Goal: Information Seeking & Learning: Learn about a topic

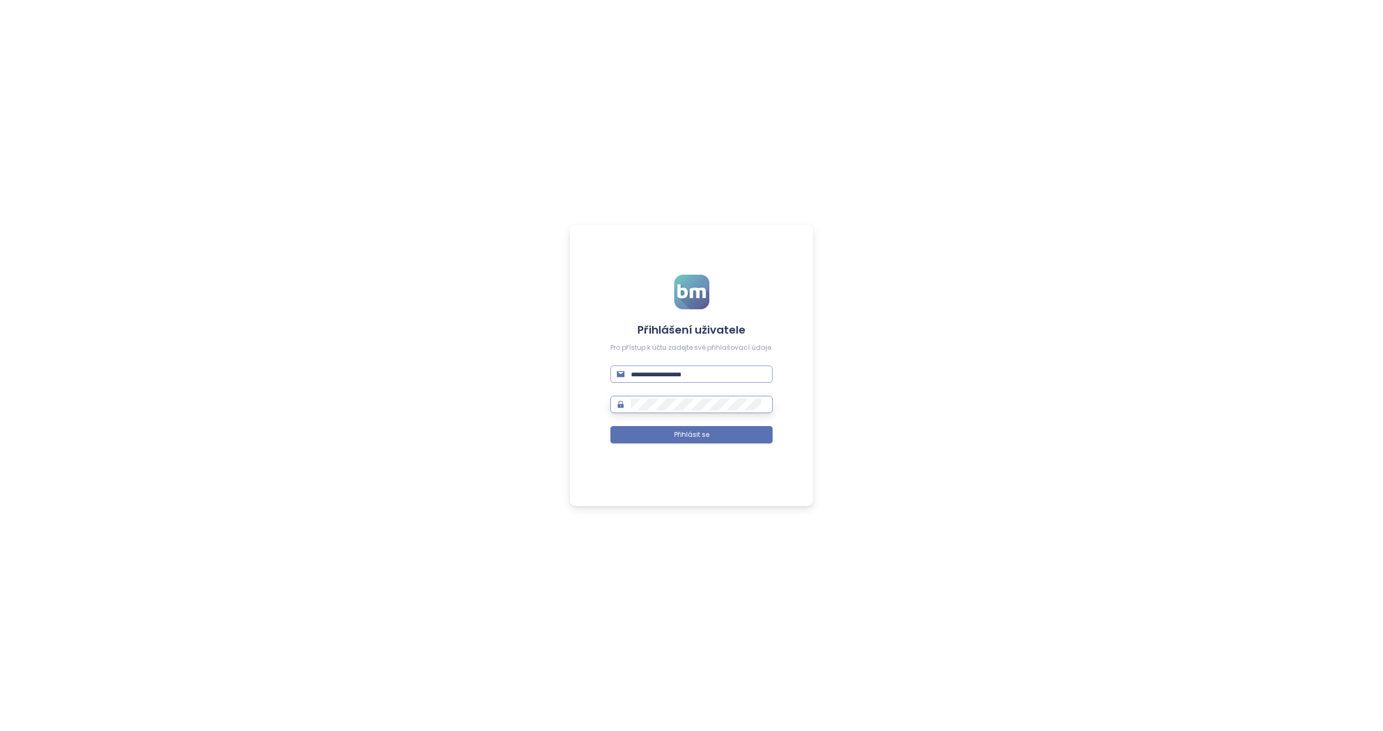
click at [723, 372] on input "text" at bounding box center [698, 374] width 135 height 12
paste input "**********"
type input "**********"
click at [857, 381] on div "**********" at bounding box center [691, 365] width 1383 height 731
click at [709, 435] on button "Přihlásit se" at bounding box center [691, 434] width 162 height 17
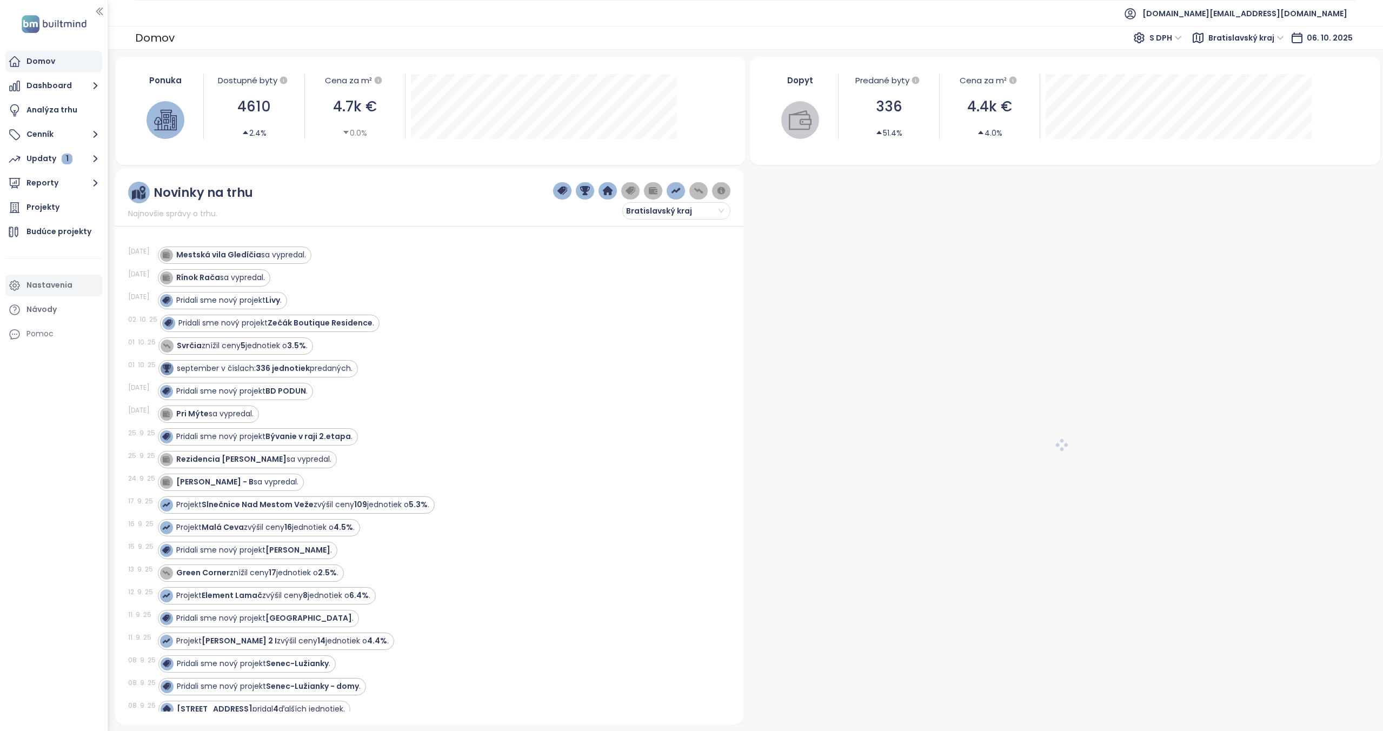
scroll to position [74, 0]
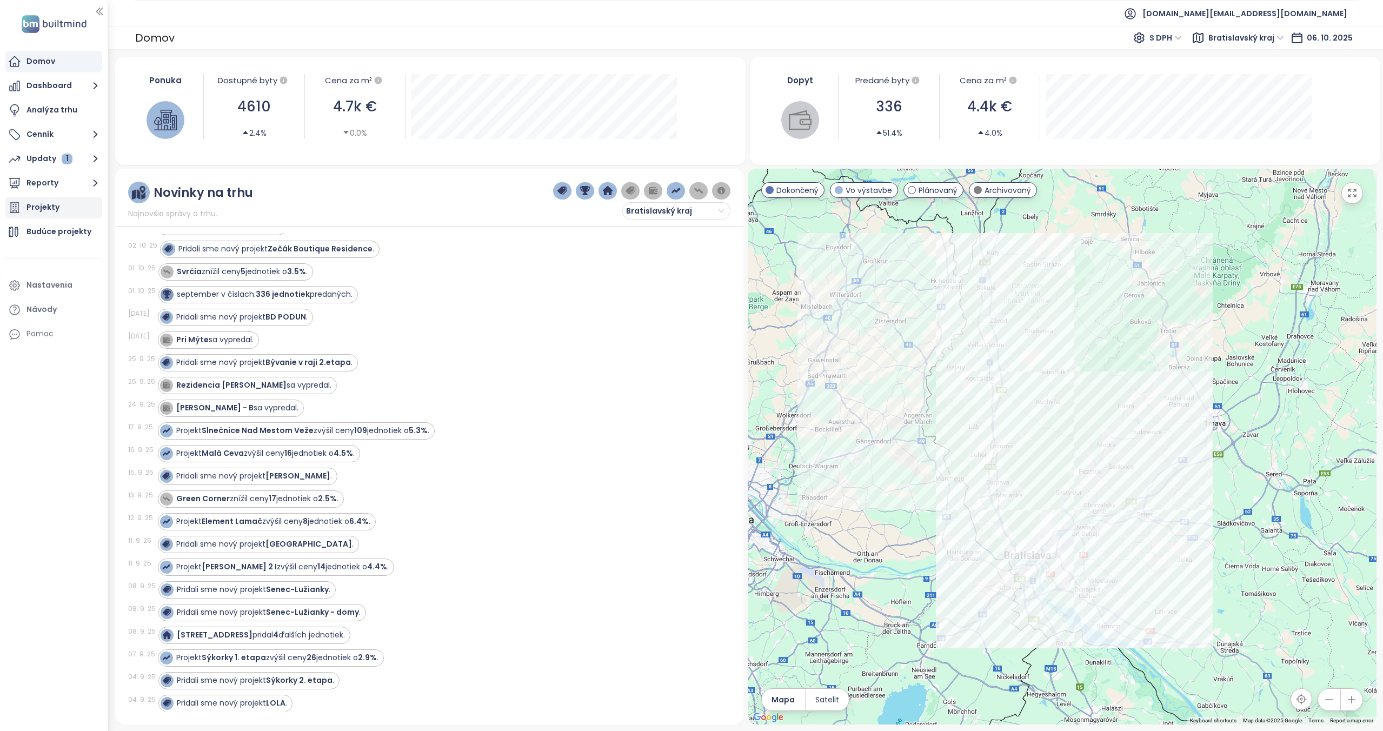
click at [42, 211] on div "Projekty" at bounding box center [42, 208] width 33 height 14
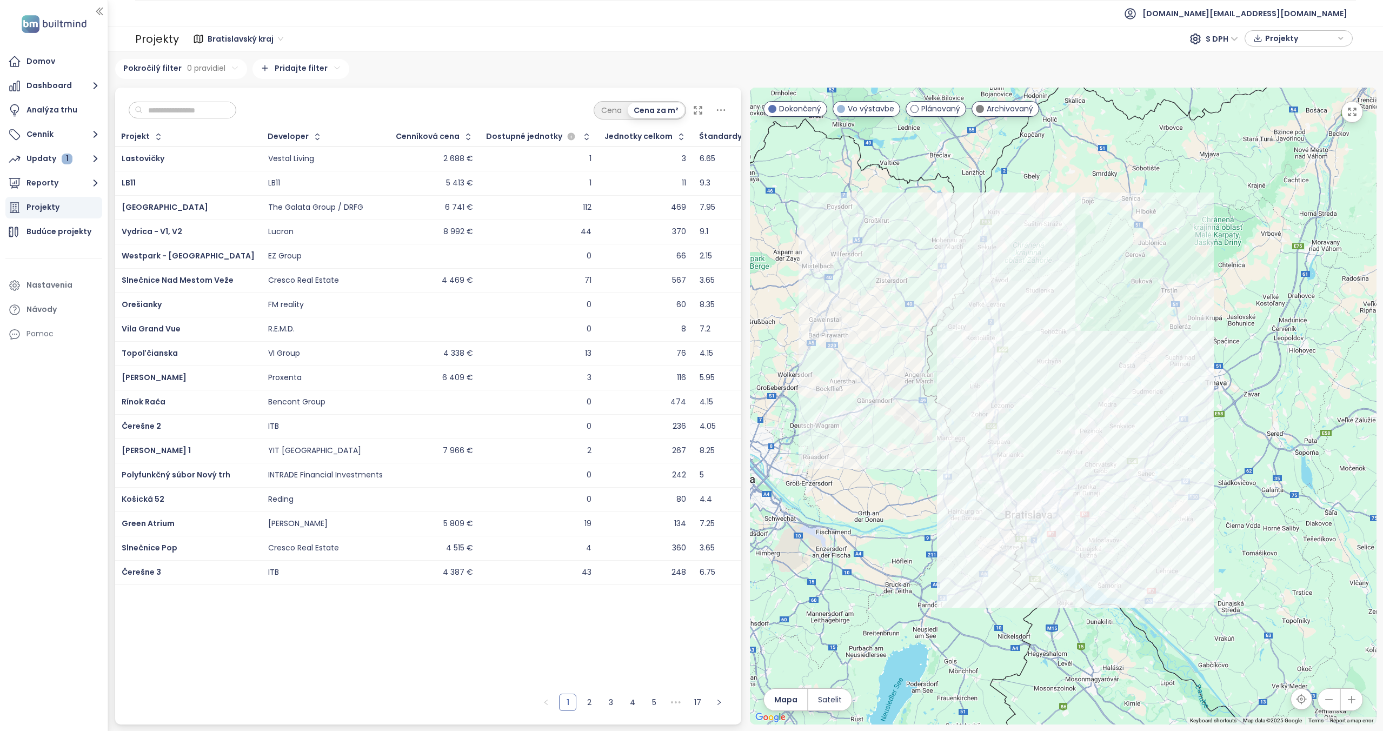
click at [713, 110] on div "Cena Cena za m²" at bounding box center [660, 110] width 134 height 18
click at [716, 110] on icon at bounding box center [721, 110] width 14 height 14
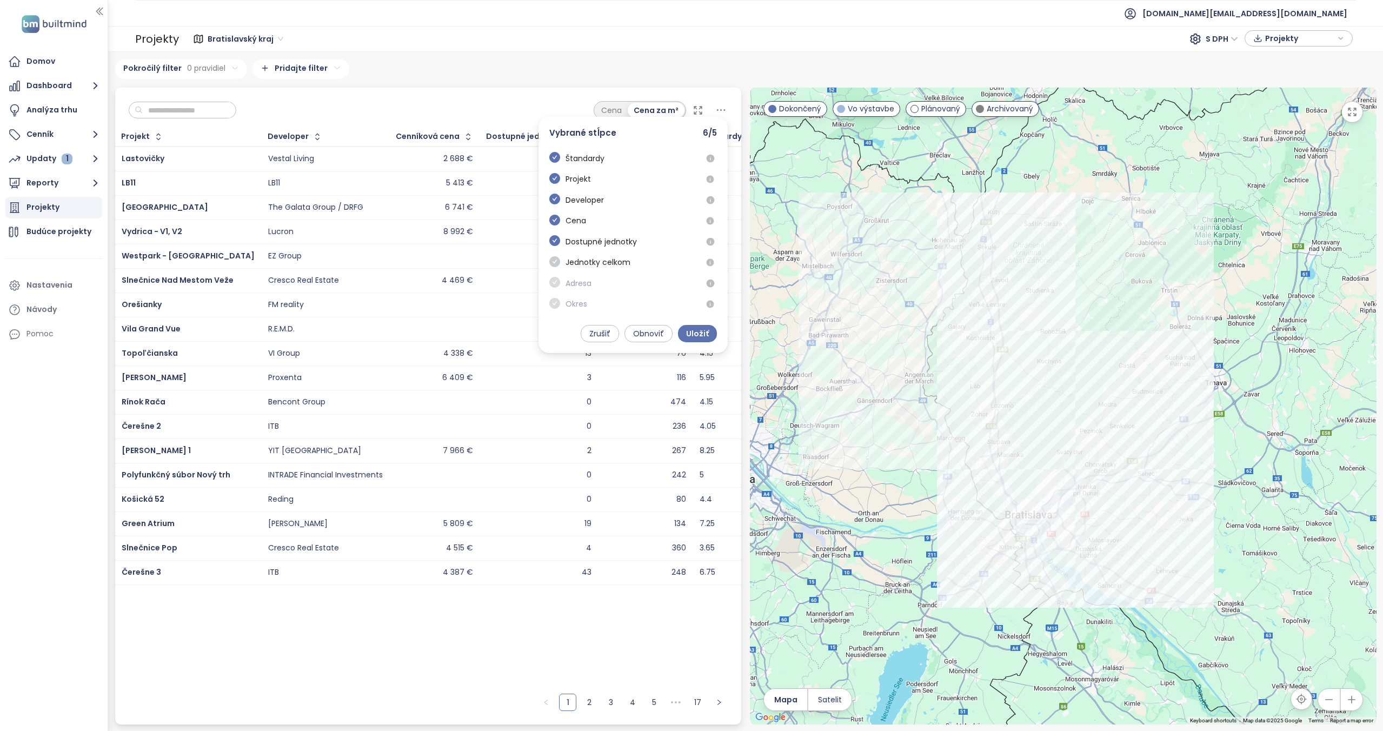
click at [557, 259] on icon "check-circle" at bounding box center [554, 261] width 11 height 11
click at [552, 287] on span at bounding box center [554, 283] width 11 height 13
click at [558, 261] on span at bounding box center [554, 262] width 11 height 13
click at [605, 338] on span "Zrušiť" at bounding box center [599, 334] width 21 height 12
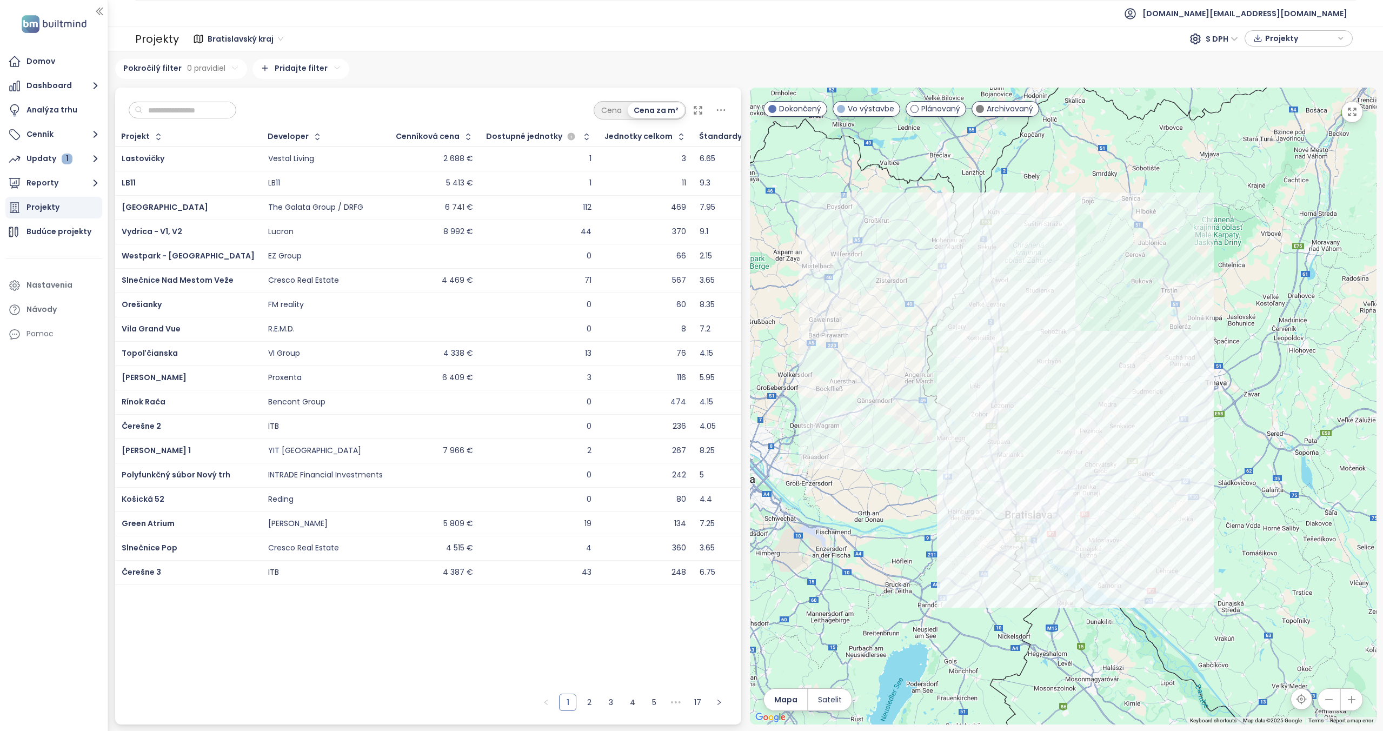
click at [723, 113] on icon at bounding box center [721, 110] width 14 height 14
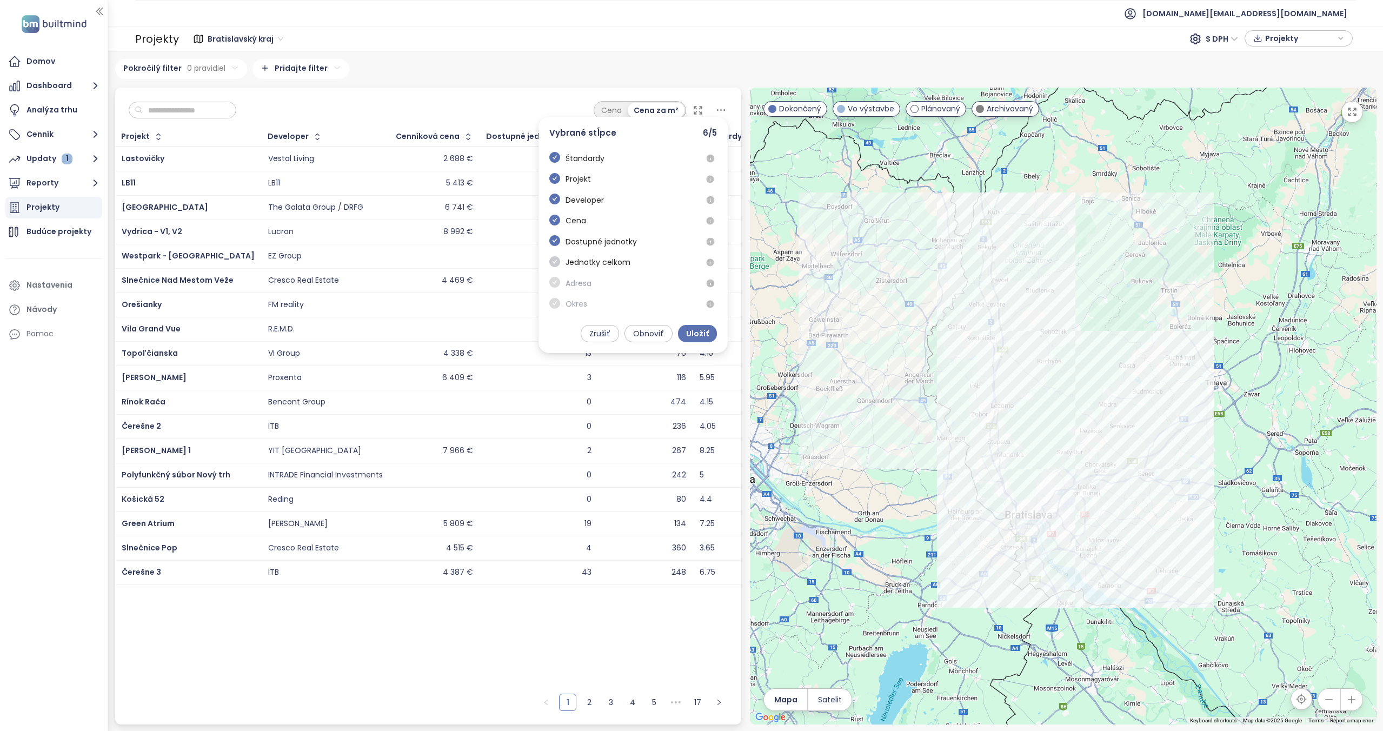
click at [552, 265] on icon "check-circle" at bounding box center [554, 261] width 11 height 11
click at [553, 267] on span at bounding box center [554, 262] width 11 height 13
click at [552, 285] on span at bounding box center [554, 283] width 11 height 13
click at [554, 306] on span at bounding box center [554, 304] width 11 height 13
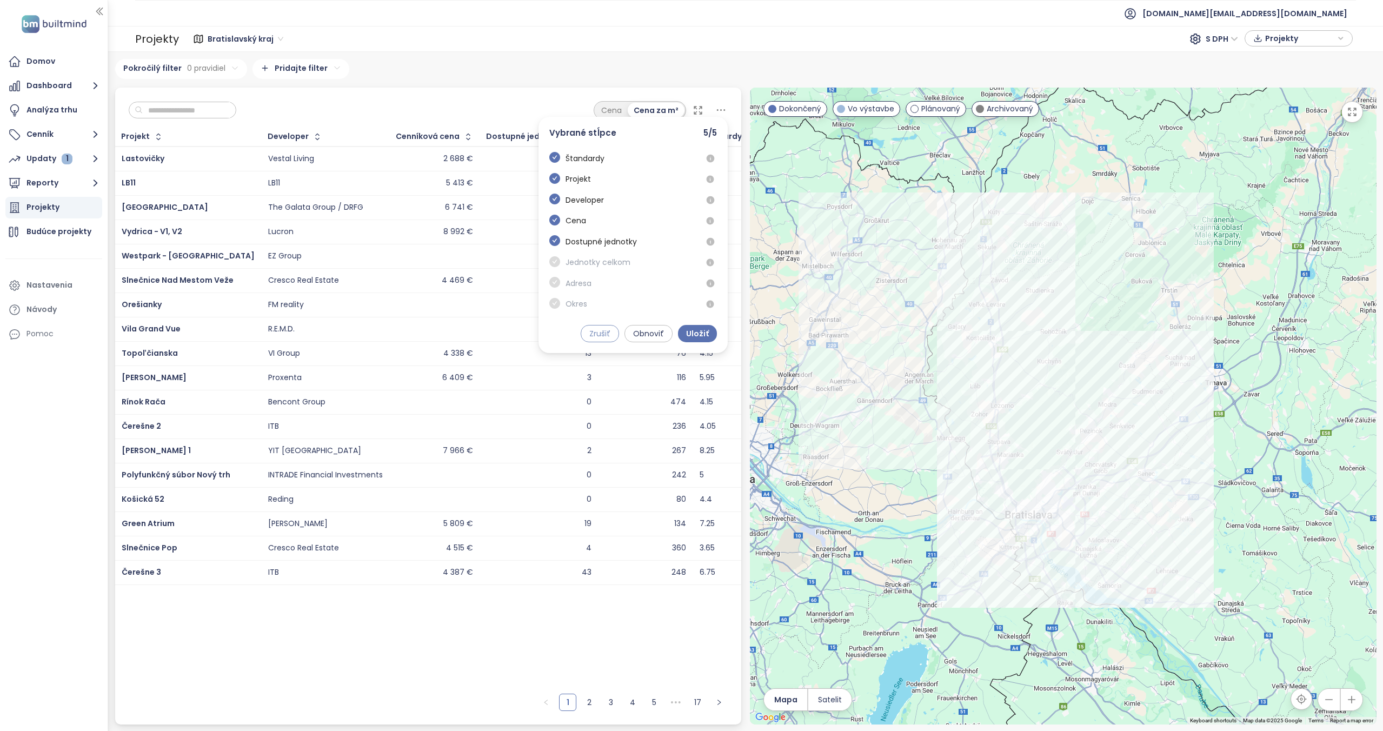
click at [605, 330] on span "Zrušiť" at bounding box center [599, 334] width 21 height 12
click at [719, 104] on icon at bounding box center [721, 110] width 14 height 14
click at [584, 262] on span "Jednotky celkom" at bounding box center [597, 262] width 65 height 12
click at [556, 262] on icon "check-circle" at bounding box center [554, 261] width 11 height 11
click at [696, 331] on span "Uložiť" at bounding box center [697, 334] width 23 height 12
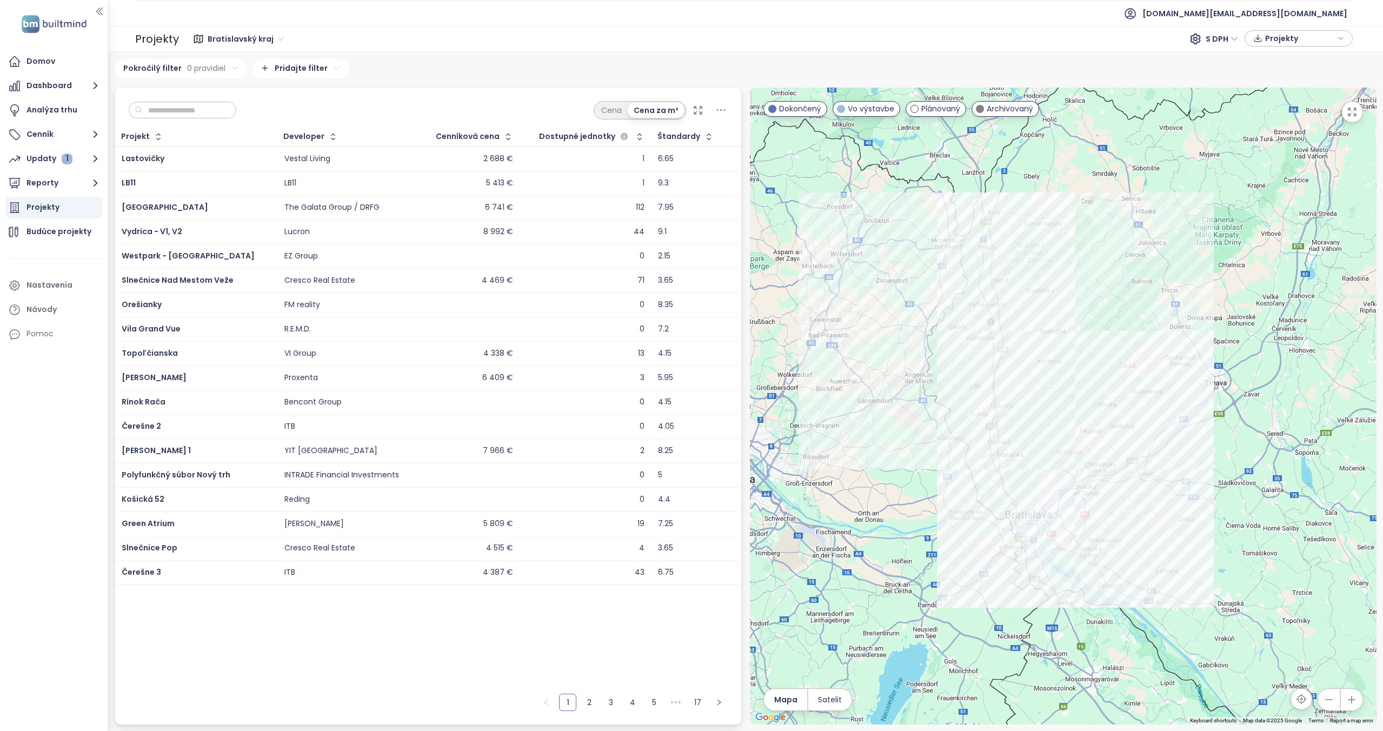
click at [717, 108] on icon at bounding box center [721, 110] width 14 height 14
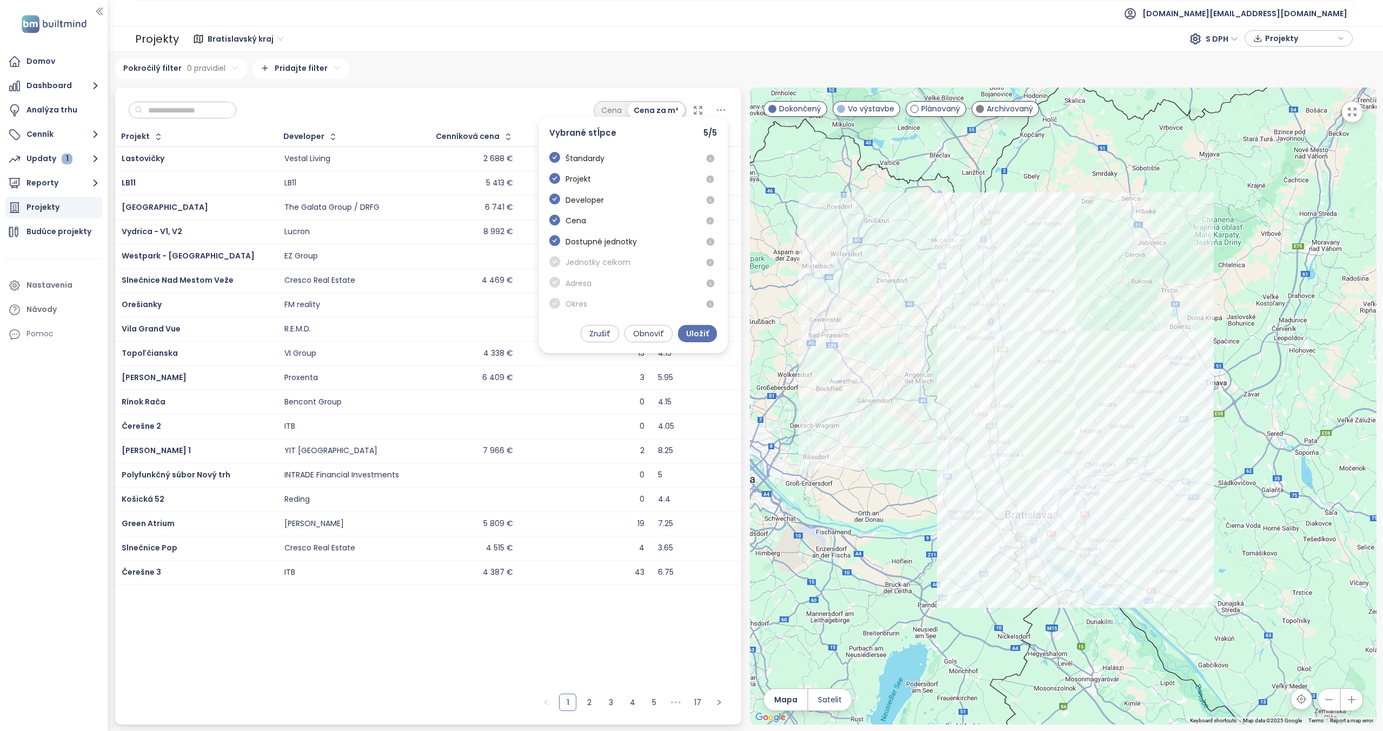
click at [553, 283] on span at bounding box center [554, 283] width 11 height 13
click at [598, 333] on span "Zrušiť" at bounding box center [599, 334] width 21 height 12
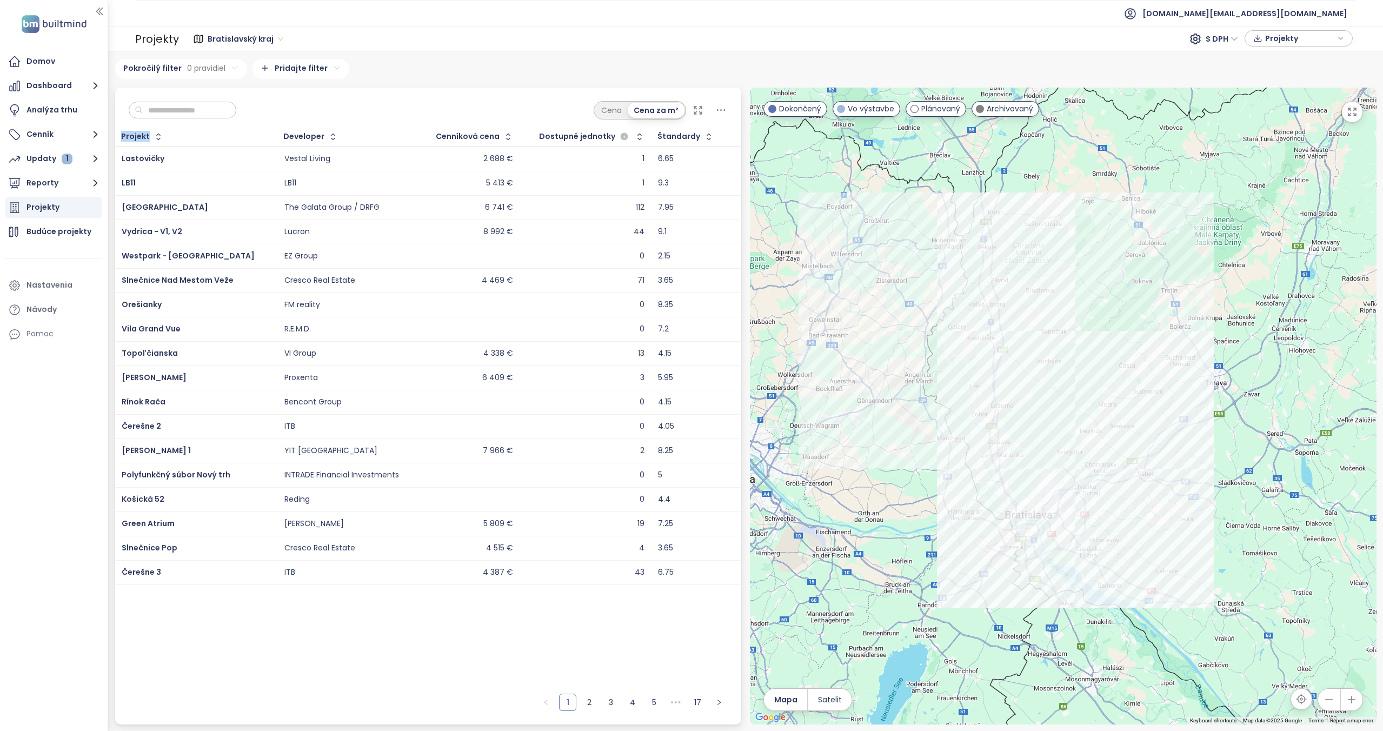
click at [726, 109] on icon at bounding box center [721, 110] width 14 height 14
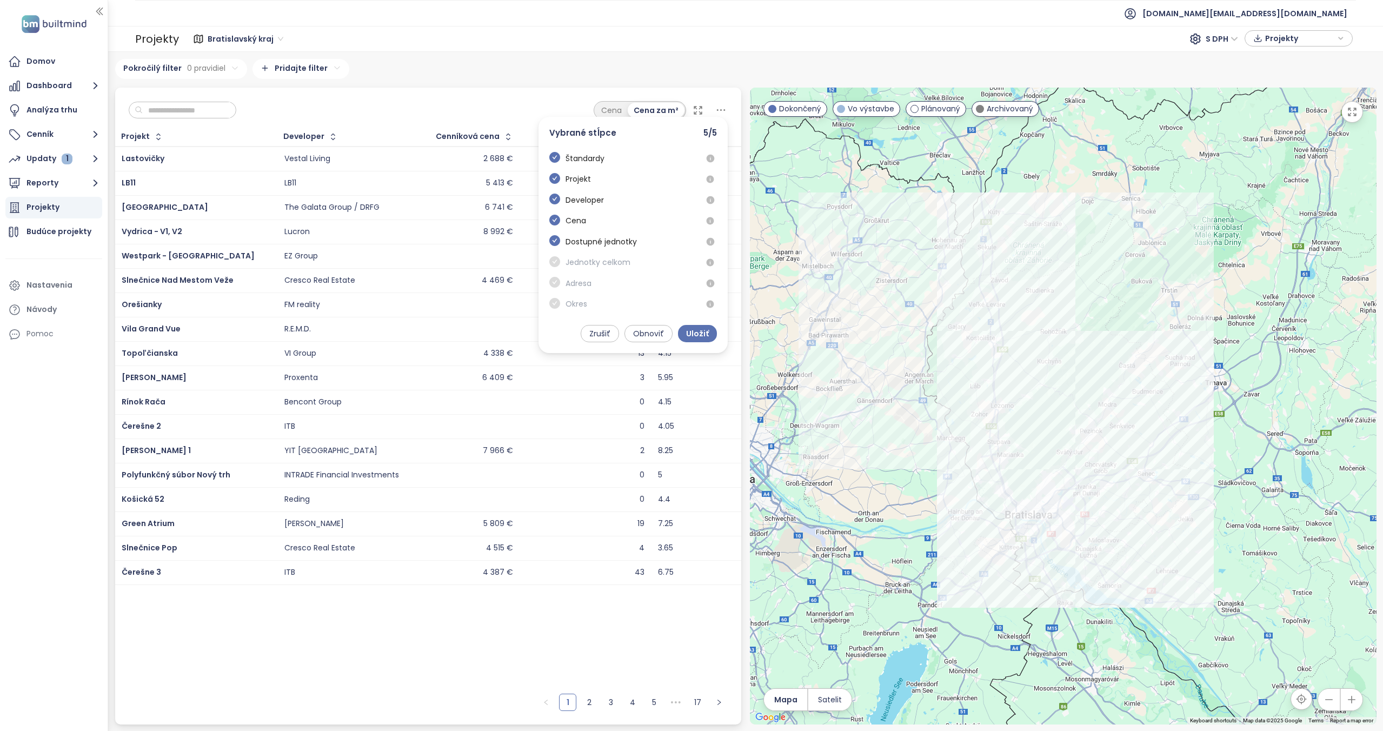
click at [639, 646] on div "Projekt Developer Cenníková cena Dostupné jednotky Štandardy Lastovičky Vestal …" at bounding box center [428, 408] width 626 height 560
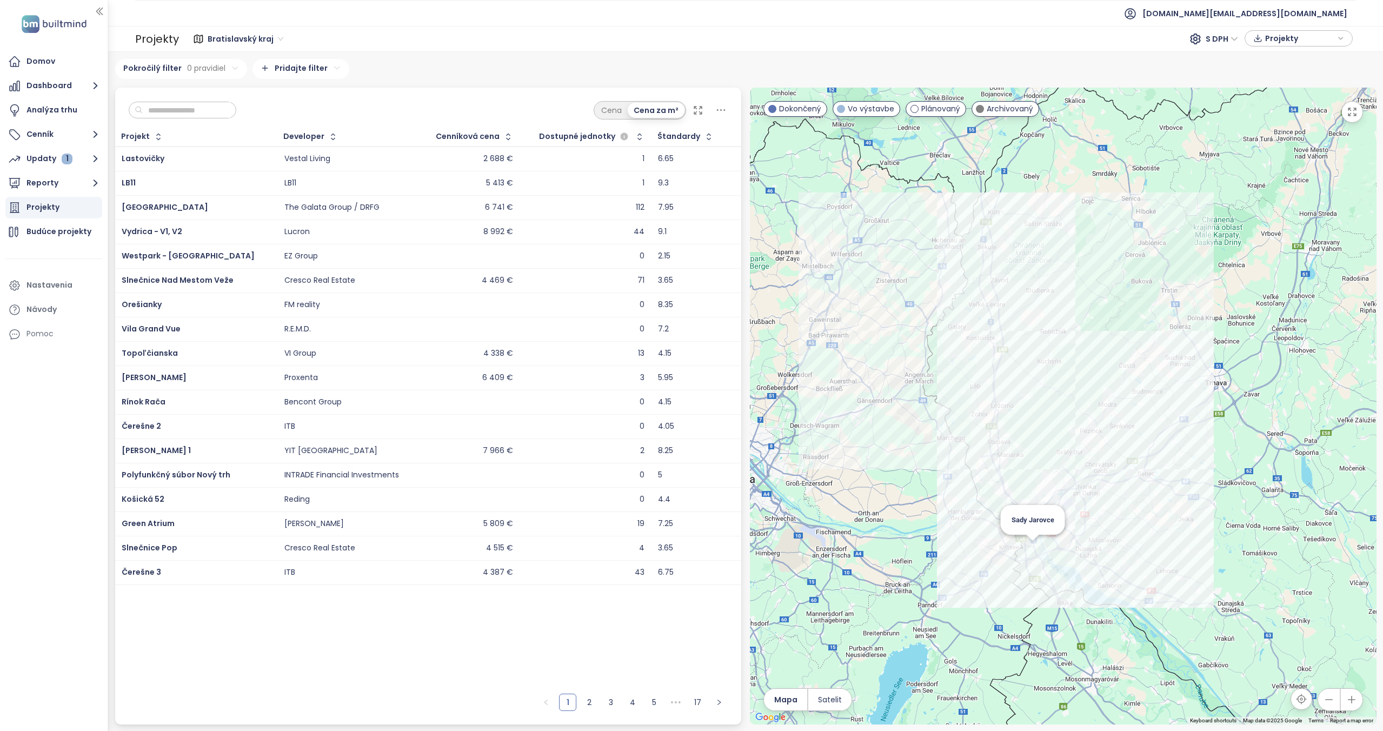
click at [1033, 549] on div "Sady Jarovce" at bounding box center [1063, 406] width 626 height 637
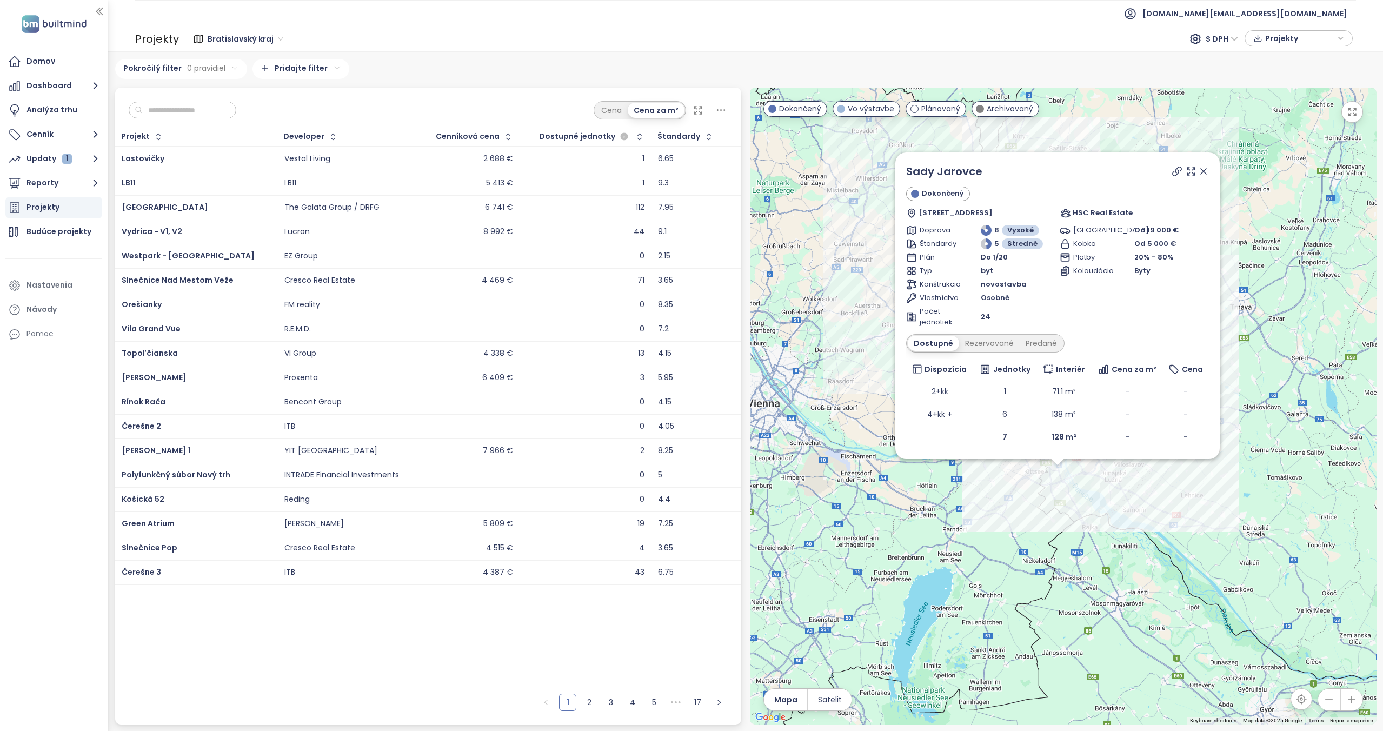
drag, startPoint x: 1251, startPoint y: 317, endPoint x: 1252, endPoint y: 382, distance: 64.9
click at [1252, 382] on div "Sady Jarovce Dokončený Ovocná 14, 851 10 Jarovce, Slovakia HSC Real Estate Dopr…" at bounding box center [1063, 406] width 626 height 637
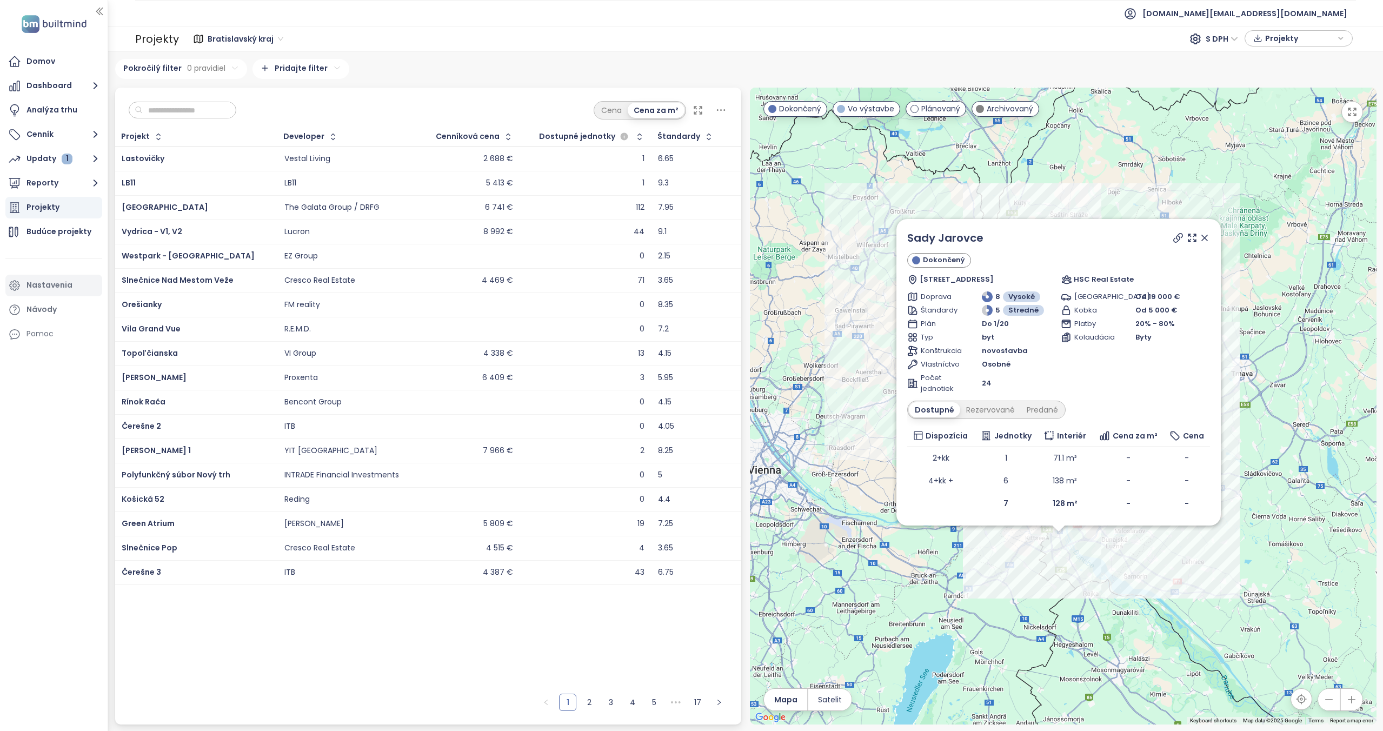
click at [50, 281] on div "Nastavenia" at bounding box center [49, 285] width 46 height 14
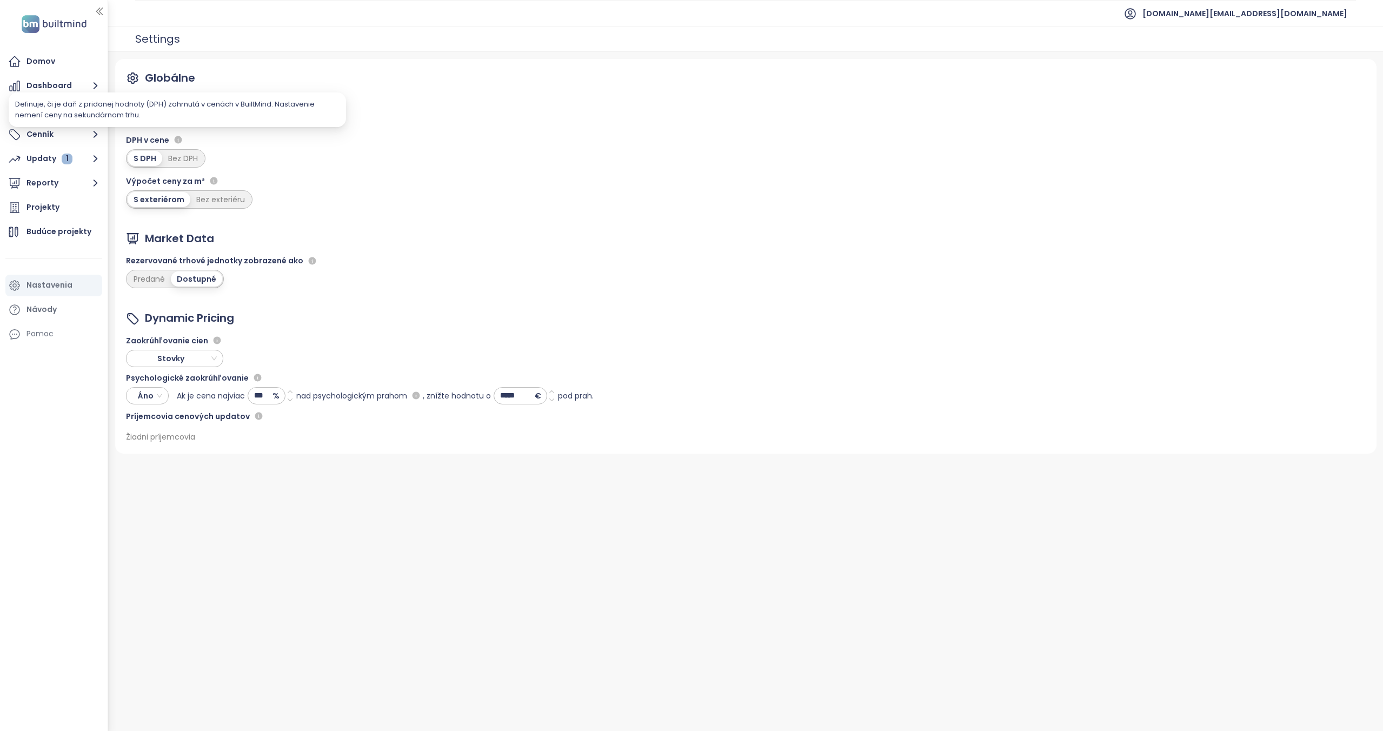
click at [176, 116] on div "Definuje, či je daň z pridanej hodnoty (DPH) zahrnutá v cenách v BuiltMind. Nas…" at bounding box center [177, 110] width 324 height 22
click at [193, 114] on span "Slovak" at bounding box center [168, 118] width 76 height 16
click at [161, 171] on div "English" at bounding box center [167, 174] width 64 height 12
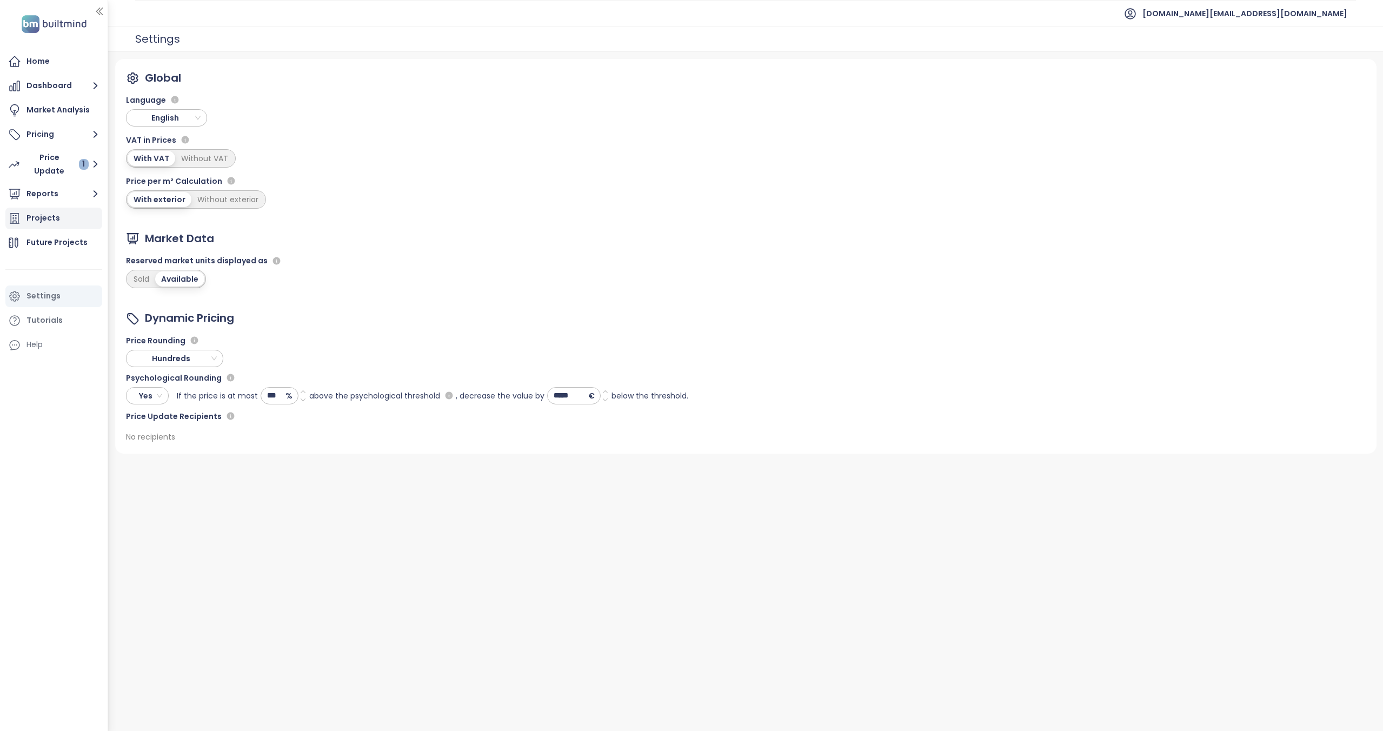
click at [58, 214] on div "Projects" at bounding box center [53, 219] width 97 height 22
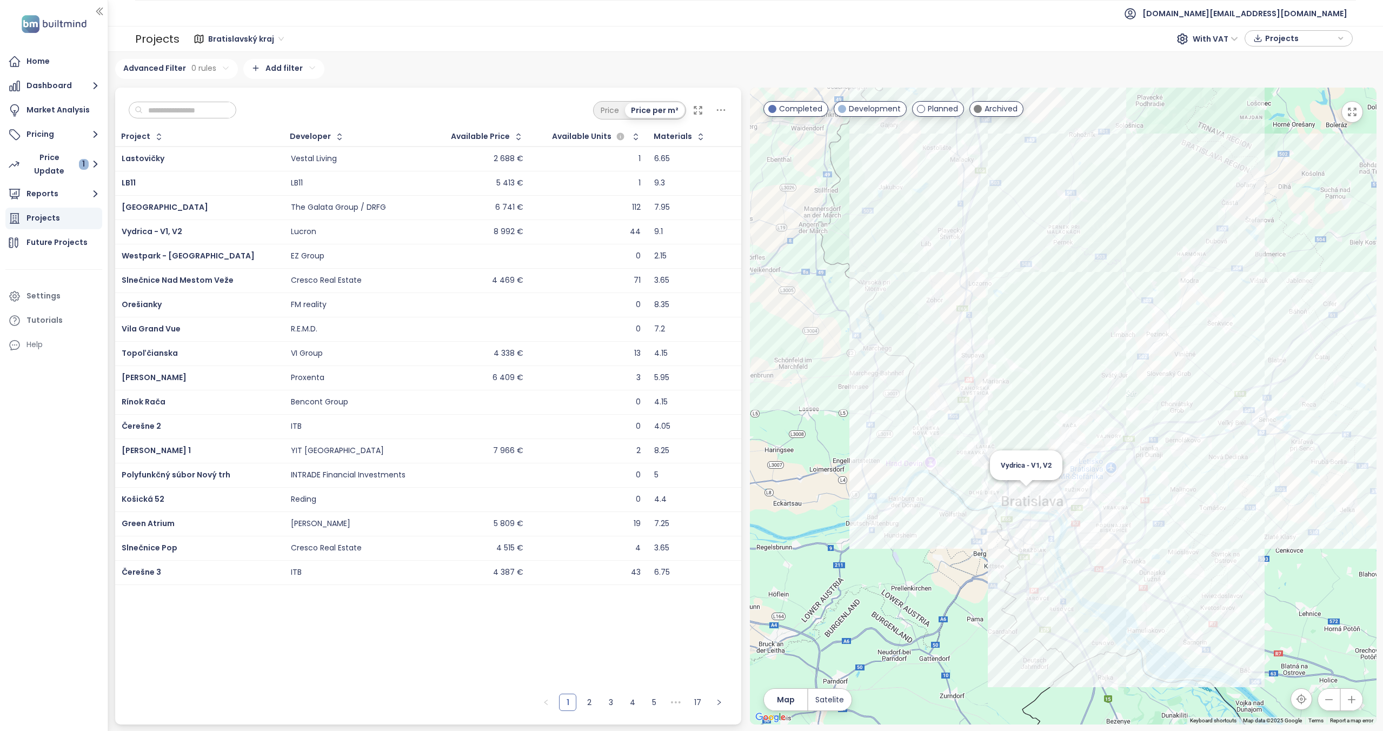
click at [1028, 495] on div "Vydrica - V1, V2" at bounding box center [1063, 406] width 626 height 637
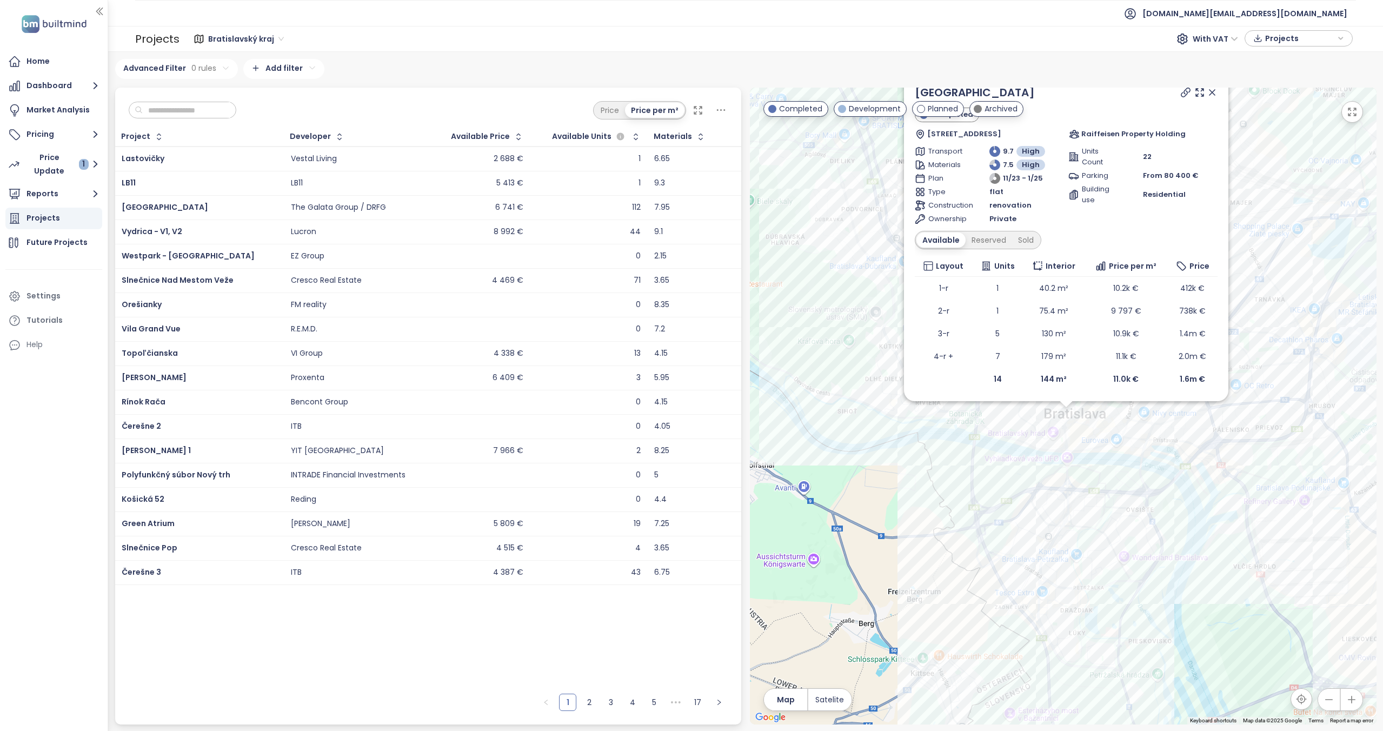
drag, startPoint x: 1165, startPoint y: 526, endPoint x: 1160, endPoint y: 587, distance: 60.8
click at [1160, 587] on div "Esterházyho palác Completed Kapitulská 316/7, 811 01 Bratislava-Staré Mesto, Sl…" at bounding box center [1063, 406] width 626 height 637
click at [1222, 406] on div "Esterházyho palác Completed Kapitulská 316/7, 811 01 Bratislava-Staré Mesto, Sl…" at bounding box center [1376, 406] width 626 height 0
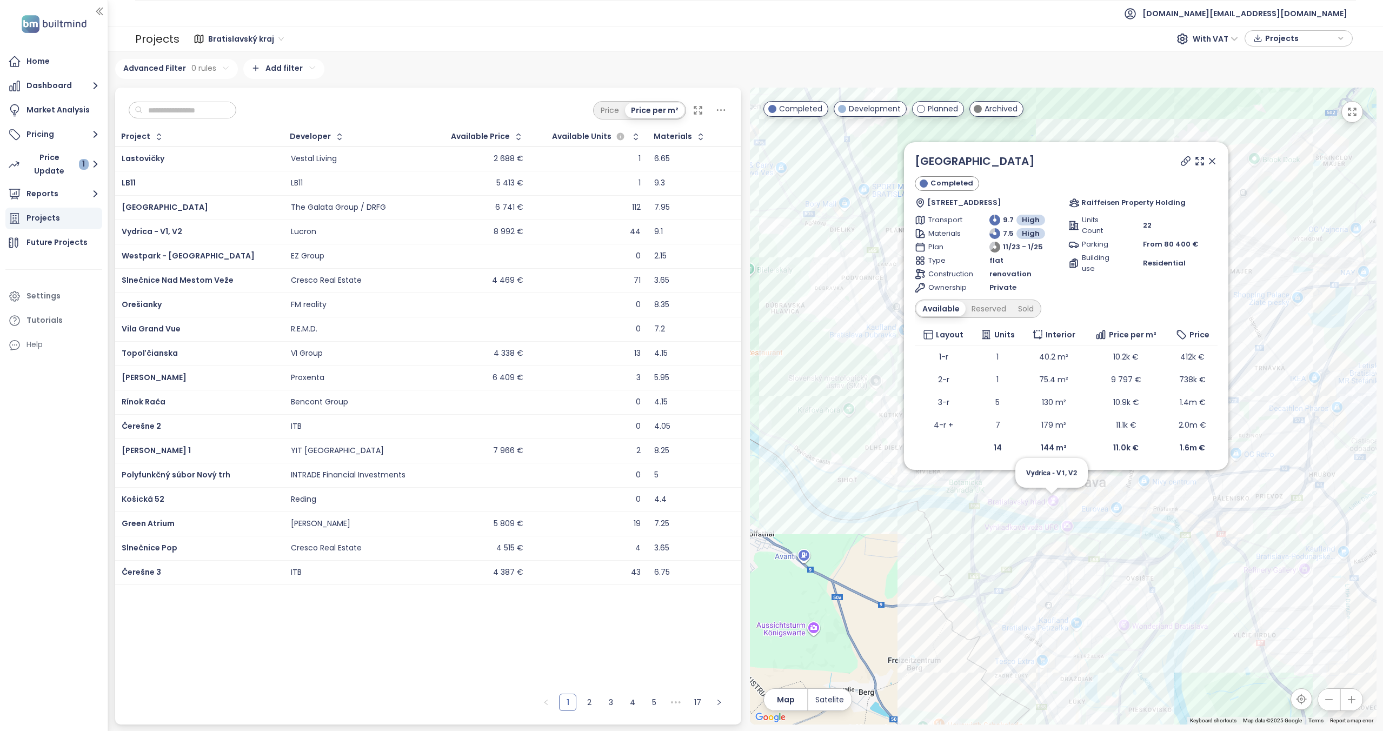
click at [1051, 502] on div "Esterházyho palác Completed Kapitulská 316/7, 811 01 Bratislava-Staré Mesto, Sl…" at bounding box center [1063, 406] width 626 height 637
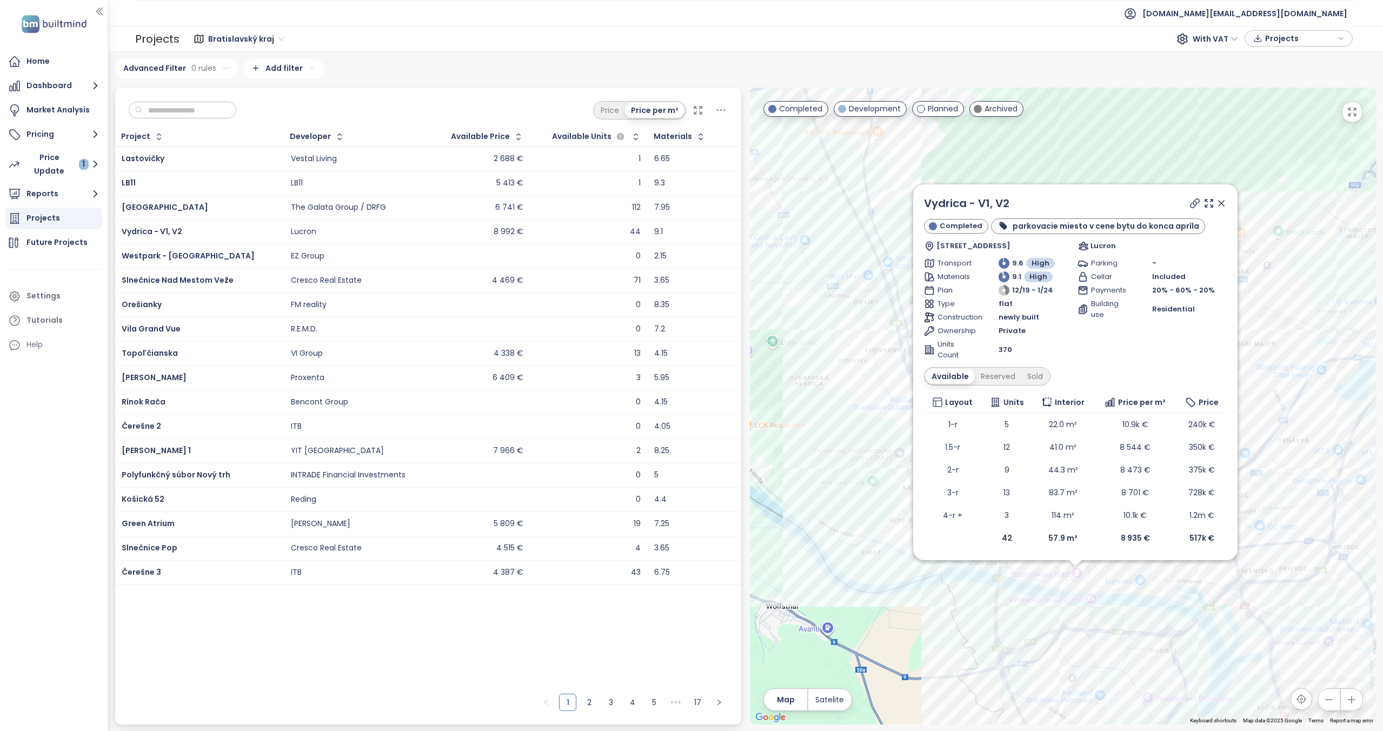
drag, startPoint x: 869, startPoint y: 424, endPoint x: 883, endPoint y: 609, distance: 185.9
click at [883, 609] on div "Vydrica - V1, V2 Completed parkovacie miesto v cene bytu do konca apríla Žižkov…" at bounding box center [1063, 406] width 626 height 637
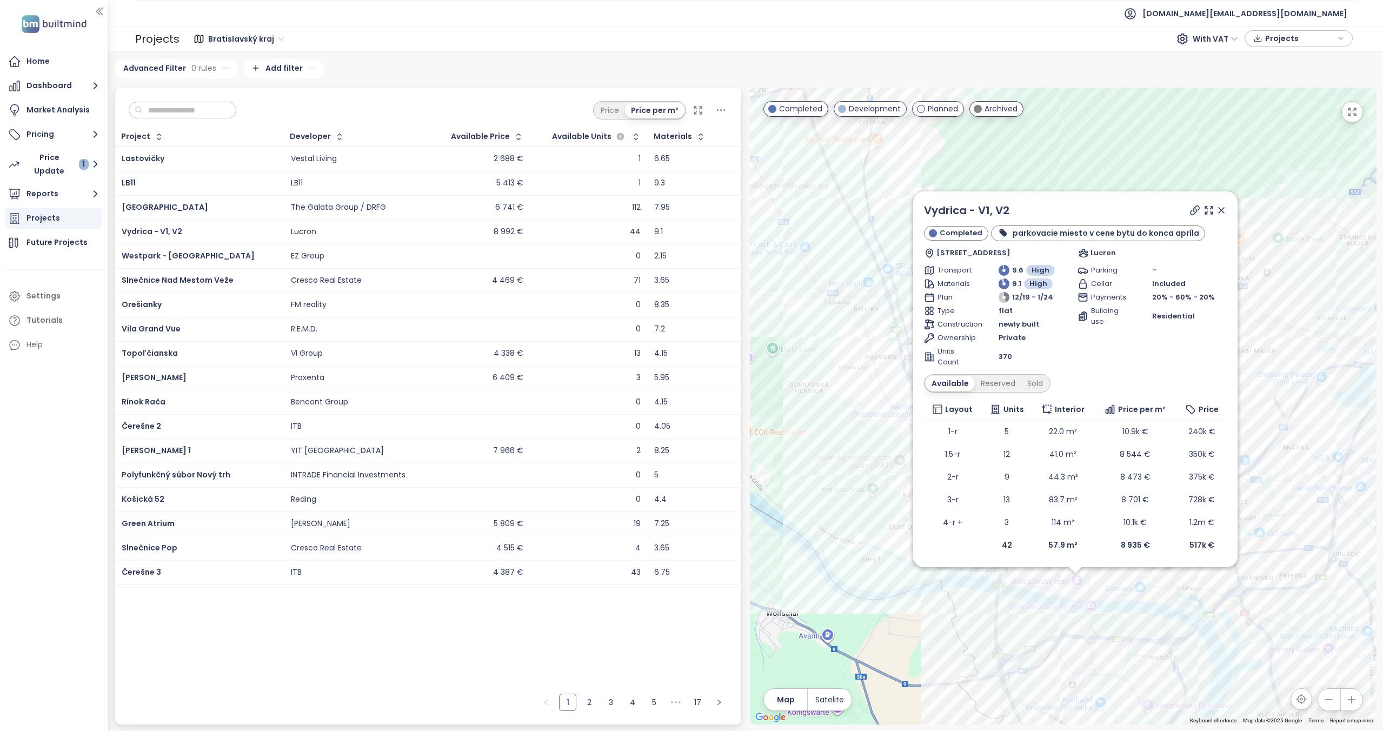
click at [1220, 208] on icon at bounding box center [1221, 210] width 11 height 11
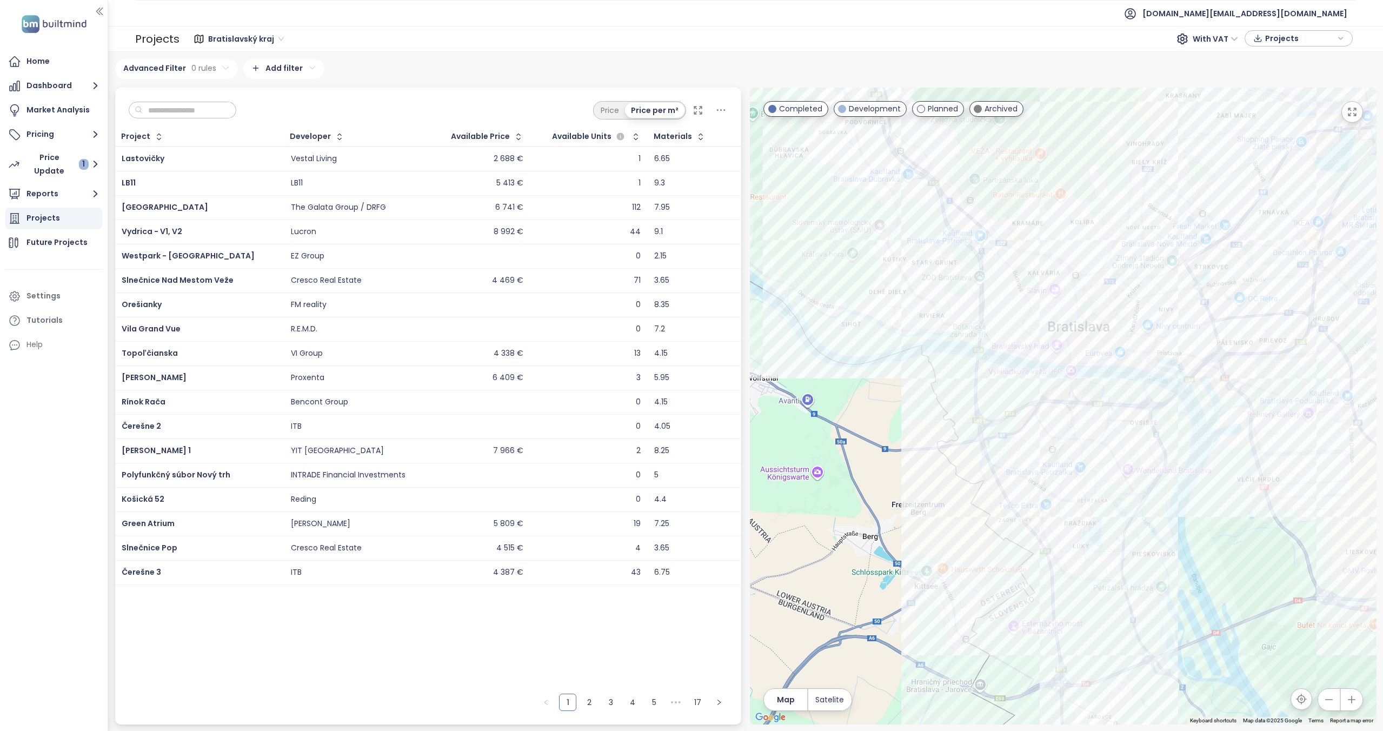
drag, startPoint x: 1090, startPoint y: 623, endPoint x: 1069, endPoint y: 397, distance: 226.9
click at [1069, 397] on div at bounding box center [1063, 406] width 626 height 637
click at [1160, 377] on div "Southbank" at bounding box center [1063, 406] width 626 height 637
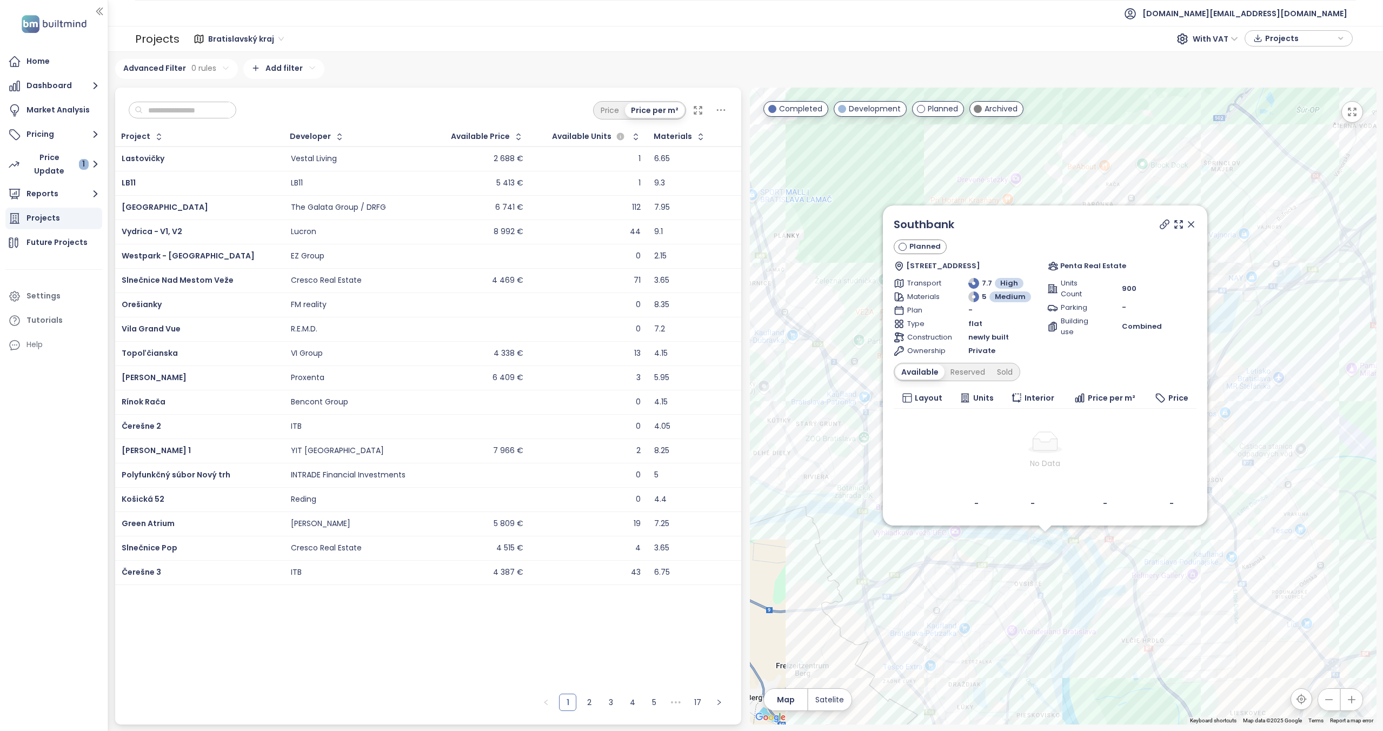
drag, startPoint x: 1136, startPoint y: 458, endPoint x: 1124, endPoint y: 596, distance: 138.9
click at [1123, 599] on div "Southbank Planned Klokočova 41-45, 851 01 Petržalka, Slovakia Penta Real Estate…" at bounding box center [1063, 406] width 626 height 637
click at [1196, 229] on icon at bounding box center [1192, 229] width 11 height 11
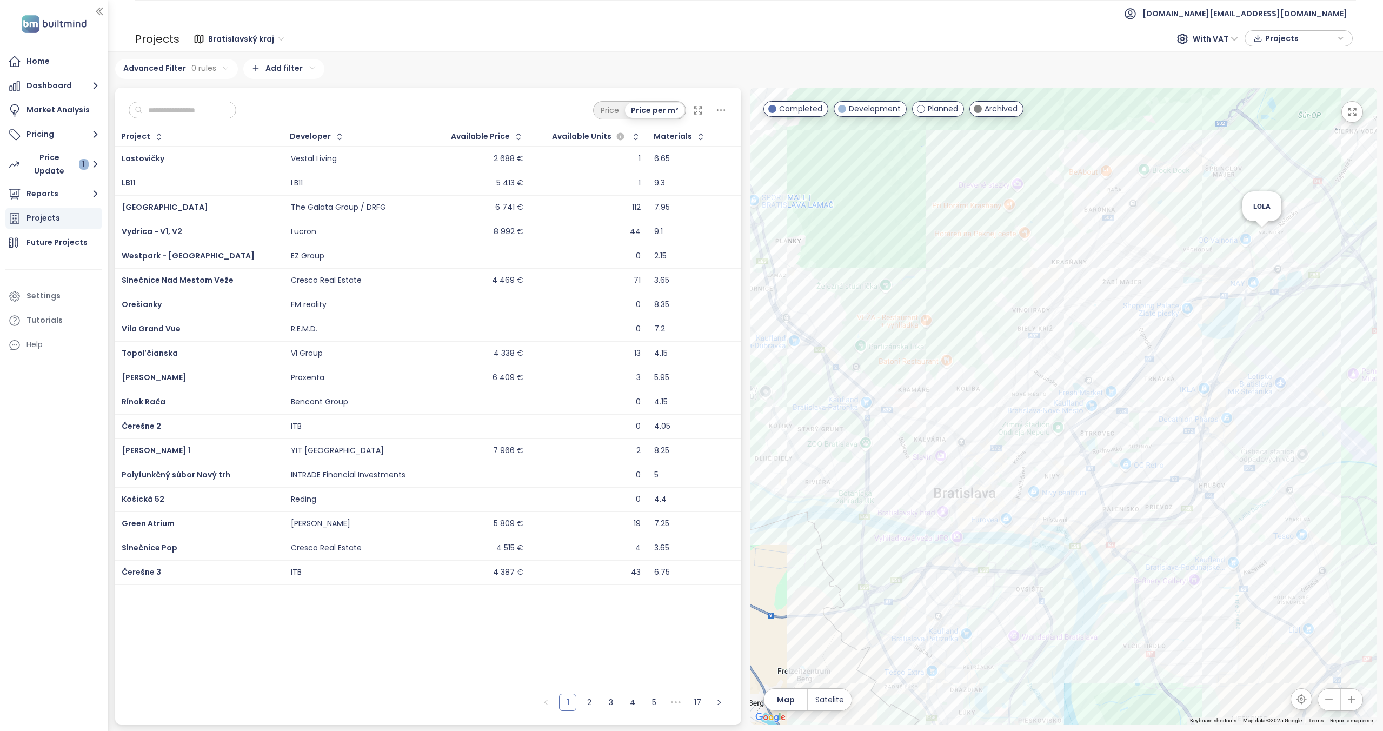
click at [1259, 238] on div "LOLA" at bounding box center [1063, 406] width 626 height 637
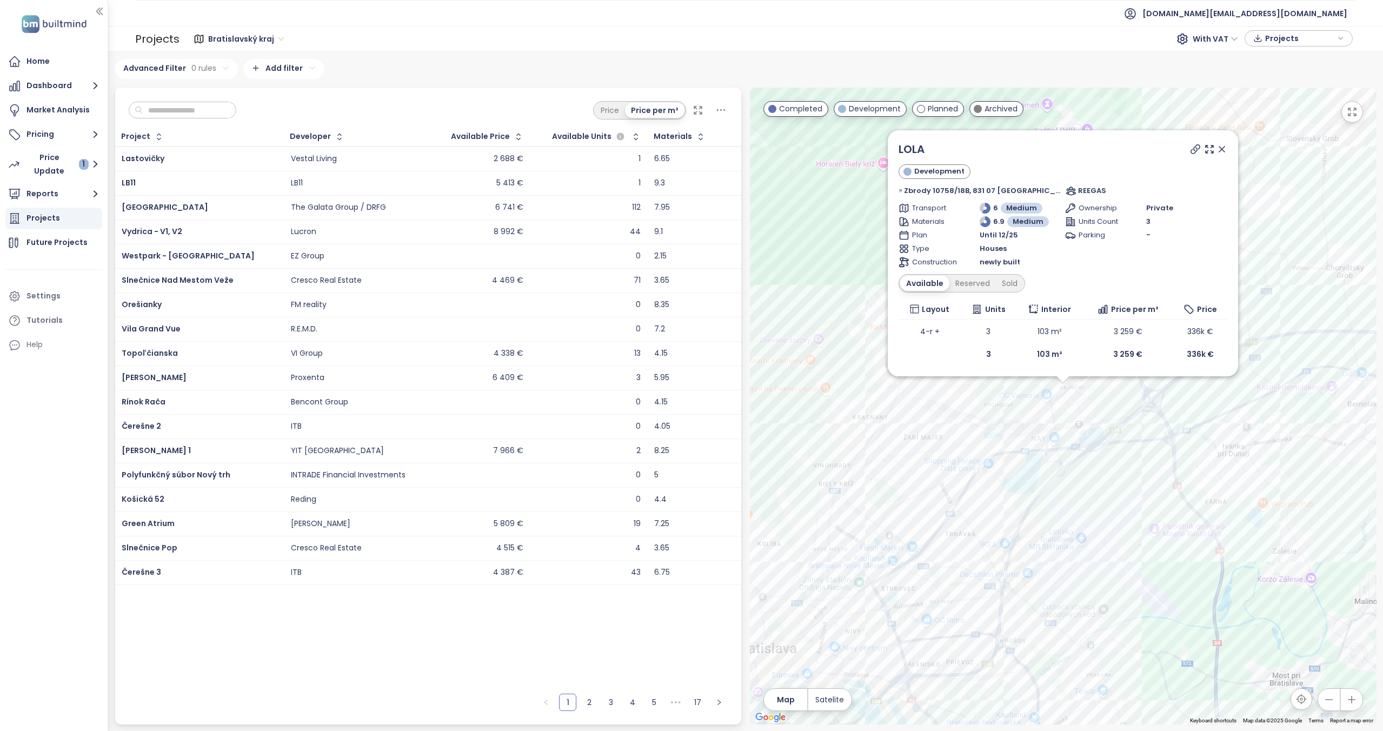
click at [1216, 154] on icon at bounding box center [1221, 149] width 11 height 11
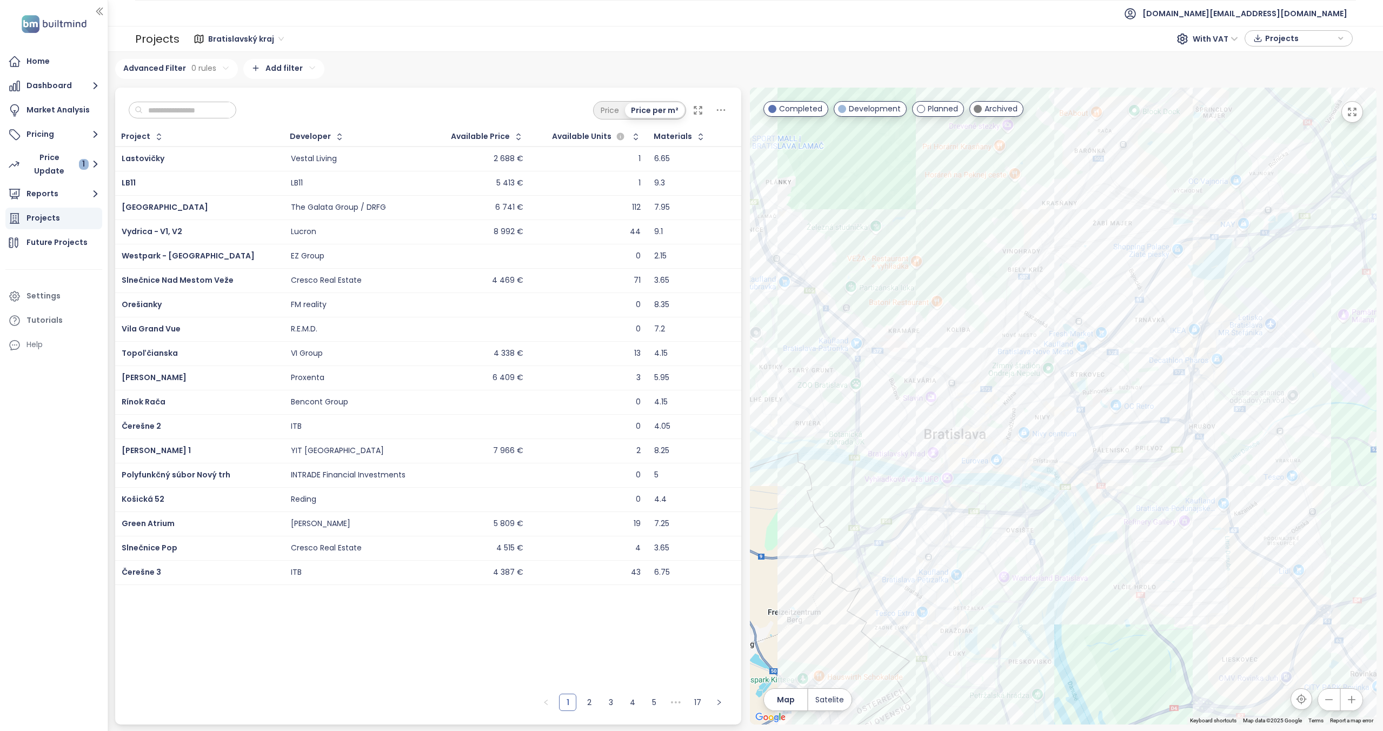
drag, startPoint x: 981, startPoint y: 482, endPoint x: 1160, endPoint y: 273, distance: 275.2
click at [1160, 273] on div at bounding box center [1063, 406] width 626 height 637
click at [935, 452] on div "Vydrica - V1, V2" at bounding box center [1063, 406] width 626 height 637
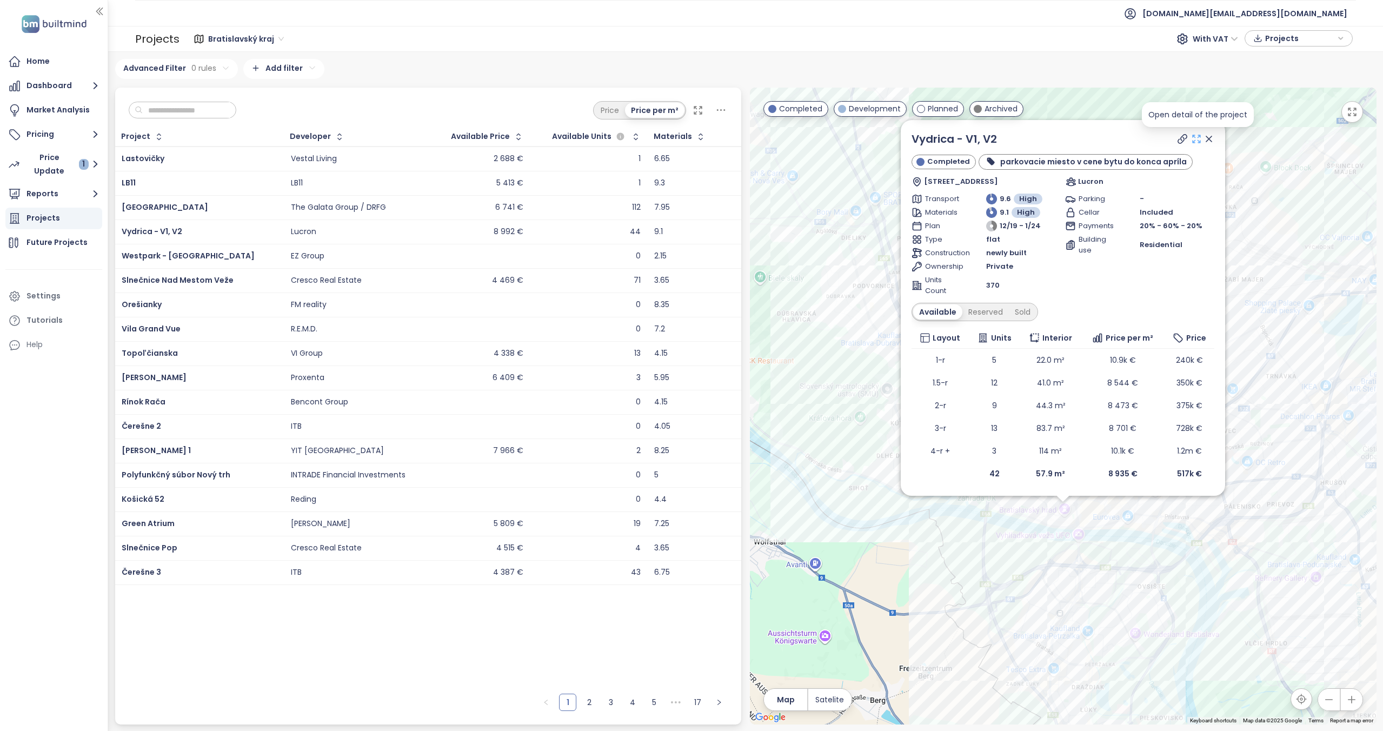
click at [1194, 139] on icon at bounding box center [1196, 139] width 11 height 11
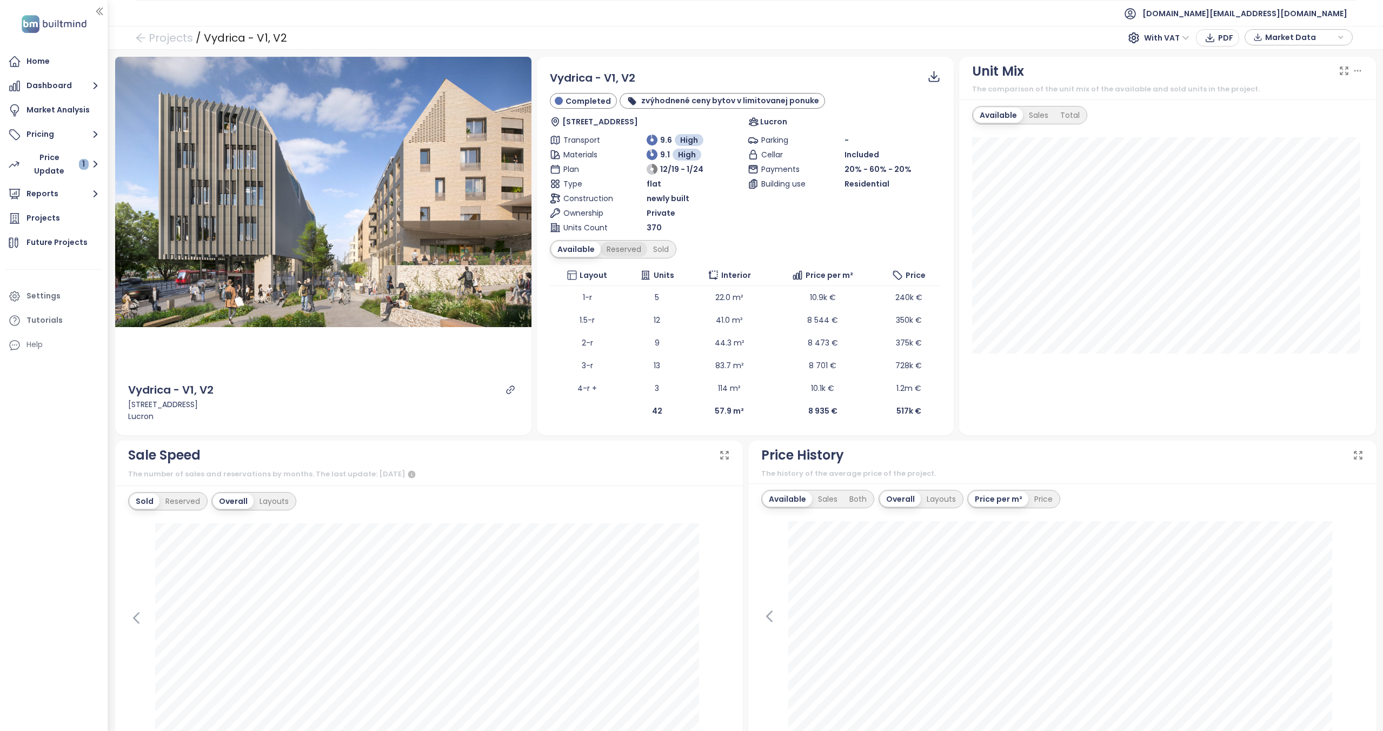
click at [620, 251] on div "Reserved" at bounding box center [623, 249] width 46 height 15
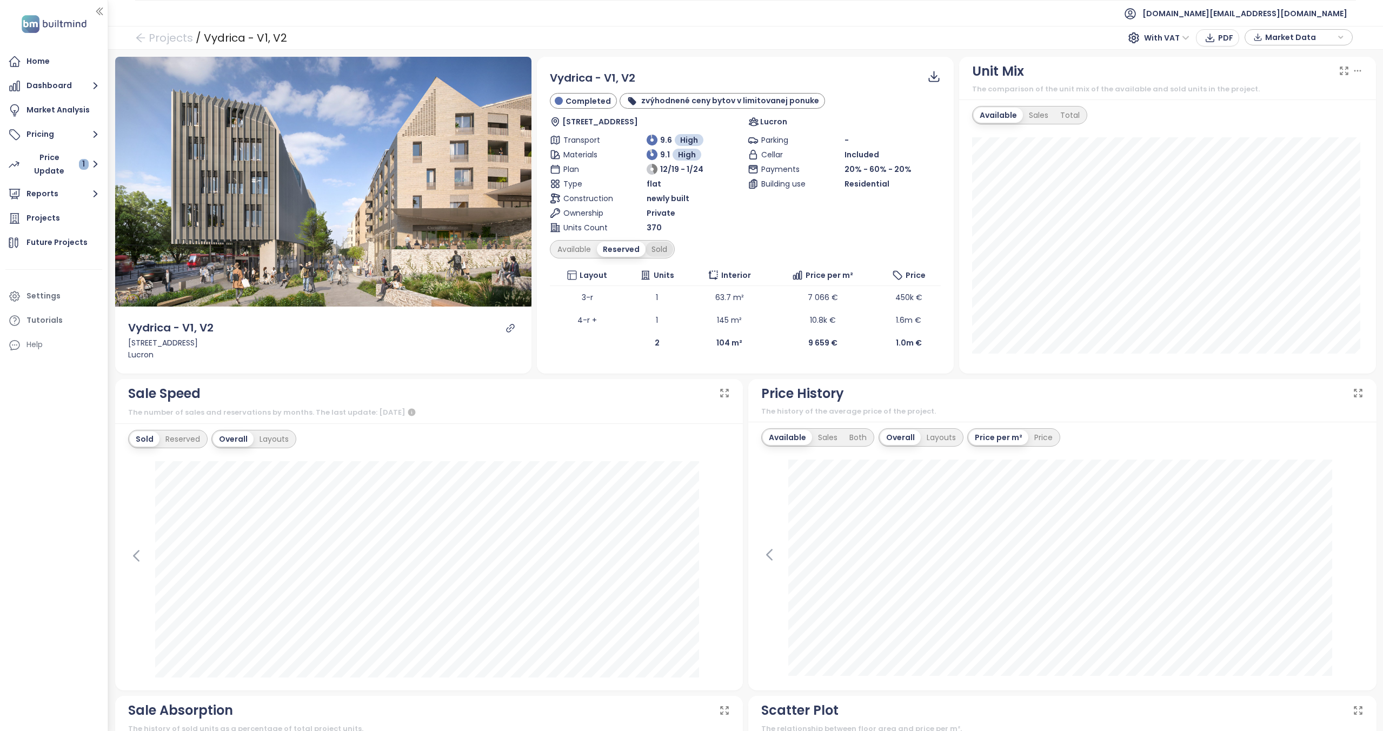
click at [666, 249] on div "Sold" at bounding box center [659, 249] width 28 height 15
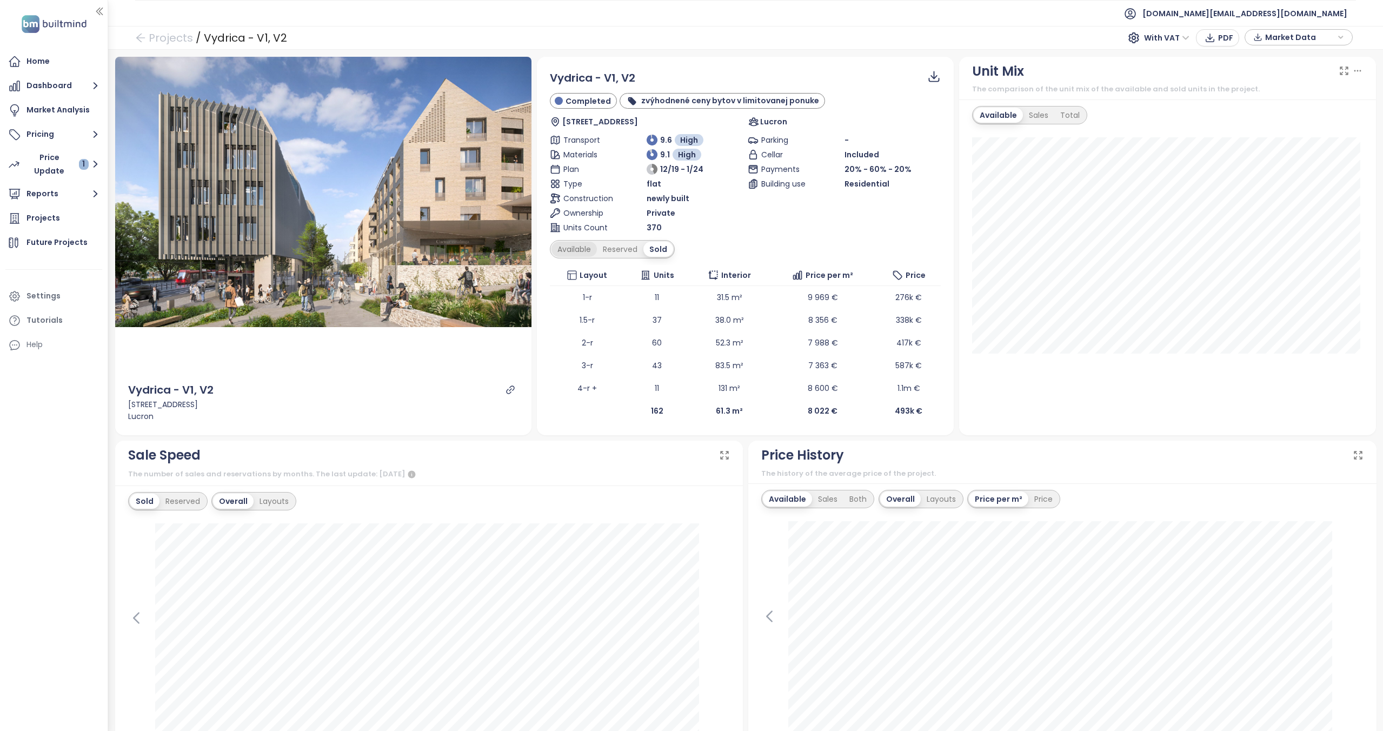
click at [570, 245] on div "Available" at bounding box center [573, 249] width 45 height 15
click at [1035, 123] on div "Available Sales Total" at bounding box center [1029, 115] width 115 height 18
click at [1035, 119] on div "Sales" at bounding box center [1038, 115] width 31 height 15
click at [1063, 112] on div "Total" at bounding box center [1067, 115] width 31 height 15
click at [614, 251] on div "Reserved" at bounding box center [623, 249] width 46 height 15
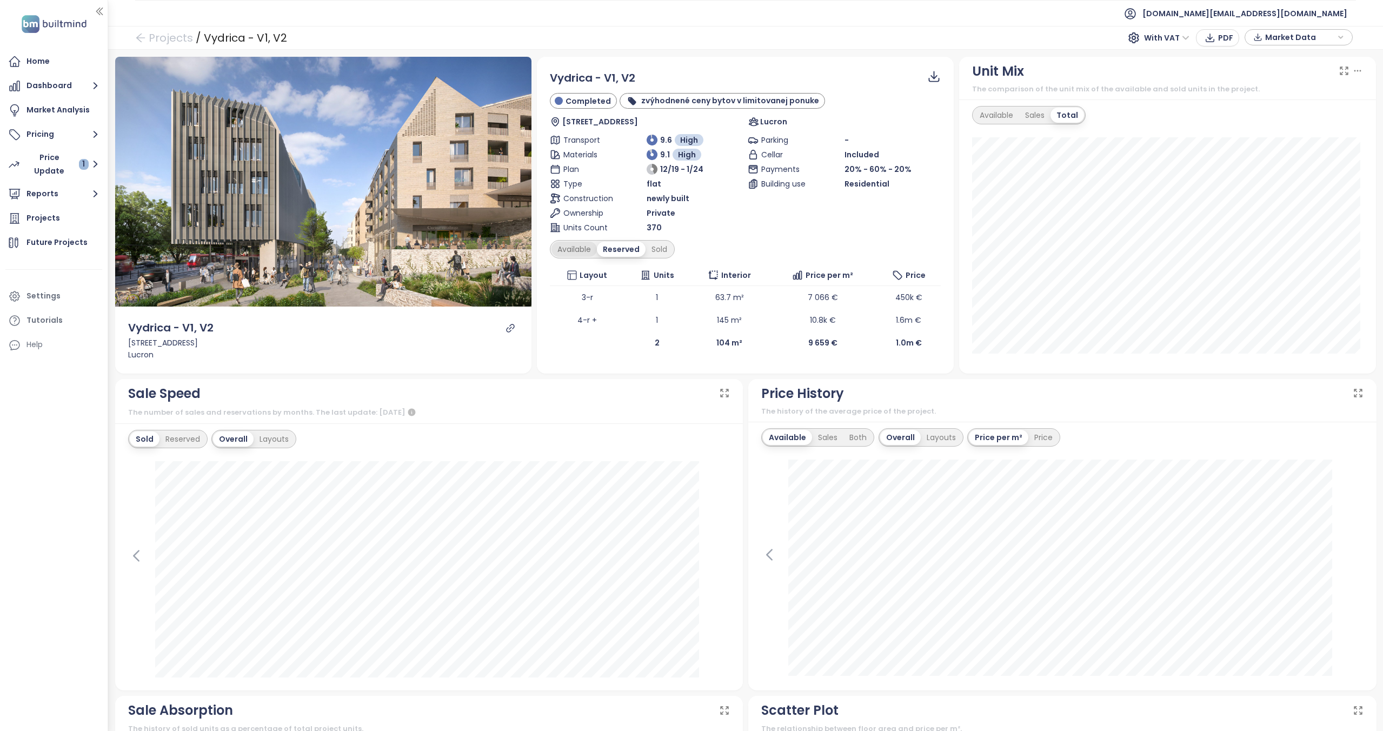
click at [578, 246] on div "Available" at bounding box center [573, 249] width 45 height 15
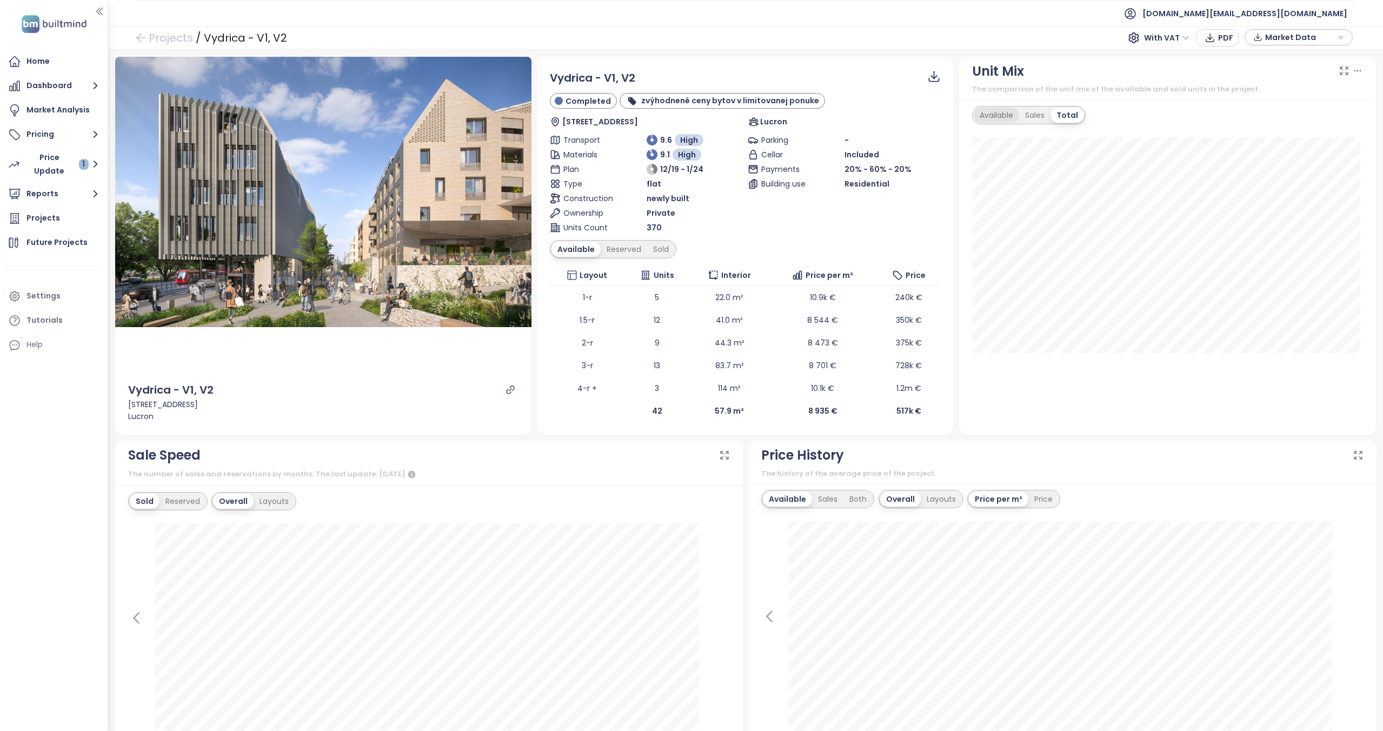
click at [1003, 119] on div "Available" at bounding box center [995, 115] width 45 height 15
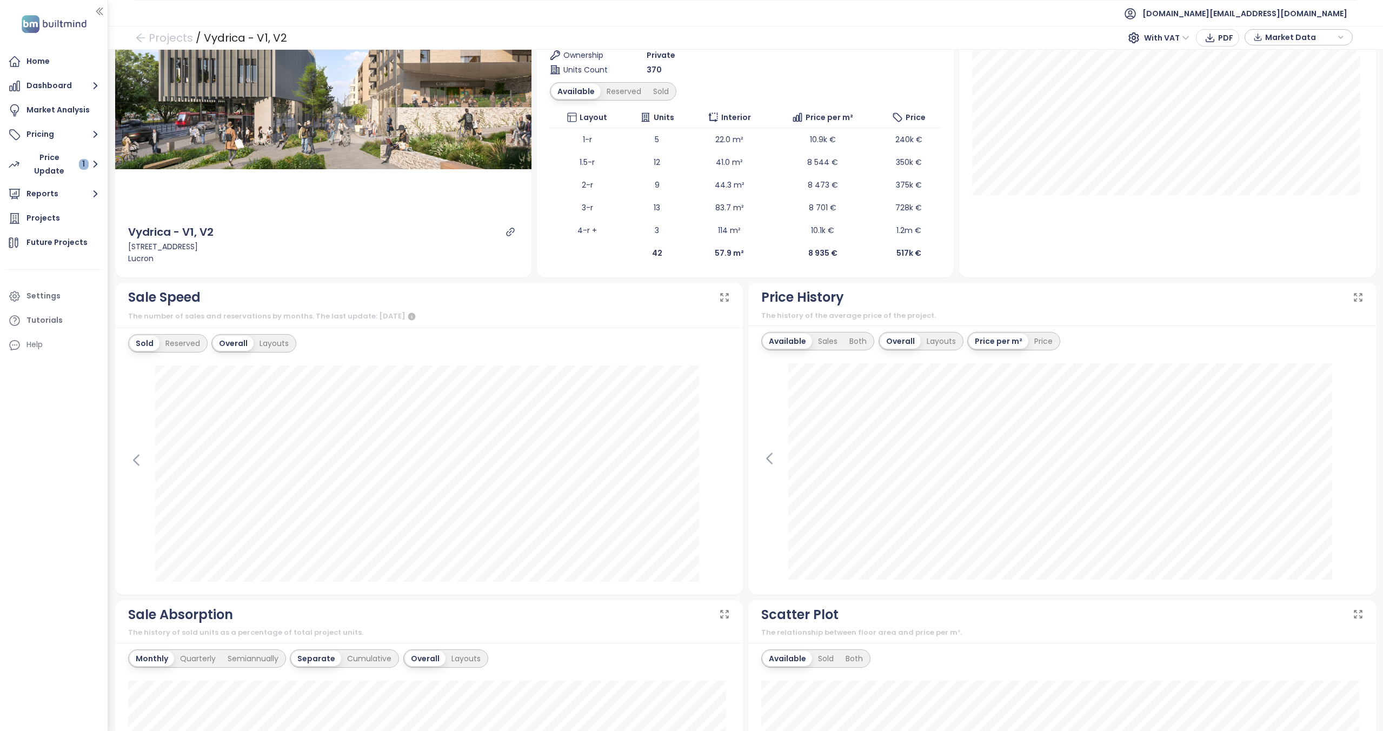
scroll to position [158, 0]
click at [164, 336] on div "Reserved" at bounding box center [182, 342] width 46 height 15
click at [281, 341] on div "Layouts" at bounding box center [273, 342] width 41 height 15
click at [232, 349] on div "Overall" at bounding box center [232, 342] width 38 height 15
click at [276, 344] on div "Layouts" at bounding box center [273, 342] width 41 height 15
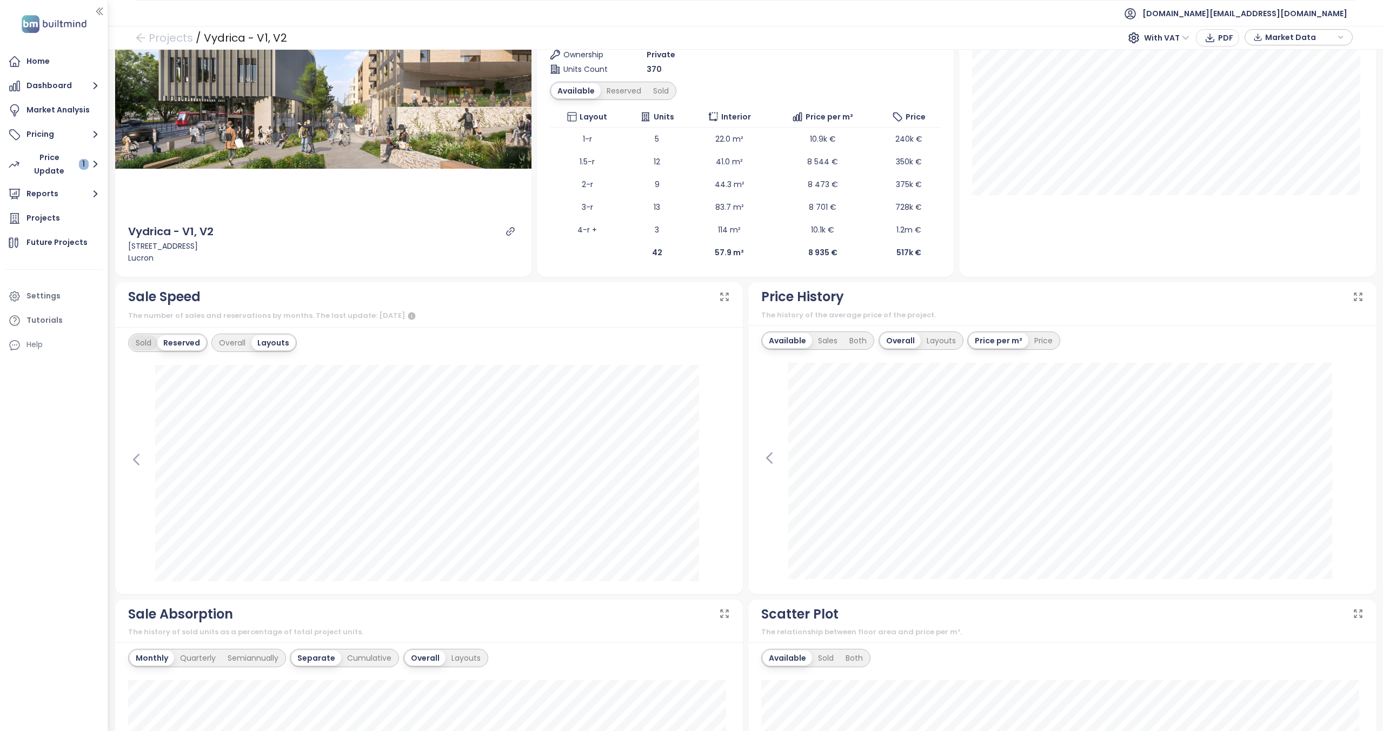
click at [148, 346] on div "Sold" at bounding box center [144, 342] width 28 height 15
click at [235, 337] on div "Overall" at bounding box center [232, 342] width 38 height 15
click at [815, 345] on div "Sales" at bounding box center [827, 340] width 31 height 15
click at [849, 342] on div "Both" at bounding box center [856, 340] width 29 height 15
click at [828, 344] on div "Sales" at bounding box center [823, 340] width 31 height 15
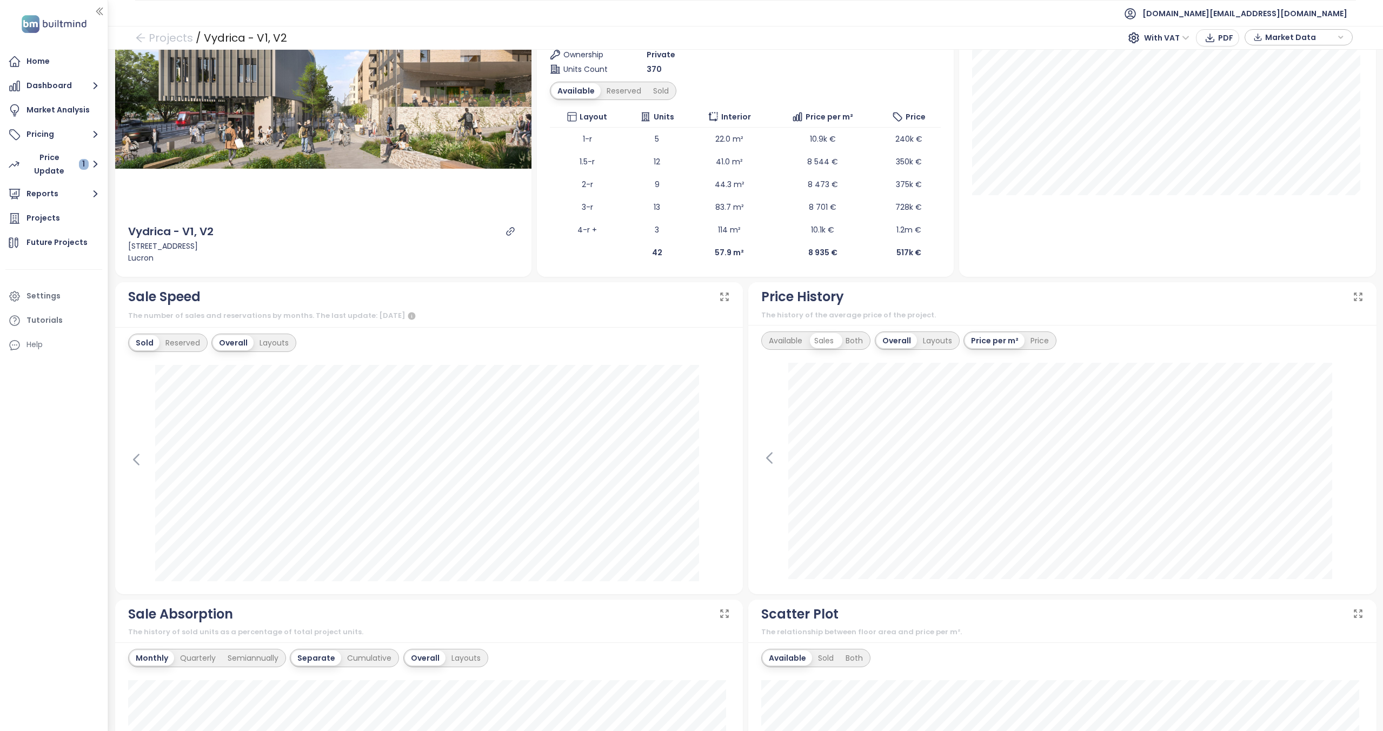
click at [773, 346] on div "Available" at bounding box center [785, 340] width 45 height 15
click at [818, 347] on div "Sales" at bounding box center [827, 340] width 31 height 15
click at [796, 341] on div "Available" at bounding box center [785, 340] width 45 height 15
click at [819, 337] on div "Sales" at bounding box center [827, 340] width 31 height 15
click at [865, 344] on div "Both" at bounding box center [856, 340] width 29 height 15
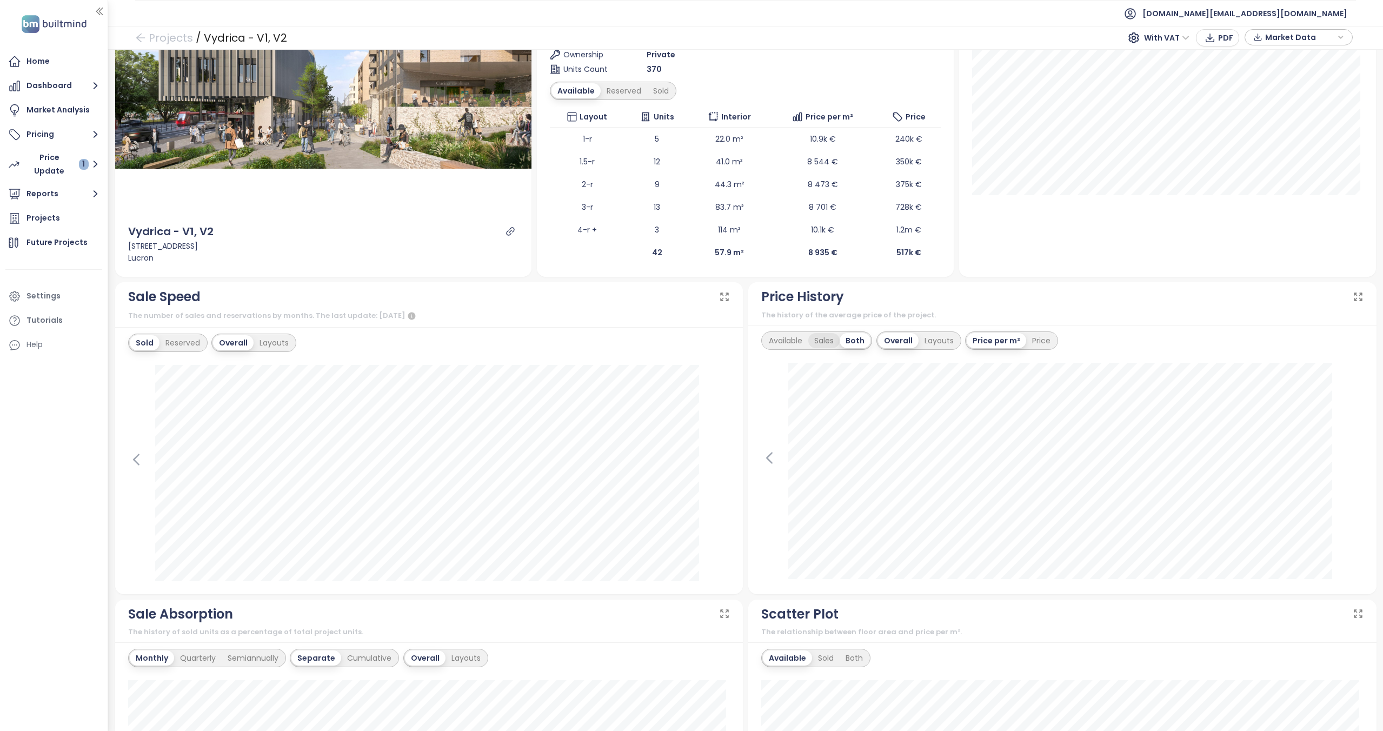
click at [818, 342] on div "Sales" at bounding box center [823, 340] width 31 height 15
click at [858, 341] on div "Both" at bounding box center [856, 340] width 29 height 15
click at [923, 344] on div "Layouts" at bounding box center [938, 340] width 41 height 15
click at [787, 344] on div "Available" at bounding box center [787, 340] width 49 height 15
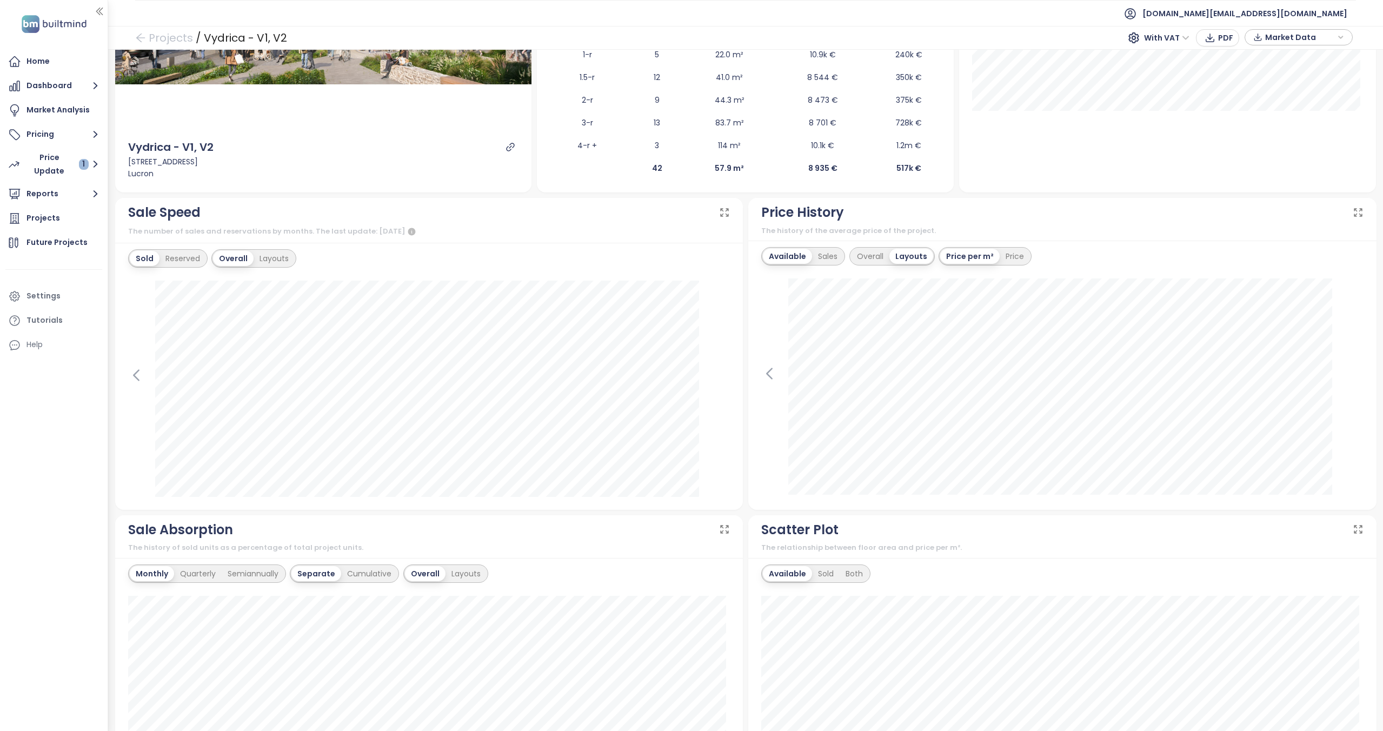
scroll to position [245, 0]
click at [865, 258] on div "Overall" at bounding box center [870, 253] width 38 height 15
click at [935, 258] on div "Layouts" at bounding box center [940, 253] width 41 height 15
click at [827, 254] on div "Sales" at bounding box center [827, 253] width 31 height 15
click at [1004, 247] on div "Price" at bounding box center [1013, 253] width 30 height 15
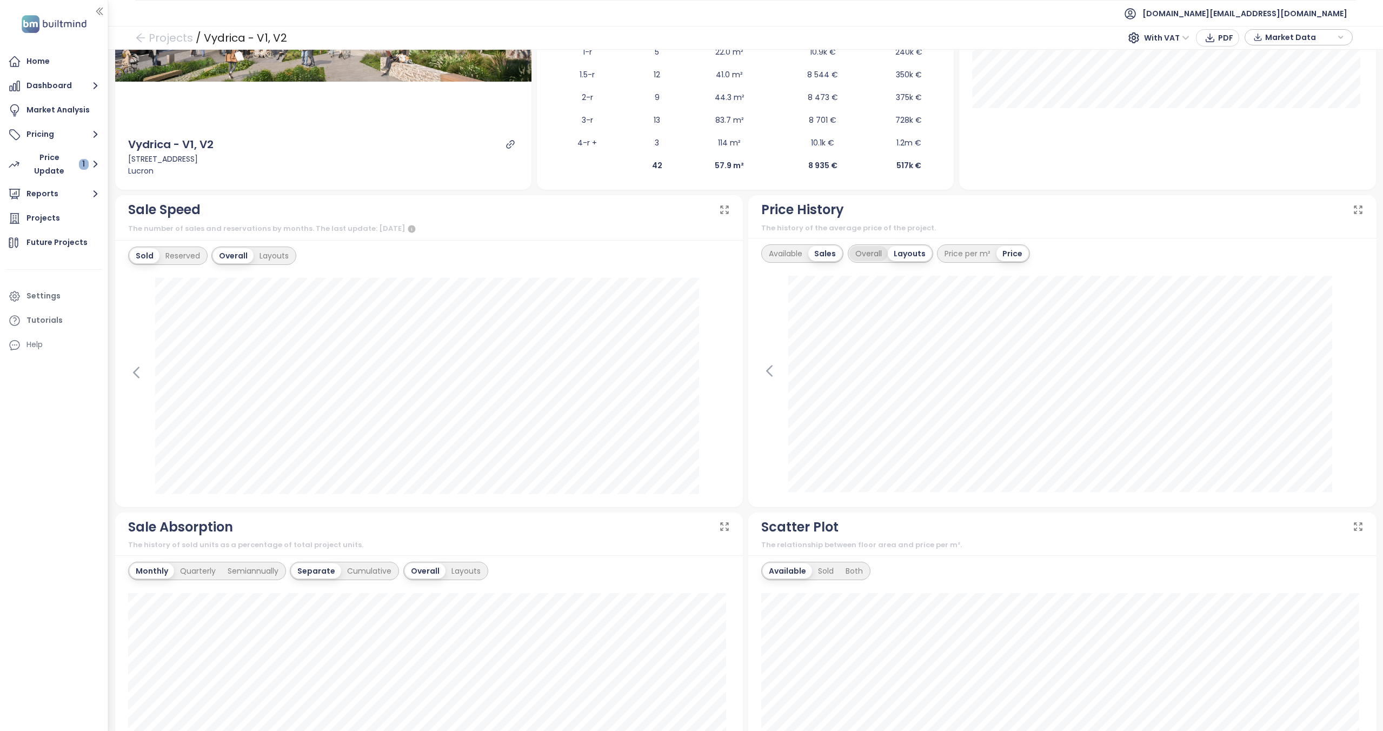
click at [880, 253] on div "Overall" at bounding box center [868, 253] width 38 height 15
click at [794, 257] on div "Available" at bounding box center [785, 253] width 45 height 15
click at [937, 252] on div "Layouts" at bounding box center [937, 253] width 41 height 15
click at [863, 253] on div "Overall" at bounding box center [870, 253] width 38 height 15
click at [763, 369] on icon at bounding box center [769, 371] width 16 height 16
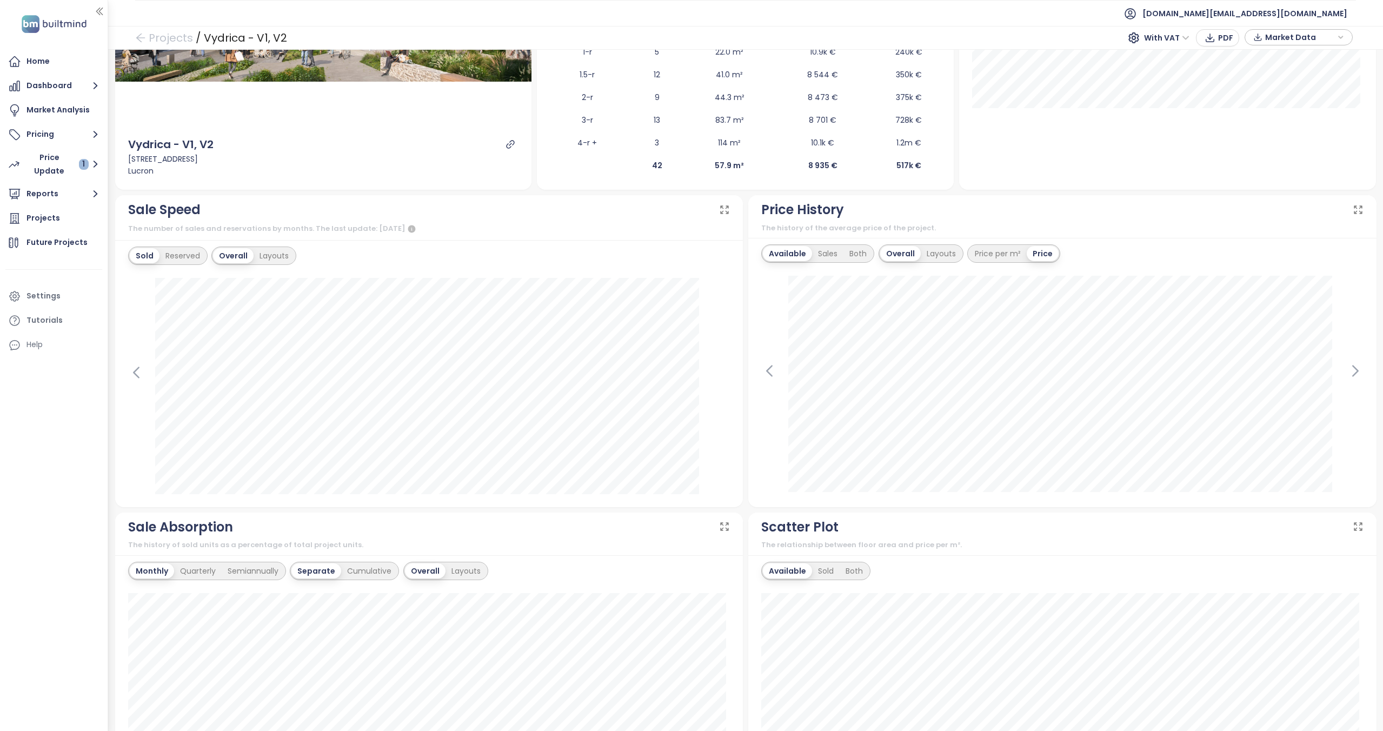
click at [1355, 372] on div "Available Sales Both Overall Layouts Price per m² Price September 1, 2024 Avail…" at bounding box center [1062, 372] width 628 height 269
click at [1352, 371] on icon at bounding box center [1355, 371] width 16 height 16
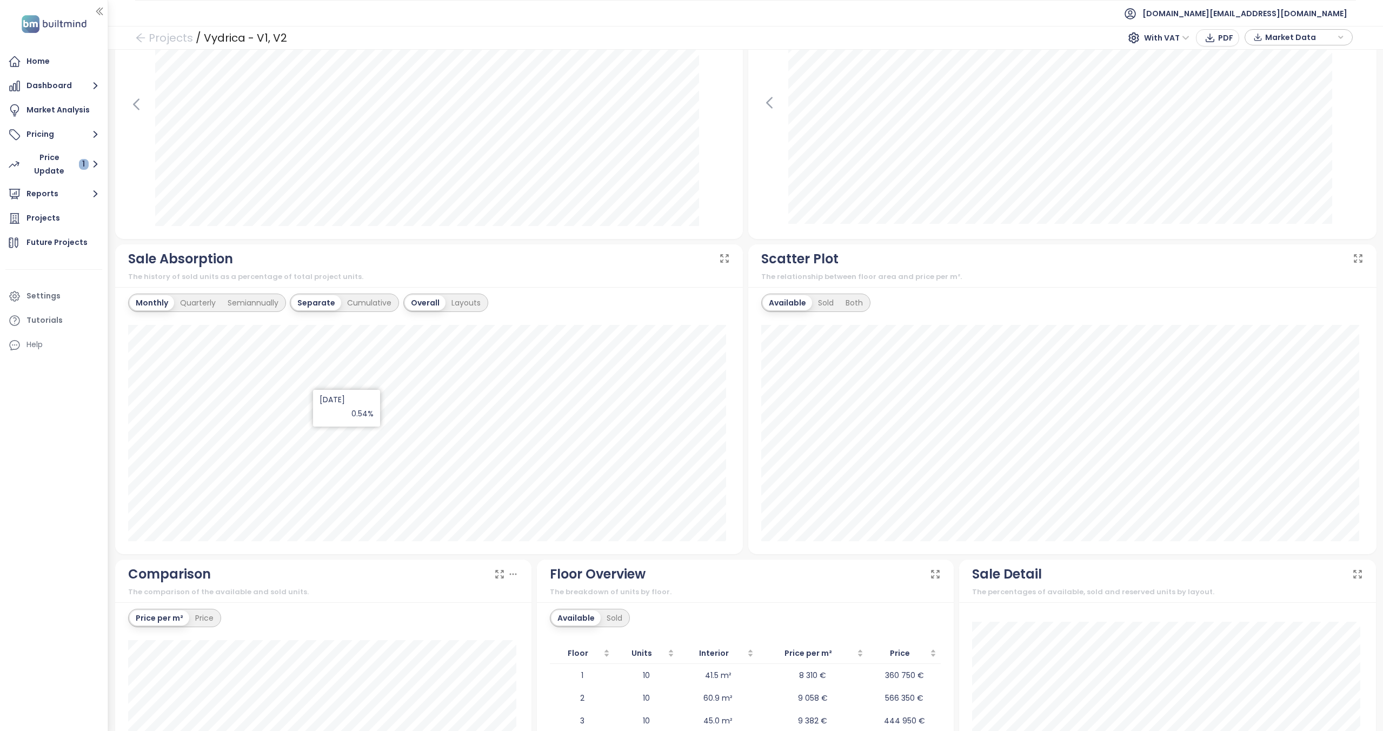
scroll to position [514, 0]
click at [193, 296] on div "Quarterly" at bounding box center [198, 302] width 48 height 15
click at [252, 299] on div "Semiannually" at bounding box center [253, 302] width 63 height 15
click at [368, 308] on div "Cumulative" at bounding box center [370, 302] width 56 height 15
click at [156, 306] on div "Monthly" at bounding box center [151, 302] width 42 height 15
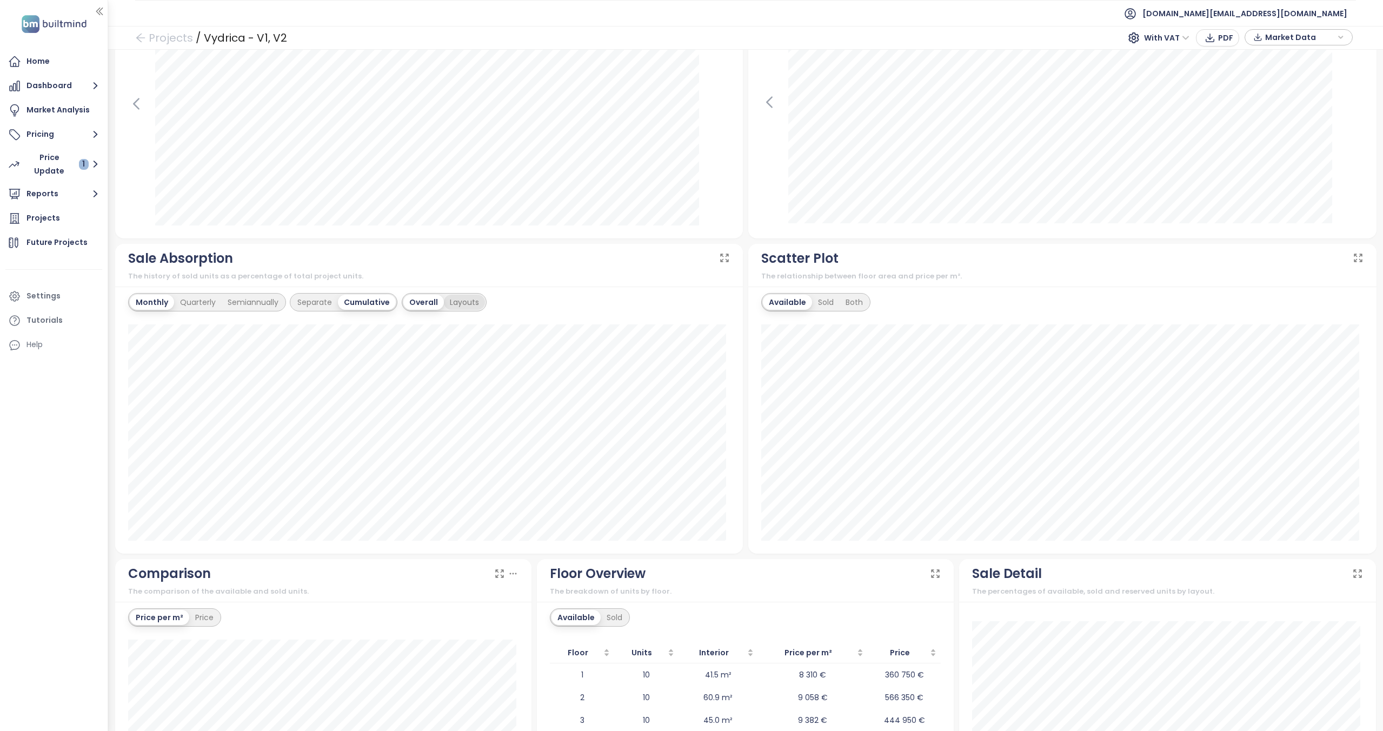
click at [457, 303] on div "Layouts" at bounding box center [464, 302] width 41 height 15
click at [419, 301] on div "Overall" at bounding box center [422, 302] width 38 height 15
click at [818, 299] on div "Sold" at bounding box center [826, 302] width 28 height 15
click at [845, 296] on div "Both" at bounding box center [852, 302] width 29 height 15
click at [780, 295] on div "Available" at bounding box center [785, 302] width 45 height 15
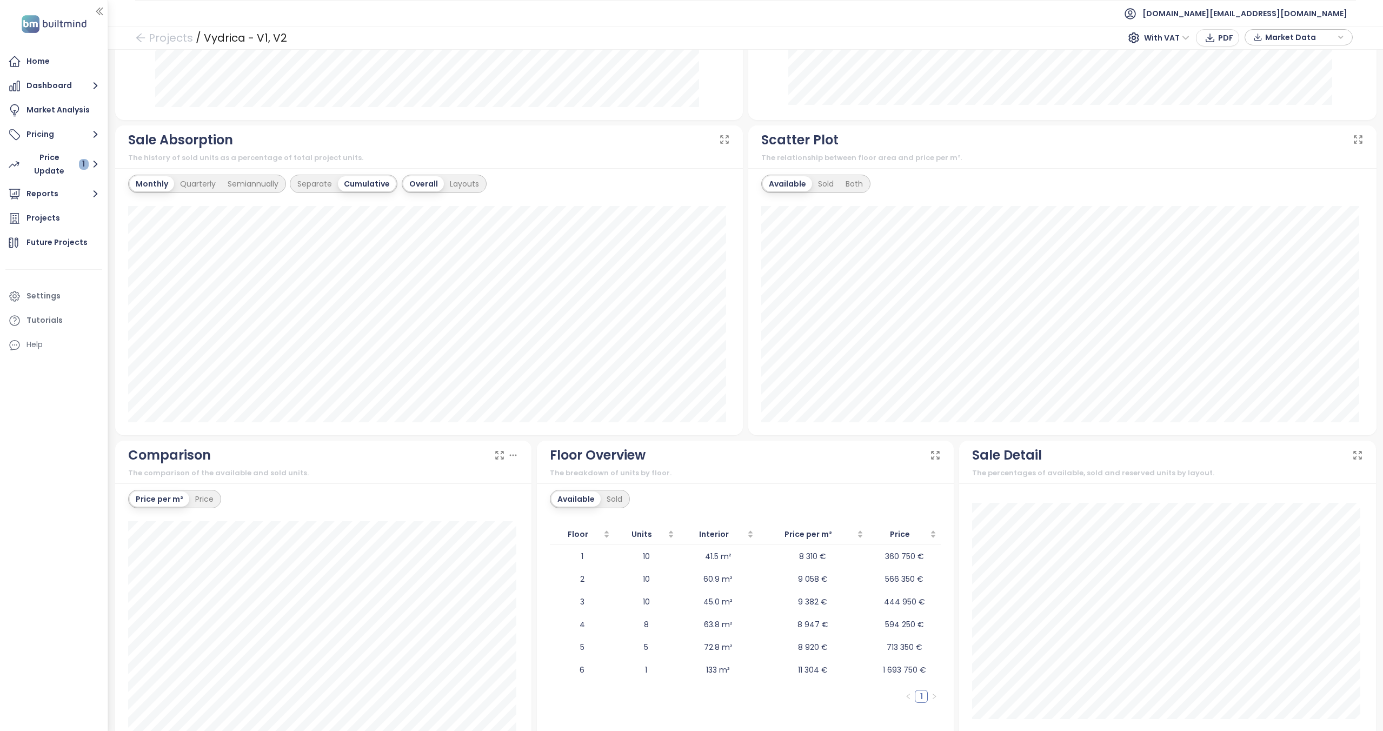
scroll to position [658, 0]
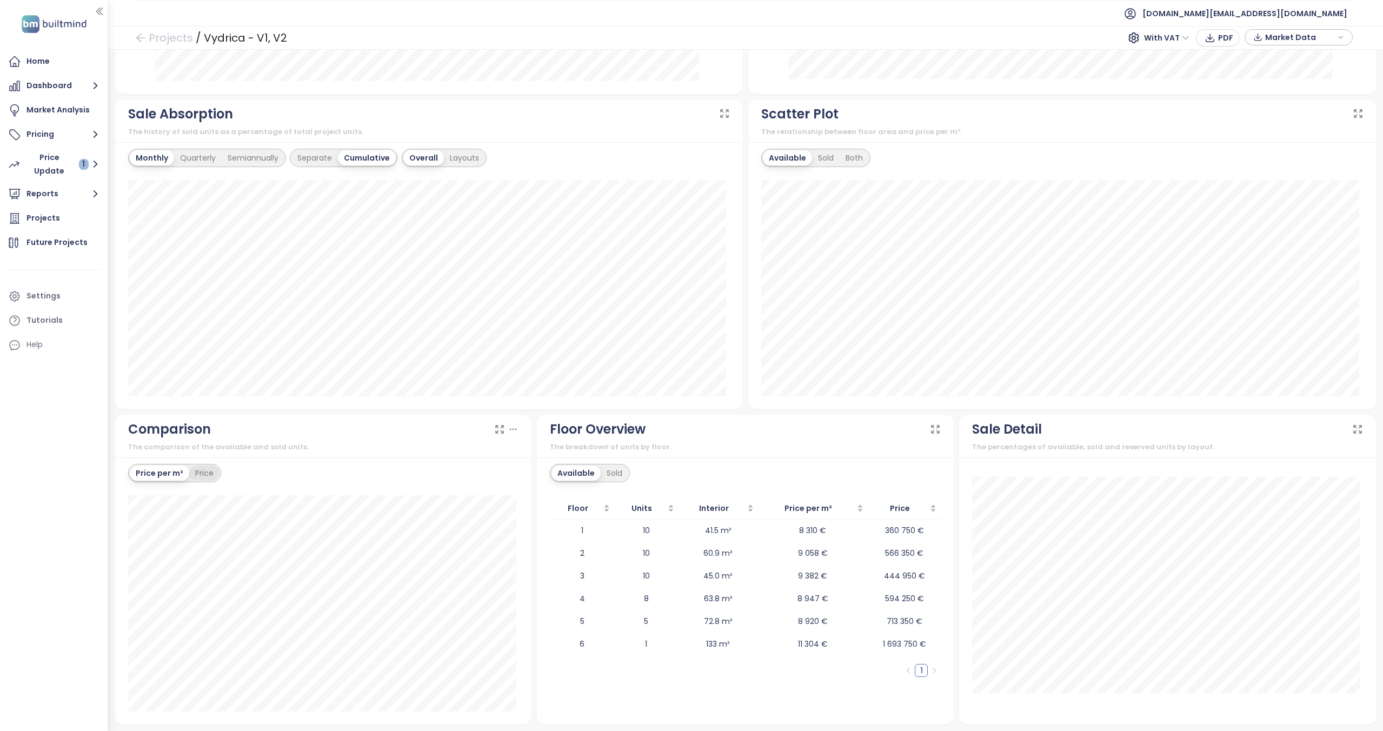
click at [202, 472] on div "Price" at bounding box center [204, 472] width 30 height 15
click at [170, 477] on div "Price per m²" at bounding box center [159, 472] width 58 height 15
click at [610, 477] on div "Sold" at bounding box center [614, 472] width 28 height 15
click at [577, 468] on div "Available" at bounding box center [573, 472] width 45 height 15
click at [1110, 126] on div "Scatter Plot The relationship between floor area and price per m²." at bounding box center [1062, 121] width 602 height 34
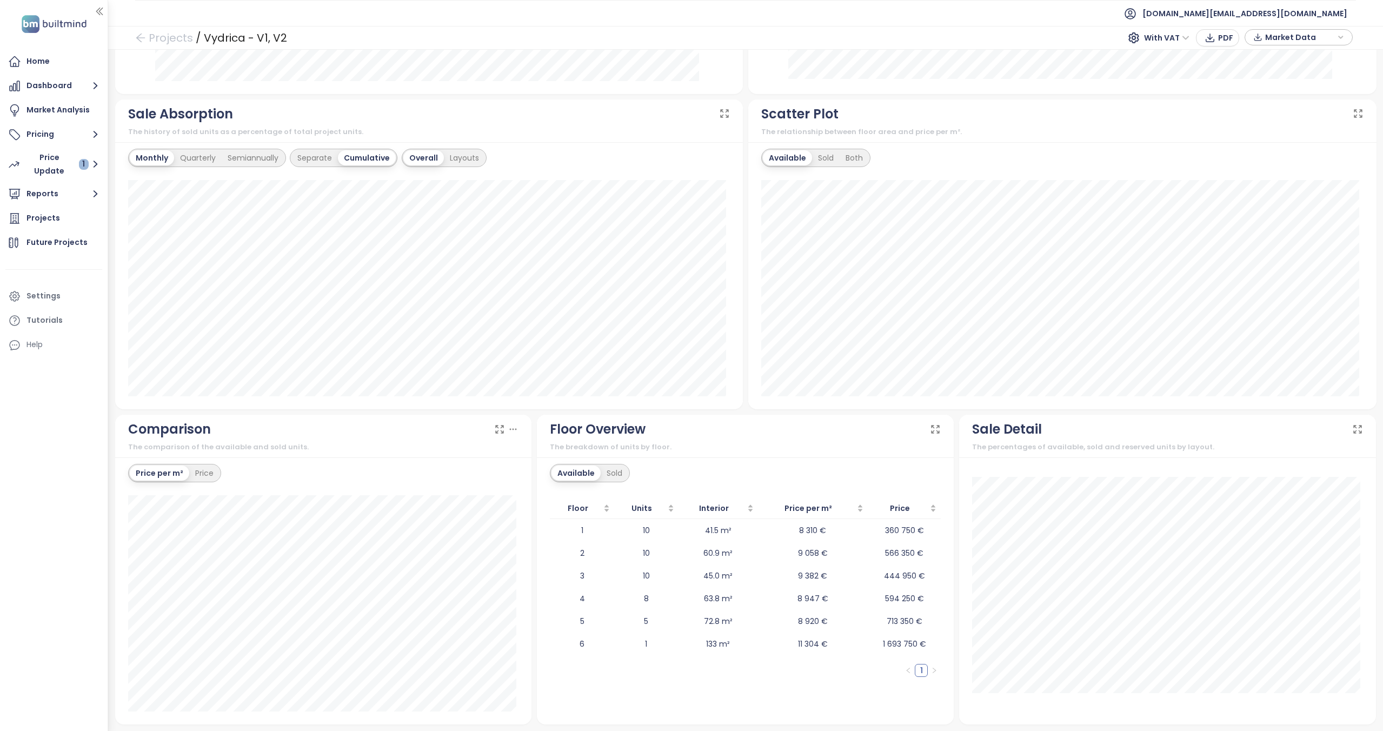
click at [1320, 42] on span "Market Data" at bounding box center [1300, 37] width 70 height 16
click at [1285, 112] on span "XLSX" at bounding box center [1280, 112] width 29 height 16
click at [1280, 146] on div "CSV" at bounding box center [1303, 151] width 64 height 12
click at [1286, 152] on span "Download" at bounding box center [1286, 157] width 41 height 12
click at [1310, 36] on span "Market Data" at bounding box center [1300, 37] width 70 height 16
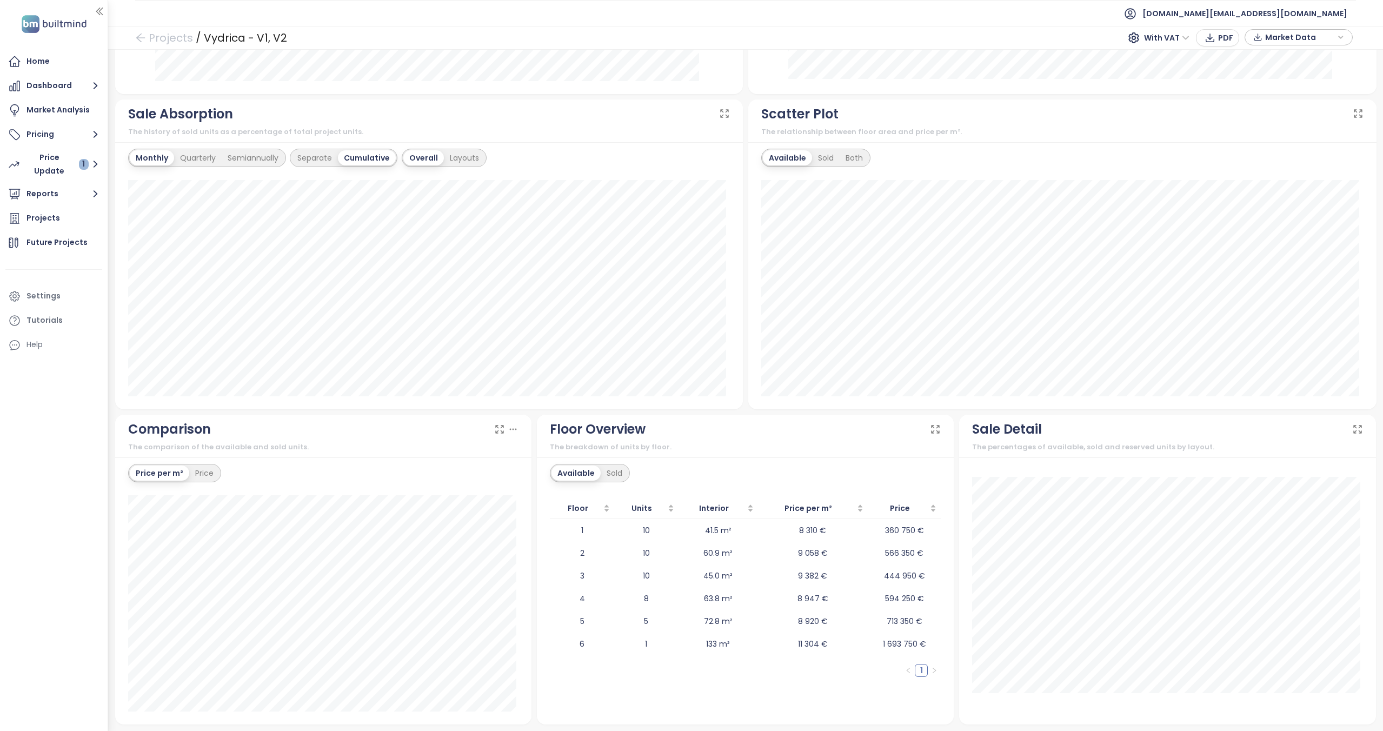
click at [445, 95] on div "Preview Vydrica - V1, V2 Žižkova 1, 811 02 [GEOGRAPHIC_DATA]-[GEOGRAPHIC_DATA],…" at bounding box center [745, 61] width 1266 height 1326
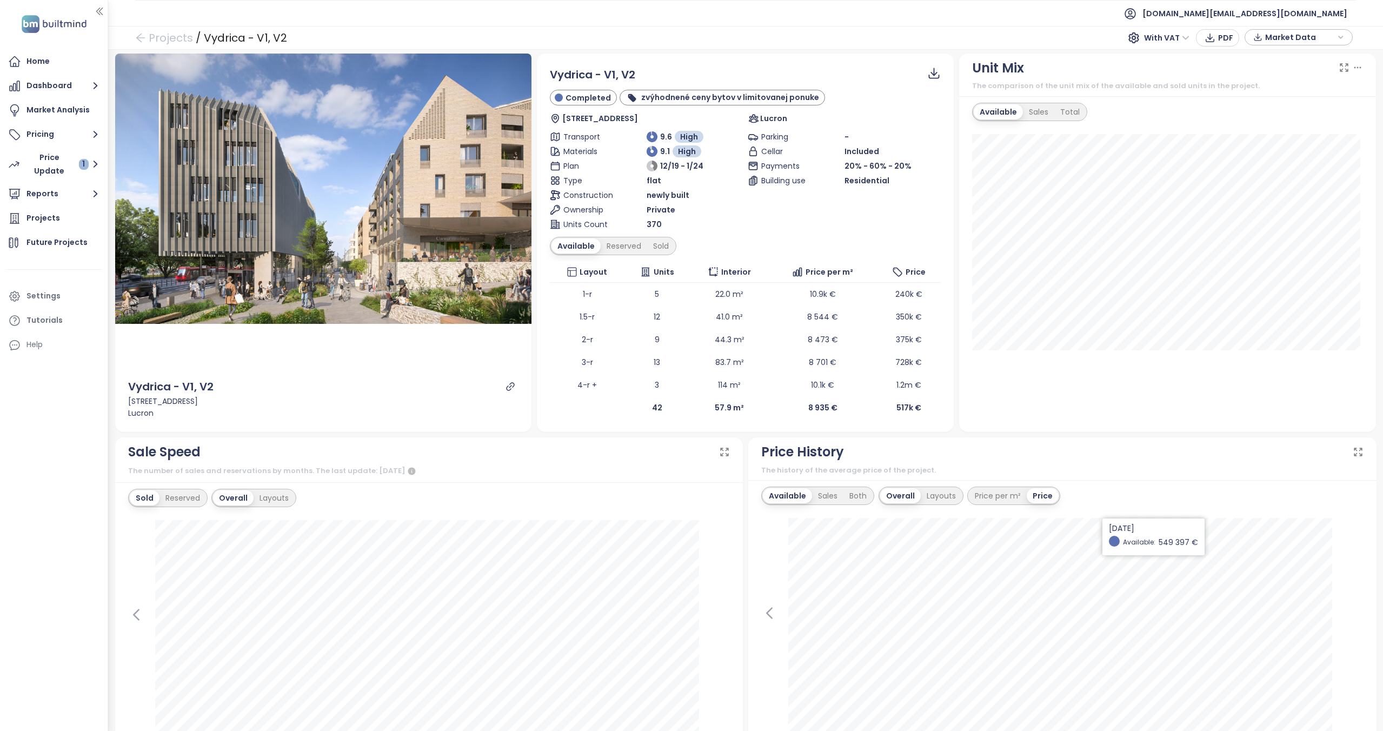
scroll to position [0, 0]
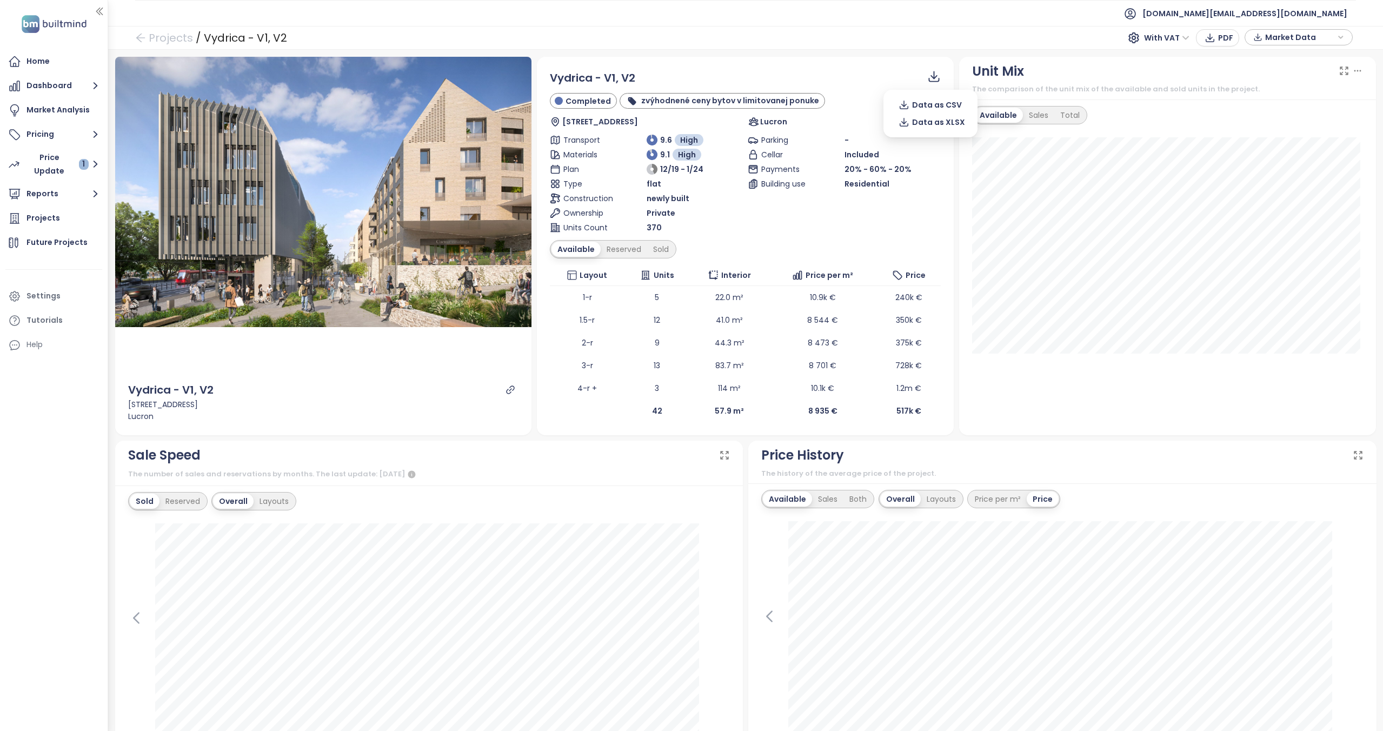
click at [927, 74] on icon at bounding box center [934, 77] width 14 height 14
click at [887, 50] on div "Preview Vydrica - V1, V2 Žižkova 1, 811 02 Bratislava-Staré Mesto, Slovakia Luc…" at bounding box center [745, 390] width 1274 height 681
click at [1273, 15] on span "[DOMAIN_NAME][EMAIL_ADDRESS][DOMAIN_NAME]" at bounding box center [1244, 14] width 205 height 26
click at [1246, 51] on li "Log out" at bounding box center [1292, 44] width 104 height 22
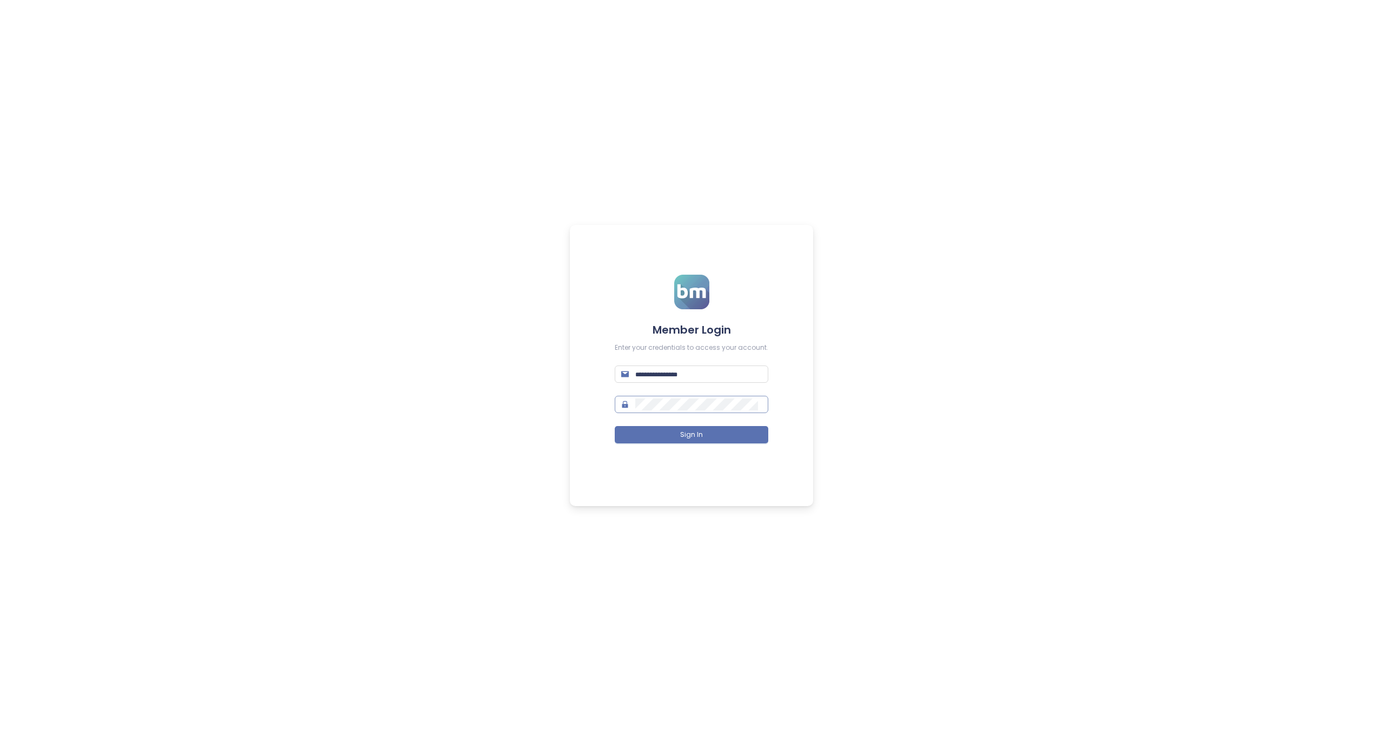
click at [639, 398] on span at bounding box center [692, 404] width 154 height 17
click at [705, 376] on input "text" at bounding box center [698, 374] width 126 height 12
paste input "**********"
type input "**********"
click at [682, 439] on span "Sign In" at bounding box center [691, 435] width 23 height 10
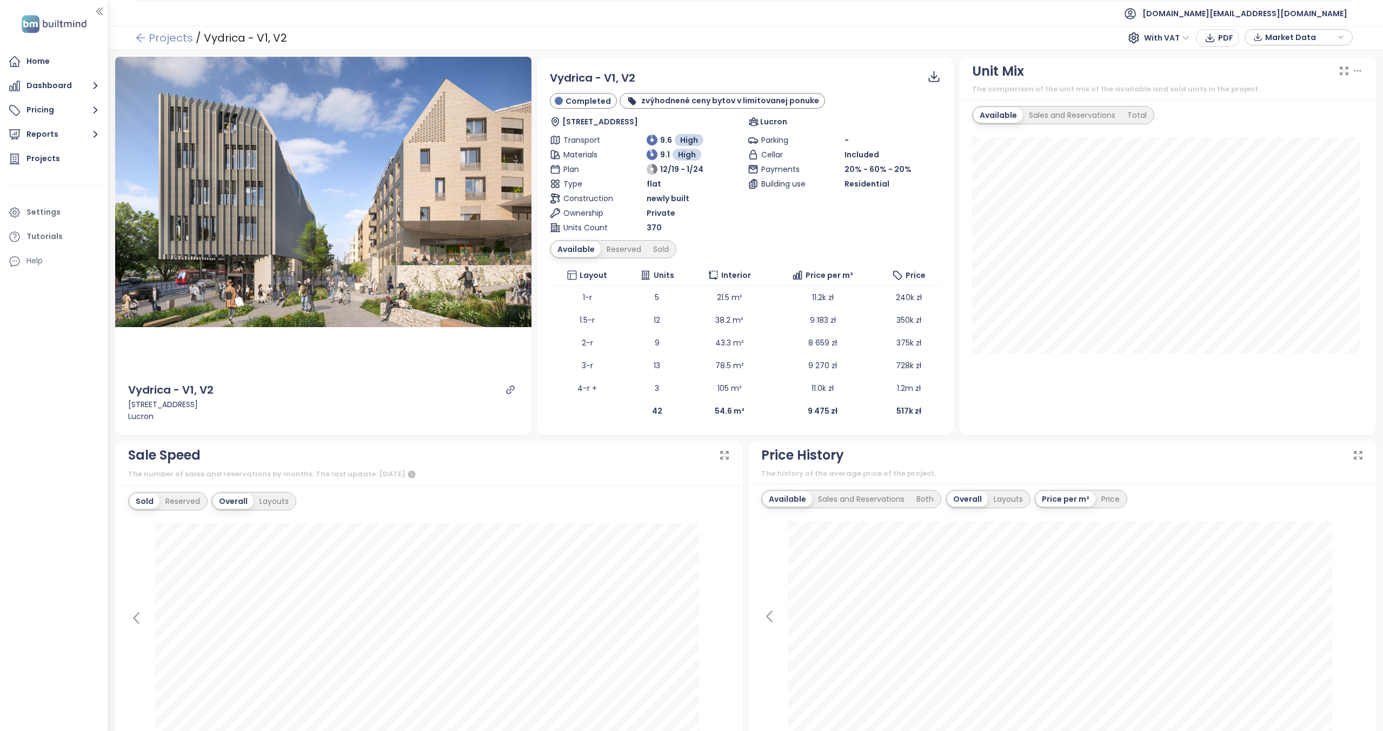
click at [139, 37] on icon "arrow-left" at bounding box center [140, 38] width 9 height 9
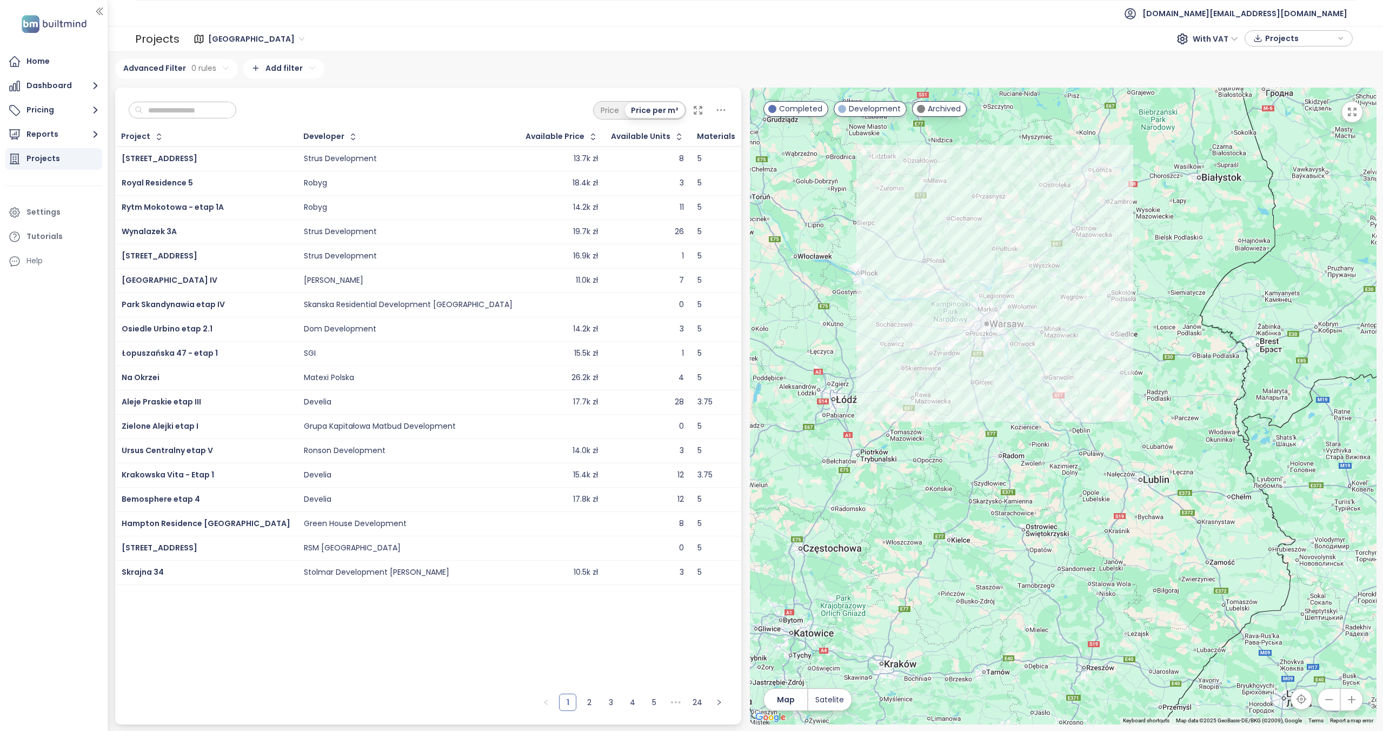
click at [370, 157] on div "Strus Development" at bounding box center [408, 158] width 209 height 13
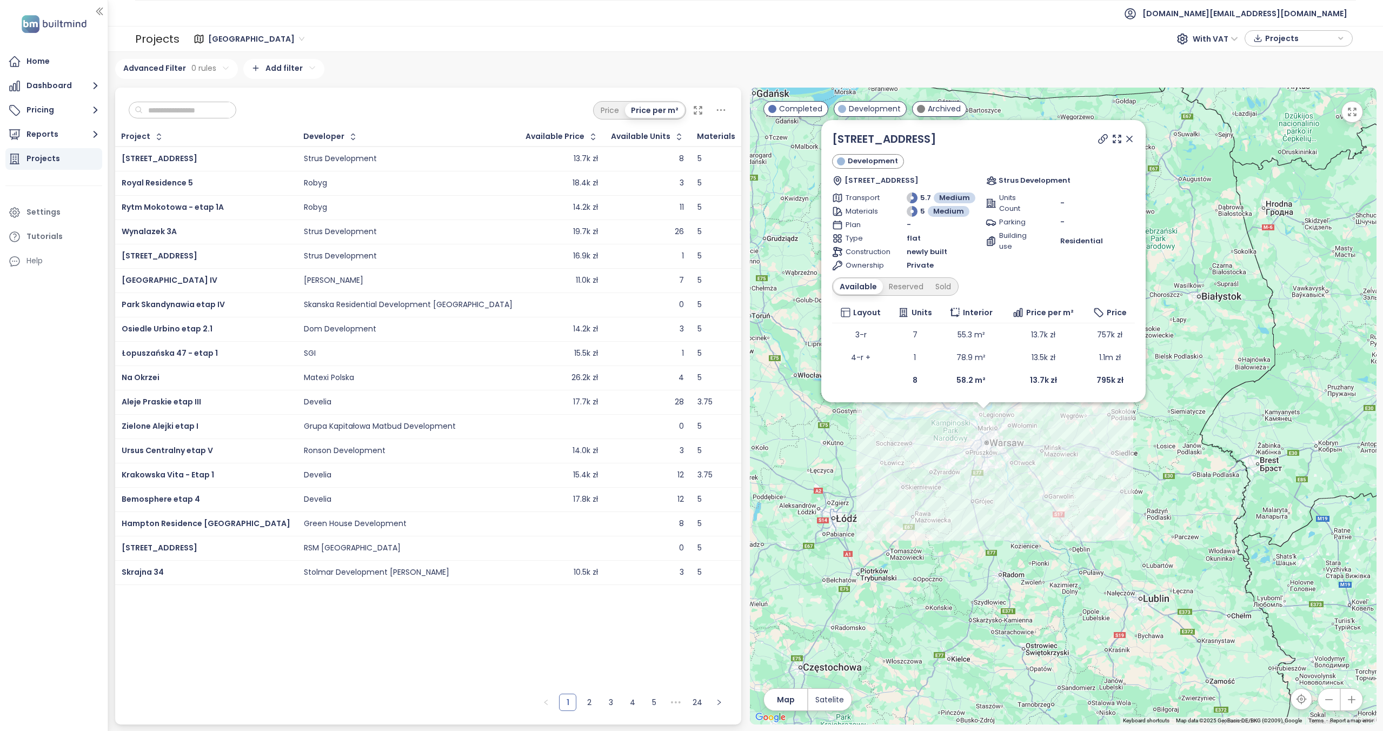
click at [369, 189] on div "Robyg" at bounding box center [408, 183] width 209 height 13
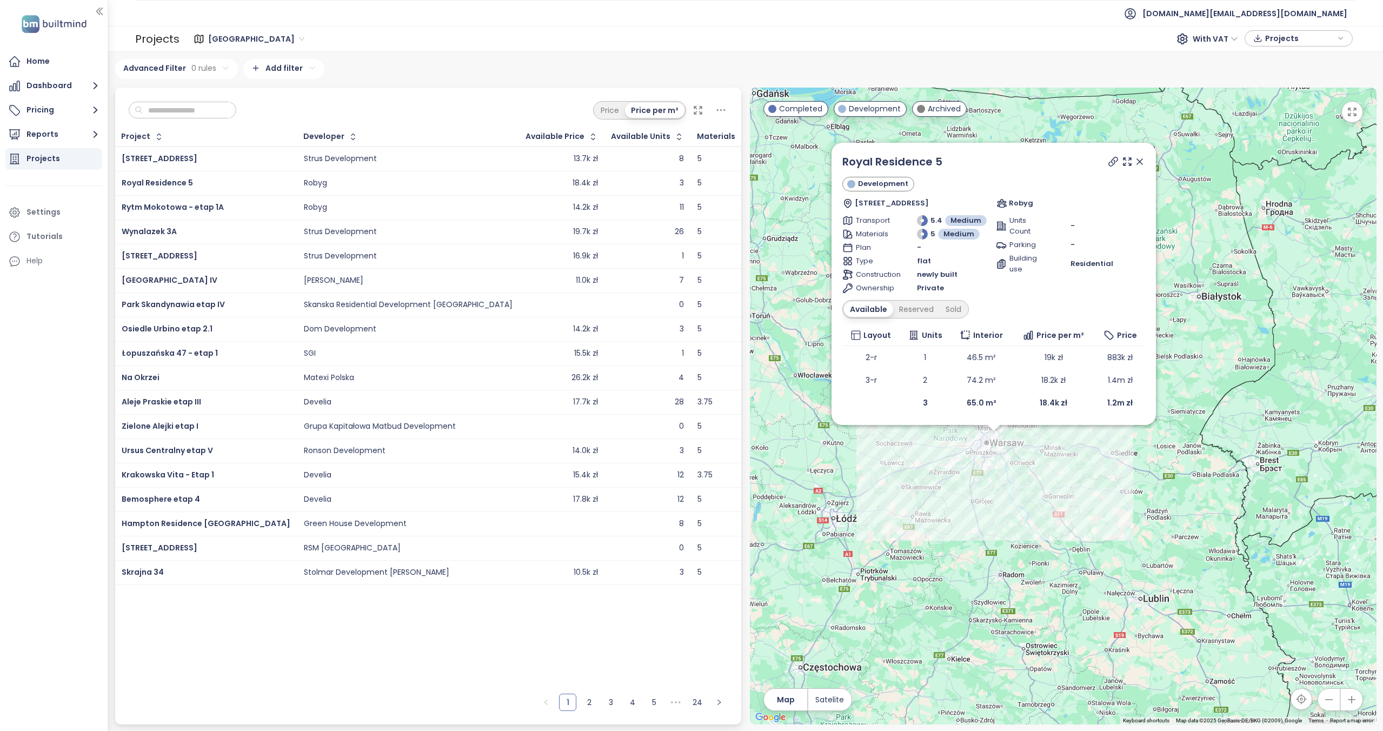
click at [1142, 161] on icon at bounding box center [1139, 161] width 11 height 11
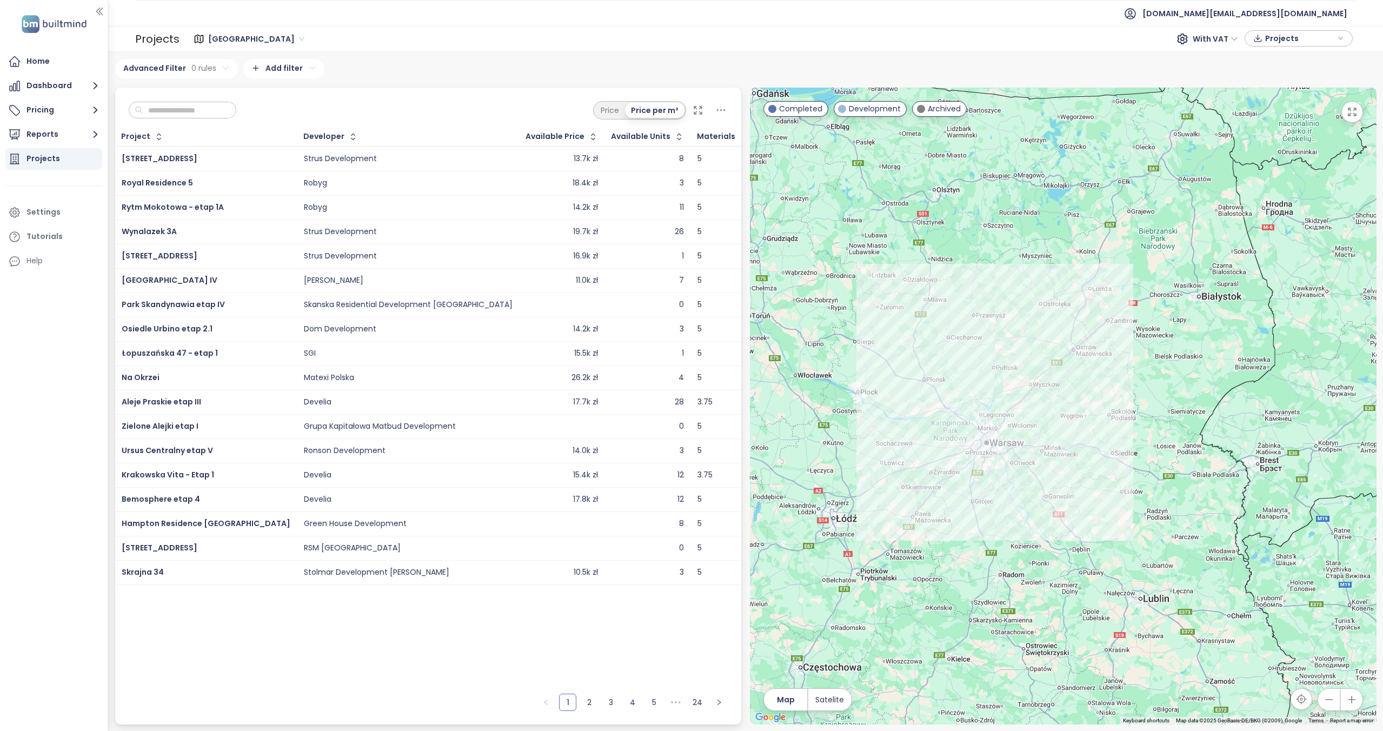
click at [698, 114] on icon at bounding box center [697, 110] width 11 height 11
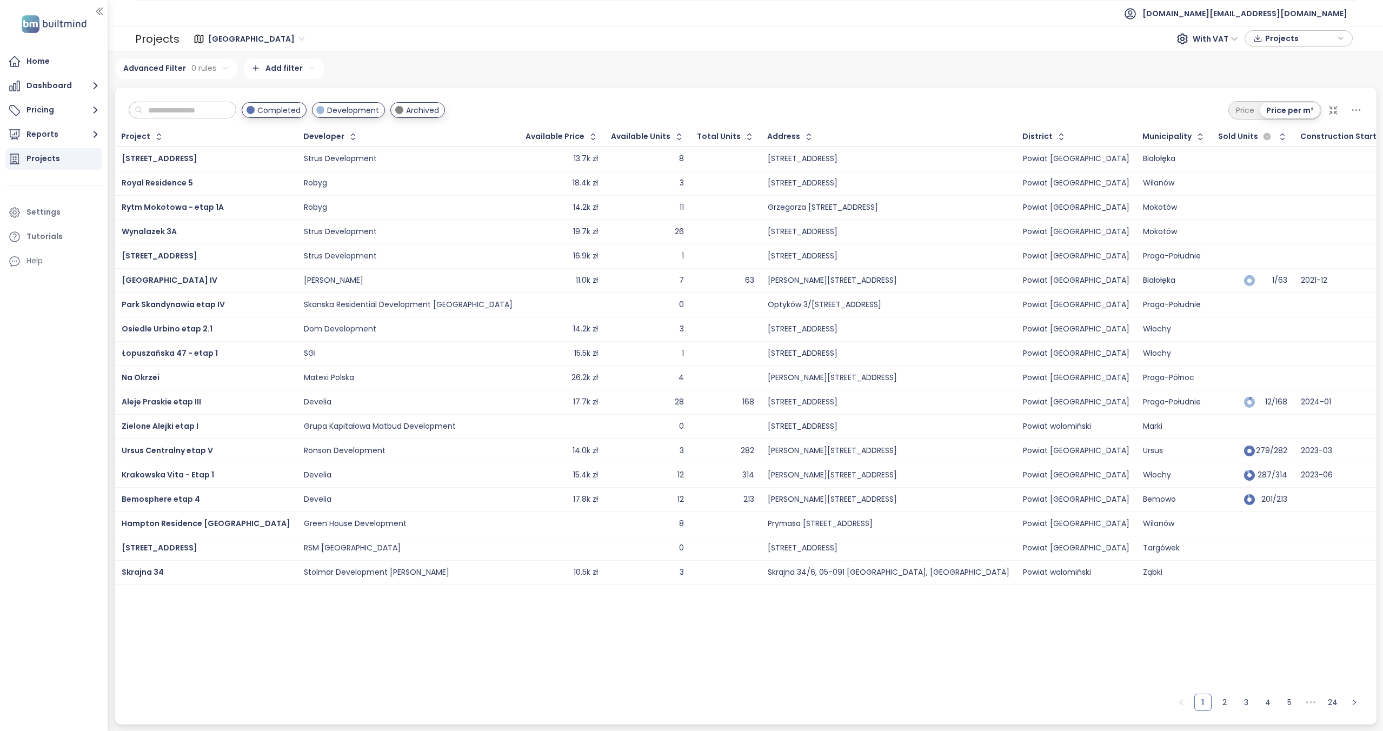
click at [1353, 112] on icon at bounding box center [1356, 110] width 14 height 14
click at [1354, 112] on icon at bounding box center [1356, 110] width 14 height 14
click at [1363, 109] on div "Completed Development Archived Price Price per m²" at bounding box center [745, 108] width 1261 height 40
click at [1360, 109] on icon at bounding box center [1356, 110] width 14 height 14
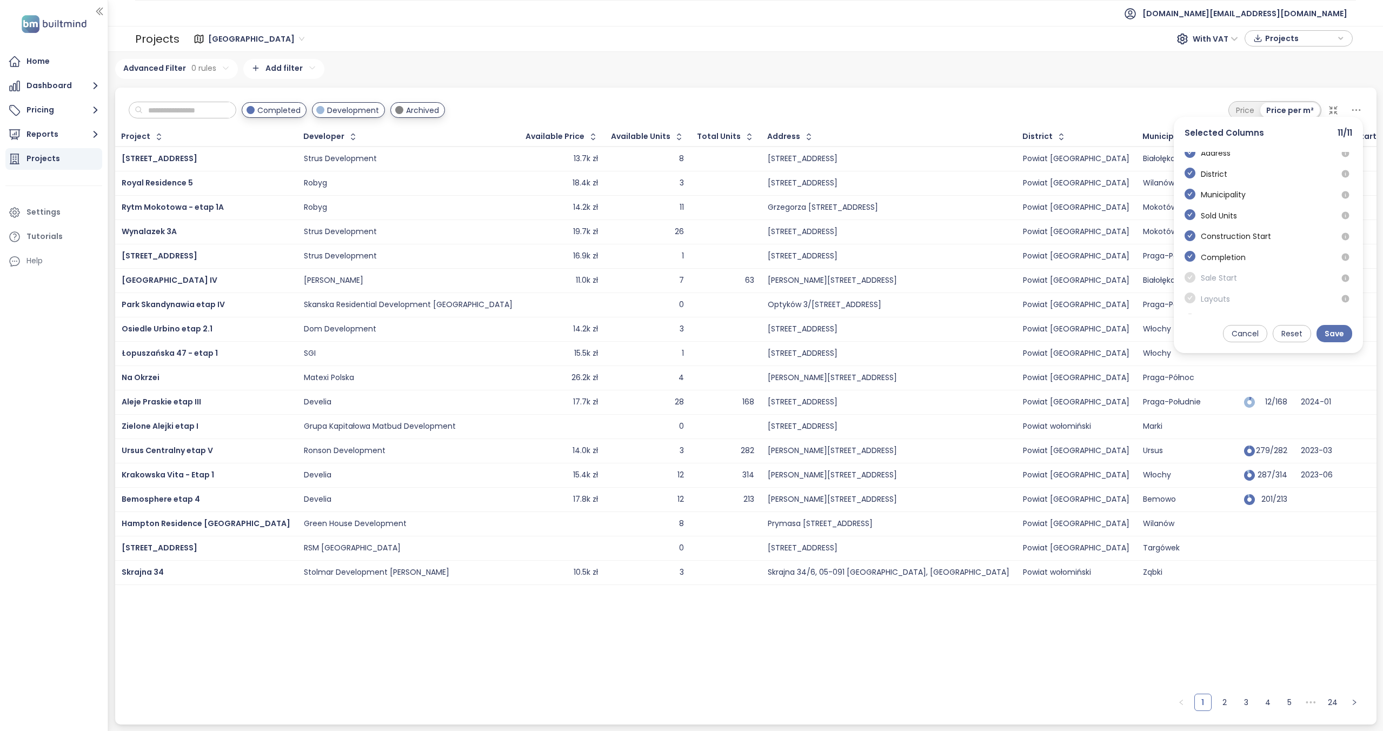
scroll to position [109, 0]
click at [1131, 88] on div "Completed Development Archived Price Price per m² Selected Columns 11 / 11 Proj…" at bounding box center [745, 108] width 1261 height 40
click at [1356, 106] on icon at bounding box center [1356, 110] width 14 height 14
click at [1193, 159] on icon "check-circle" at bounding box center [1189, 157] width 11 height 11
click at [1191, 177] on icon "check-circle" at bounding box center [1189, 178] width 11 height 11
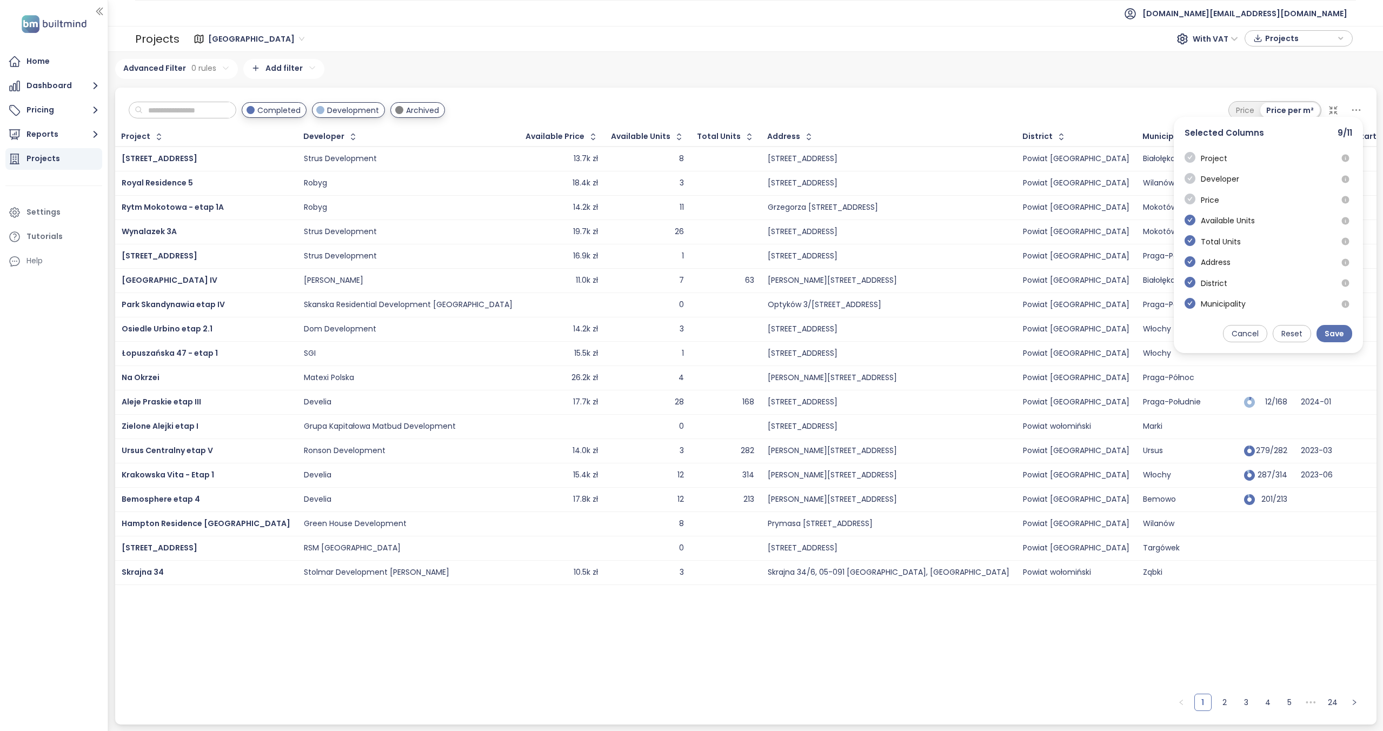
click at [1193, 197] on icon "check-circle" at bounding box center [1189, 198] width 11 height 11
click at [1191, 227] on div "Available Units" at bounding box center [1219, 225] width 70 height 21
click at [1187, 223] on icon "check-circle" at bounding box center [1189, 220] width 11 height 11
click at [1190, 239] on icon "check-circle" at bounding box center [1189, 240] width 11 height 11
click at [1191, 257] on icon "check-circle" at bounding box center [1189, 261] width 11 height 11
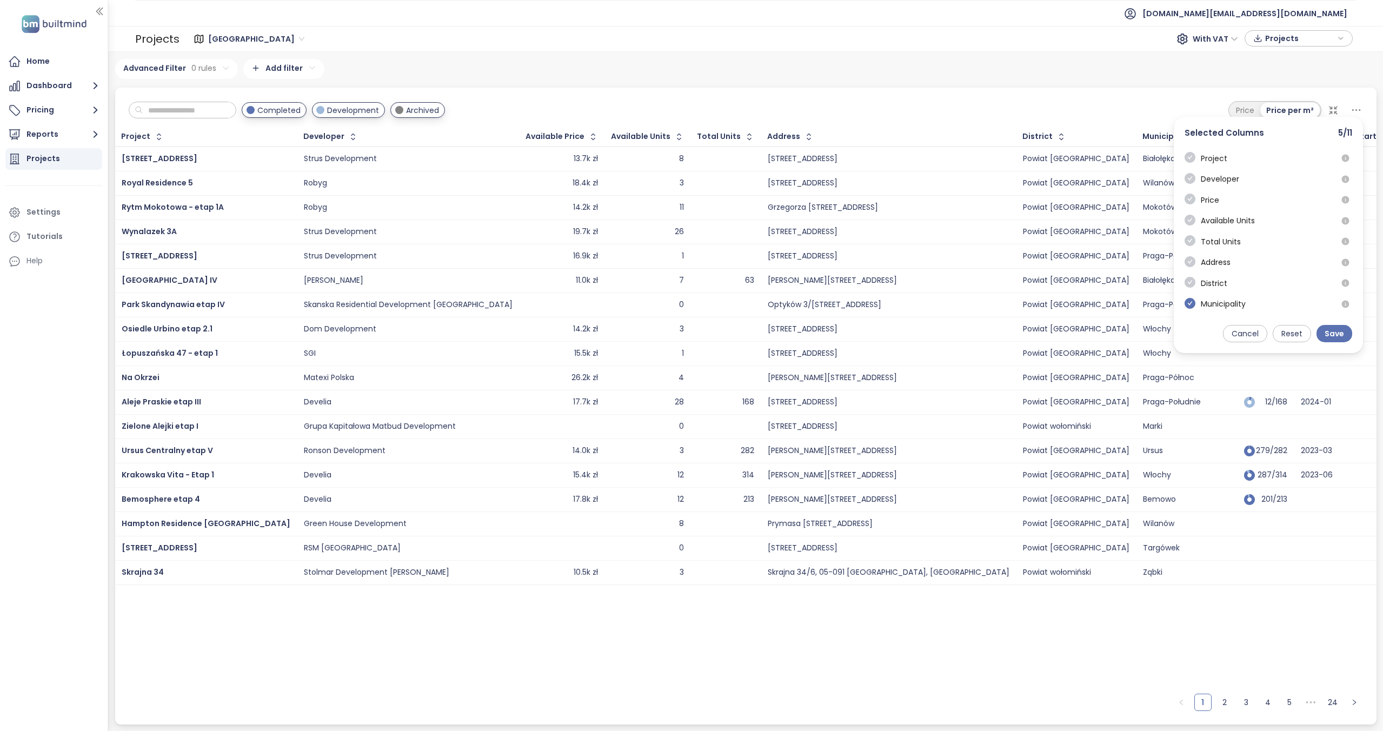
click at [1191, 282] on icon "check-circle" at bounding box center [1189, 282] width 11 height 11
click at [1190, 303] on icon "check-circle" at bounding box center [1189, 303] width 11 height 11
click at [1191, 211] on div "Municipality" at bounding box center [1214, 201] width 61 height 21
click at [1190, 232] on icon "check-circle" at bounding box center [1189, 237] width 11 height 11
click at [1190, 175] on icon "check-circle" at bounding box center [1189, 176] width 11 height 11
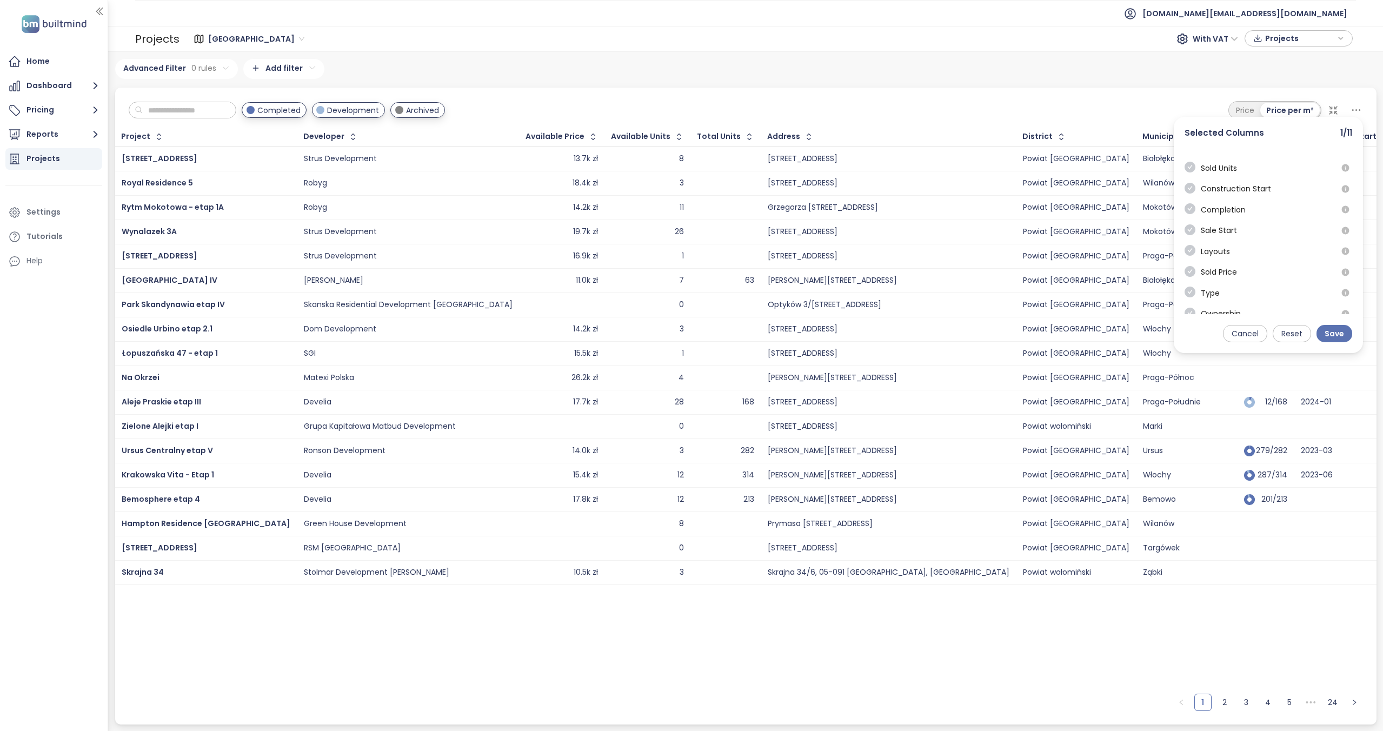
click at [1189, 206] on icon "check-circle" at bounding box center [1189, 208] width 11 height 11
click at [1188, 222] on icon "check-circle" at bounding box center [1189, 226] width 11 height 11
click at [1191, 248] on icon "check-circle" at bounding box center [1189, 246] width 11 height 11
click at [1191, 265] on icon "check-circle" at bounding box center [1189, 267] width 11 height 11
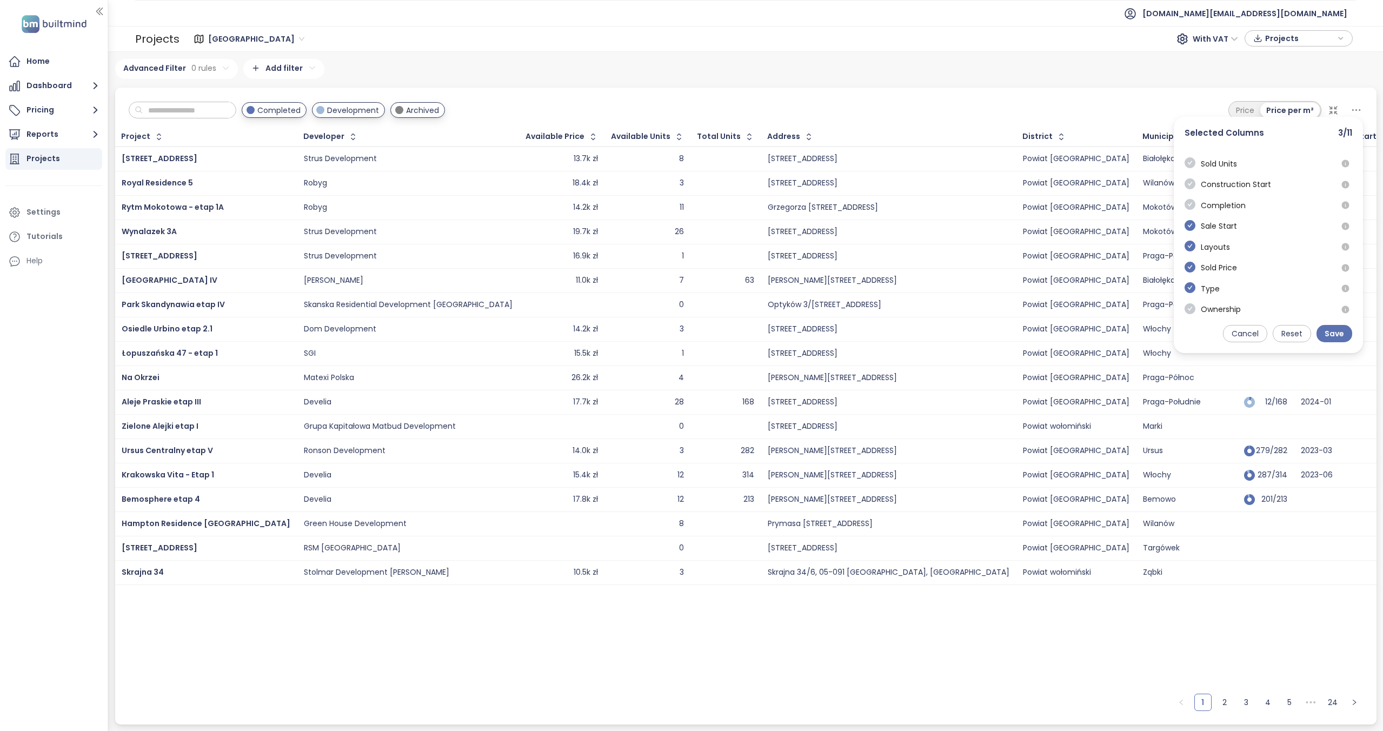
click at [1192, 286] on icon "check-circle" at bounding box center [1189, 287] width 11 height 11
click at [1192, 309] on icon "check-circle" at bounding box center [1189, 308] width 11 height 11
click at [1187, 230] on div "Ownership" at bounding box center [1212, 223] width 56 height 21
click at [1187, 224] on icon "check-circle" at bounding box center [1189, 224] width 11 height 11
click at [1189, 243] on icon "check-circle" at bounding box center [1189, 242] width 11 height 11
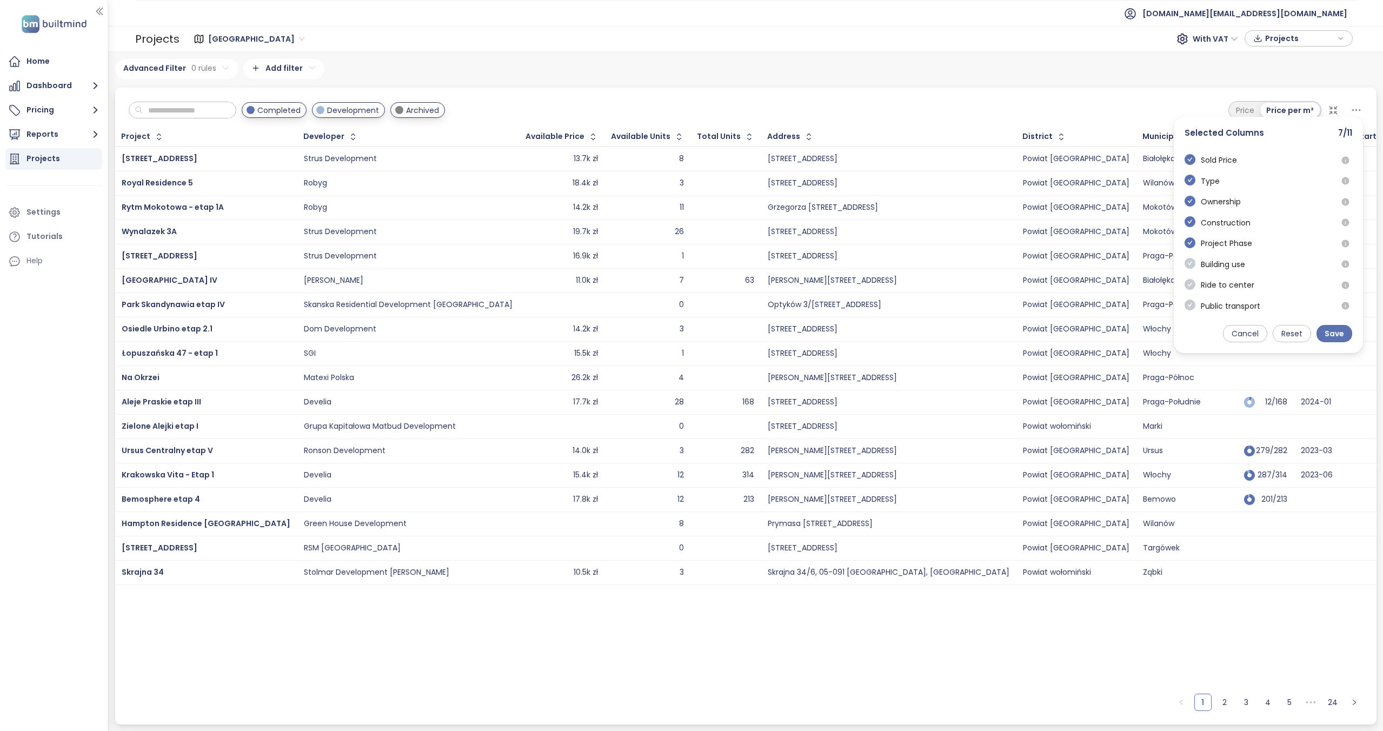
scroll to position [269, 0]
click at [1191, 260] on icon "check-circle" at bounding box center [1189, 262] width 11 height 11
click at [1187, 235] on icon "check-circle" at bounding box center [1189, 239] width 11 height 11
click at [1189, 250] on icon "check-circle" at bounding box center [1189, 250] width 11 height 11
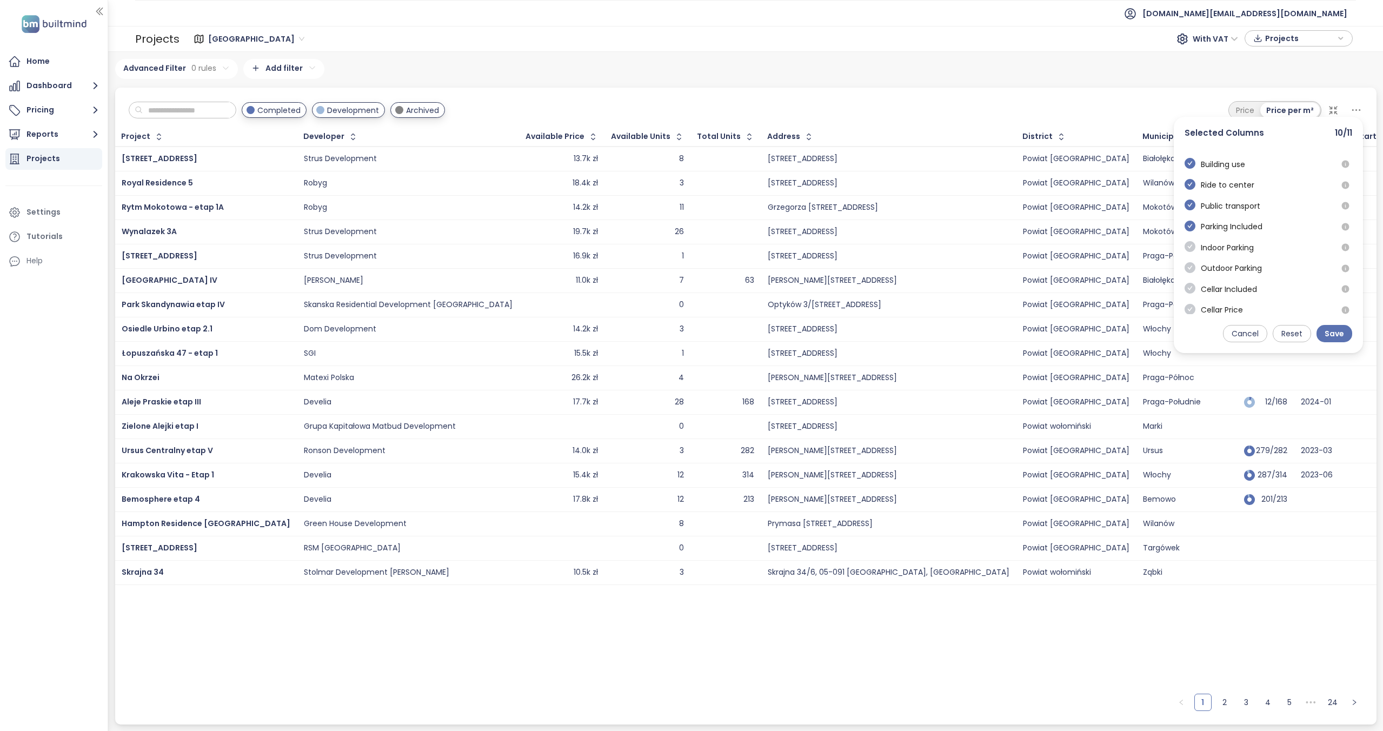
click at [1194, 223] on icon "check-circle" at bounding box center [1189, 226] width 11 height 11
click at [1338, 329] on span "Save" at bounding box center [1333, 334] width 19 height 12
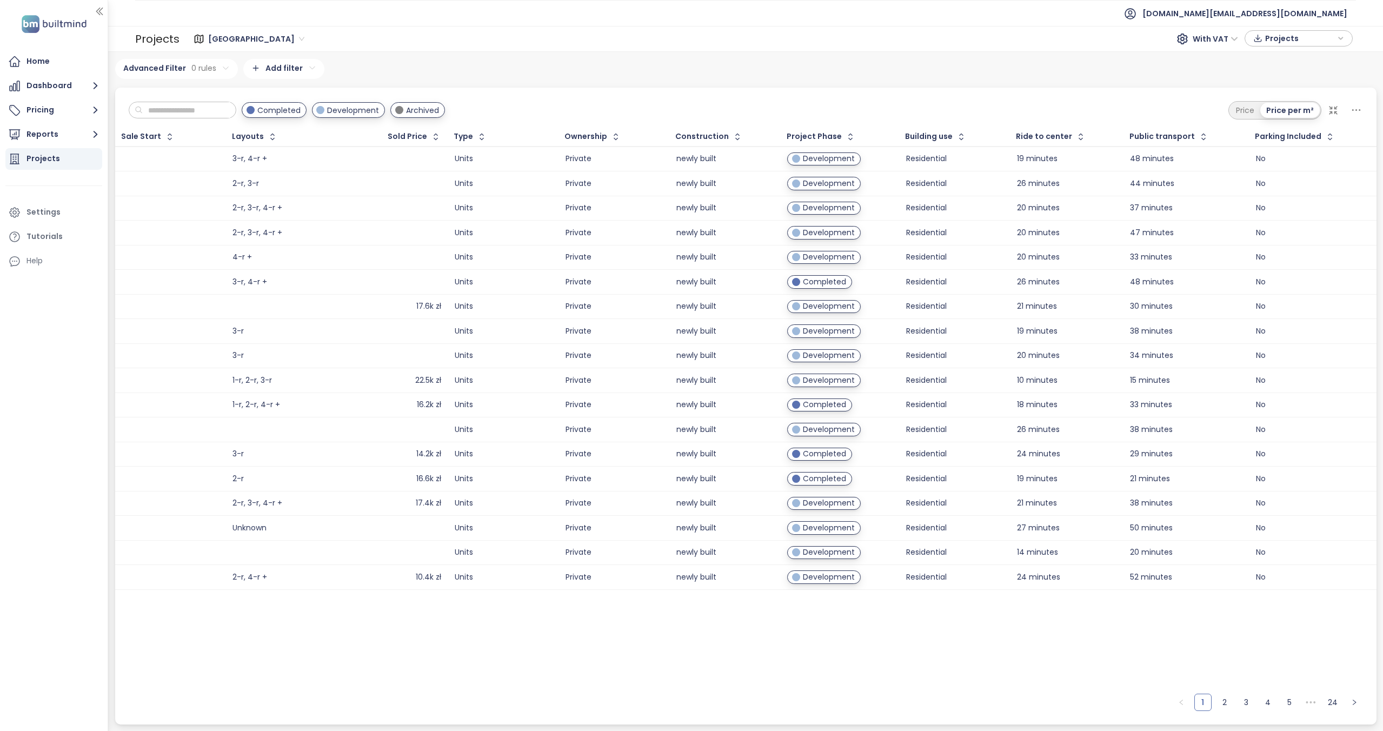
click at [1358, 109] on icon at bounding box center [1356, 110] width 14 height 14
click at [1308, 186] on div "Developer" at bounding box center [1268, 183] width 168 height 21
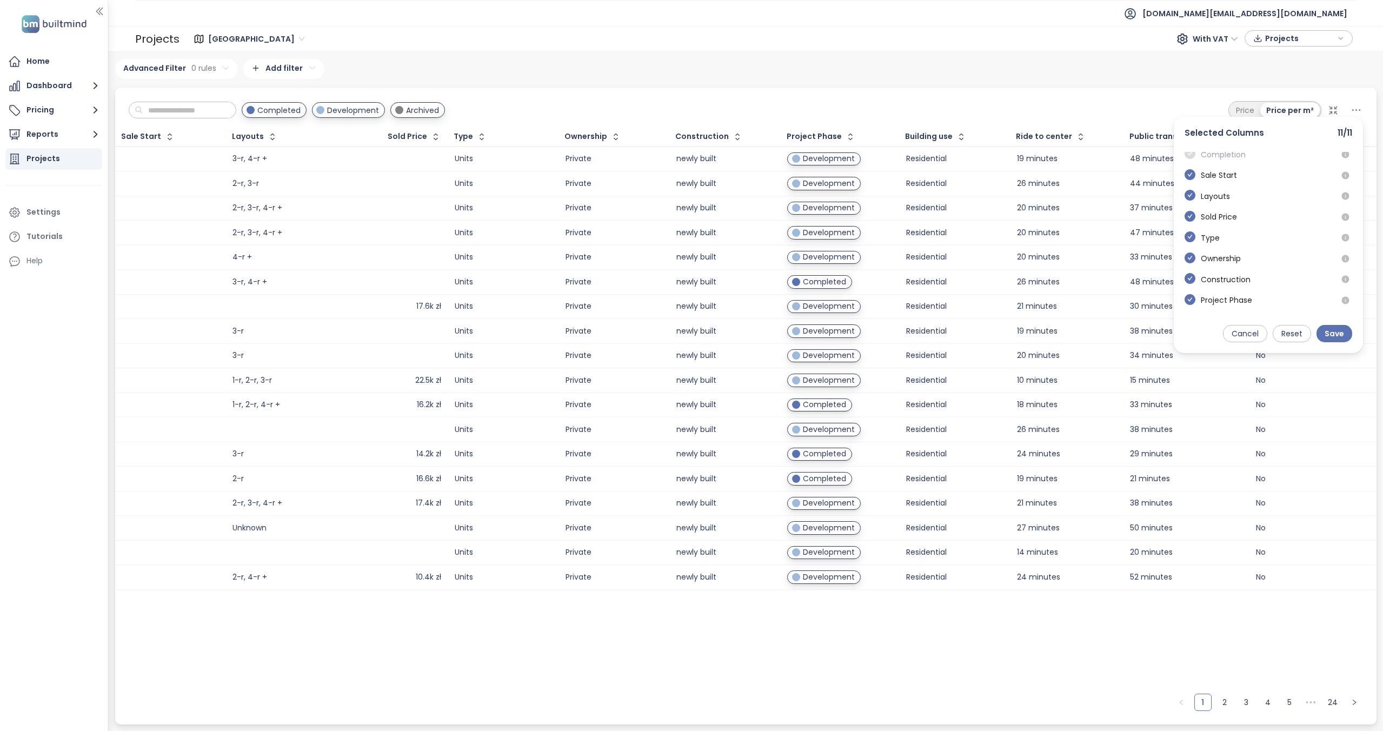
scroll to position [212, 0]
click at [1193, 177] on icon "check-circle" at bounding box center [1189, 174] width 11 height 11
click at [1190, 195] on icon "check-circle" at bounding box center [1189, 194] width 11 height 11
click at [1191, 217] on icon "check-circle" at bounding box center [1189, 215] width 11 height 11
click at [1192, 237] on icon "check-circle" at bounding box center [1189, 236] width 11 height 11
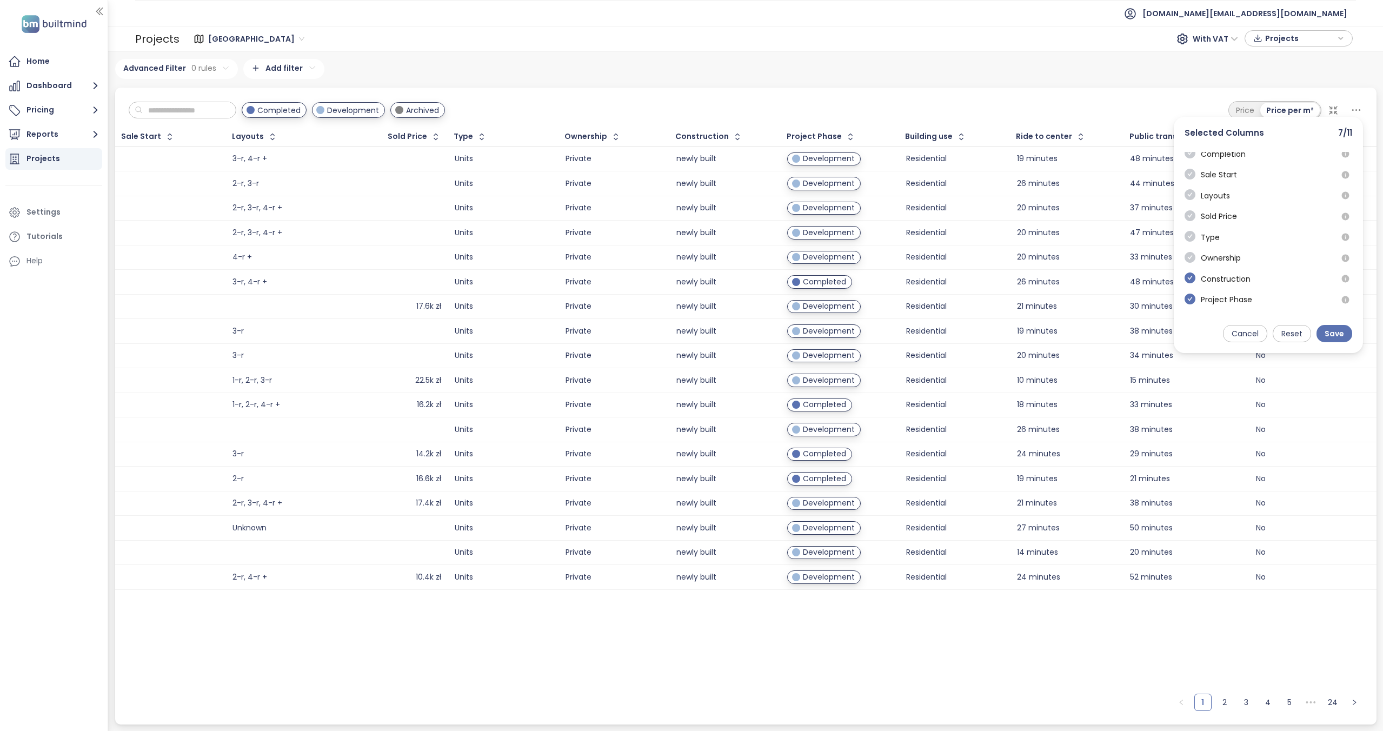
click at [1192, 253] on icon "check-circle" at bounding box center [1189, 257] width 11 height 11
click at [1190, 275] on icon "check-circle" at bounding box center [1189, 277] width 11 height 11
click at [1192, 244] on icon "check-circle" at bounding box center [1189, 246] width 11 height 11
click at [1190, 263] on icon "check-circle" at bounding box center [1189, 265] width 11 height 11
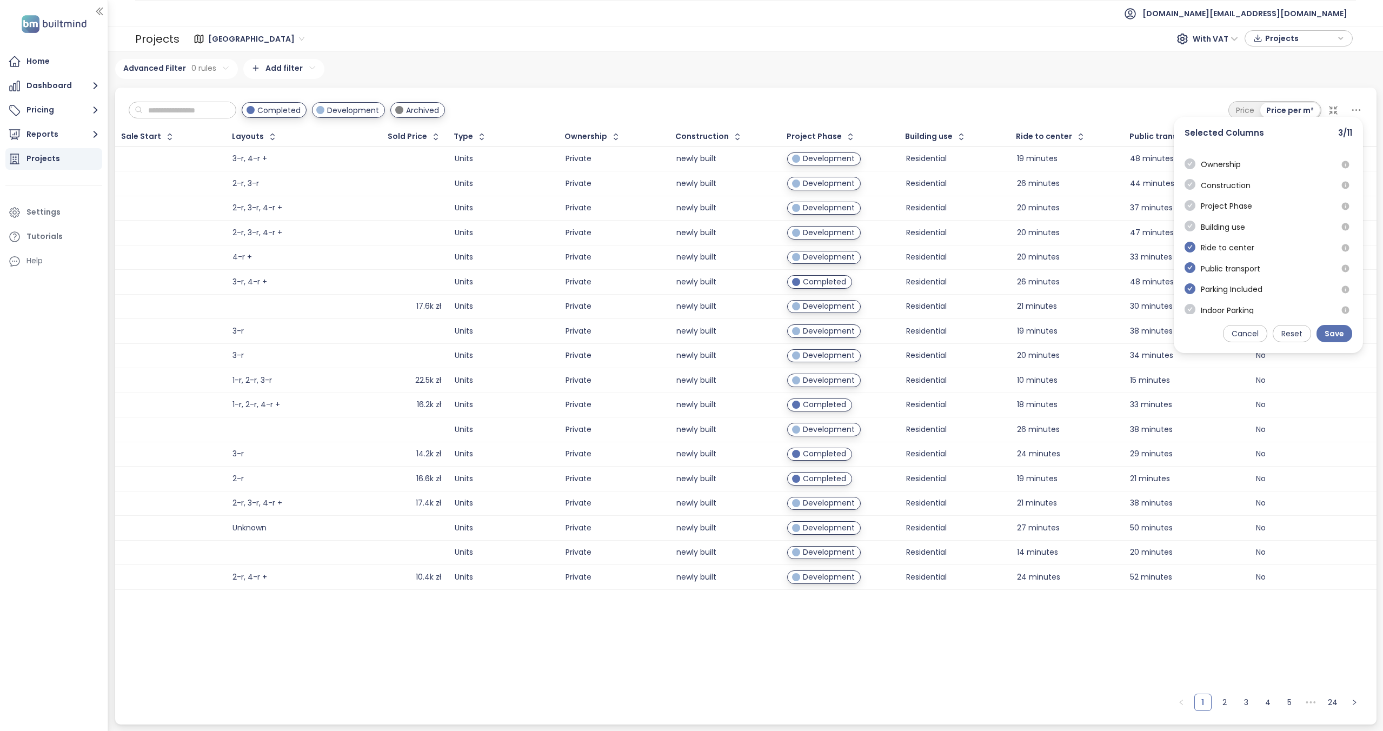
click at [1191, 242] on div "Project Developer Price Available Units Total Units Address District Municipali…" at bounding box center [1267, 233] width 189 height 162
click at [1187, 236] on icon "check-circle" at bounding box center [1189, 237] width 11 height 11
click at [1191, 257] on icon "check-circle" at bounding box center [1189, 254] width 11 height 11
click at [1189, 220] on icon "check-circle" at bounding box center [1189, 222] width 11 height 11
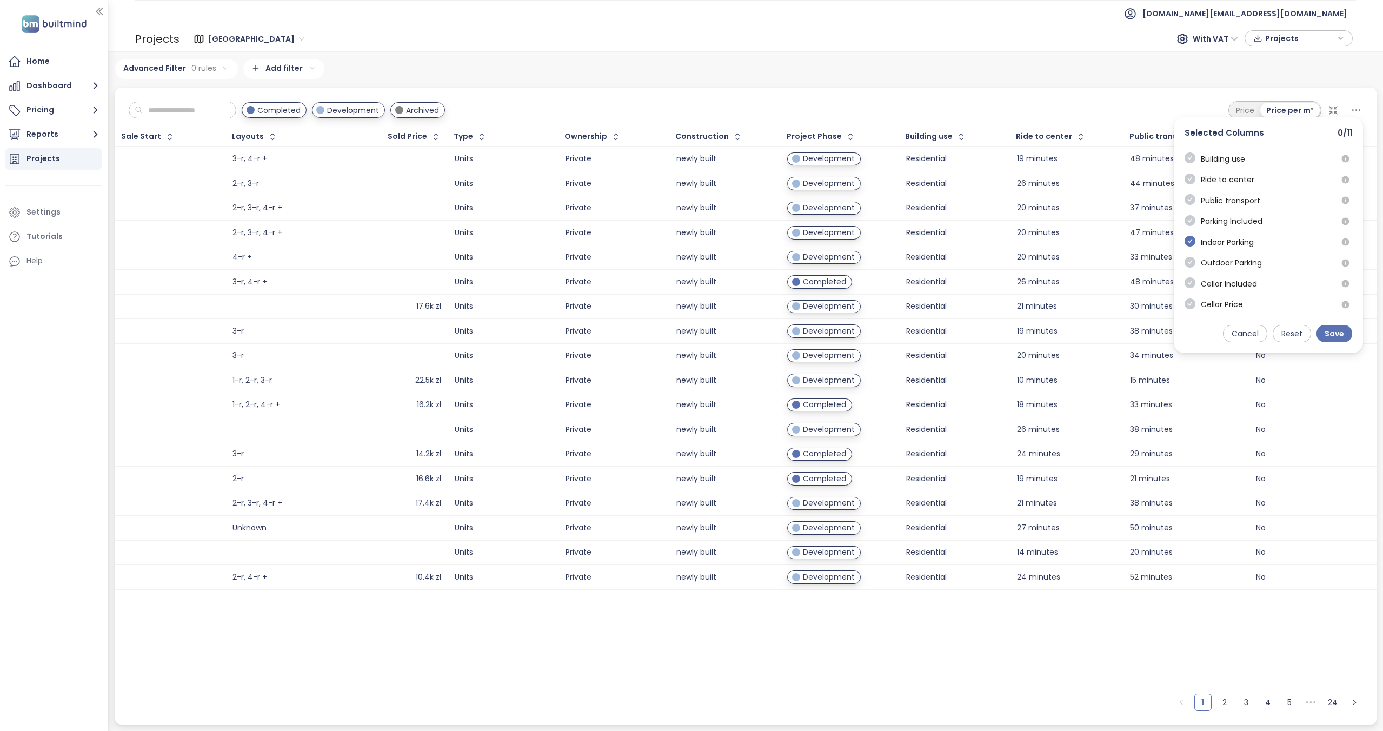
click at [1191, 238] on icon "check-circle" at bounding box center [1189, 241] width 11 height 11
click at [1191, 205] on icon "check-circle" at bounding box center [1189, 205] width 11 height 11
click at [1194, 223] on div "Project Developer Price Available Units Total Units Address District Municipali…" at bounding box center [1267, 233] width 189 height 162
click at [1188, 246] on icon "check-circle" at bounding box center [1189, 249] width 11 height 11
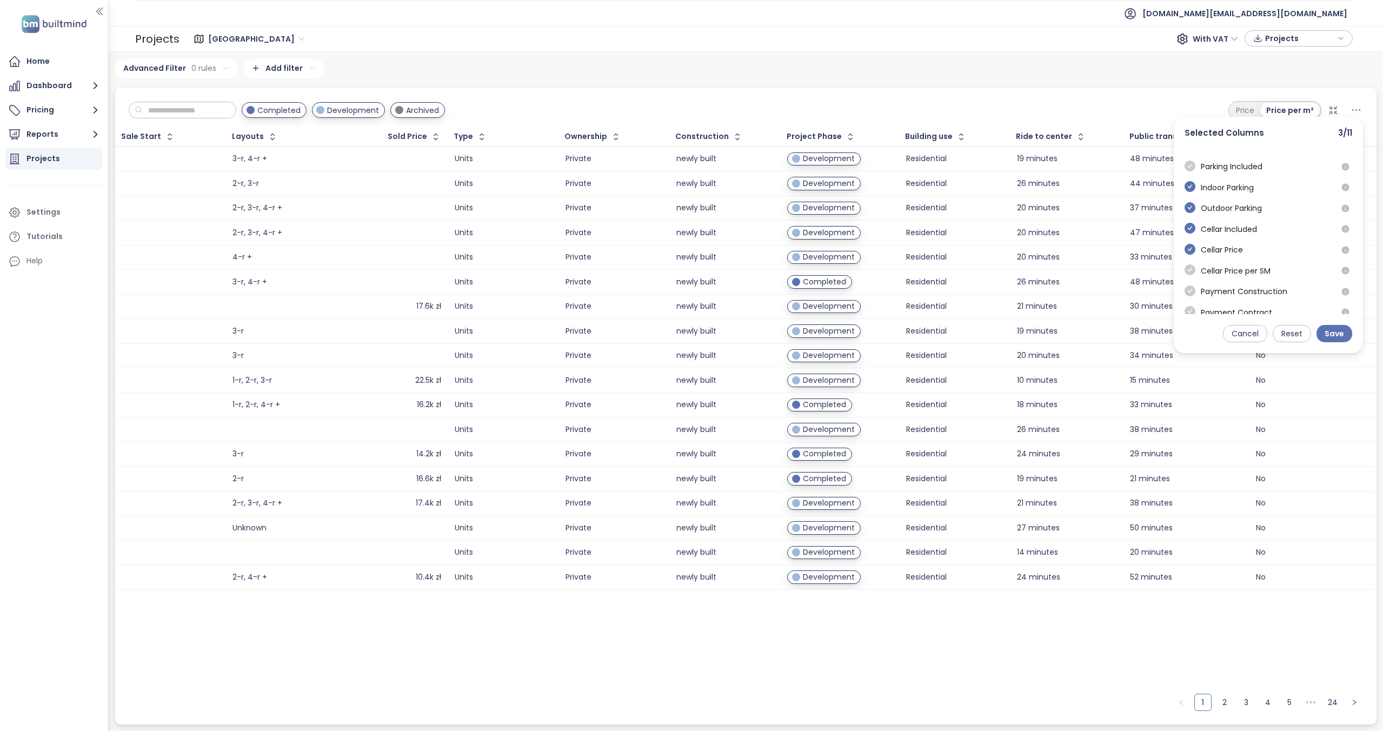
click at [1190, 228] on icon "check-circle" at bounding box center [1189, 228] width 11 height 11
click at [1189, 213] on icon "check-circle" at bounding box center [1189, 217] width 11 height 11
click at [1191, 232] on icon "check-circle" at bounding box center [1189, 237] width 11 height 11
click at [1190, 257] on icon "check-circle" at bounding box center [1189, 257] width 11 height 11
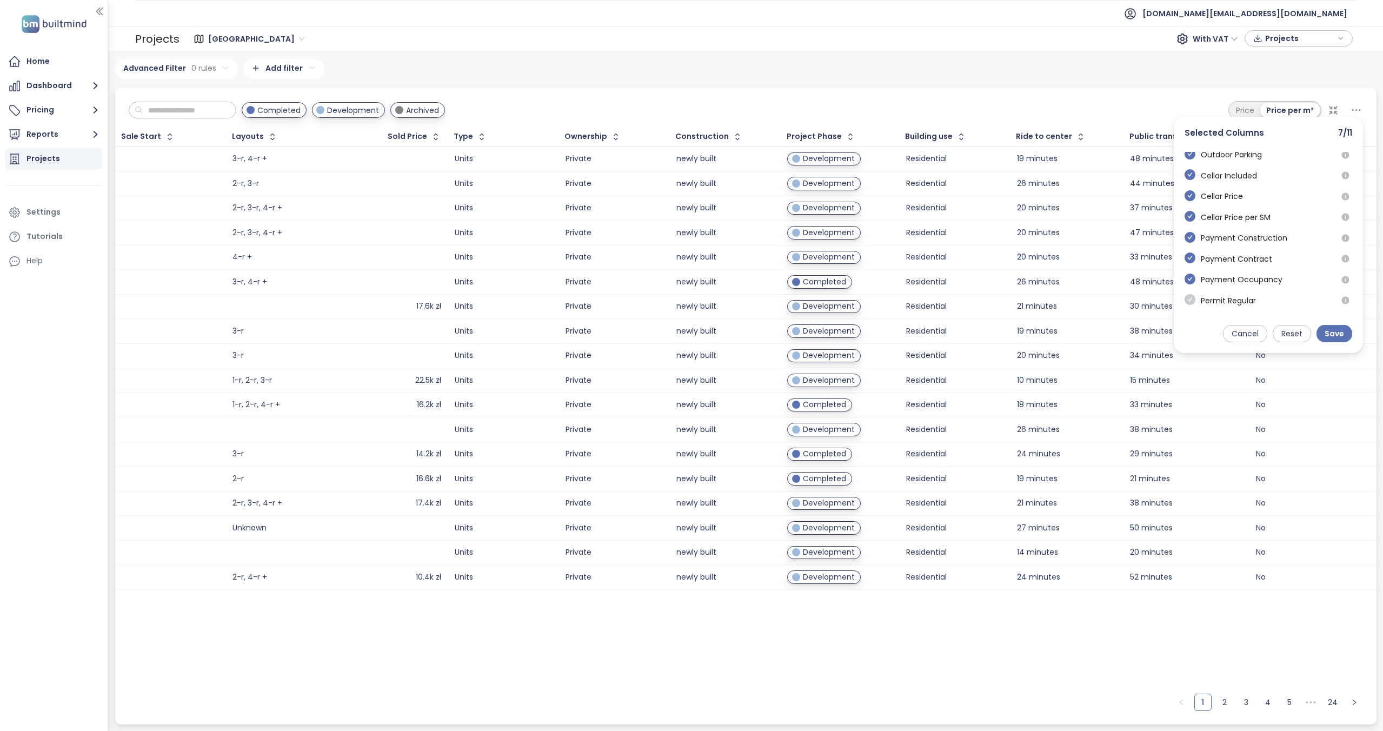
click at [1187, 276] on icon "check-circle" at bounding box center [1189, 278] width 11 height 11
click at [1191, 297] on icon "check-circle" at bounding box center [1189, 299] width 11 height 11
click at [1192, 274] on icon "check-circle" at bounding box center [1189, 274] width 11 height 11
click at [1186, 288] on icon "check-circle" at bounding box center [1189, 291] width 11 height 11
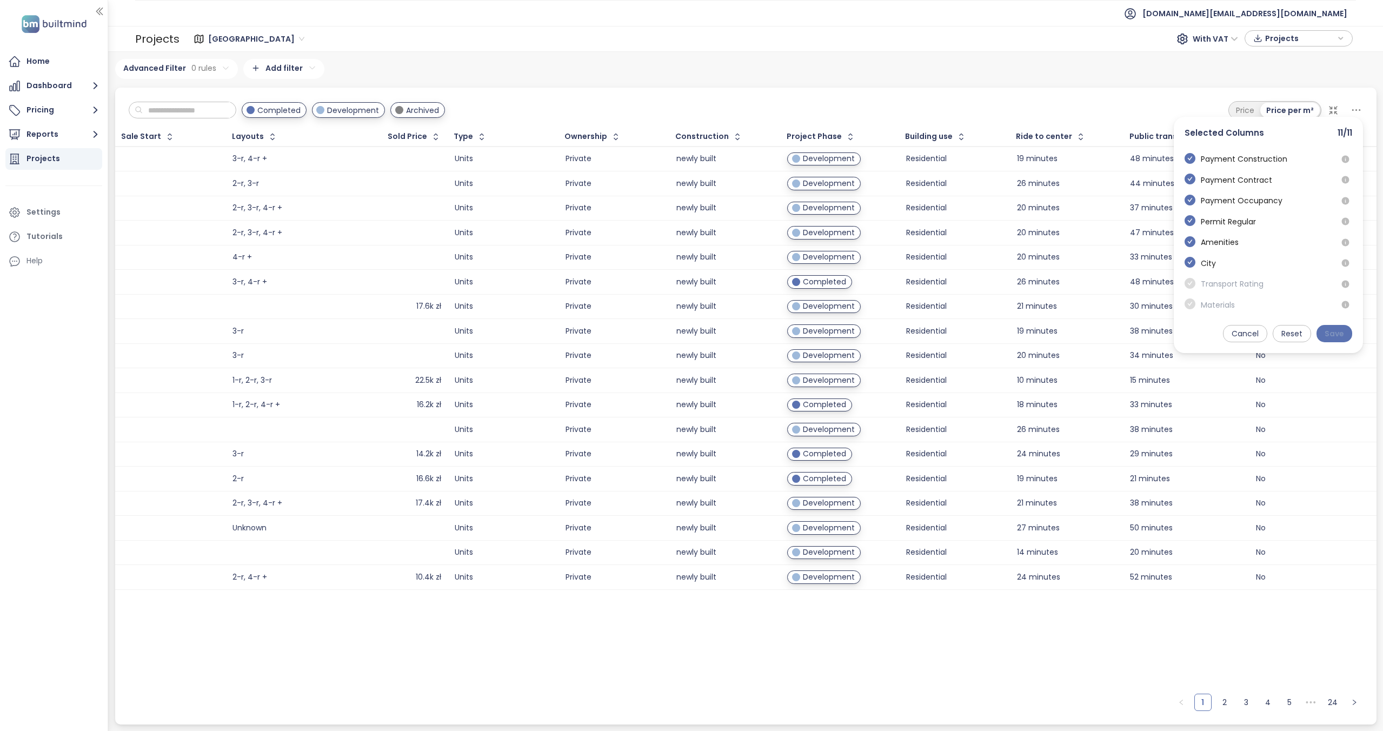
click at [1325, 332] on span "Save" at bounding box center [1333, 334] width 19 height 12
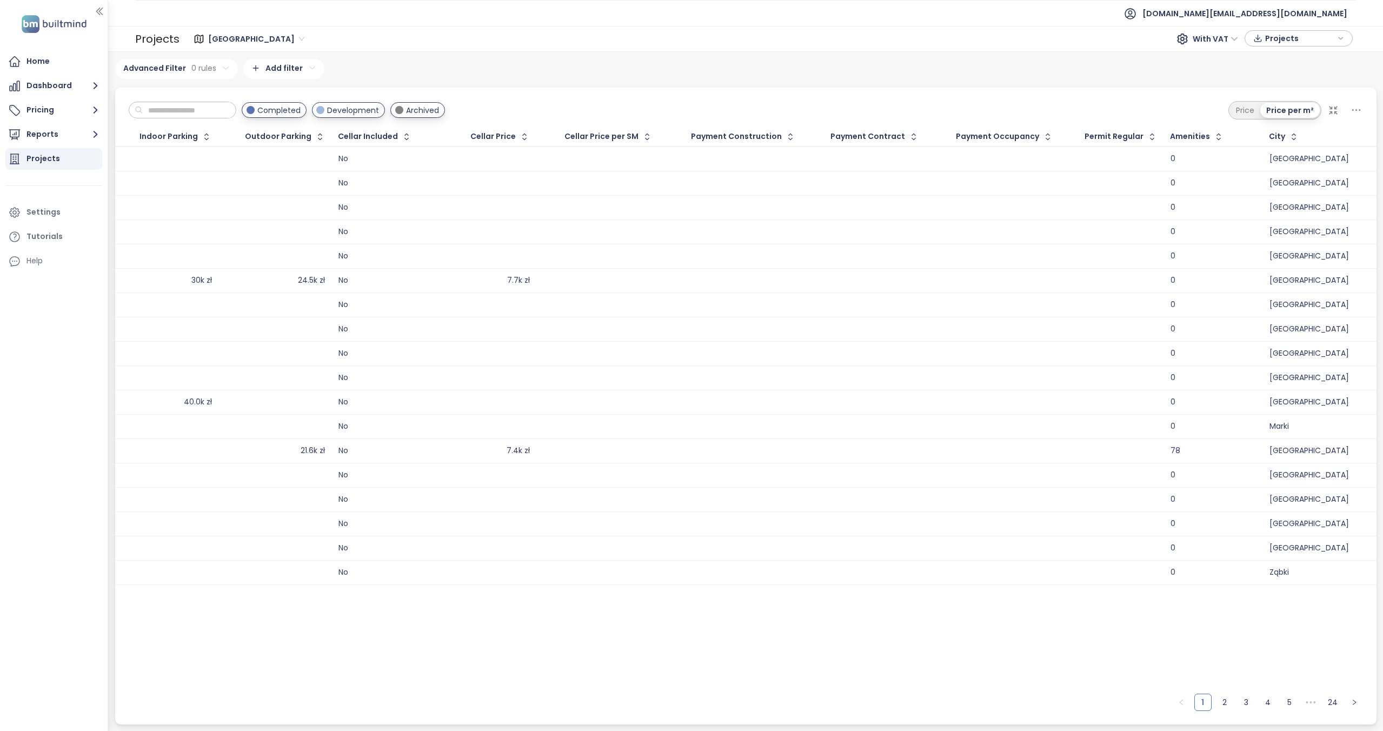
click at [1355, 114] on icon at bounding box center [1356, 110] width 14 height 14
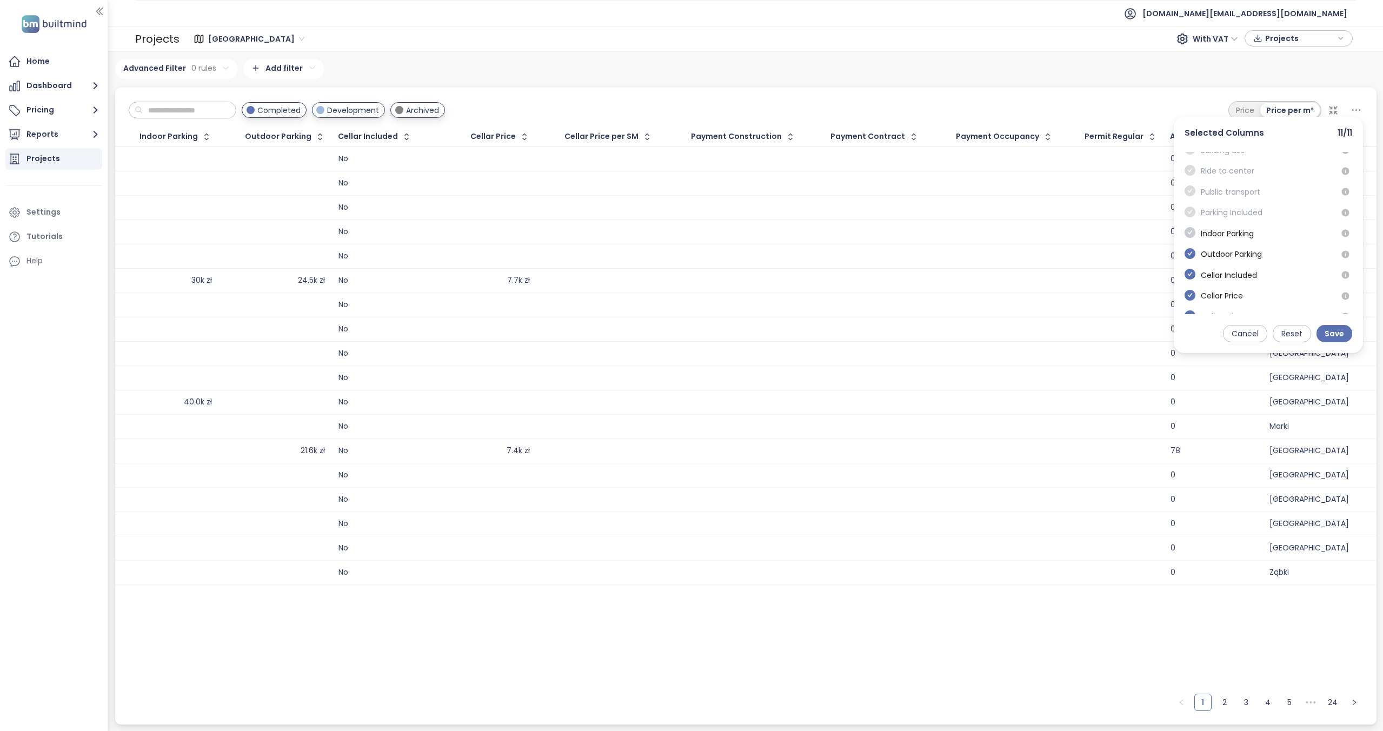
click at [1187, 232] on icon "check-circle" at bounding box center [1189, 232] width 11 height 11
click at [1191, 258] on icon "check-circle" at bounding box center [1189, 256] width 11 height 11
click at [1190, 277] on icon "check-circle" at bounding box center [1189, 277] width 11 height 11
click at [1186, 297] on icon "check-circle" at bounding box center [1189, 298] width 11 height 11
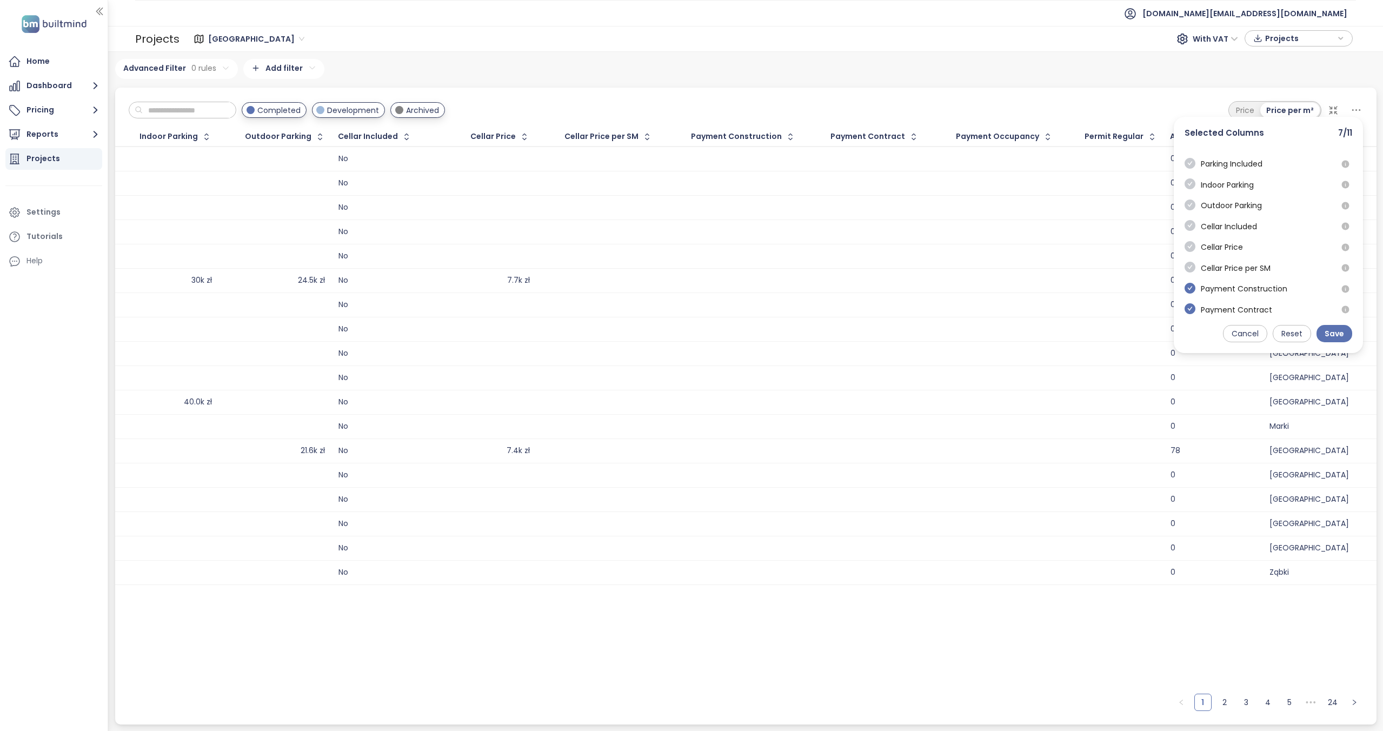
click at [1189, 266] on icon "check-circle" at bounding box center [1189, 267] width 11 height 11
click at [1186, 284] on icon "check-circle" at bounding box center [1189, 287] width 11 height 11
click at [1194, 304] on icon "check-circle" at bounding box center [1189, 307] width 11 height 11
click at [1186, 234] on icon "check-circle" at bounding box center [1189, 237] width 11 height 11
click at [1189, 245] on icon "check-circle" at bounding box center [1189, 248] width 11 height 11
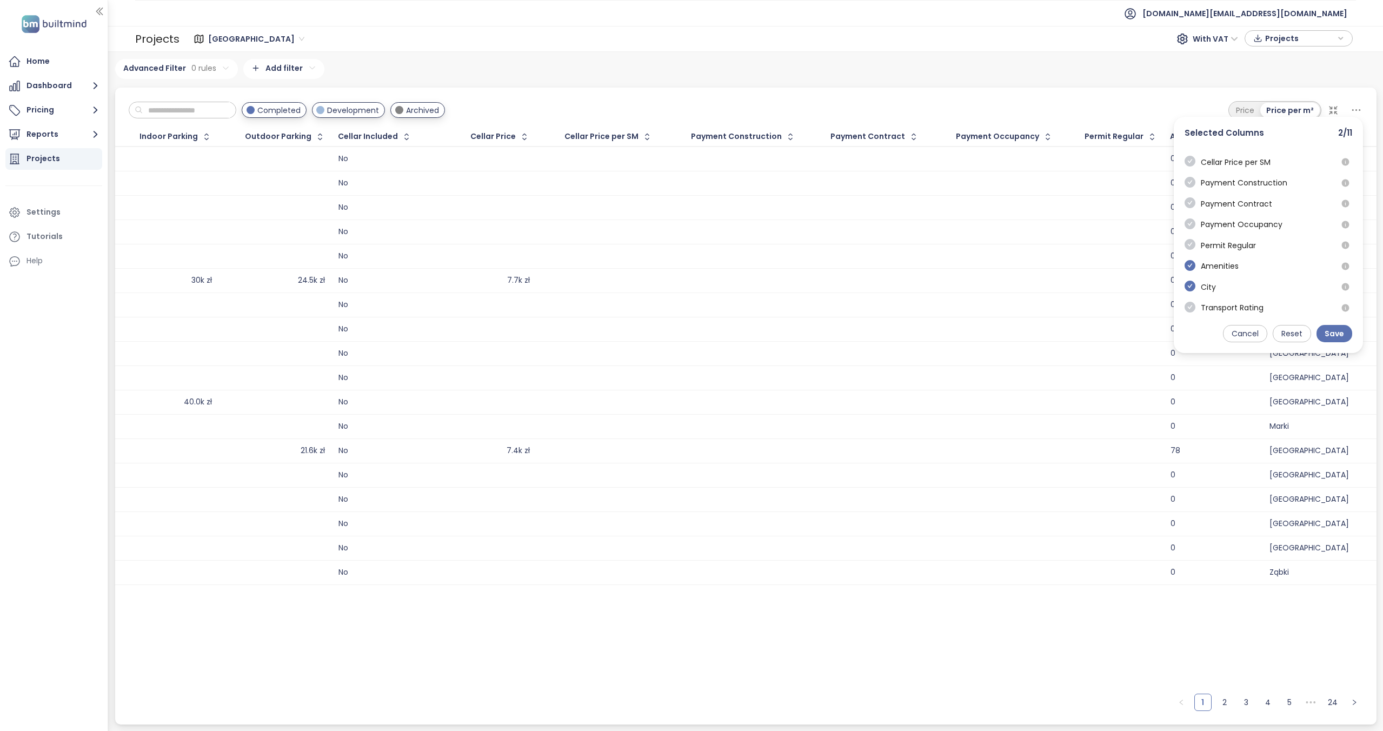
click at [1188, 260] on icon "check-circle" at bounding box center [1189, 265] width 11 height 11
click at [1188, 254] on div "Project Developer Price Available Units Total Units Address District Municipali…" at bounding box center [1267, 233] width 189 height 162
click at [1189, 243] on icon "check-circle" at bounding box center [1189, 241] width 11 height 11
click at [1190, 256] on icon "check-circle" at bounding box center [1189, 256] width 11 height 11
click at [1190, 271] on icon "check-circle" at bounding box center [1189, 274] width 11 height 11
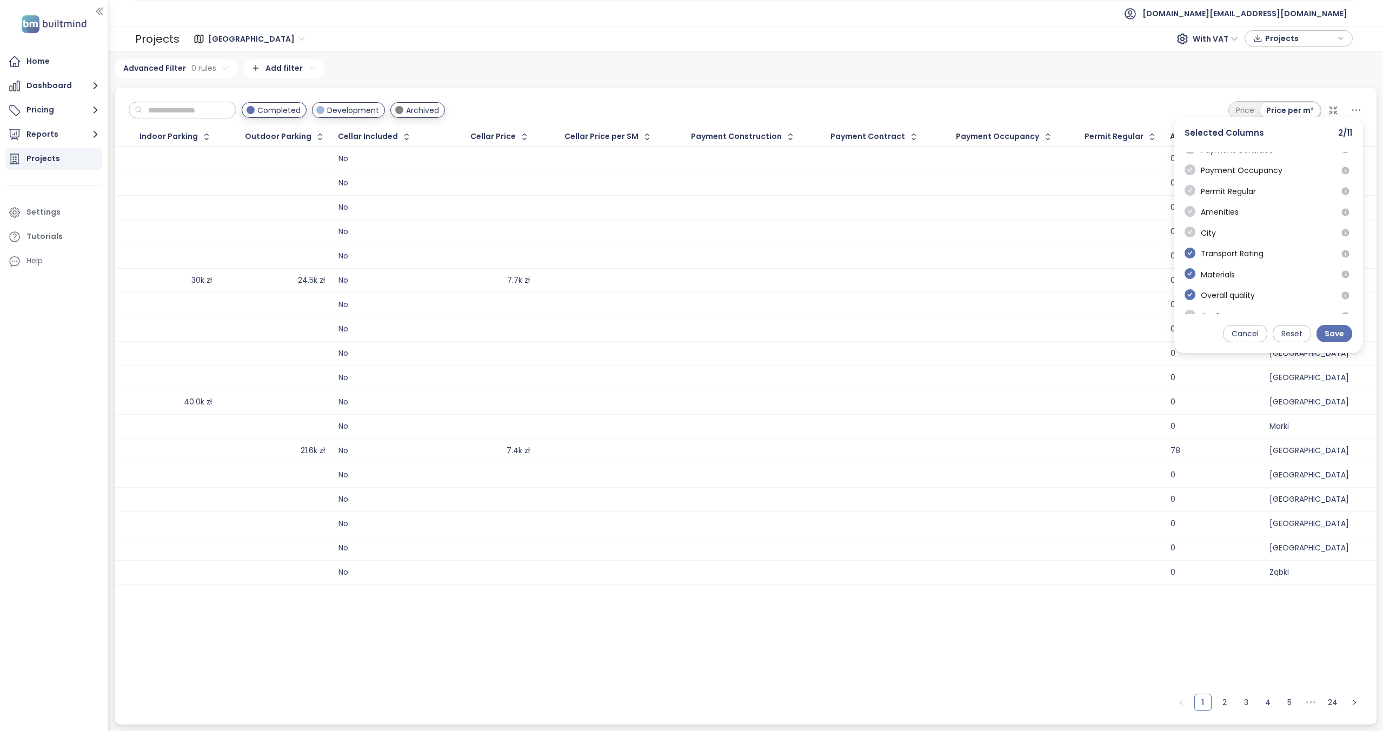
click at [1190, 295] on icon "check-circle" at bounding box center [1189, 294] width 11 height 11
click at [1189, 251] on icon "check-circle" at bounding box center [1189, 248] width 11 height 11
click at [1189, 248] on icon "check-circle" at bounding box center [1189, 250] width 11 height 11
click at [1190, 259] on icon "check-circle" at bounding box center [1189, 260] width 11 height 11
click at [1189, 273] on icon "check-circle" at bounding box center [1189, 275] width 11 height 11
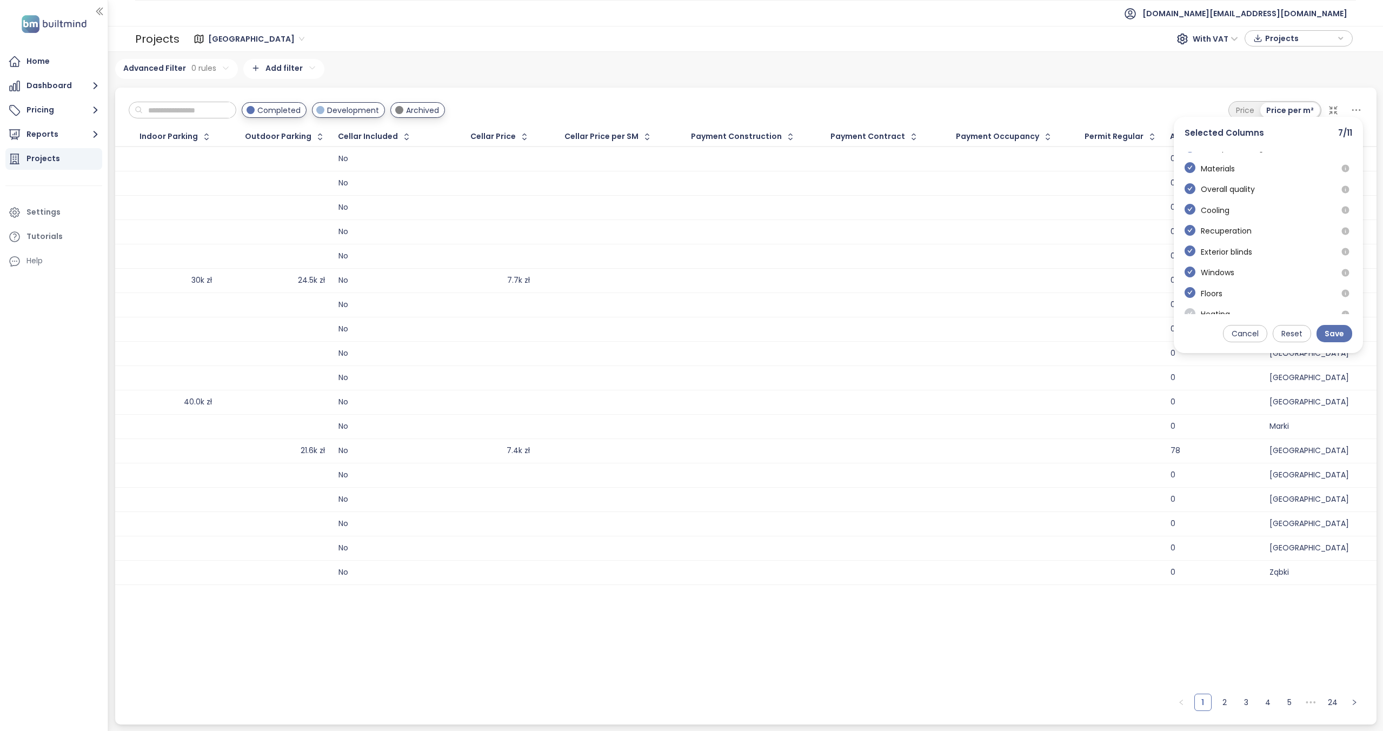
click at [1189, 291] on icon "check-circle" at bounding box center [1189, 292] width 11 height 11
click at [1188, 233] on icon "check-circle" at bounding box center [1189, 236] width 11 height 11
click at [1189, 258] on icon "check-circle" at bounding box center [1189, 256] width 11 height 11
click at [1191, 276] on icon "check-circle" at bounding box center [1189, 277] width 11 height 11
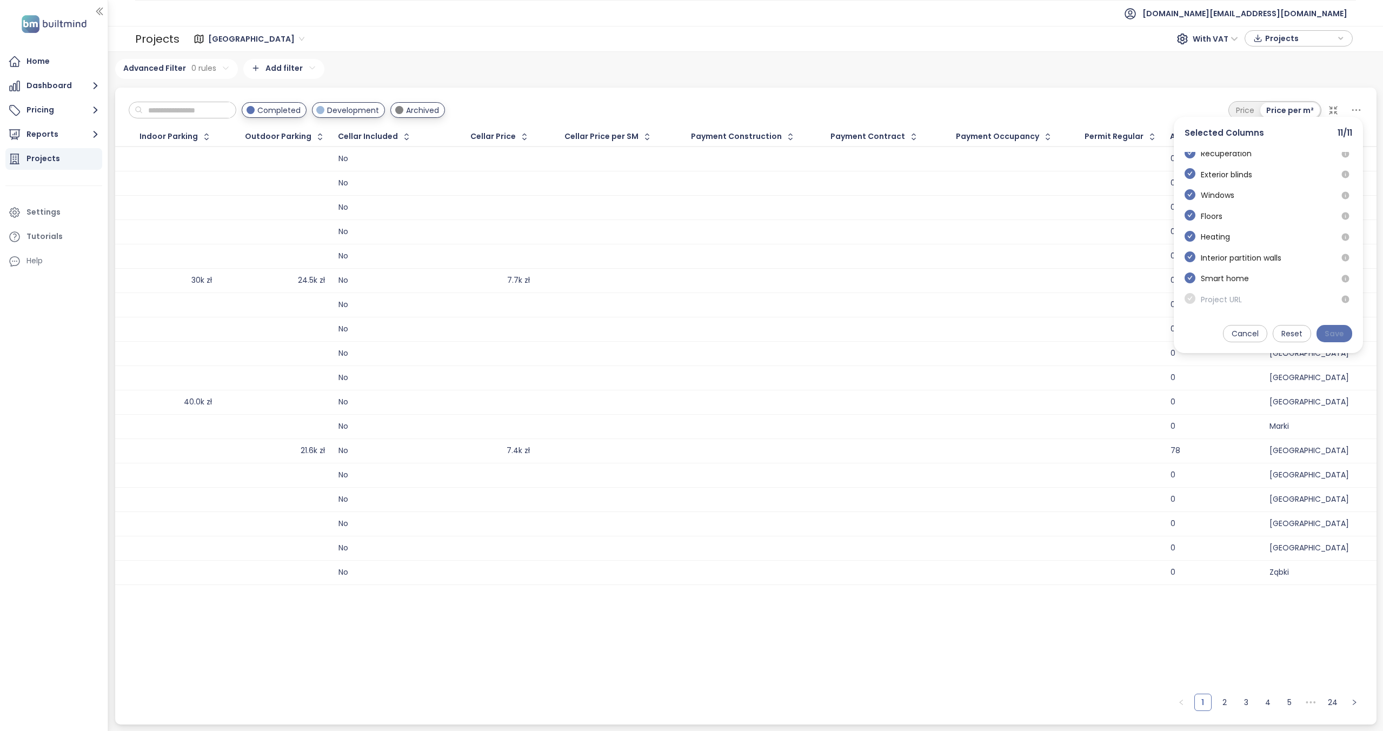
click at [1333, 332] on span "Save" at bounding box center [1333, 334] width 19 height 12
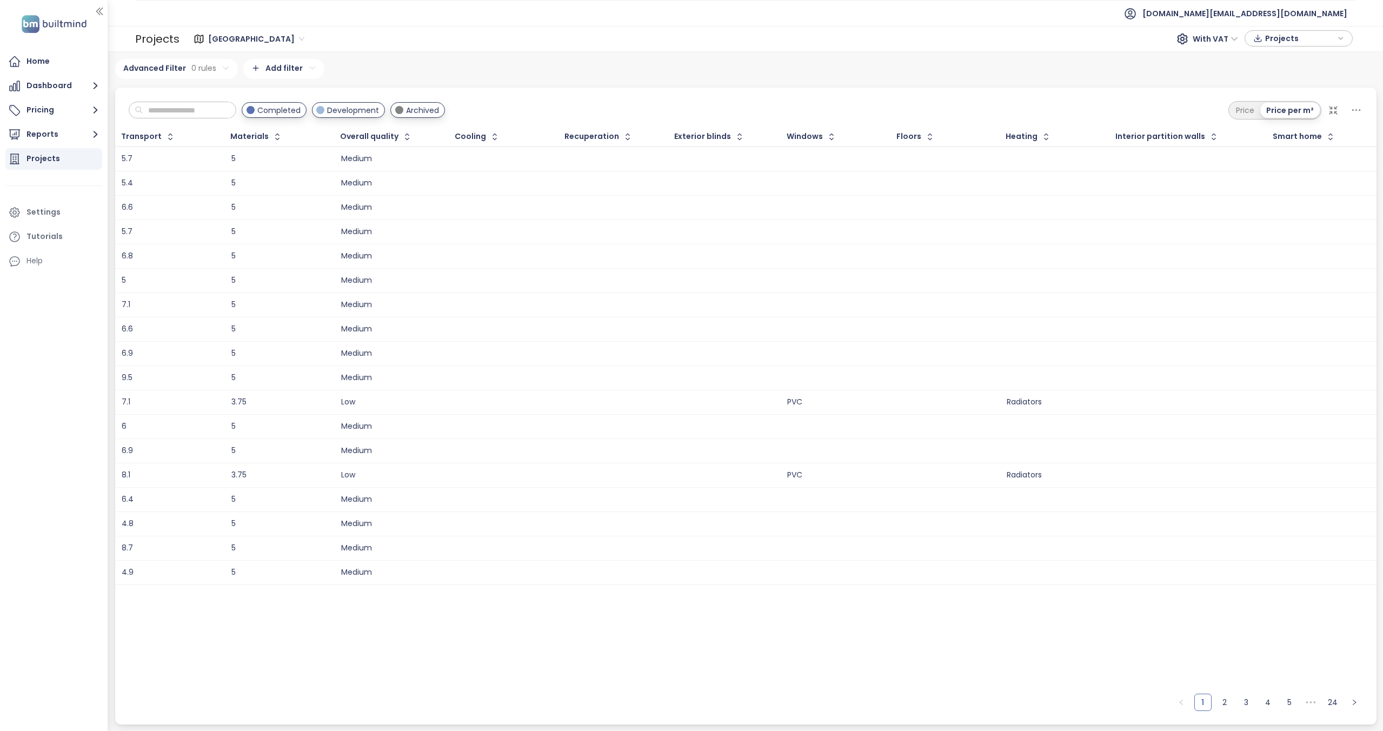
click at [1353, 113] on icon at bounding box center [1356, 110] width 14 height 14
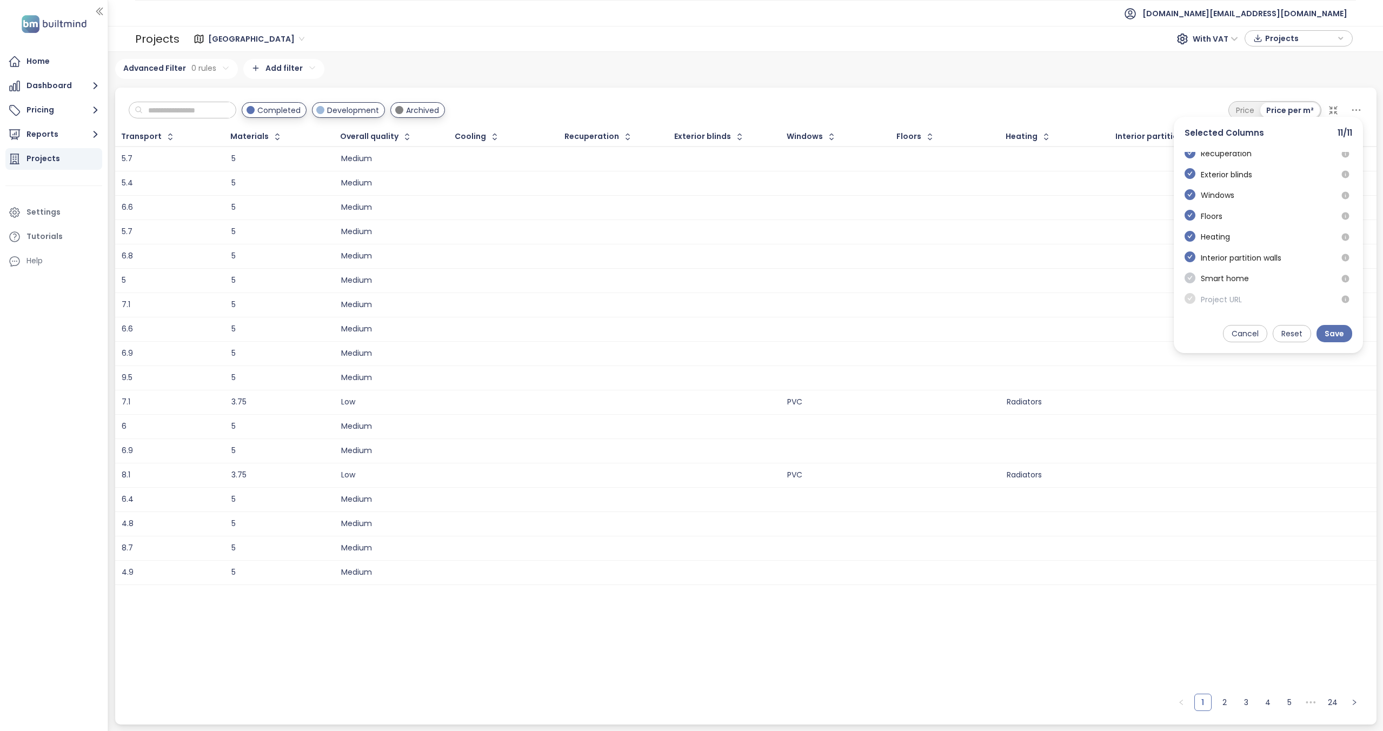
click at [1190, 276] on icon "check-circle" at bounding box center [1189, 277] width 11 height 11
click at [1189, 294] on icon "check-circle" at bounding box center [1189, 298] width 11 height 11
click at [1323, 333] on button "Save" at bounding box center [1334, 333] width 36 height 17
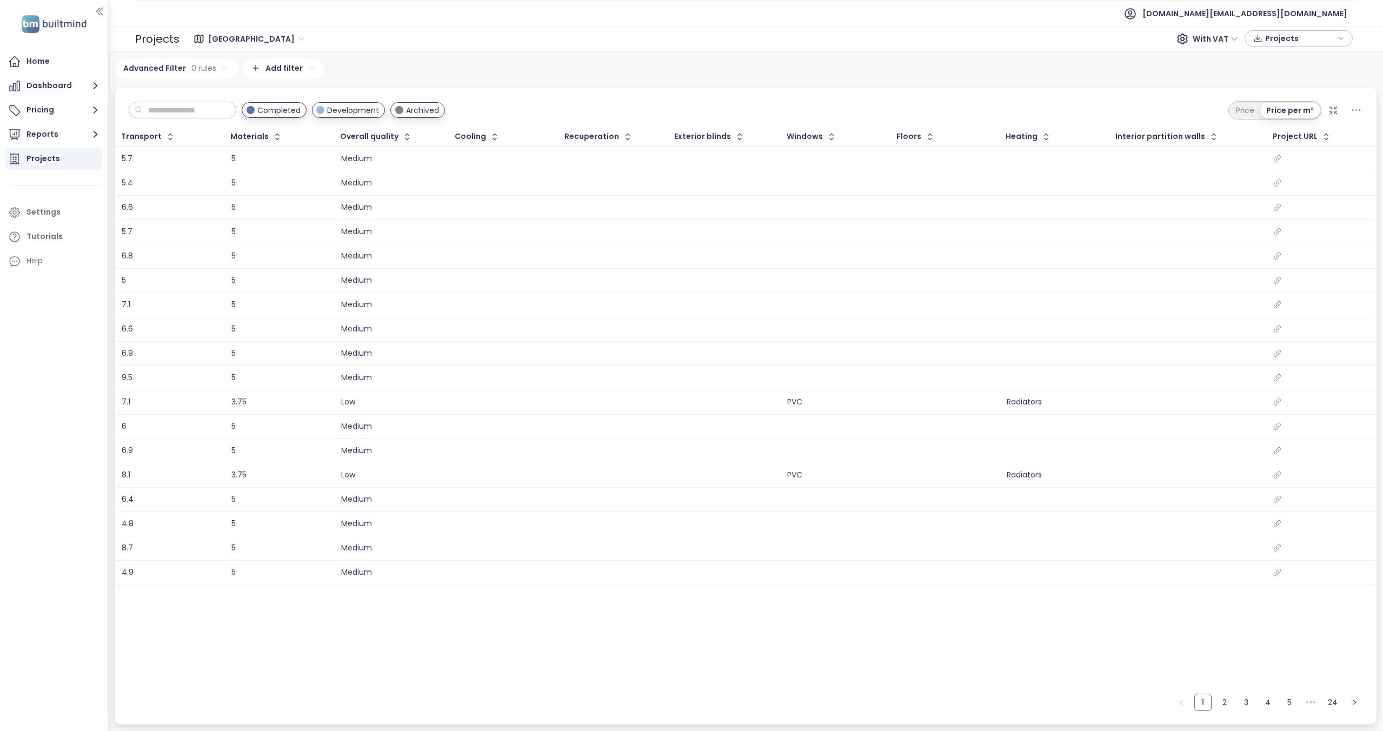
click at [1336, 108] on icon at bounding box center [1332, 110] width 11 height 11
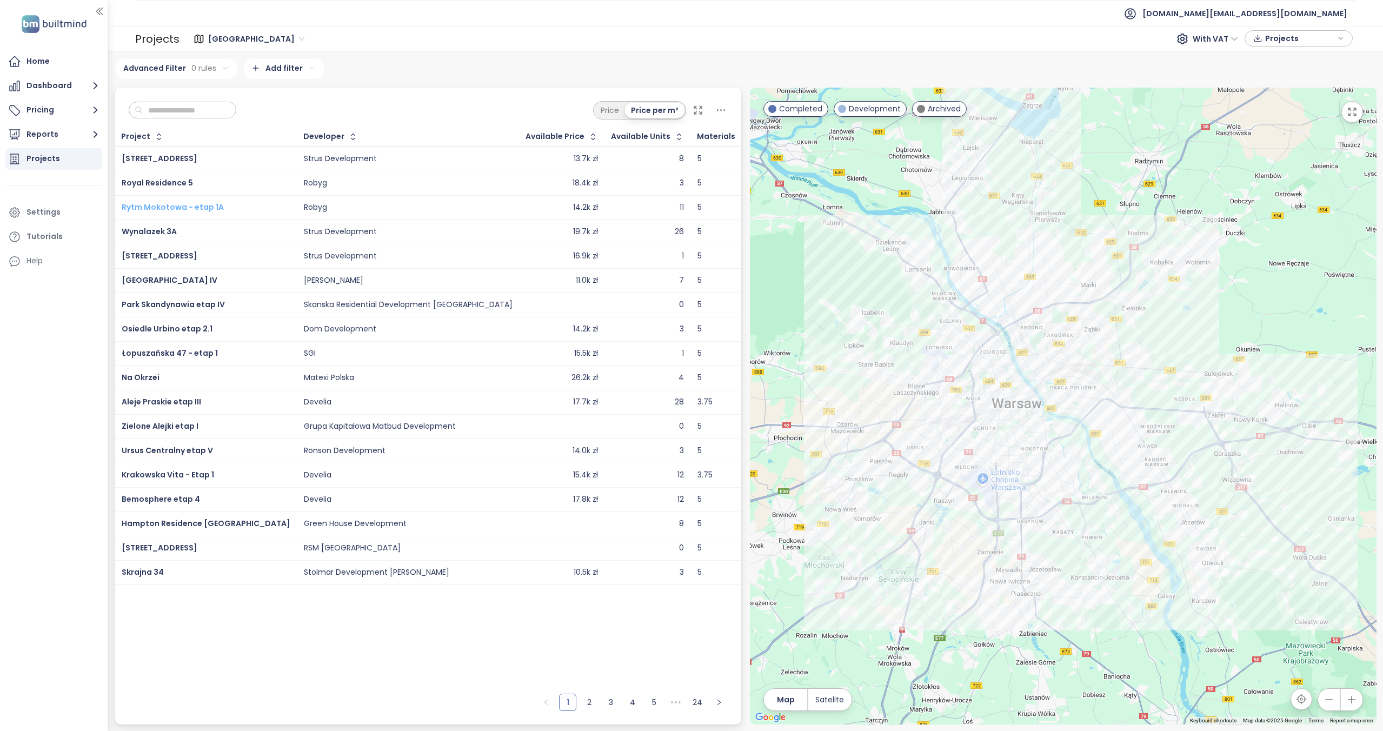
click at [164, 202] on span "Rytm Mokotowa - etap 1A" at bounding box center [173, 207] width 102 height 11
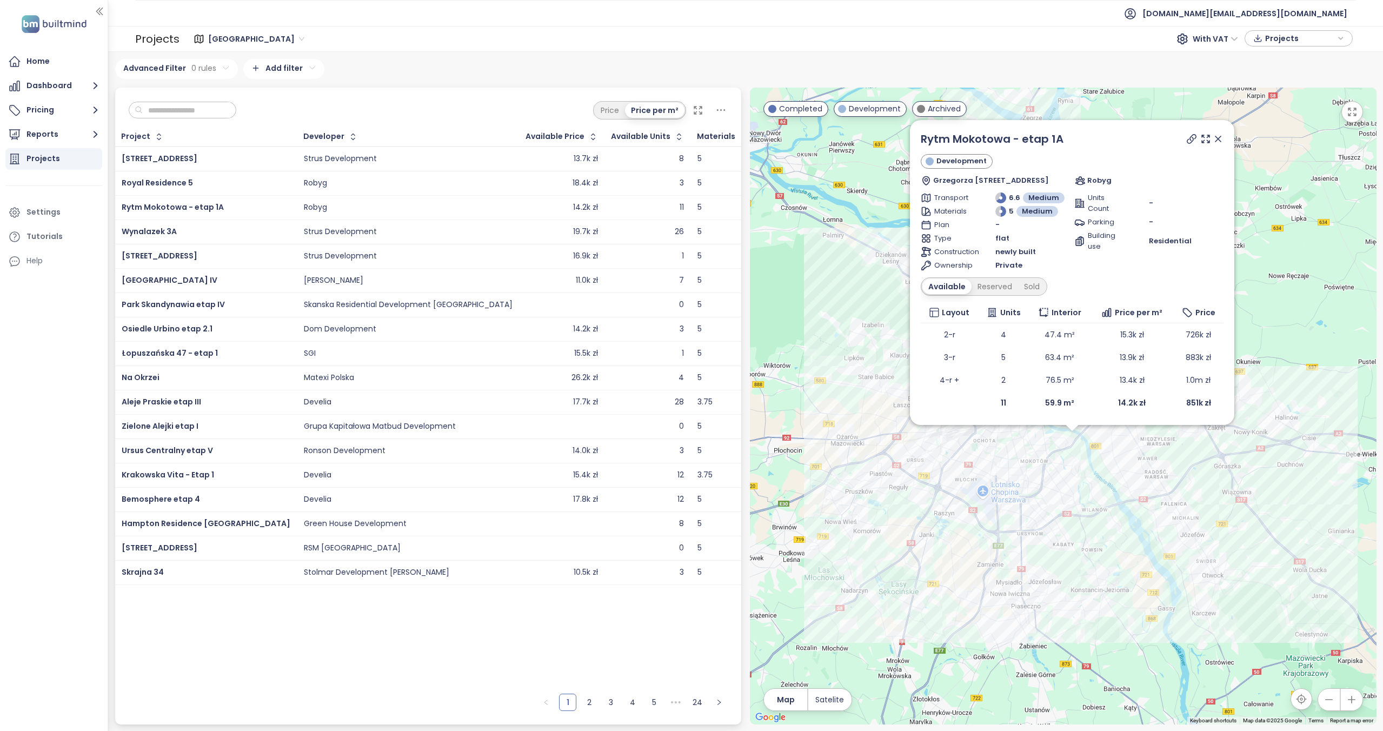
click at [218, 112] on input "text" at bounding box center [187, 110] width 88 height 16
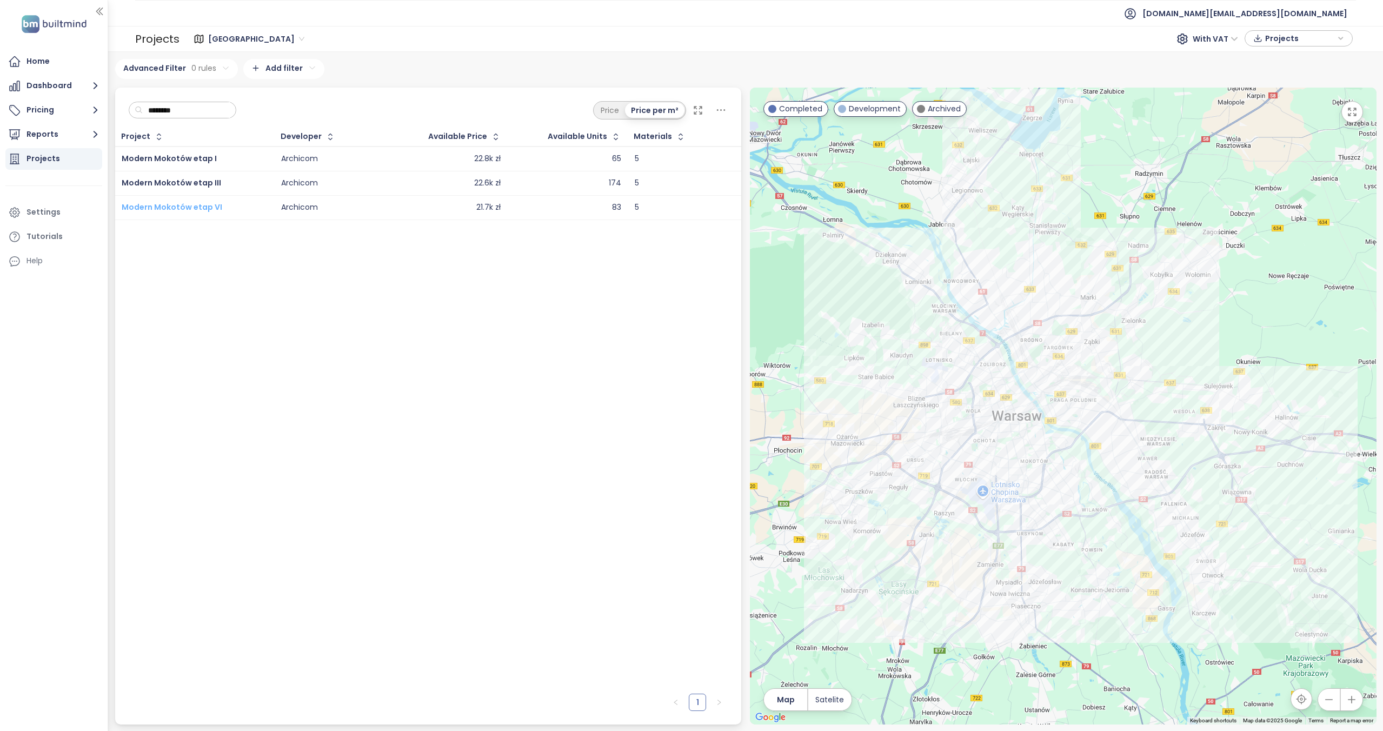
type input "********"
click at [205, 209] on span "Modern Mokotów etap VI" at bounding box center [172, 207] width 101 height 11
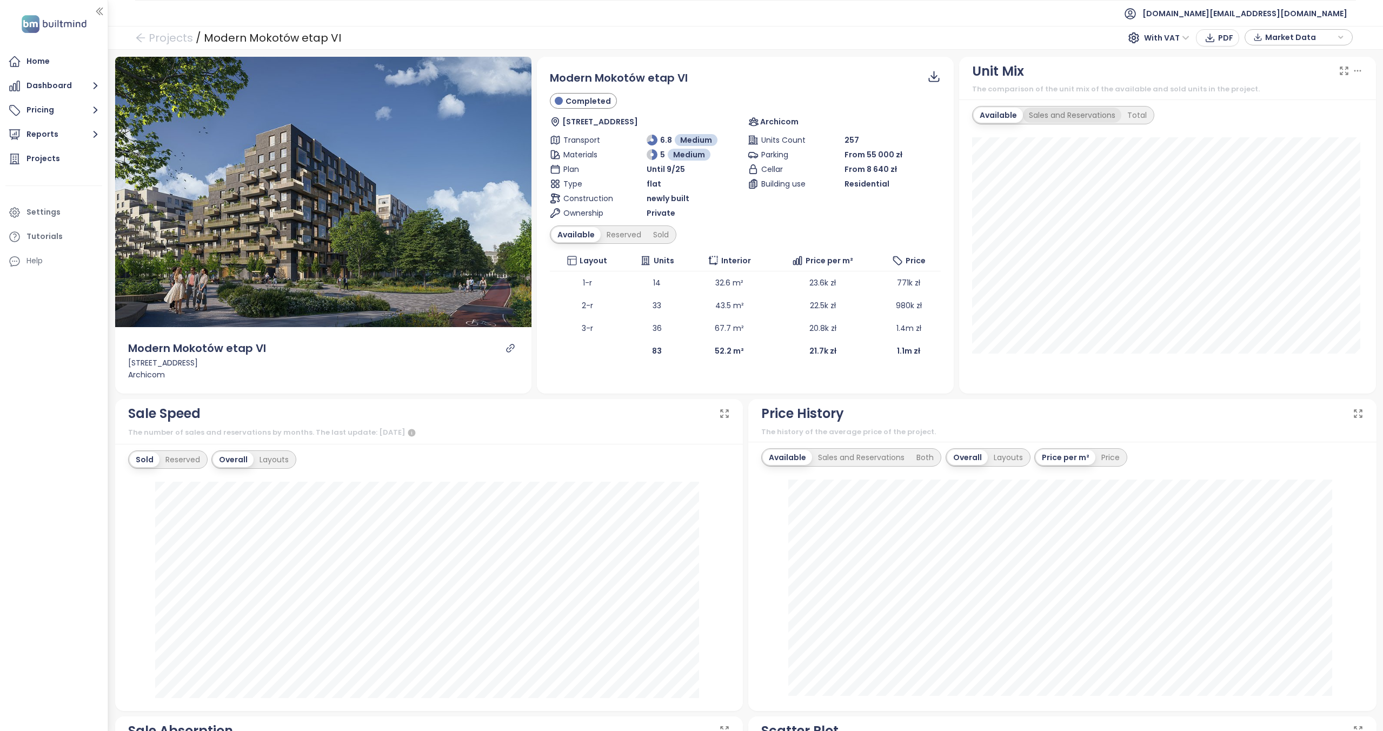
click at [1059, 118] on div "Sales and Reservations" at bounding box center [1072, 115] width 98 height 15
click at [1126, 117] on div "Total" at bounding box center [1139, 115] width 31 height 15
click at [1000, 109] on div "Available" at bounding box center [995, 115] width 45 height 15
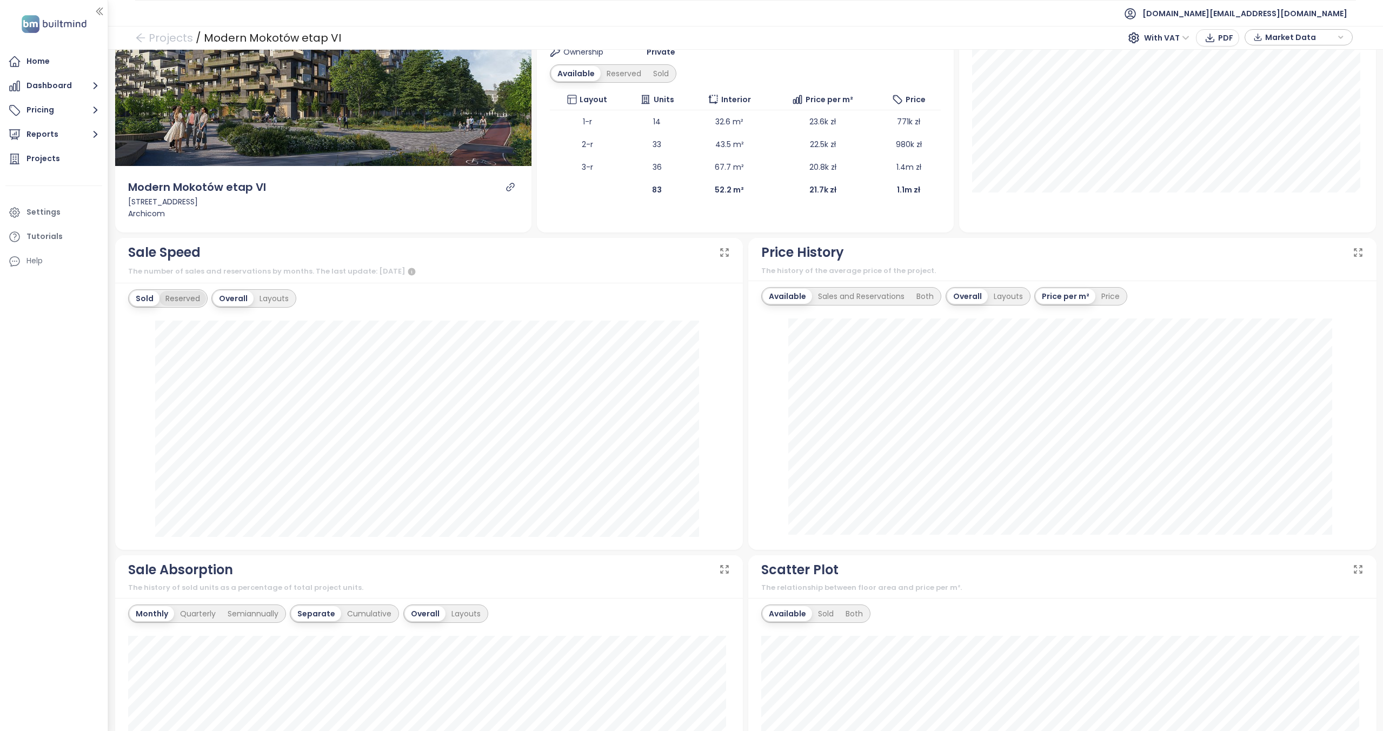
scroll to position [162, 0]
click at [166, 298] on div "Reserved" at bounding box center [182, 297] width 46 height 15
click at [143, 299] on div "Sold" at bounding box center [144, 297] width 28 height 15
click at [275, 299] on div "Layouts" at bounding box center [273, 297] width 41 height 15
click at [226, 302] on div "Overall" at bounding box center [232, 297] width 38 height 15
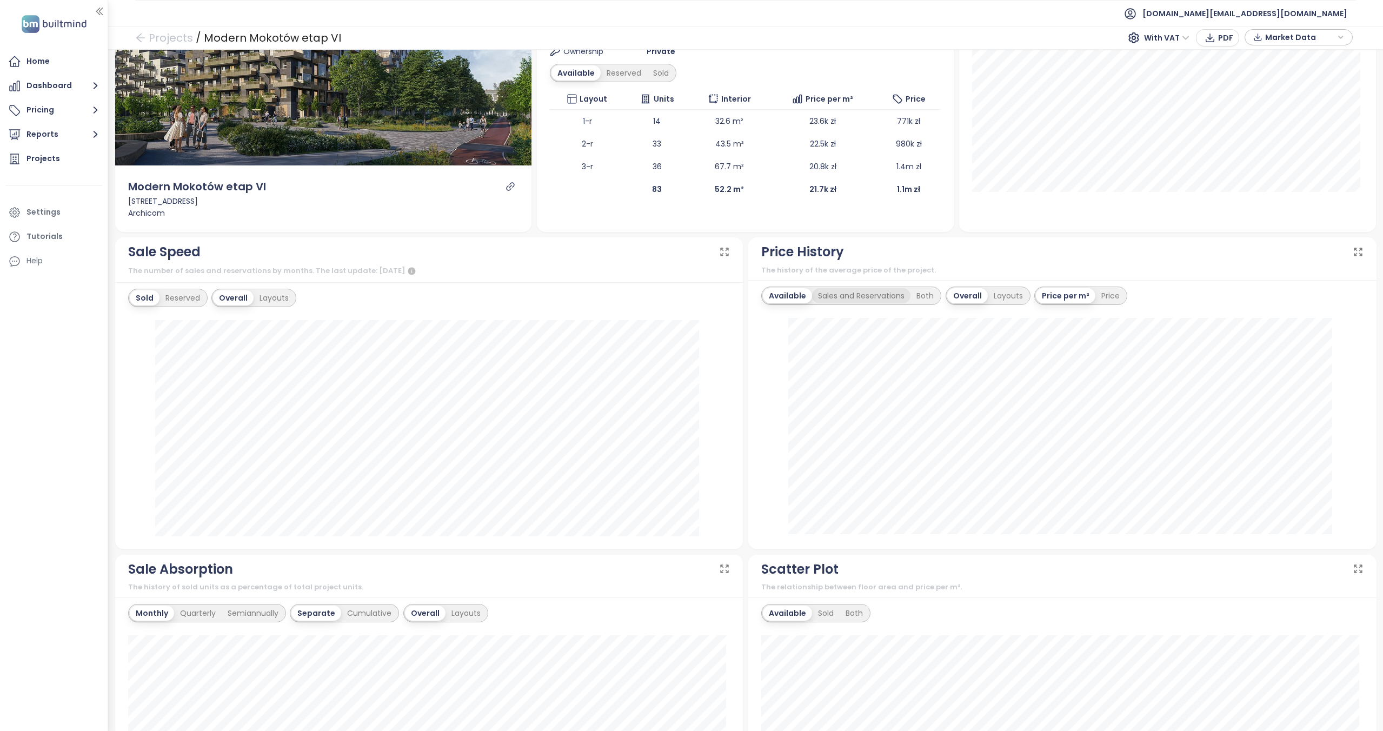
click at [883, 292] on div "Sales and Reservations" at bounding box center [861, 295] width 98 height 15
click at [924, 290] on div "Both" at bounding box center [927, 295] width 29 height 15
click at [770, 298] on div "Available" at bounding box center [785, 295] width 45 height 15
click at [1003, 289] on div "Layouts" at bounding box center [1007, 295] width 41 height 15
click at [876, 297] on div "Sales and Reservations" at bounding box center [861, 295] width 98 height 15
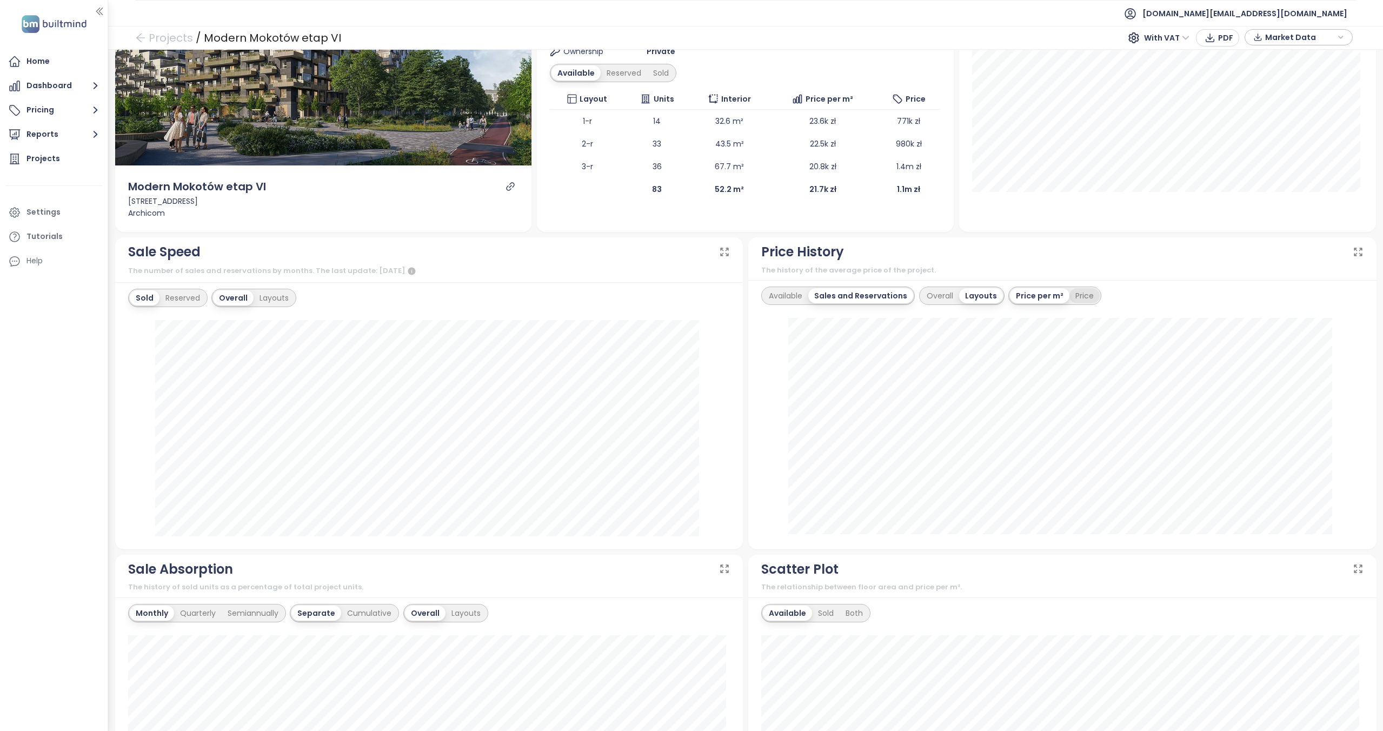
click at [1072, 291] on div "Price" at bounding box center [1084, 295] width 30 height 15
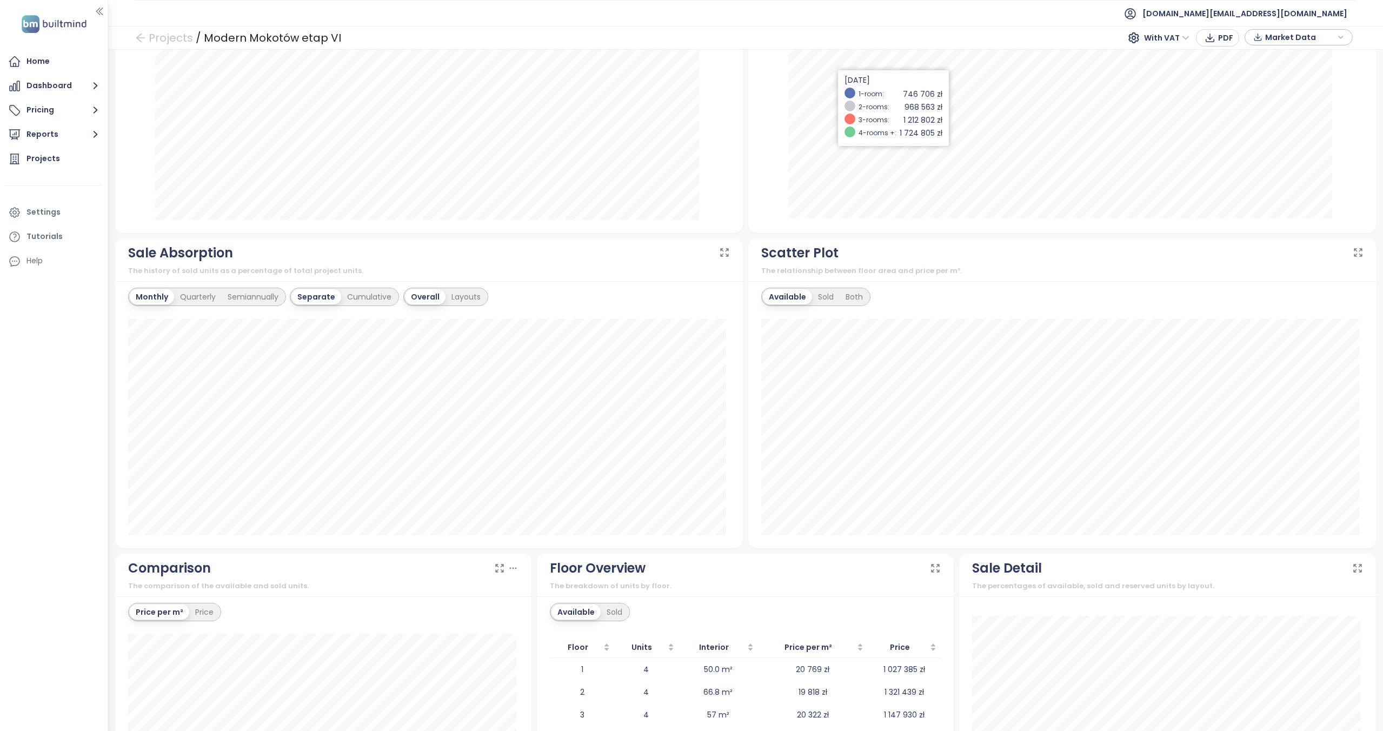
scroll to position [496, 0]
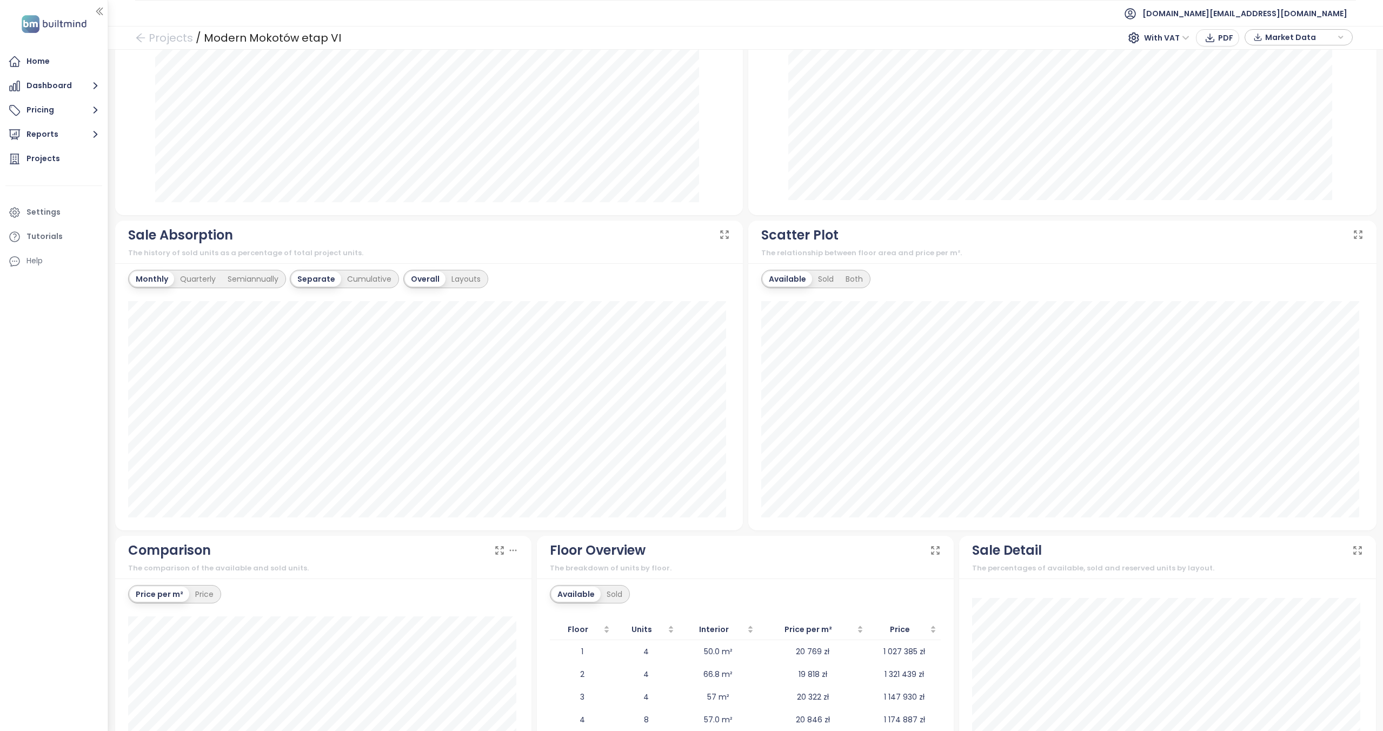
drag, startPoint x: 822, startPoint y: 278, endPoint x: 840, endPoint y: 239, distance: 42.8
click at [822, 278] on div "Sold" at bounding box center [826, 278] width 28 height 15
click at [847, 280] on div "Both" at bounding box center [852, 278] width 29 height 15
click at [823, 273] on div "Sold" at bounding box center [822, 278] width 28 height 15
click at [775, 280] on div "Available" at bounding box center [785, 278] width 45 height 15
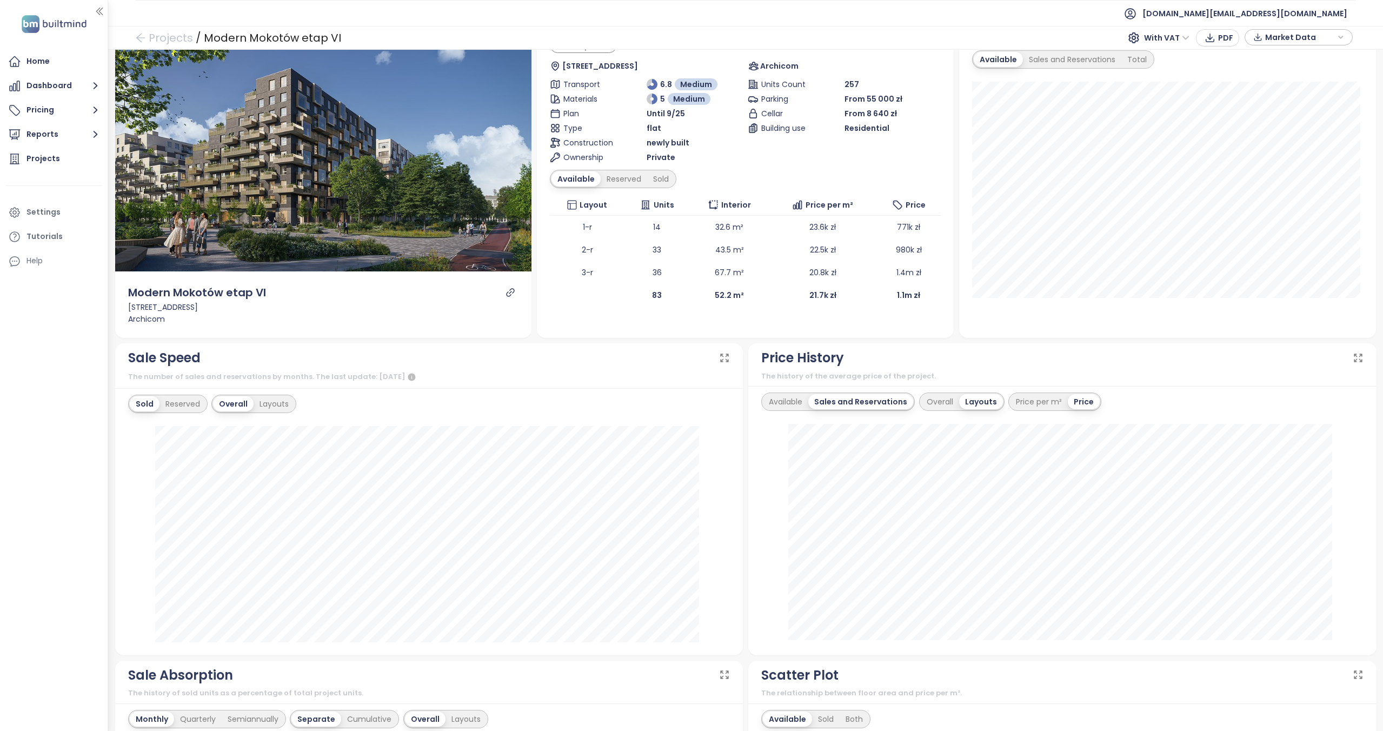
scroll to position [0, 0]
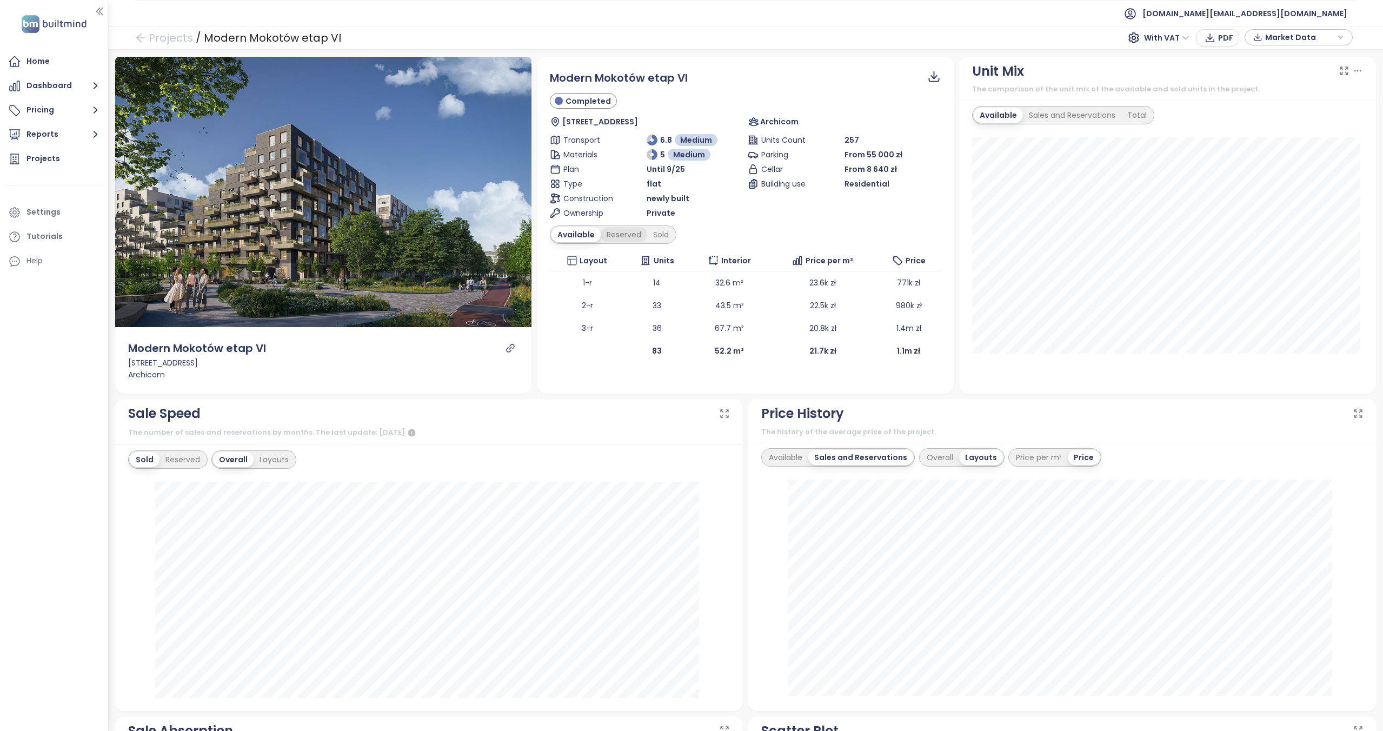
click at [620, 240] on div "Reserved" at bounding box center [623, 234] width 46 height 15
click at [620, 235] on div "Reserved" at bounding box center [621, 234] width 49 height 15
click at [656, 237] on div "Sold" at bounding box center [659, 234] width 28 height 15
click at [573, 231] on div "Available" at bounding box center [573, 234] width 45 height 15
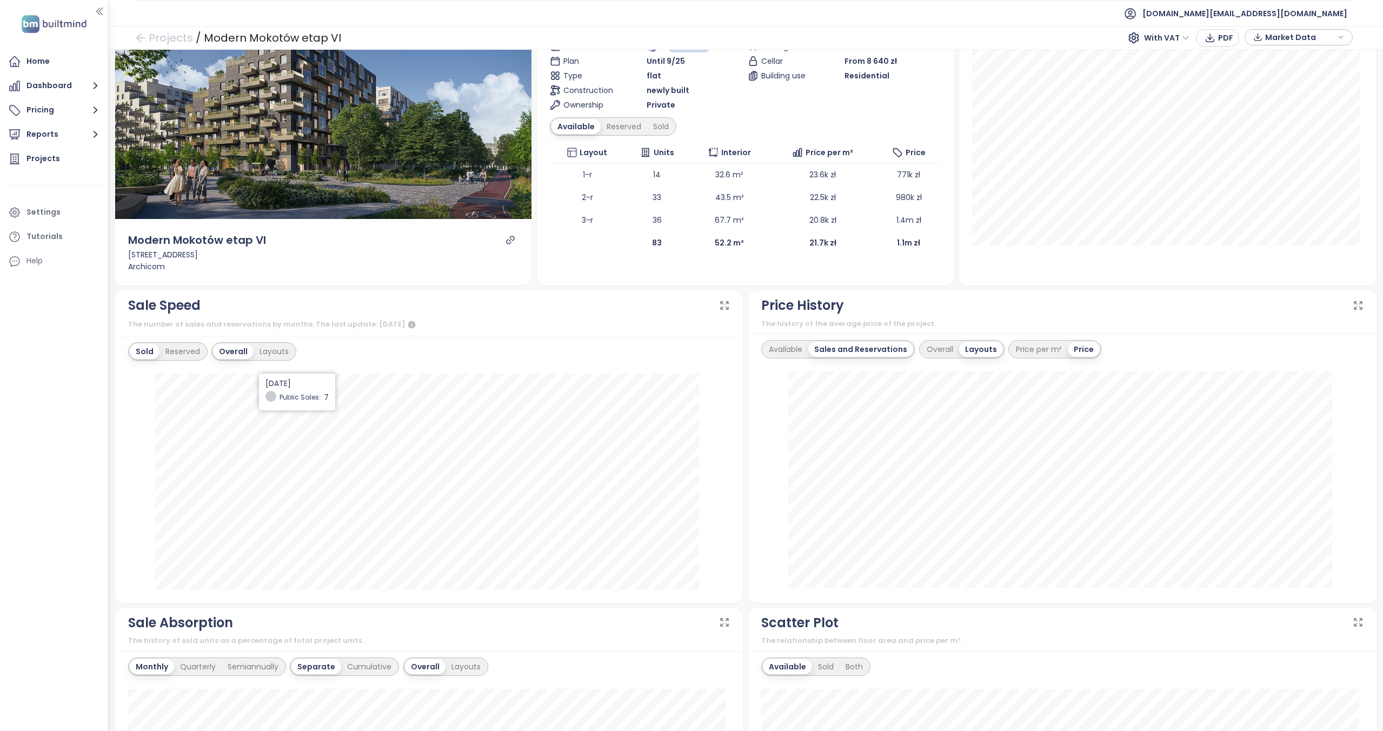
scroll to position [162, 0]
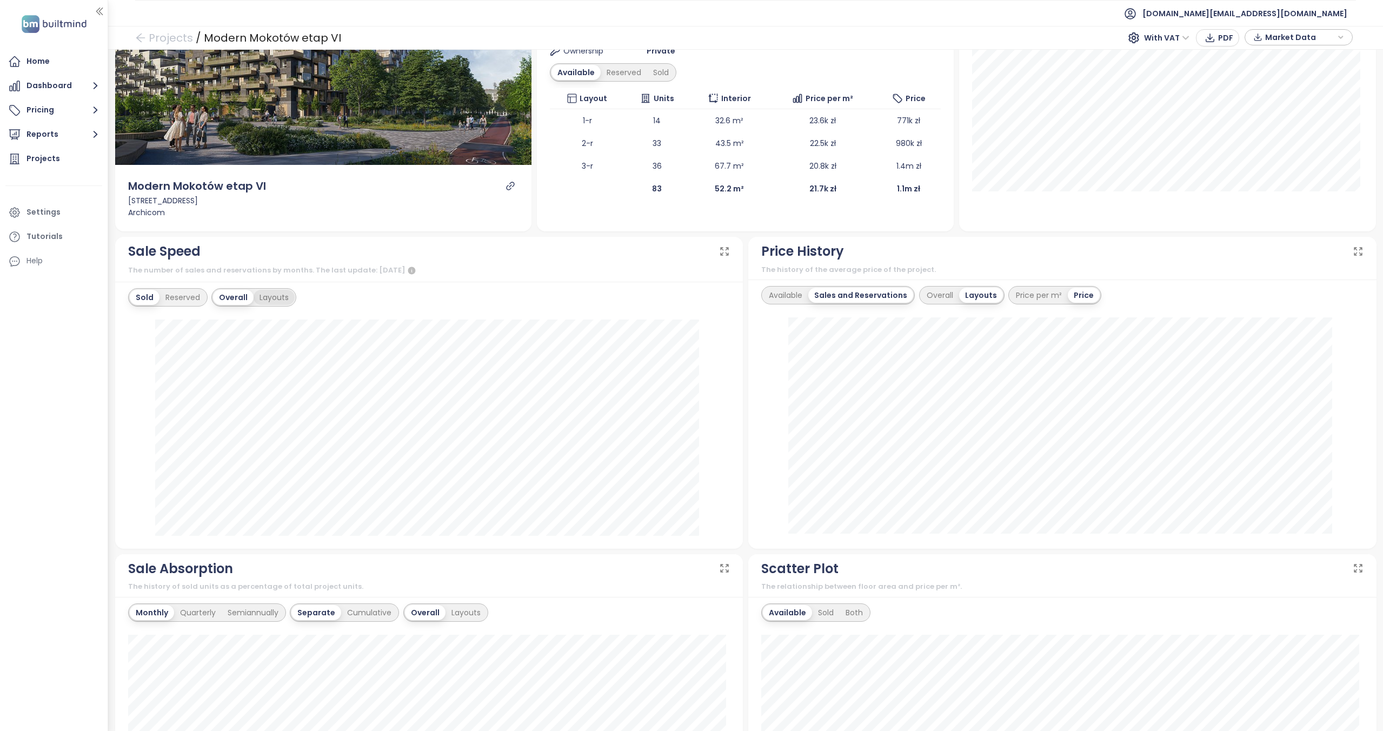
click at [256, 290] on div "Layouts" at bounding box center [273, 297] width 41 height 15
click at [238, 290] on div "Overall" at bounding box center [232, 297] width 38 height 15
click at [787, 295] on div "Available" at bounding box center [785, 295] width 45 height 15
drag, startPoint x: 926, startPoint y: 293, endPoint x: 985, endPoint y: 290, distance: 59.6
click at [926, 293] on div "Overall" at bounding box center [937, 295] width 38 height 15
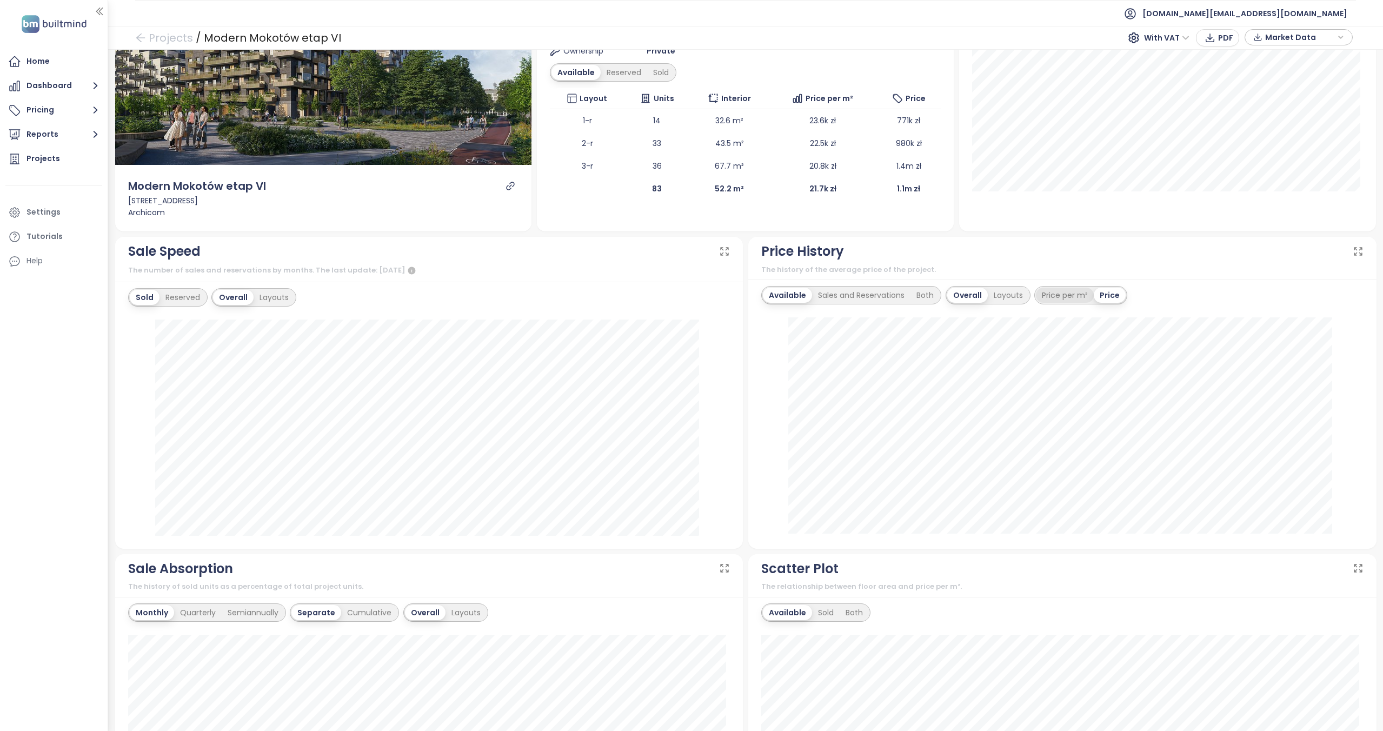
click at [1049, 295] on div "Price per m²" at bounding box center [1065, 295] width 58 height 15
click at [892, 294] on div "Sales and Reservations" at bounding box center [861, 295] width 98 height 15
click at [913, 291] on div "Both" at bounding box center [927, 295] width 29 height 15
drag, startPoint x: 780, startPoint y: 297, endPoint x: 810, endPoint y: 297, distance: 29.7
click at [781, 297] on div "Available" at bounding box center [785, 295] width 45 height 15
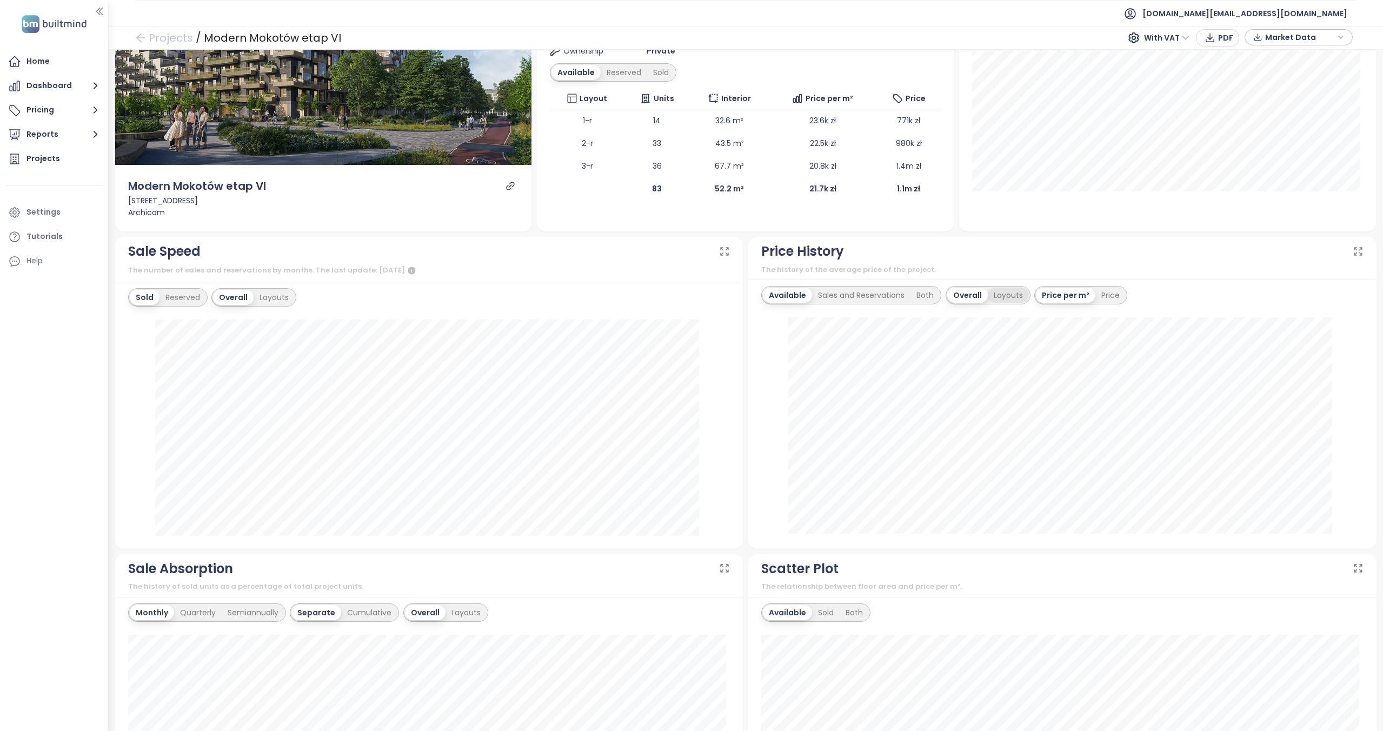
click at [997, 295] on div "Layouts" at bounding box center [1007, 295] width 41 height 15
click at [878, 291] on div "Sales and Reservations" at bounding box center [861, 295] width 98 height 15
click at [1083, 298] on div "Price" at bounding box center [1084, 295] width 30 height 15
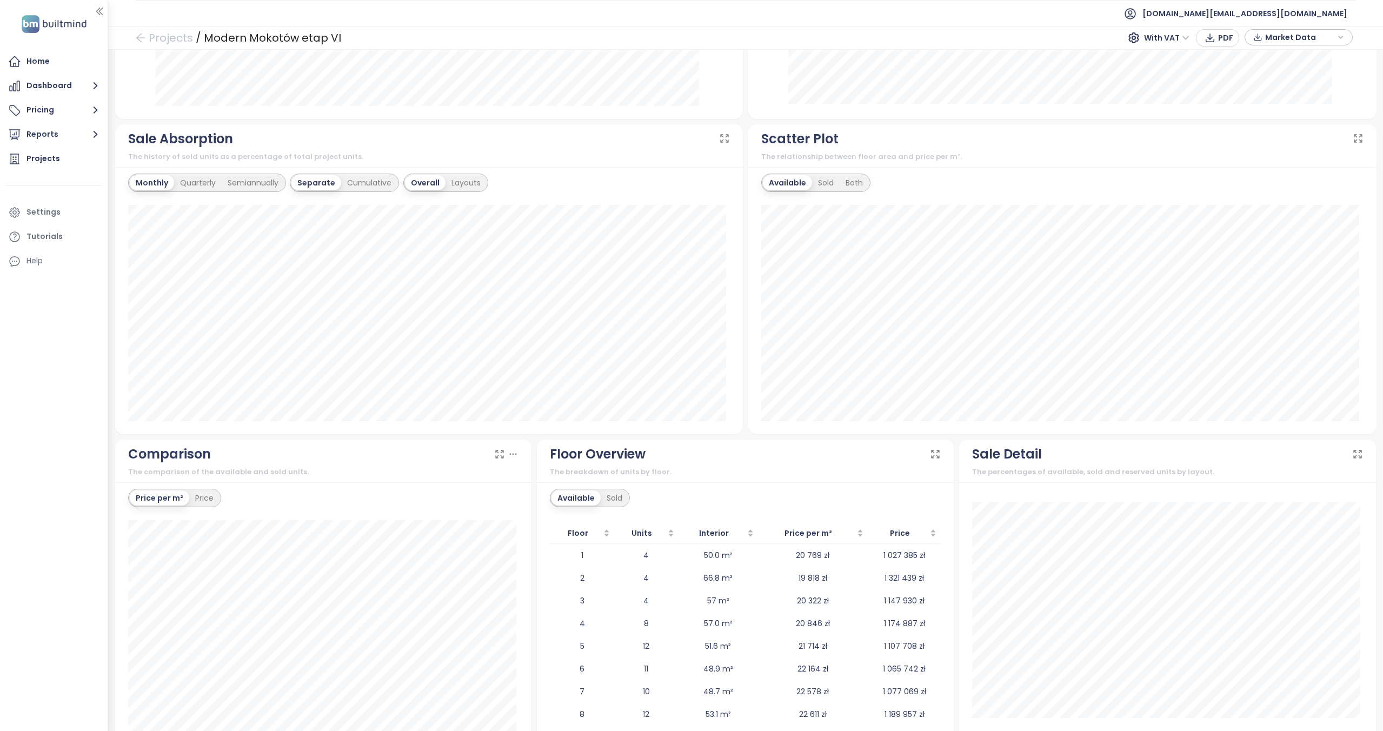
scroll to position [592, 0]
click at [193, 184] on div "Quarterly" at bounding box center [198, 182] width 48 height 15
click at [243, 186] on div "Semiannually" at bounding box center [253, 182] width 63 height 15
click at [365, 183] on div "Cumulative" at bounding box center [370, 182] width 56 height 15
click at [155, 187] on div "Monthly" at bounding box center [151, 182] width 42 height 15
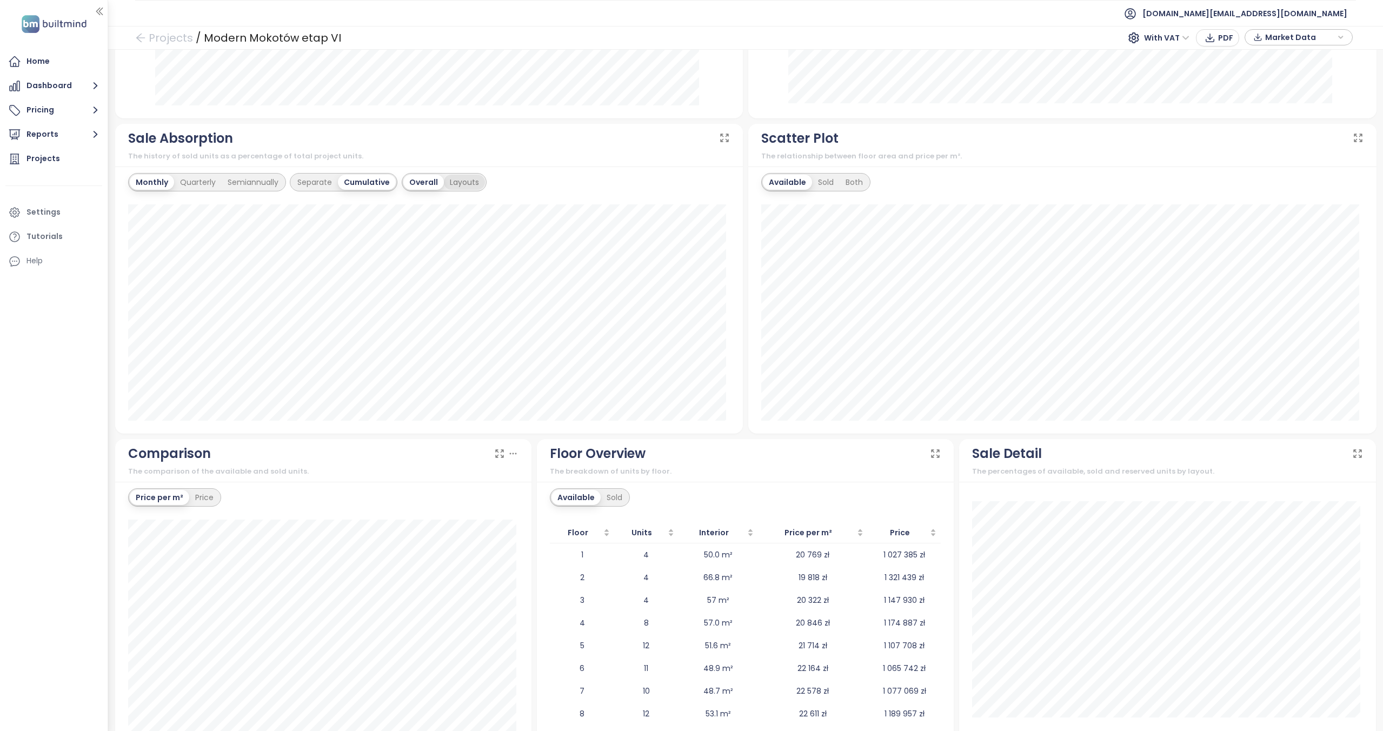
click at [457, 177] on div "Layouts" at bounding box center [464, 182] width 41 height 15
click at [819, 181] on div "Sold" at bounding box center [826, 182] width 28 height 15
click at [776, 191] on div "Available Sold Both" at bounding box center [815, 182] width 108 height 18
click at [783, 178] on div "Available" at bounding box center [785, 182] width 45 height 15
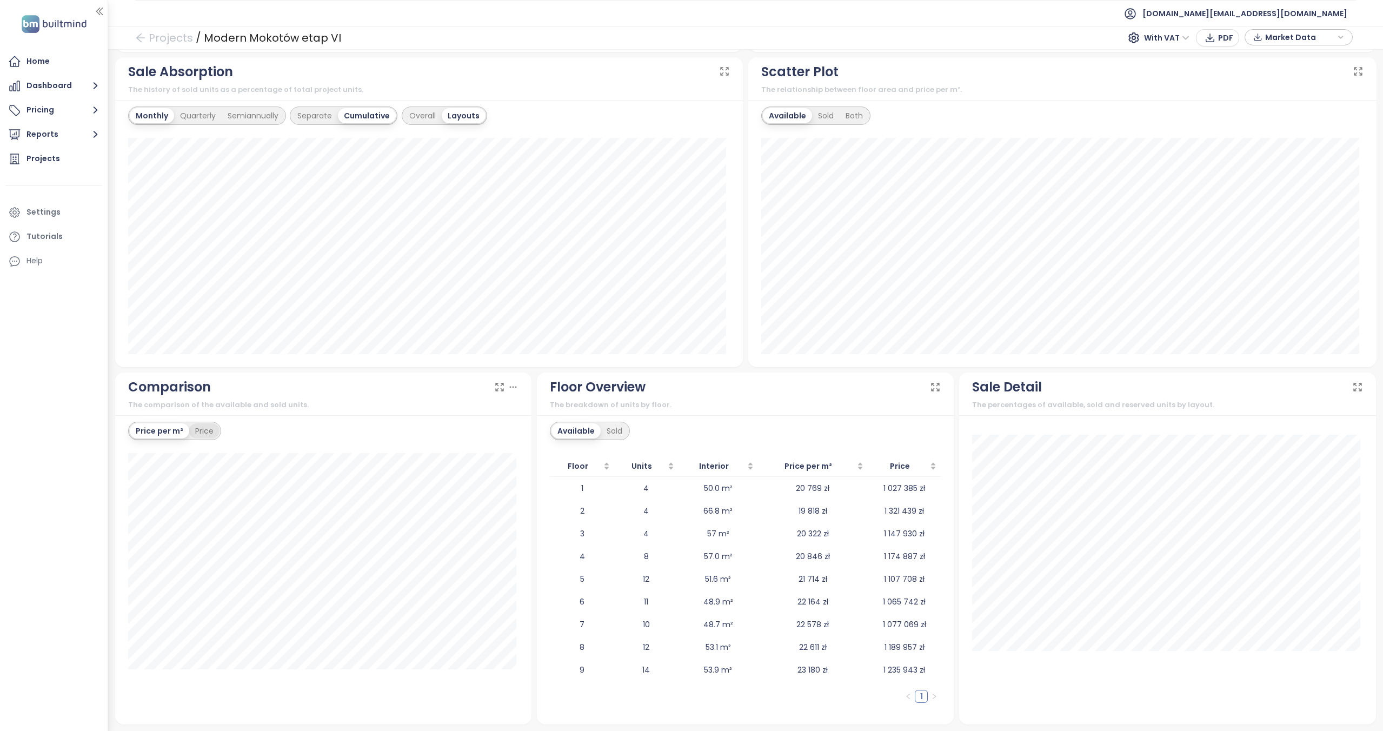
click at [195, 435] on div "Price" at bounding box center [204, 430] width 30 height 15
click at [164, 431] on div "Price per m²" at bounding box center [159, 430] width 58 height 15
click at [1324, 18] on span "[DOMAIN_NAME][EMAIL_ADDRESS][DOMAIN_NAME]" at bounding box center [1244, 14] width 205 height 26
click at [1265, 44] on span "Log out" at bounding box center [1264, 43] width 28 height 11
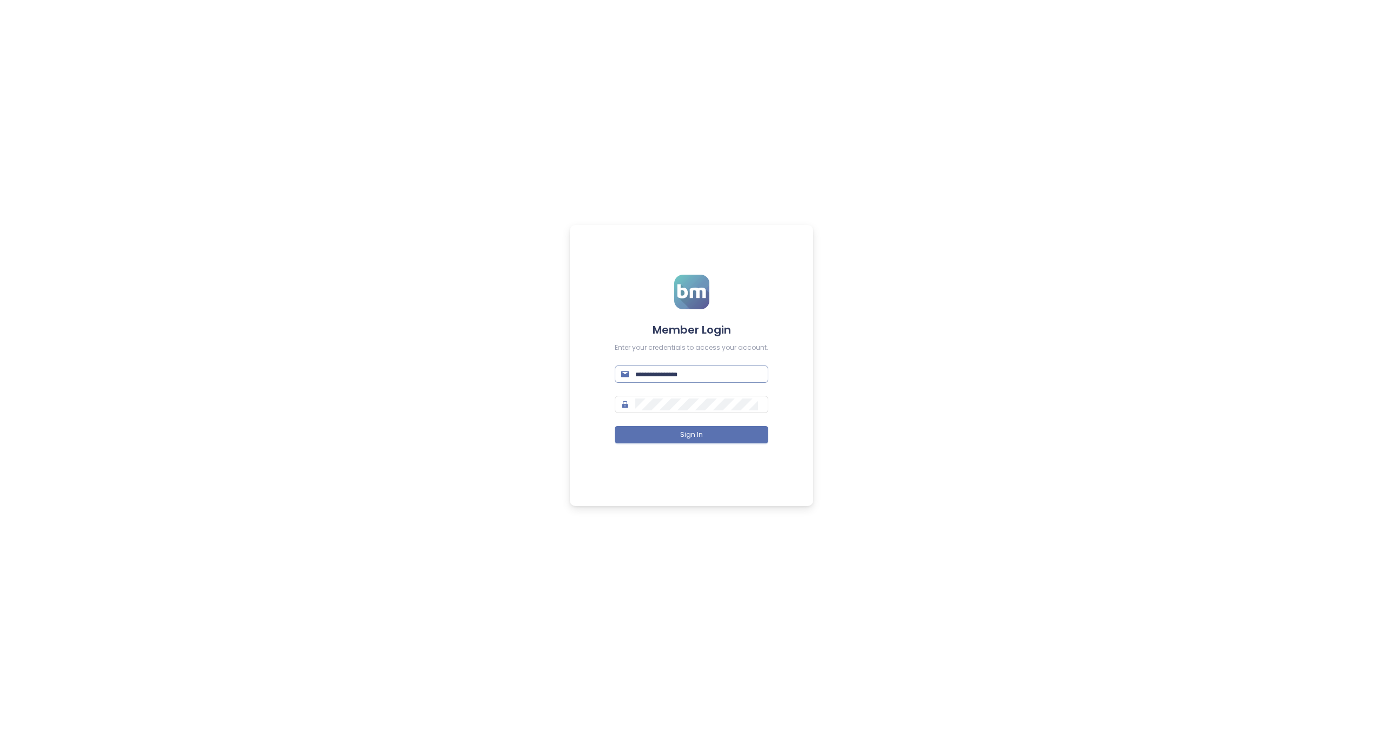
click at [663, 373] on input "text" at bounding box center [698, 374] width 126 height 12
paste input "**********"
type input "**********"
click at [692, 433] on span "Sign In" at bounding box center [691, 435] width 23 height 10
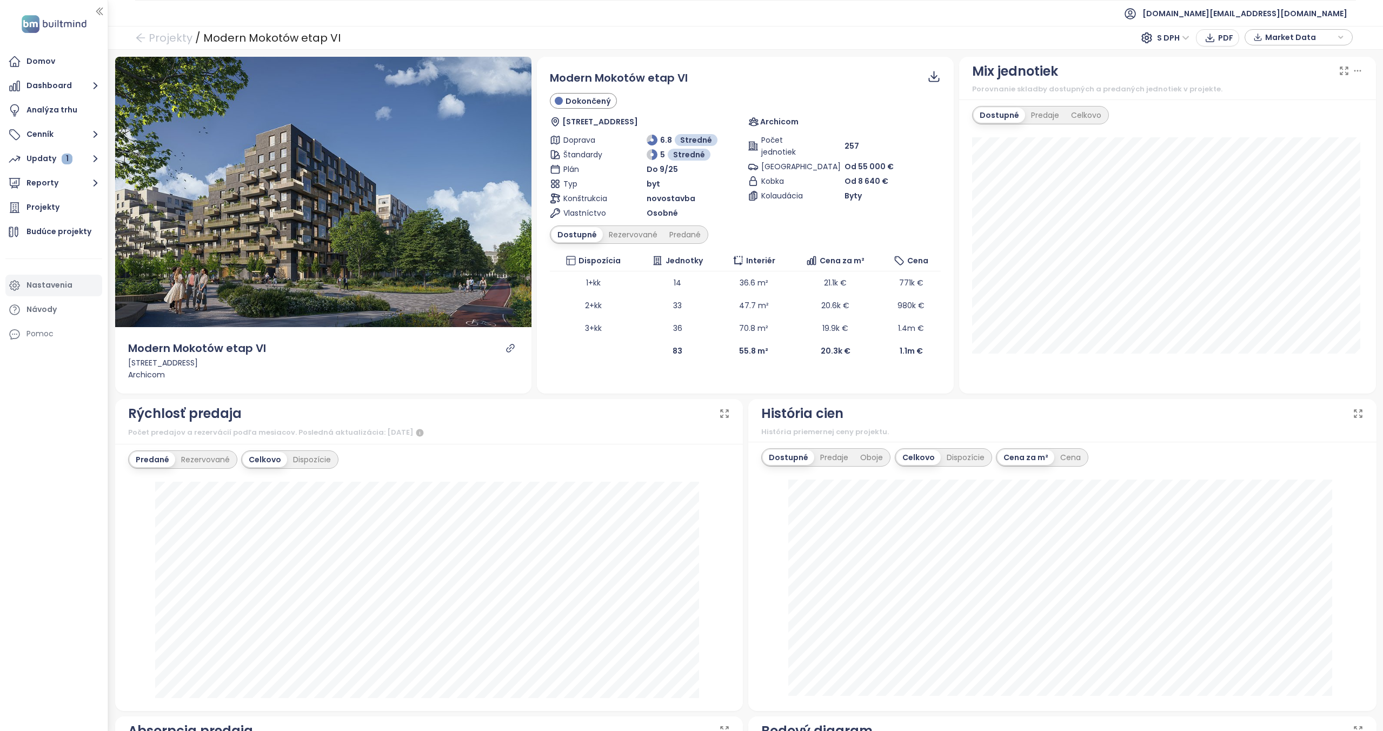
click at [44, 289] on div "Nastavenia" at bounding box center [49, 285] width 46 height 14
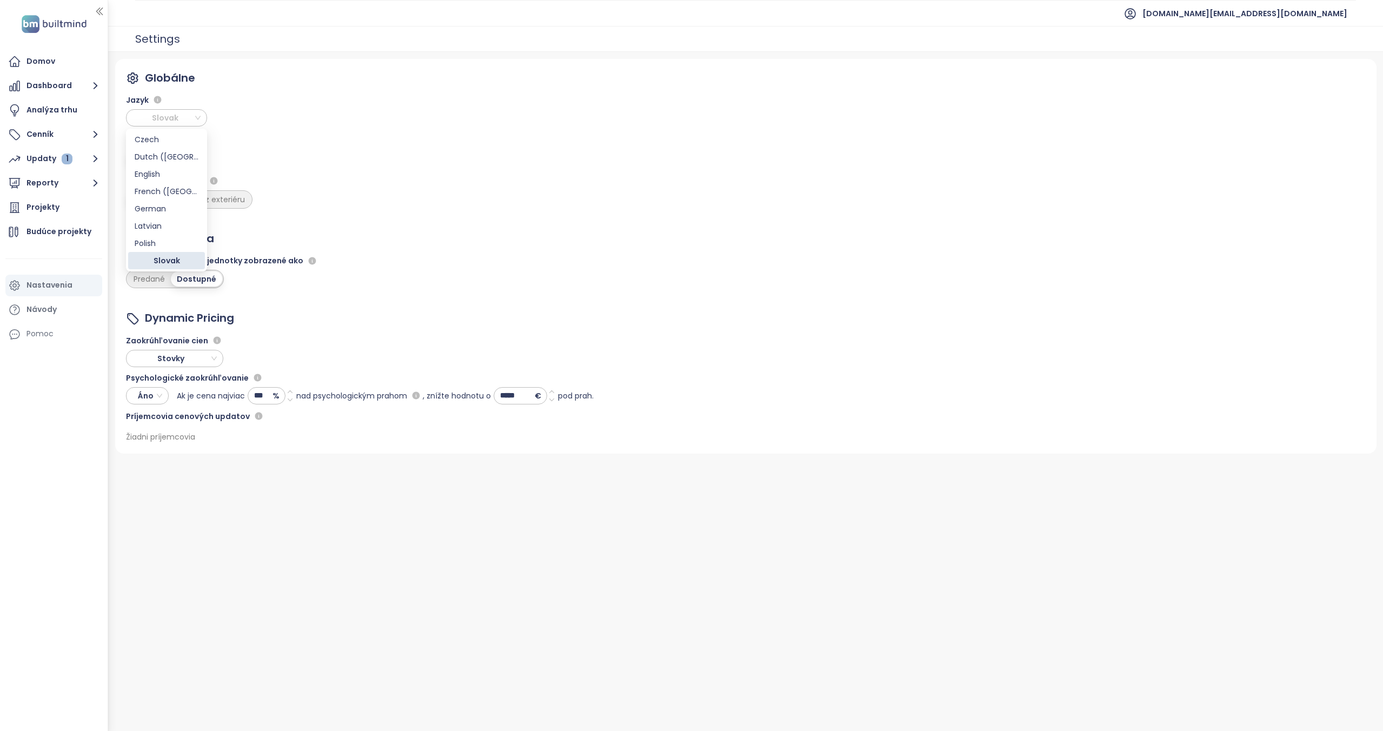
click at [178, 119] on span "Slovak" at bounding box center [168, 118] width 76 height 16
click at [164, 175] on div "English" at bounding box center [167, 174] width 64 height 12
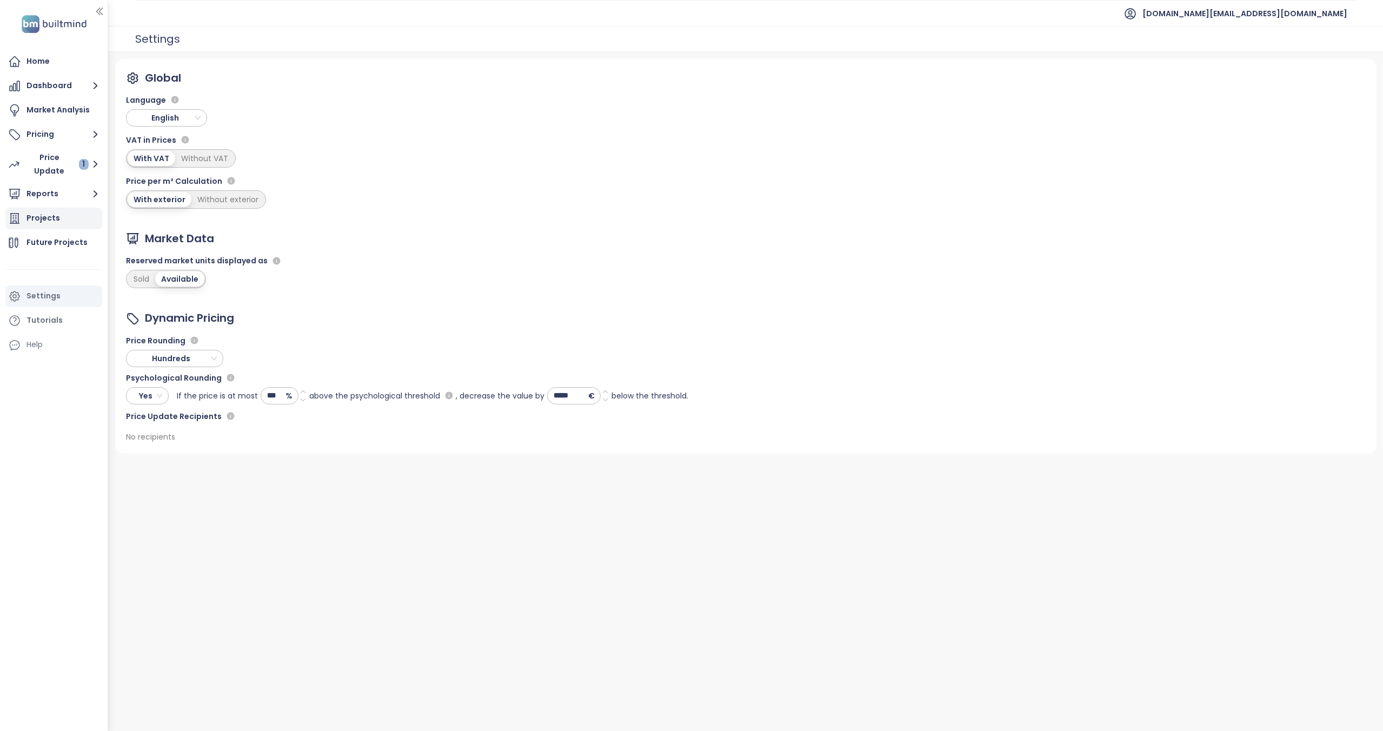
click at [72, 222] on div "Projects" at bounding box center [53, 219] width 97 height 22
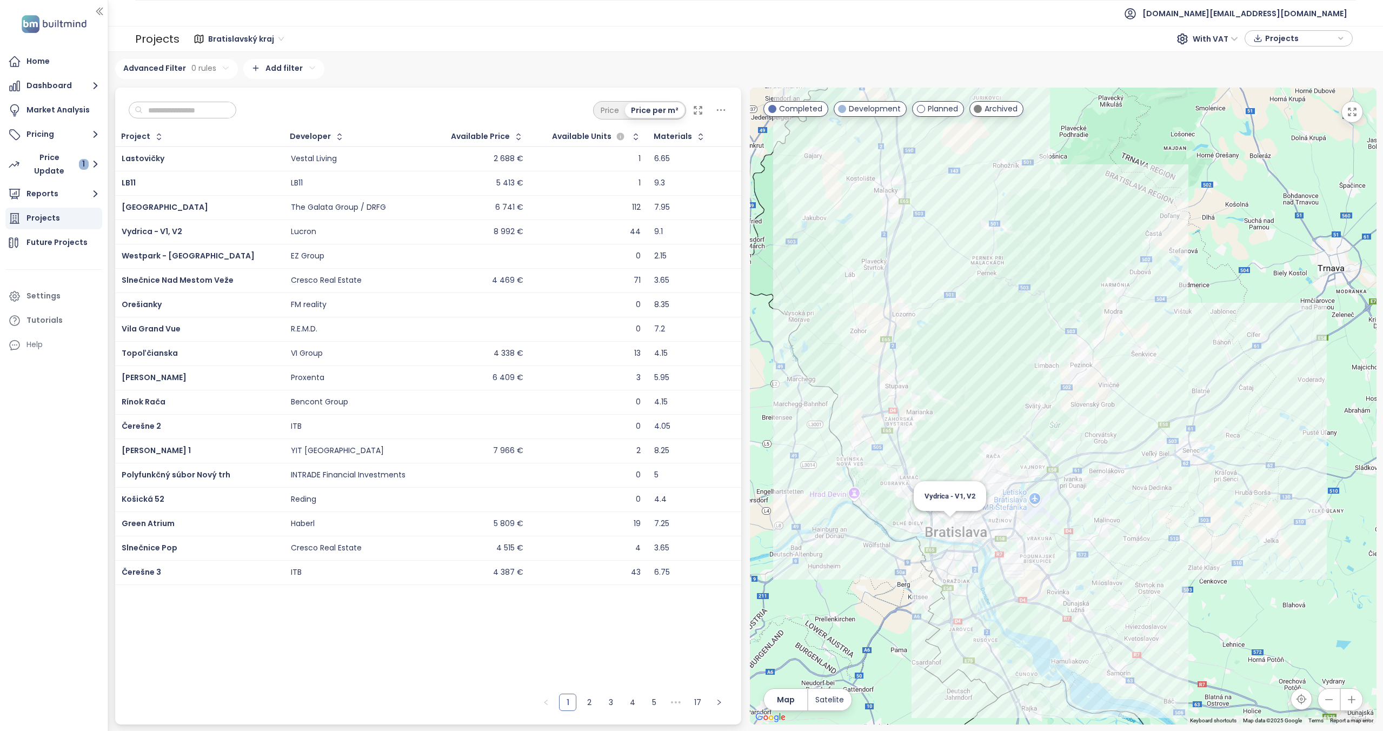
click at [951, 525] on div "Vydrica - V1, V2" at bounding box center [1063, 406] width 626 height 637
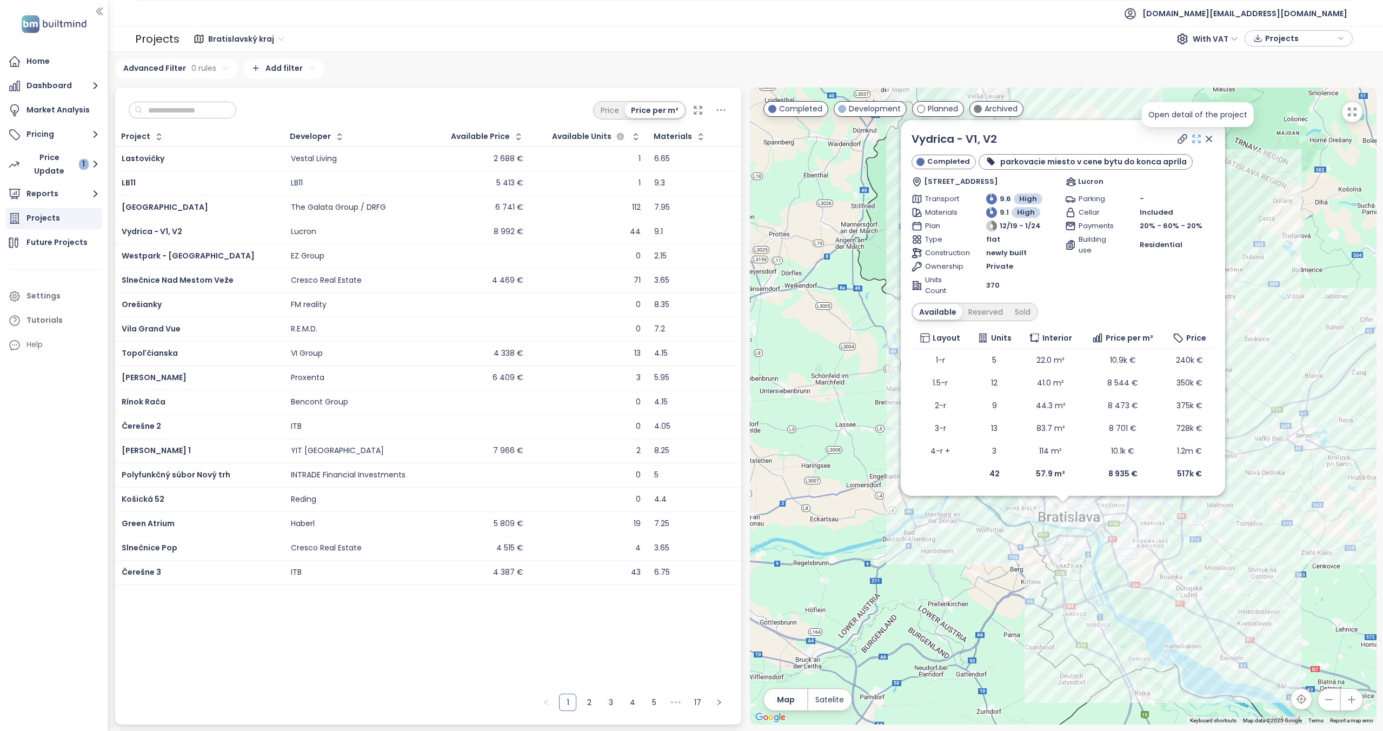
click at [1194, 141] on icon at bounding box center [1196, 139] width 8 height 8
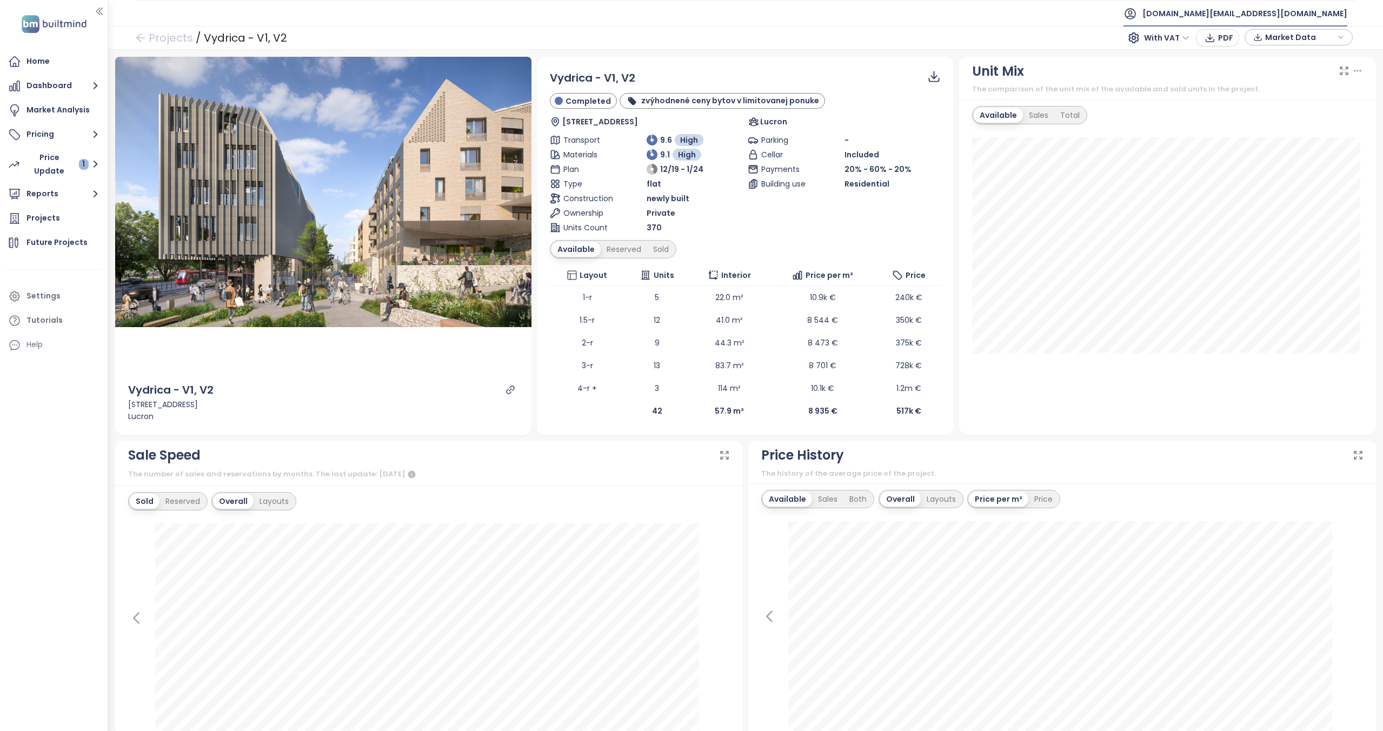
click at [1316, 9] on span "[DOMAIN_NAME][EMAIL_ADDRESS][DOMAIN_NAME]" at bounding box center [1244, 14] width 205 height 26
click at [1268, 44] on span "Log out" at bounding box center [1263, 43] width 28 height 11
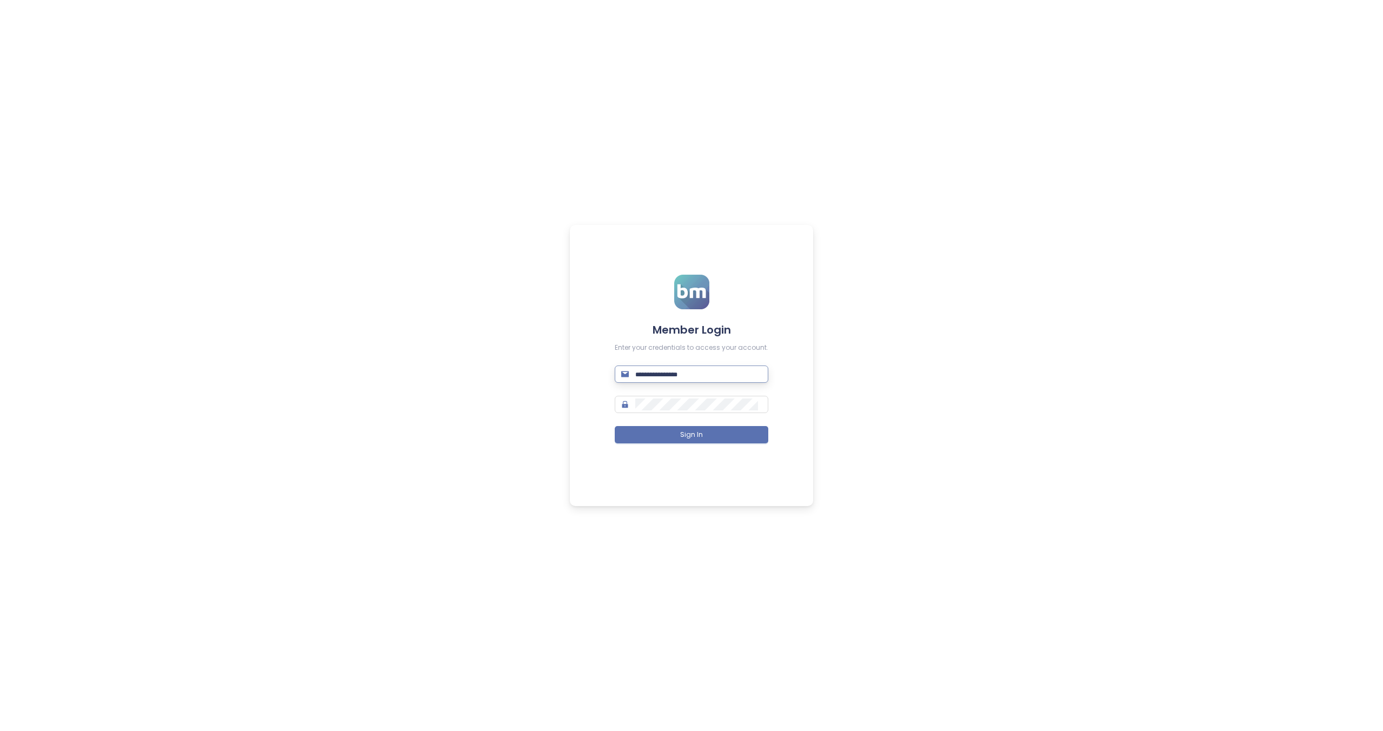
click at [646, 373] on input "text" at bounding box center [698, 374] width 126 height 12
paste input "**********"
type input "**********"
click at [725, 398] on span at bounding box center [692, 404] width 154 height 17
click at [831, 393] on div "**********" at bounding box center [691, 365] width 1383 height 731
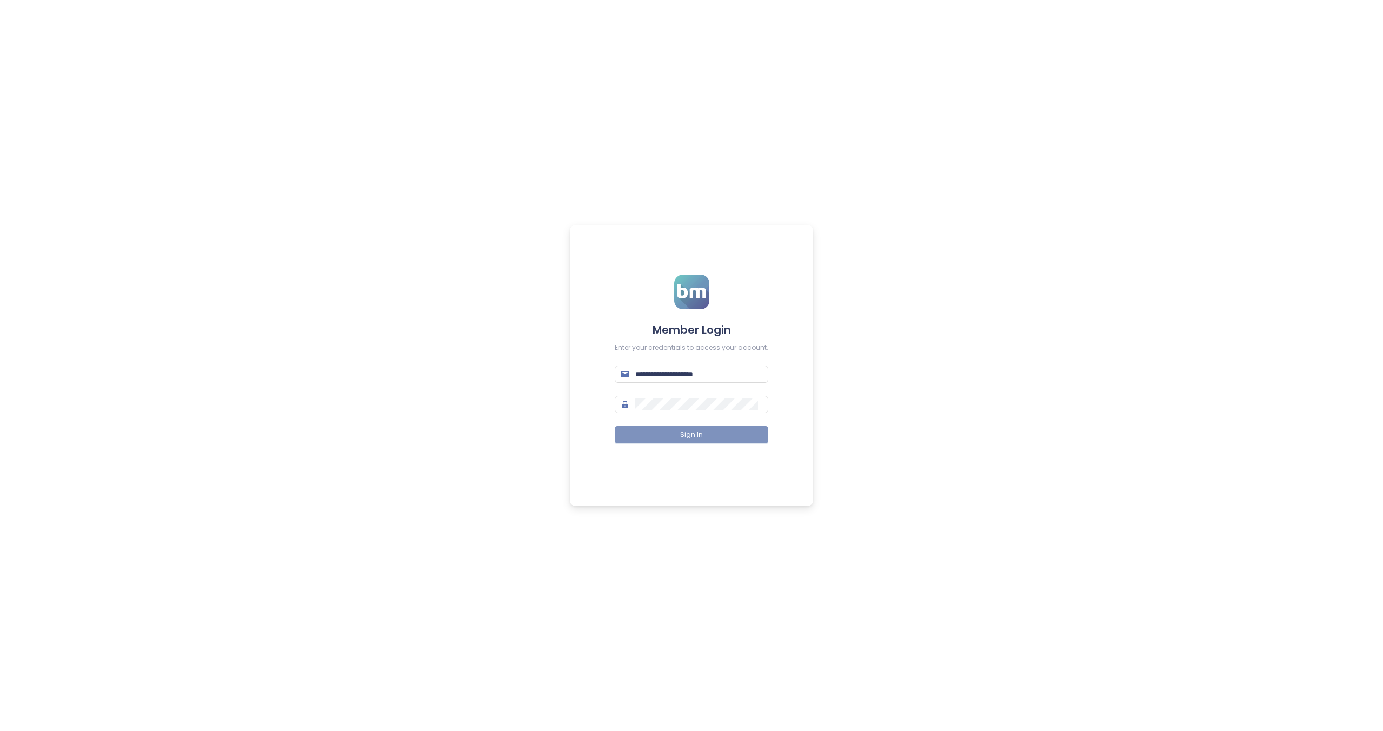
click at [723, 435] on button "Sign In" at bounding box center [692, 434] width 154 height 17
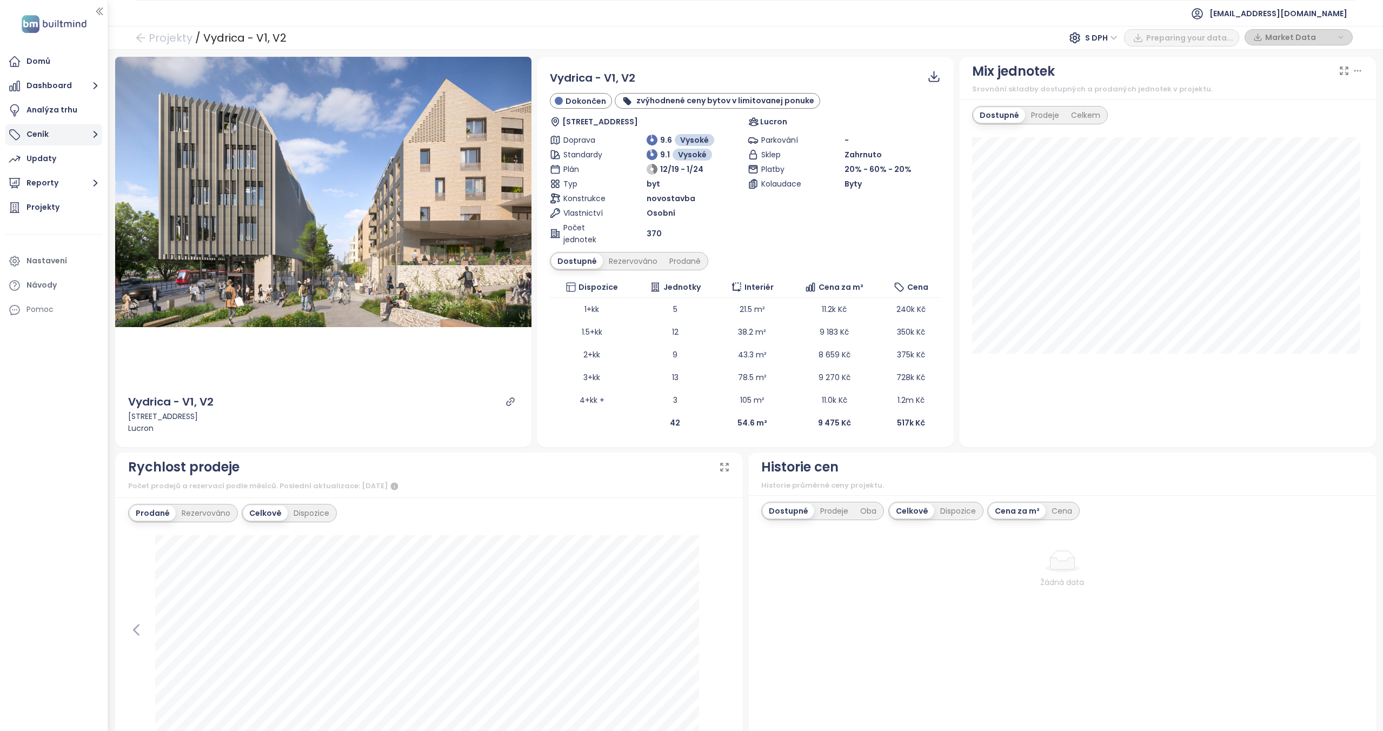
click at [56, 129] on button "Ceník" at bounding box center [53, 135] width 97 height 22
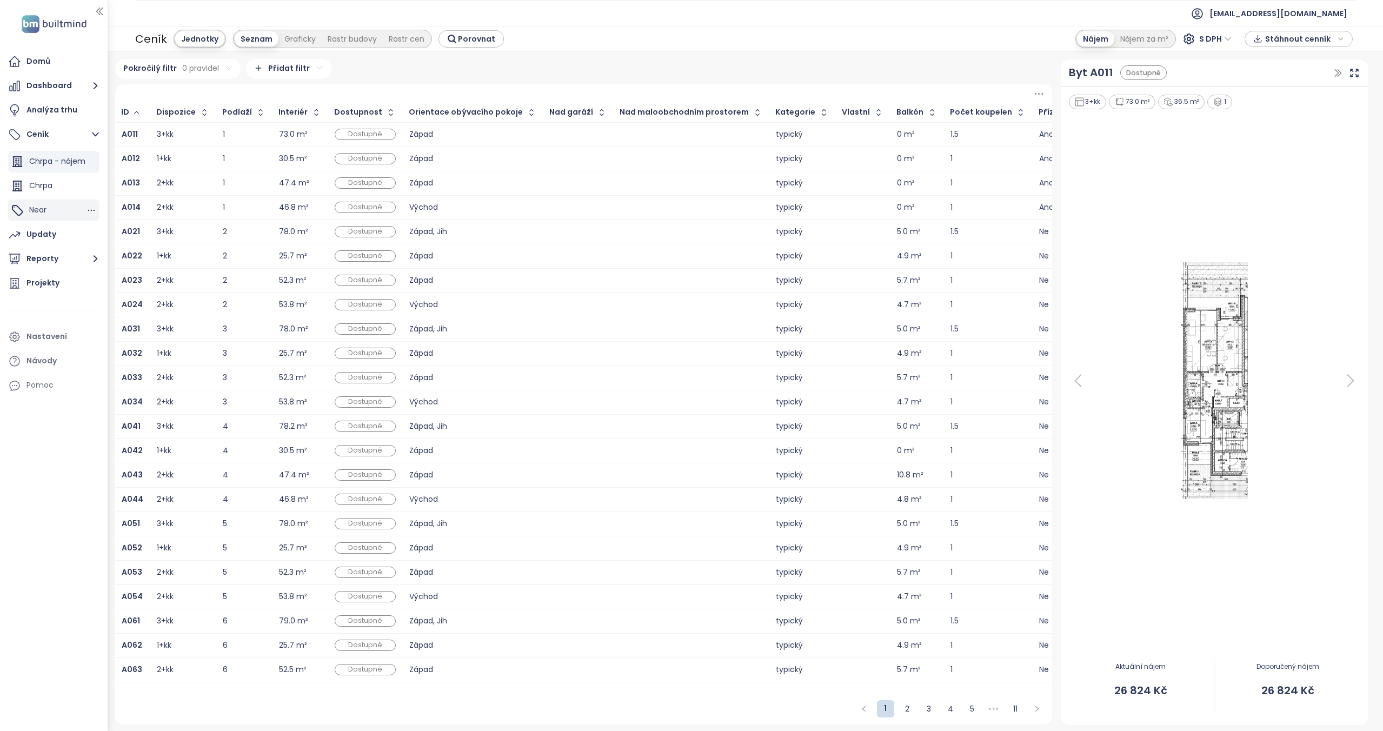
click at [52, 210] on div "Near" at bounding box center [53, 210] width 91 height 22
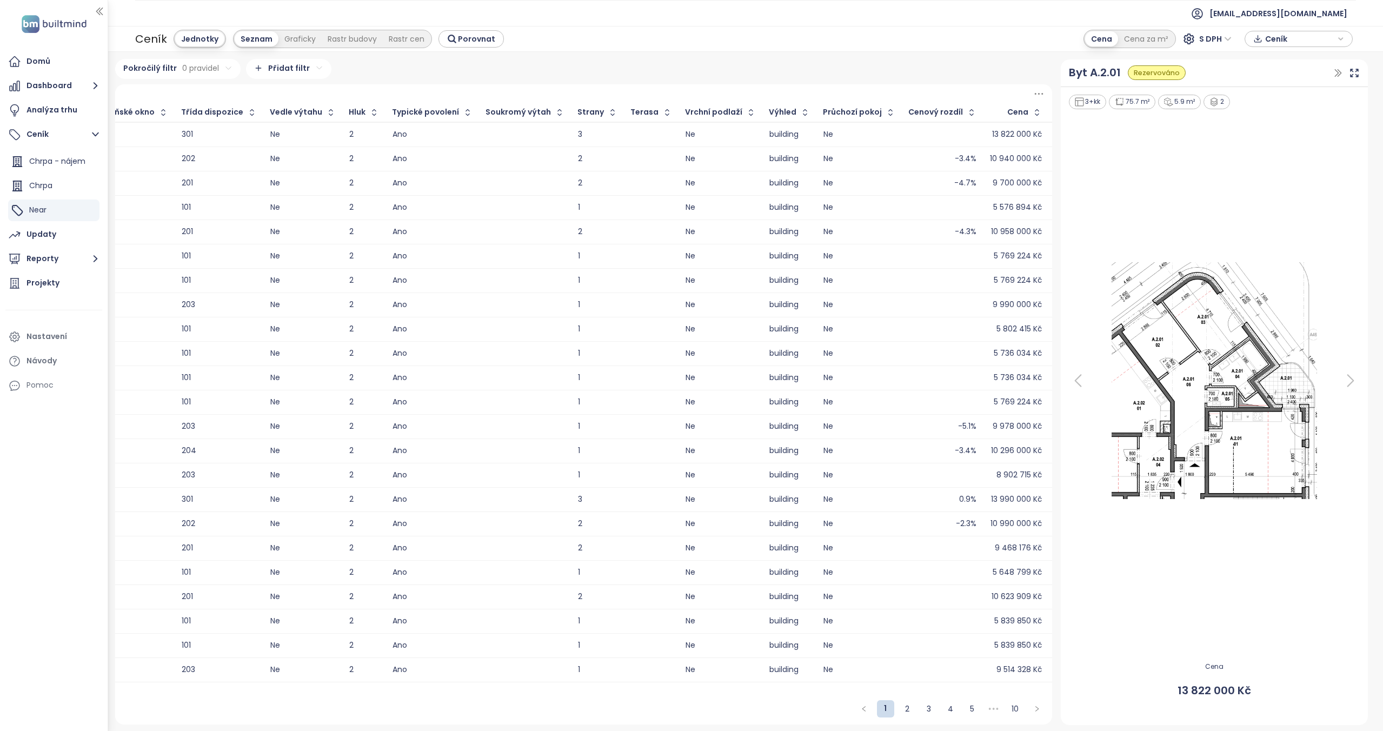
scroll to position [0, 1415]
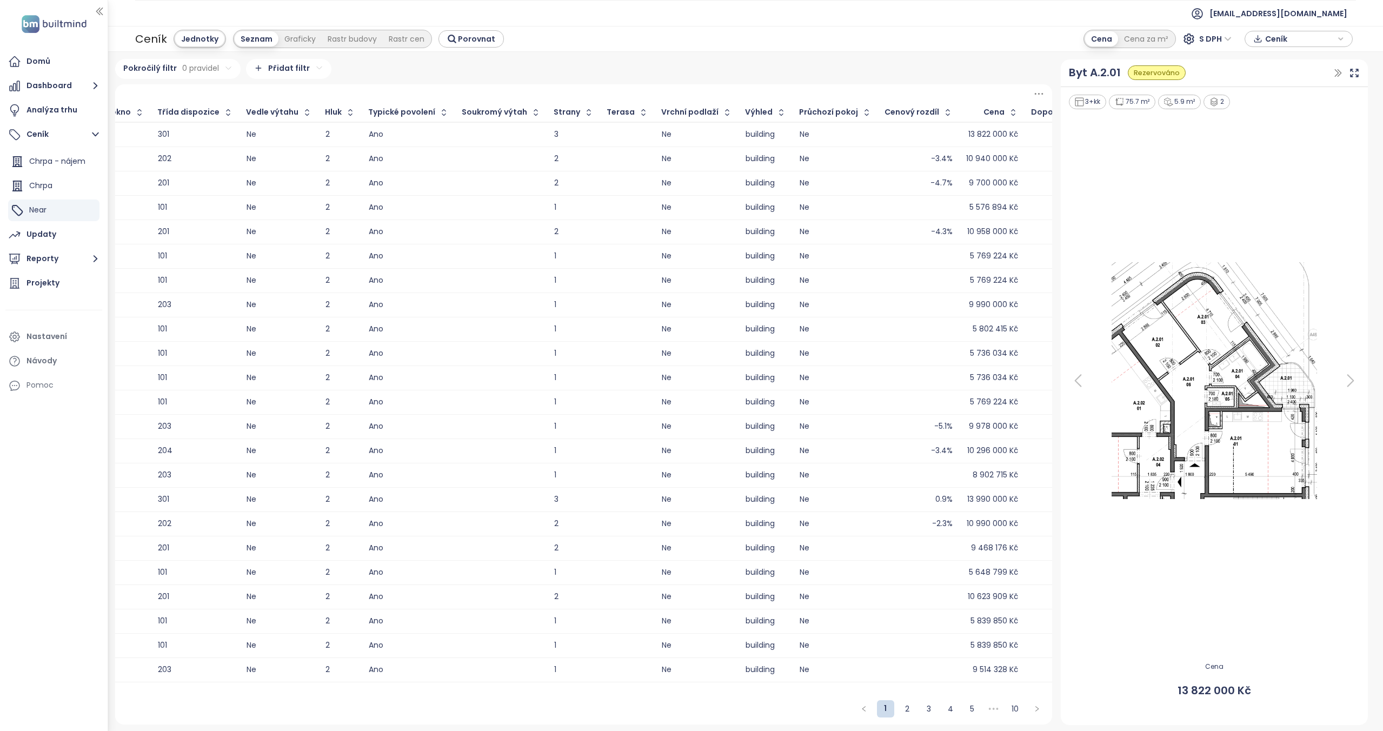
click at [1031, 129] on div at bounding box center [1073, 134] width 85 height 13
click at [1068, 155] on div "10 571 000 Kč" at bounding box center [1092, 158] width 48 height 7
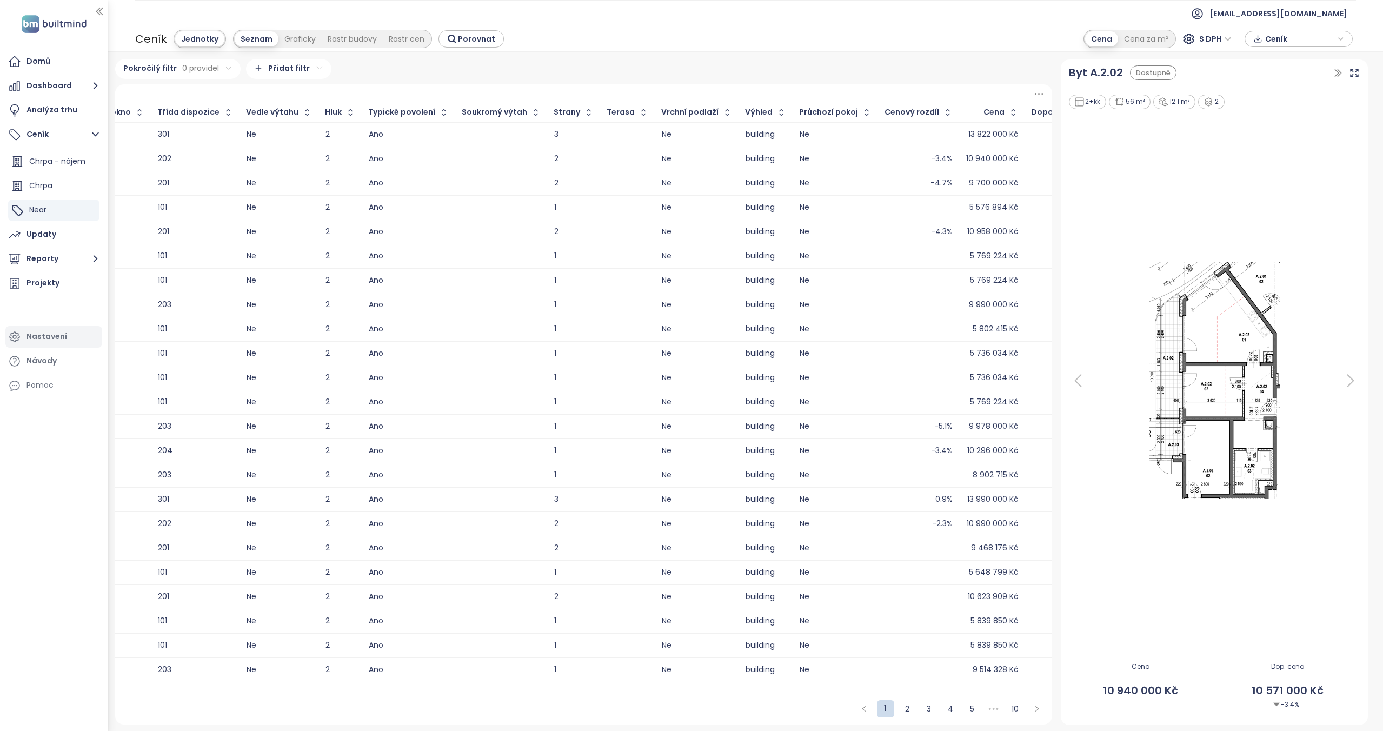
click at [51, 336] on div "Nastavení" at bounding box center [46, 337] width 41 height 14
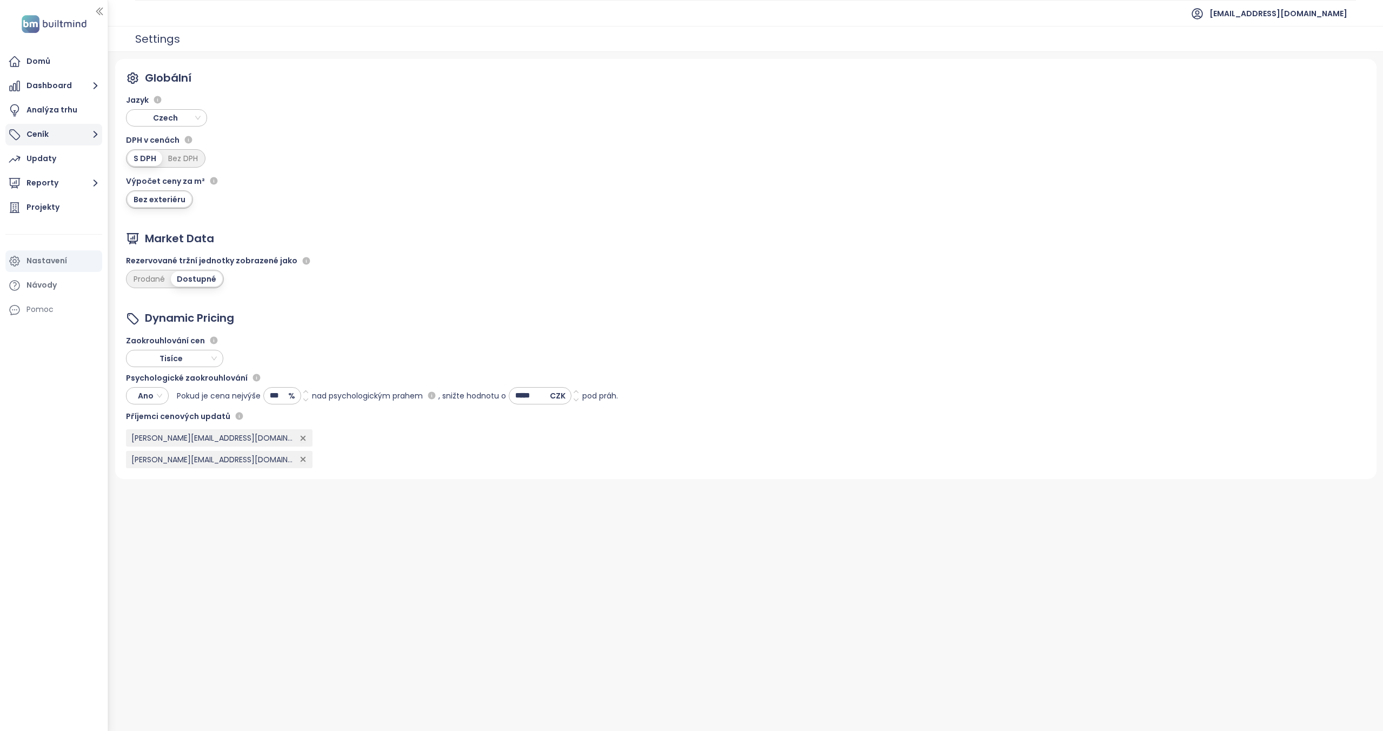
click at [64, 126] on button "Ceník" at bounding box center [53, 135] width 97 height 22
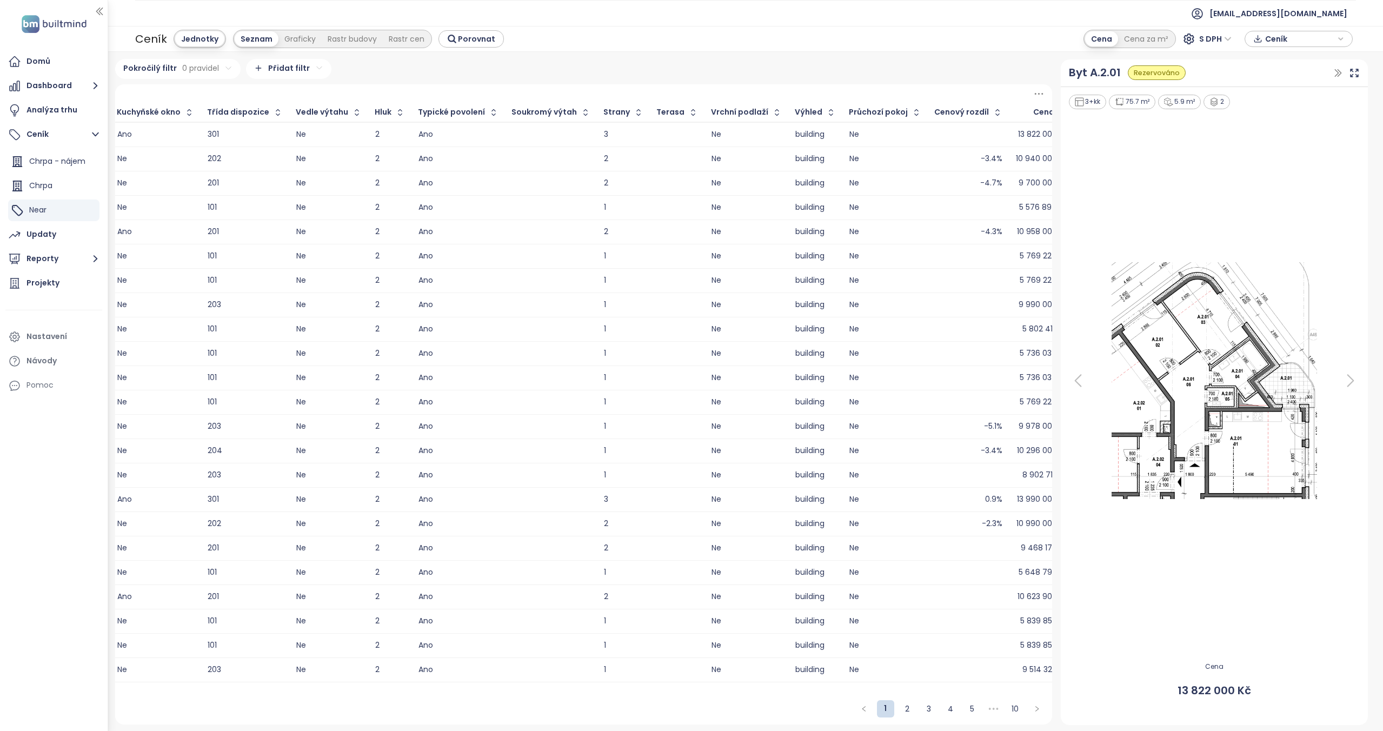
scroll to position [0, 1415]
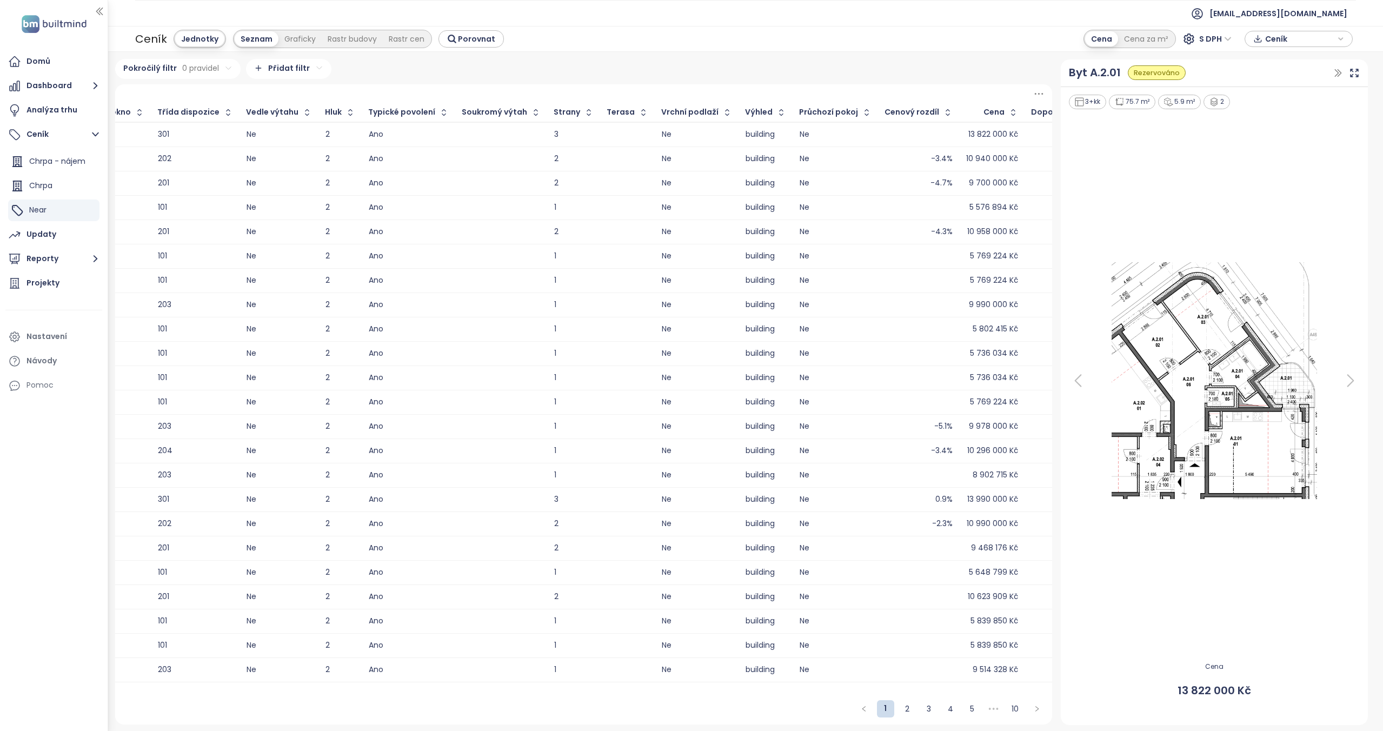
click at [1064, 230] on div "10 484 000 Kč" at bounding box center [1090, 231] width 52 height 7
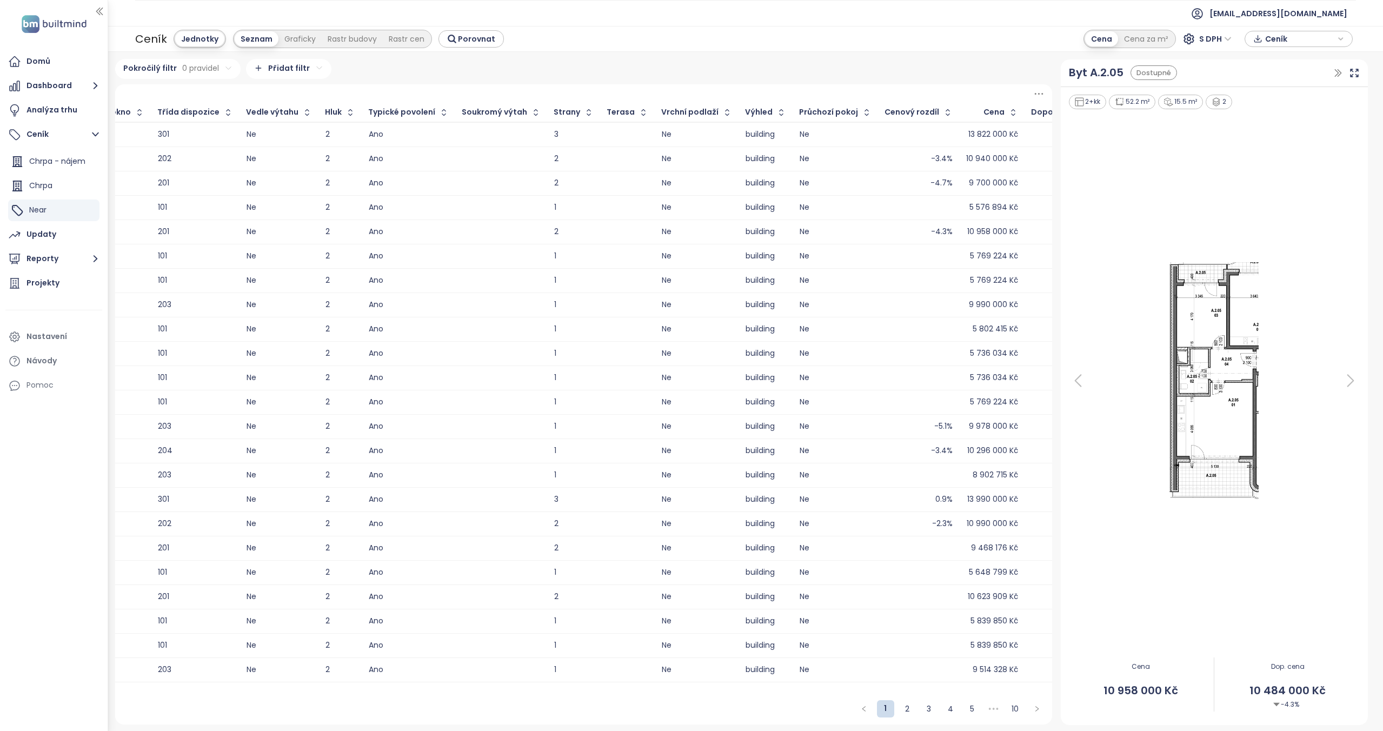
click at [1066, 429] on div "9 468 000 Kč" at bounding box center [1091, 426] width 50 height 7
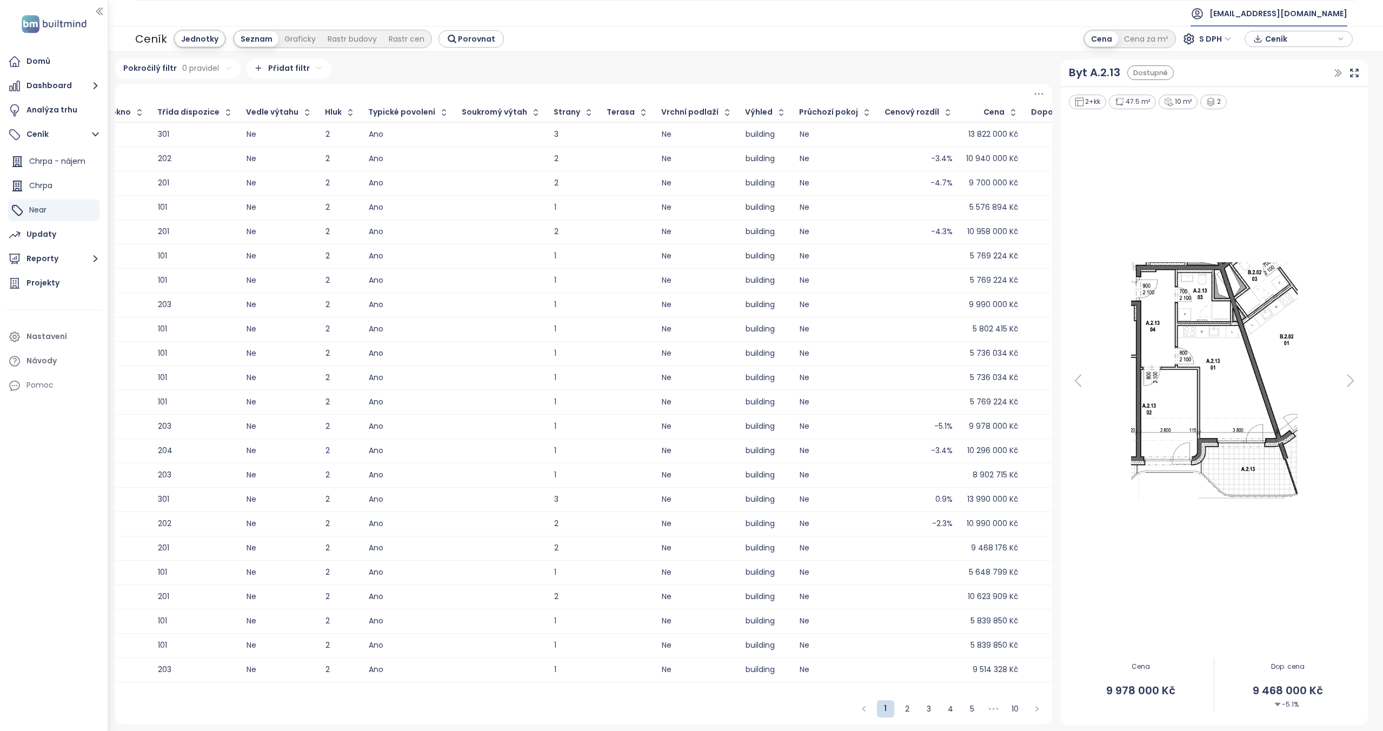
click at [1314, 15] on span "fidurock@fidurock.com" at bounding box center [1278, 14] width 138 height 26
click at [1261, 48] on span "Odhlásit se" at bounding box center [1269, 43] width 42 height 11
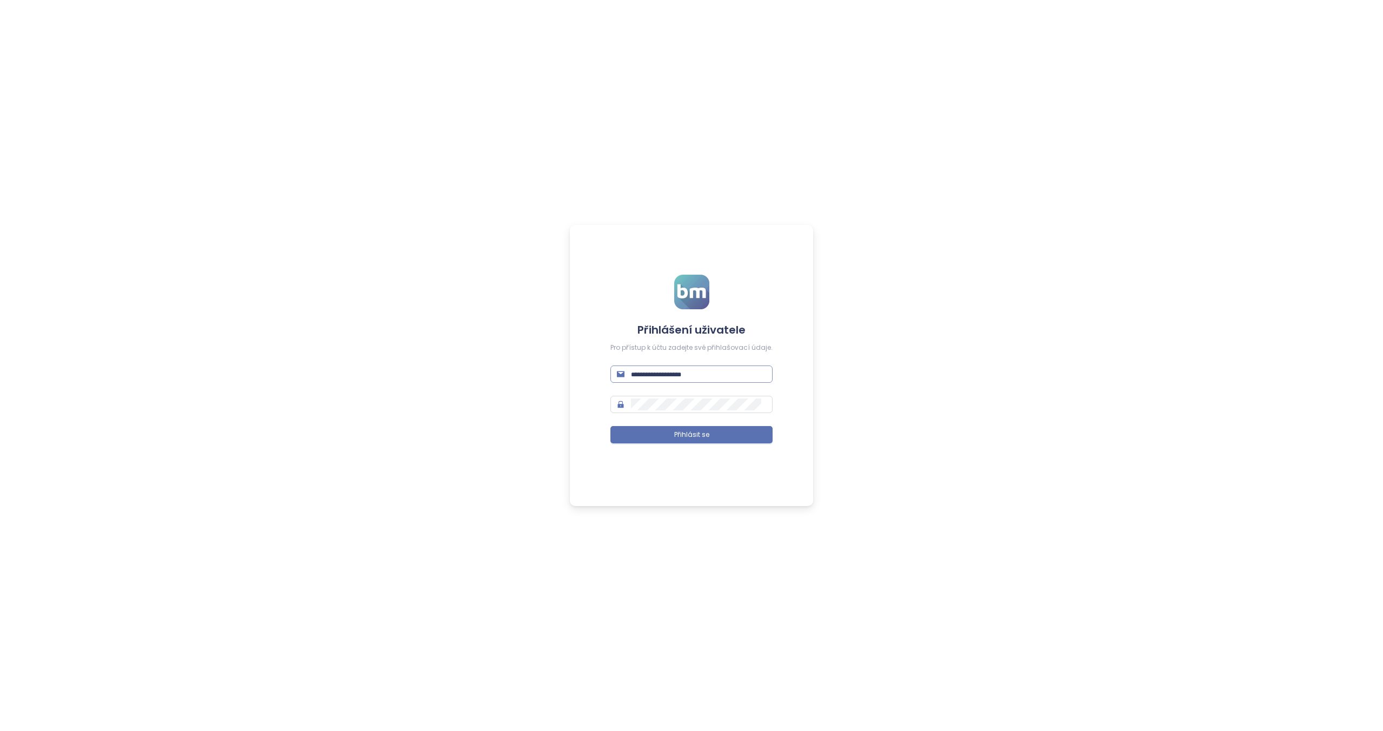
click at [652, 375] on input "text" at bounding box center [698, 374] width 135 height 12
paste input "**********"
type input "**********"
click at [702, 431] on span "Přihlásit se" at bounding box center [691, 435] width 35 height 10
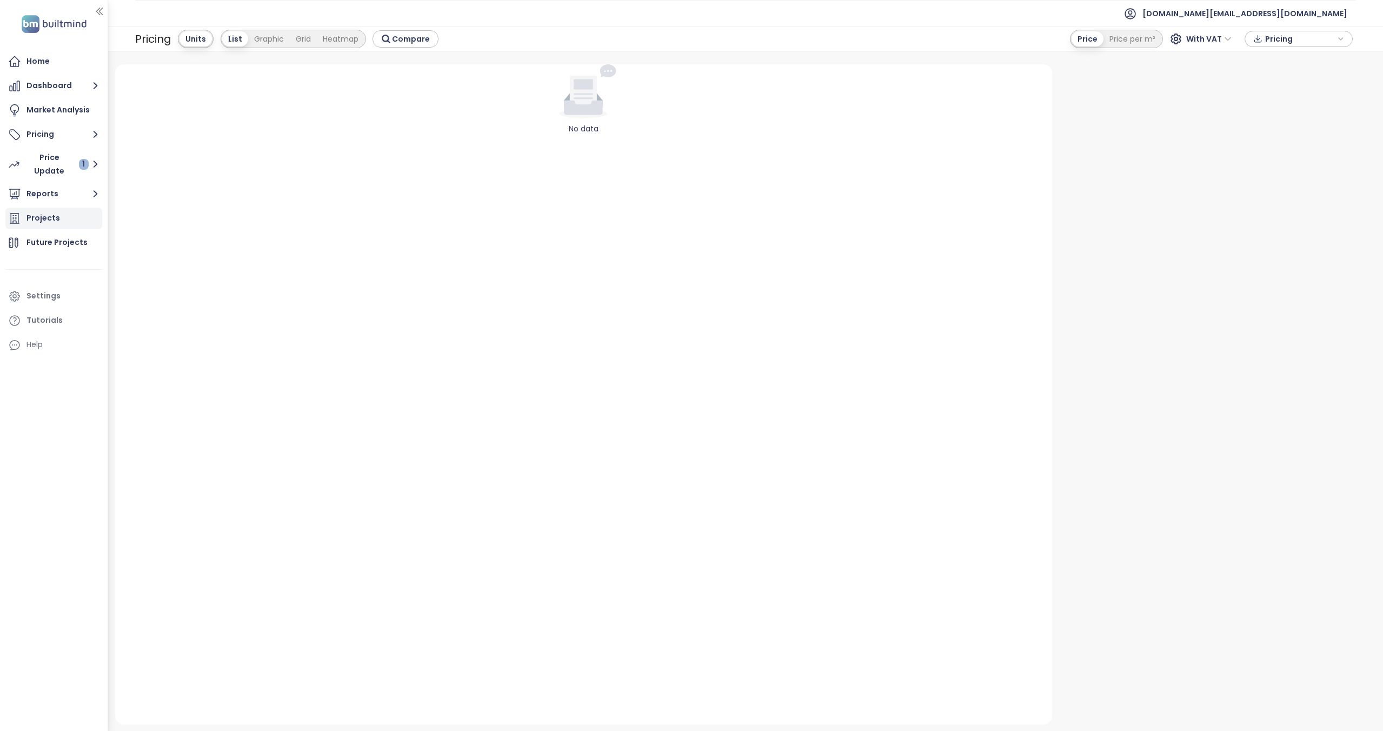
click at [63, 216] on div "Projects" at bounding box center [53, 219] width 97 height 22
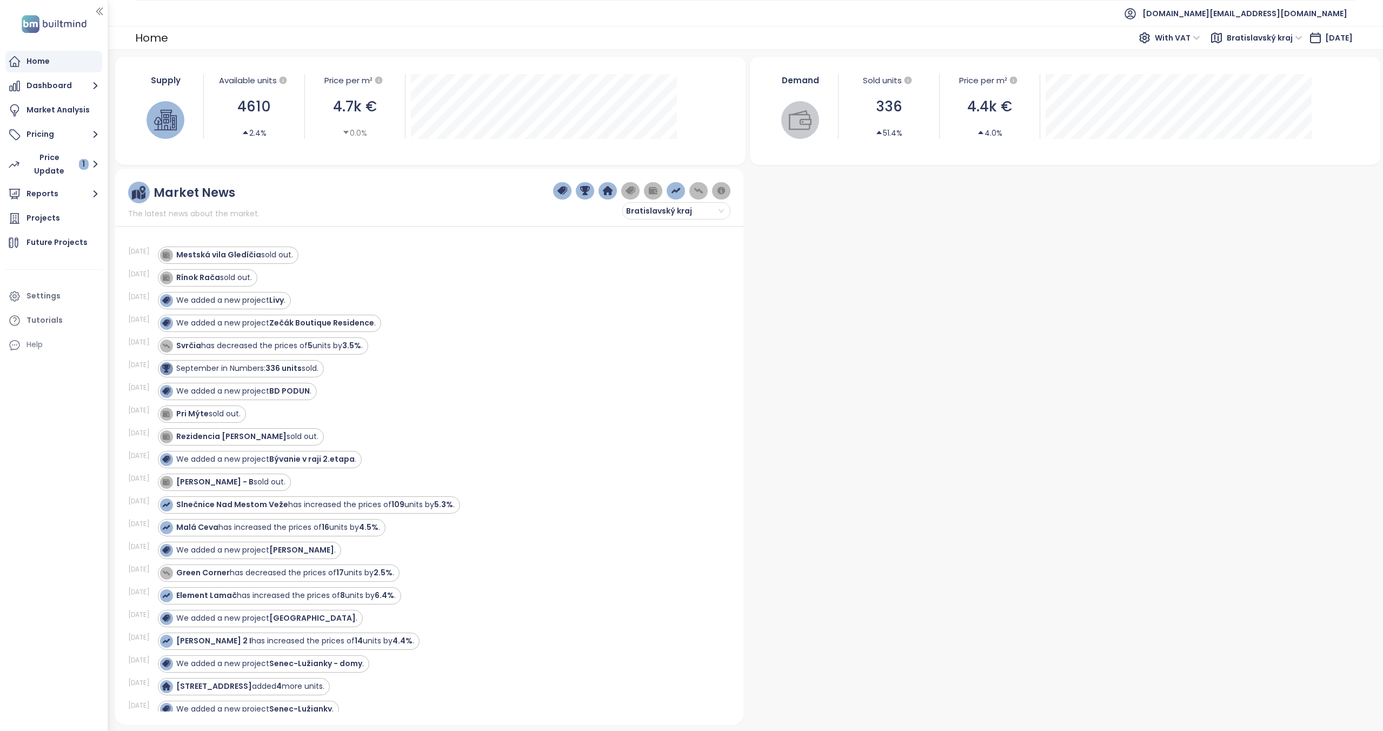
click at [1281, 15] on span "[DOMAIN_NAME][EMAIL_ADDRESS][DOMAIN_NAME]" at bounding box center [1244, 14] width 205 height 26
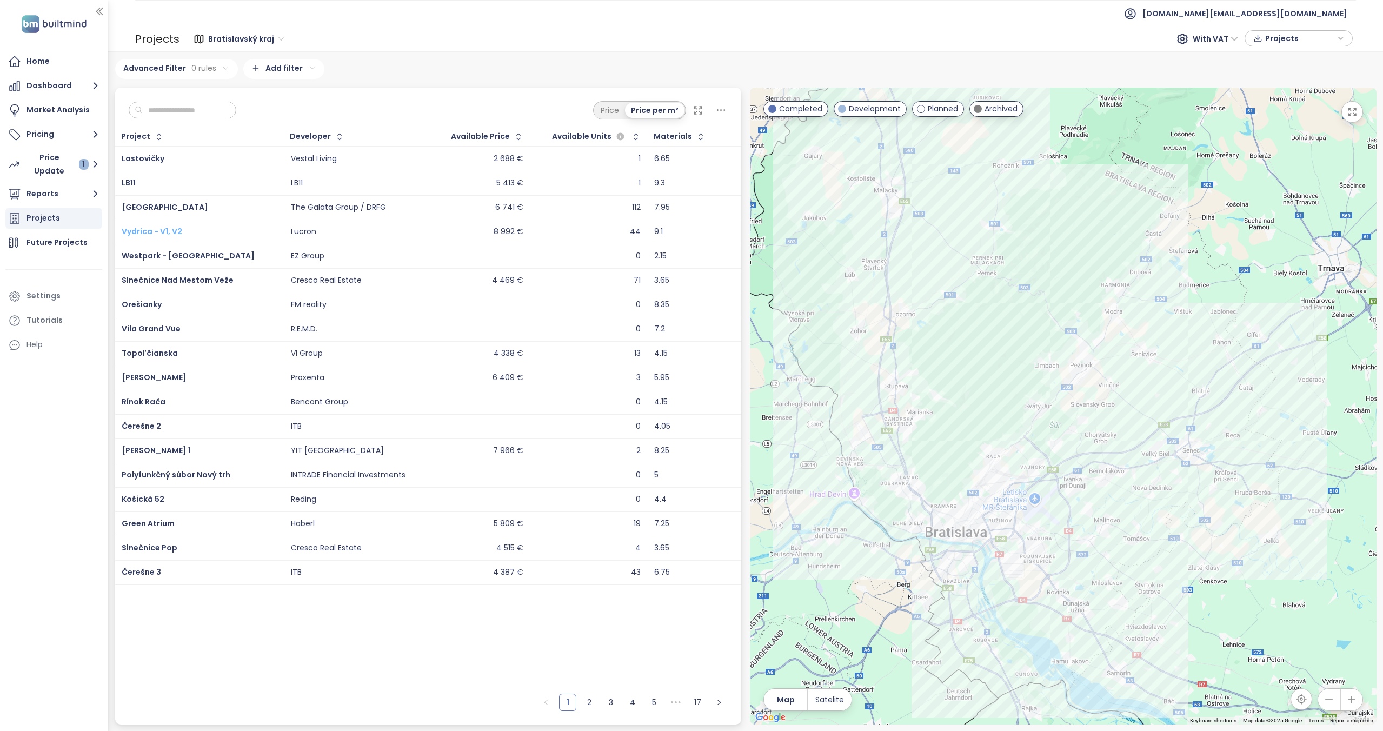
click at [150, 229] on span "Vydrica - V1, V2" at bounding box center [152, 231] width 61 height 11
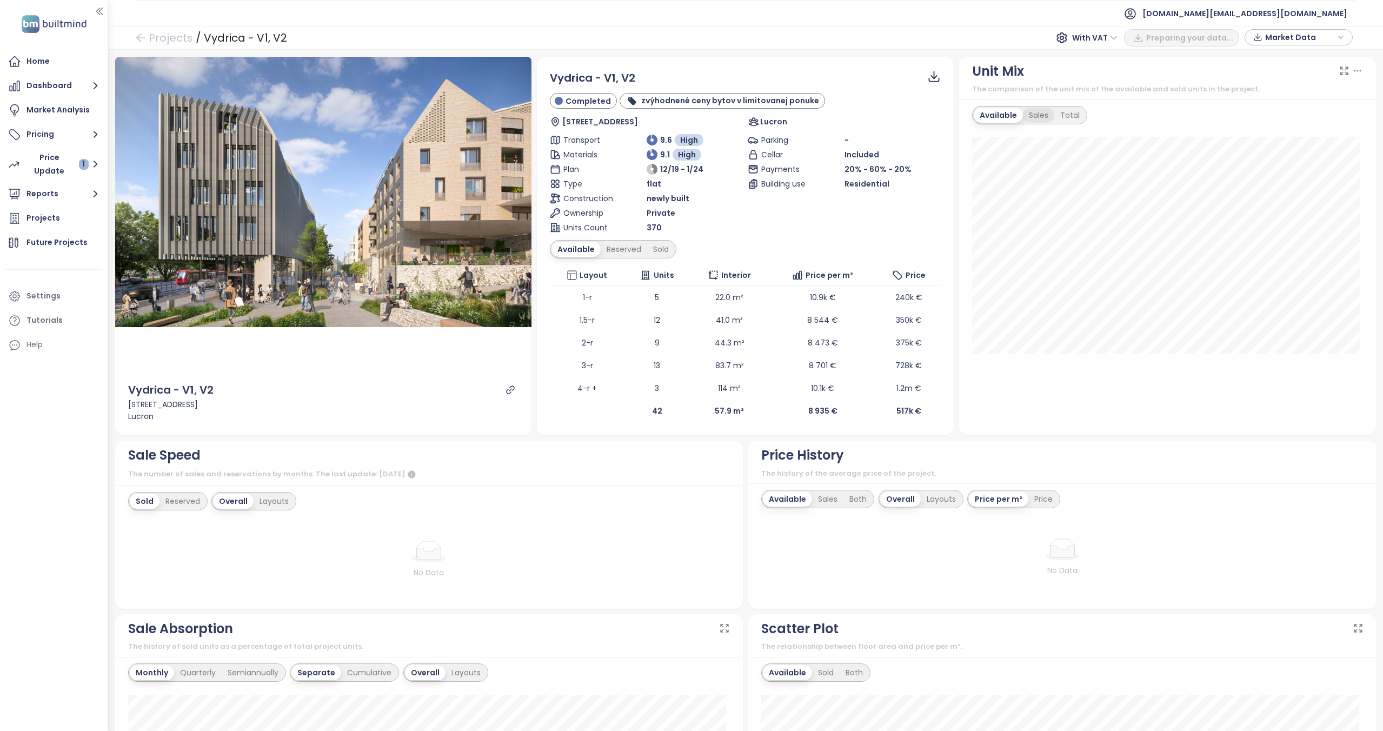
click at [1032, 117] on div "Sales" at bounding box center [1038, 115] width 31 height 15
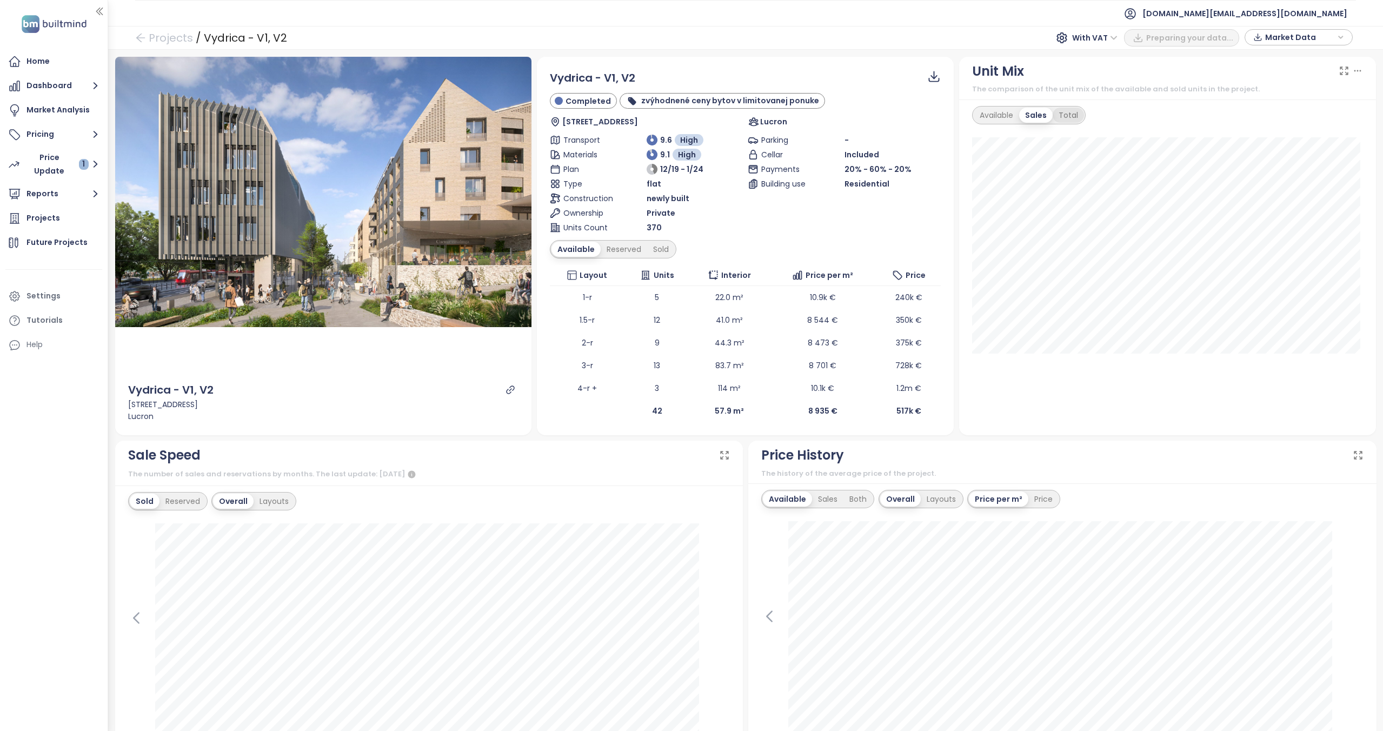
click at [1060, 121] on div "Total" at bounding box center [1067, 115] width 31 height 15
click at [1003, 114] on div "Available" at bounding box center [995, 115] width 45 height 15
click at [1023, 114] on div "Sales" at bounding box center [1038, 115] width 31 height 15
click at [998, 115] on div "Available" at bounding box center [995, 115] width 45 height 15
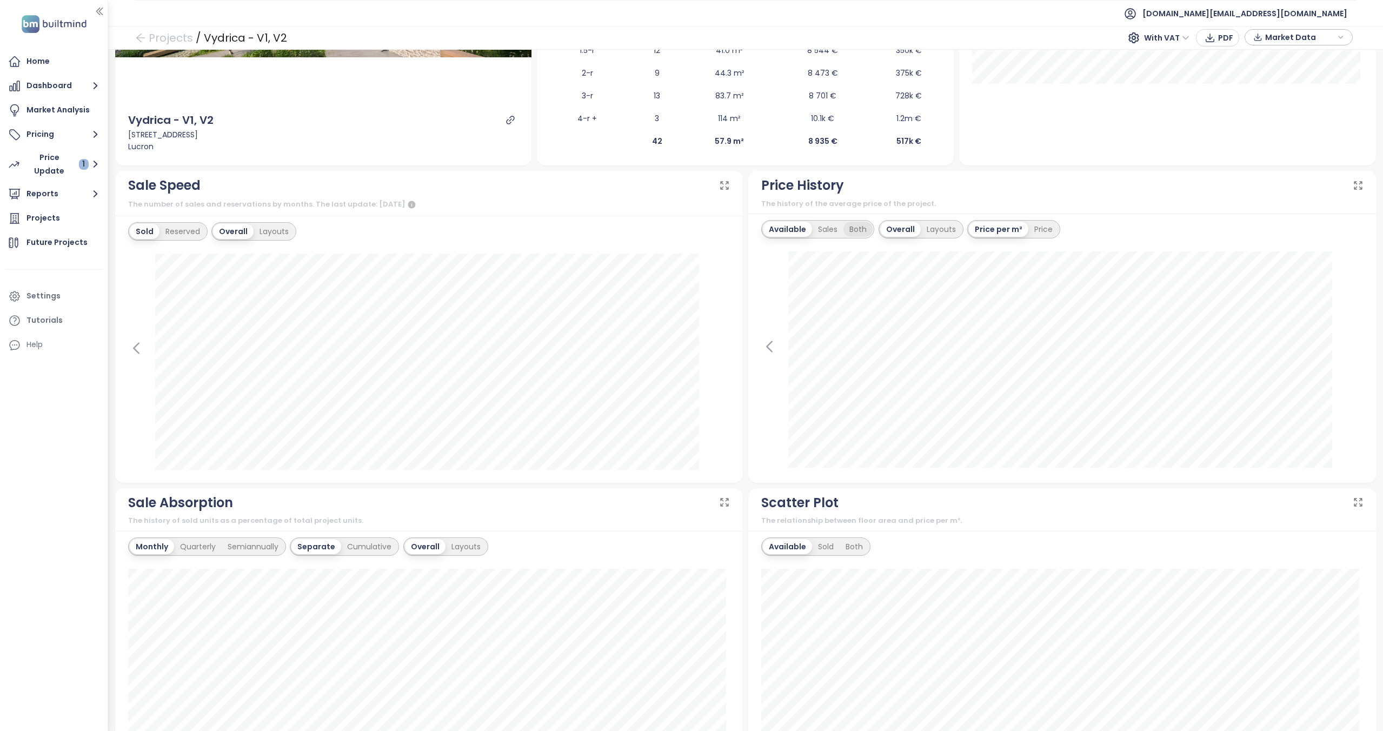
scroll to position [270, 0]
click at [855, 230] on div "Both" at bounding box center [857, 228] width 29 height 15
click at [791, 231] on div "Available" at bounding box center [785, 228] width 45 height 15
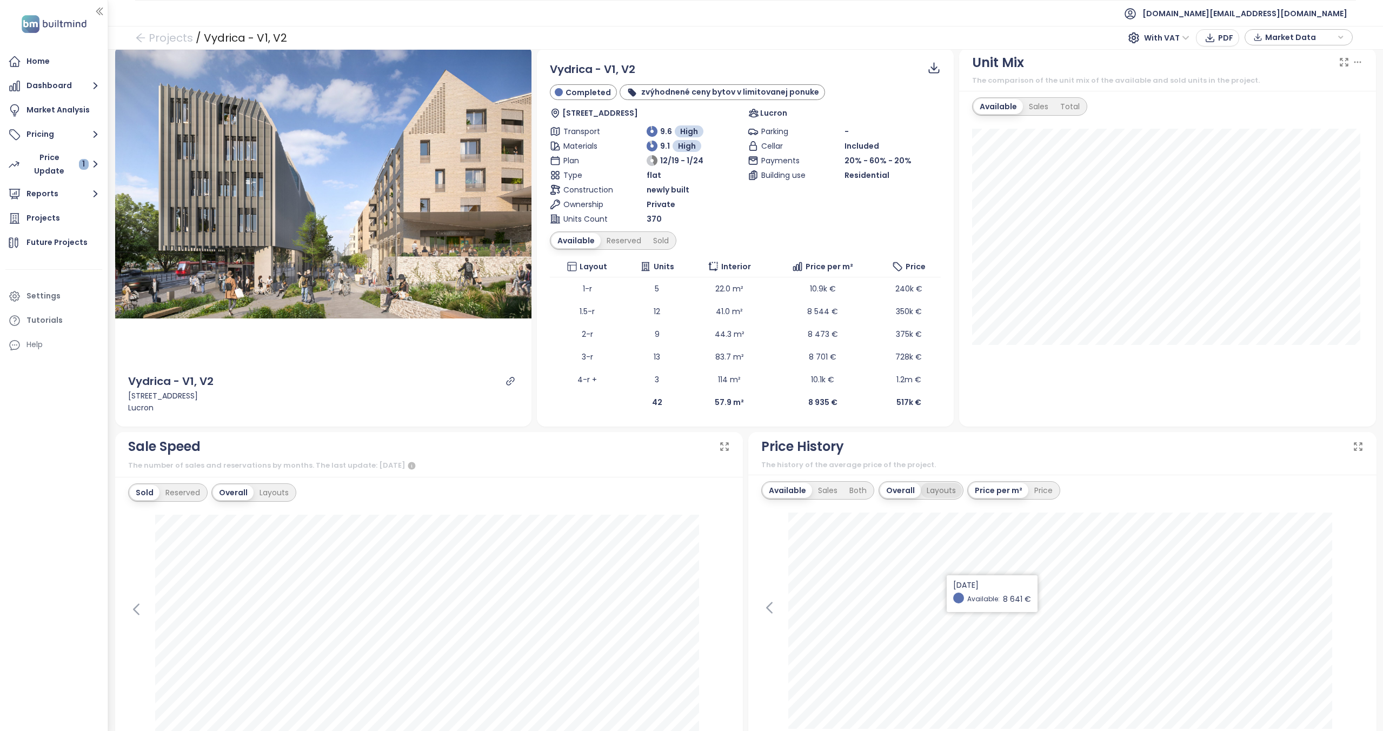
scroll to position [0, 0]
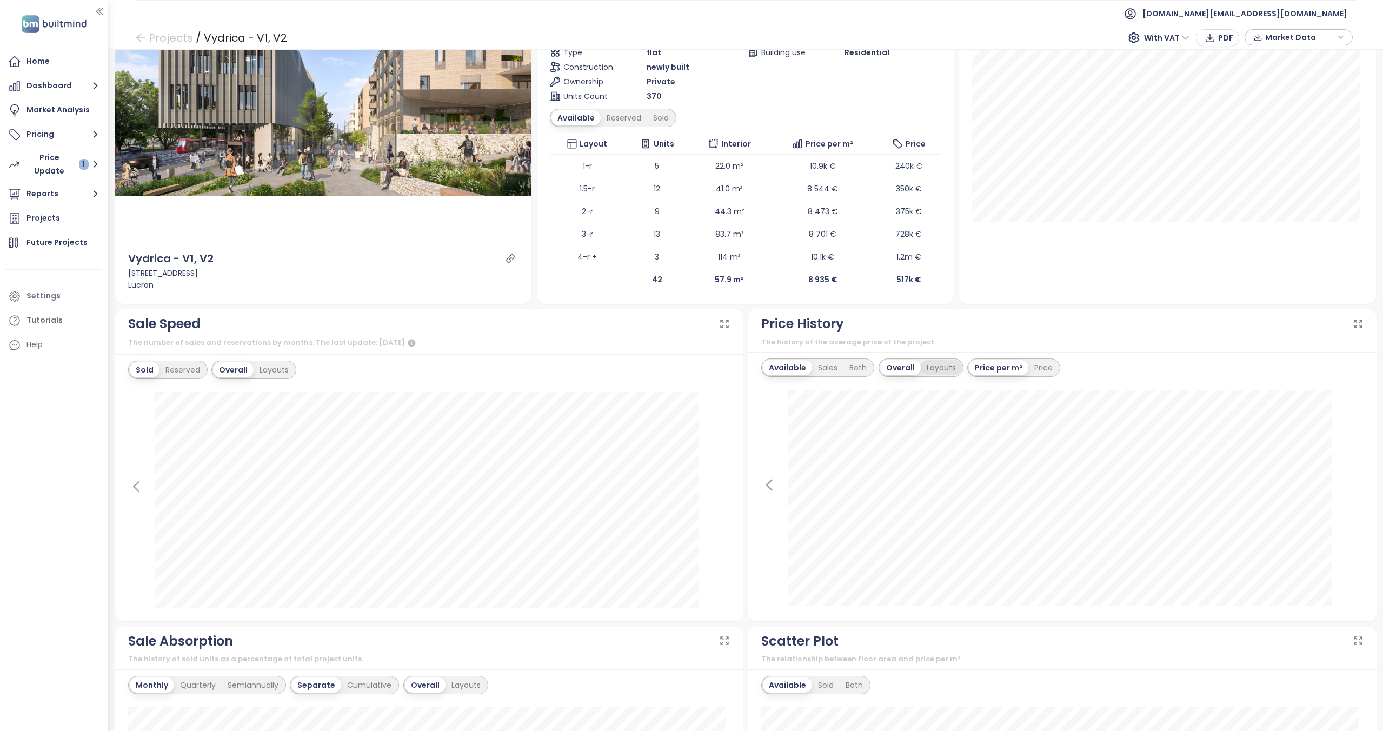
click at [920, 365] on div "Layouts" at bounding box center [940, 367] width 41 height 15
click at [864, 364] on div "Overall" at bounding box center [870, 366] width 38 height 15
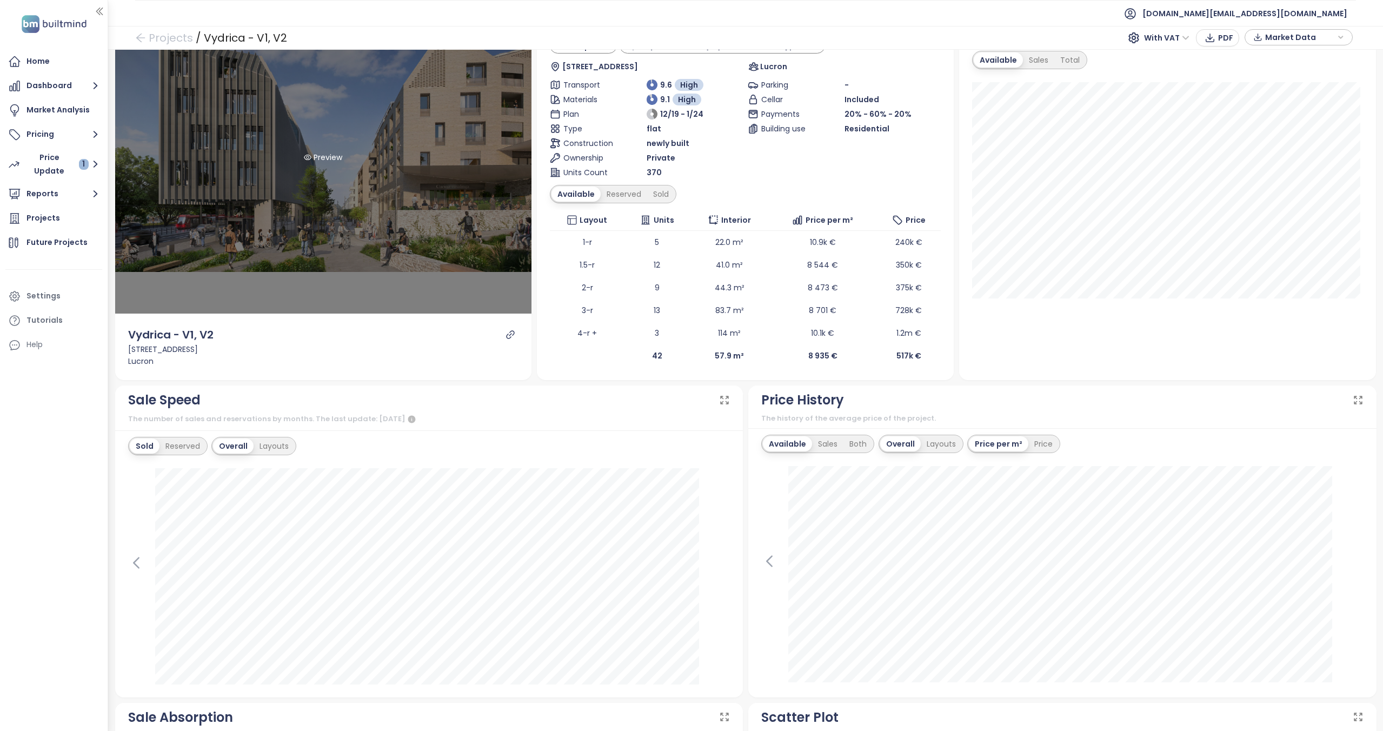
scroll to position [0, 0]
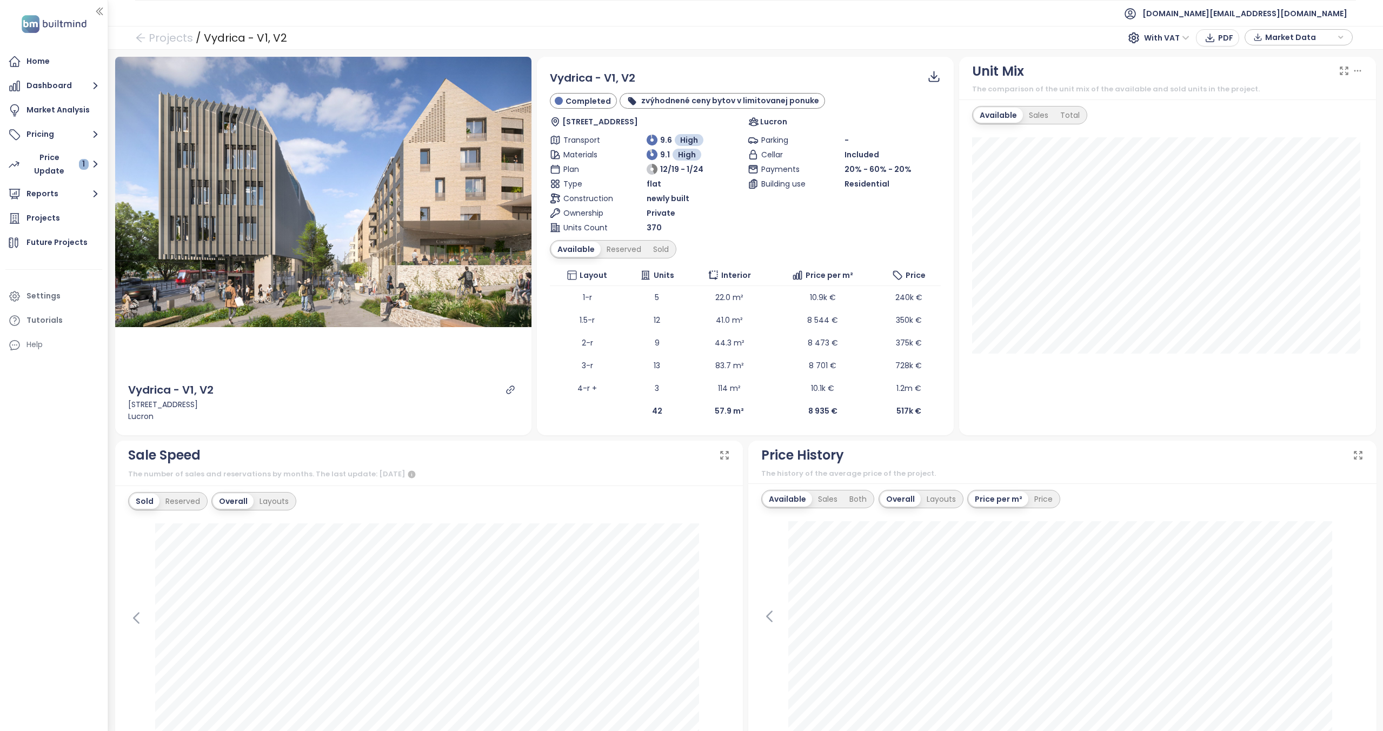
click at [735, 54] on div "Preview Vydrica - V1, V2 Žižkova 1, 811 02 [GEOGRAPHIC_DATA]-[GEOGRAPHIC_DATA],…" at bounding box center [745, 390] width 1274 height 681
click at [818, 496] on div "Sales" at bounding box center [827, 498] width 31 height 15
click at [938, 494] on div "Layouts" at bounding box center [939, 498] width 41 height 15
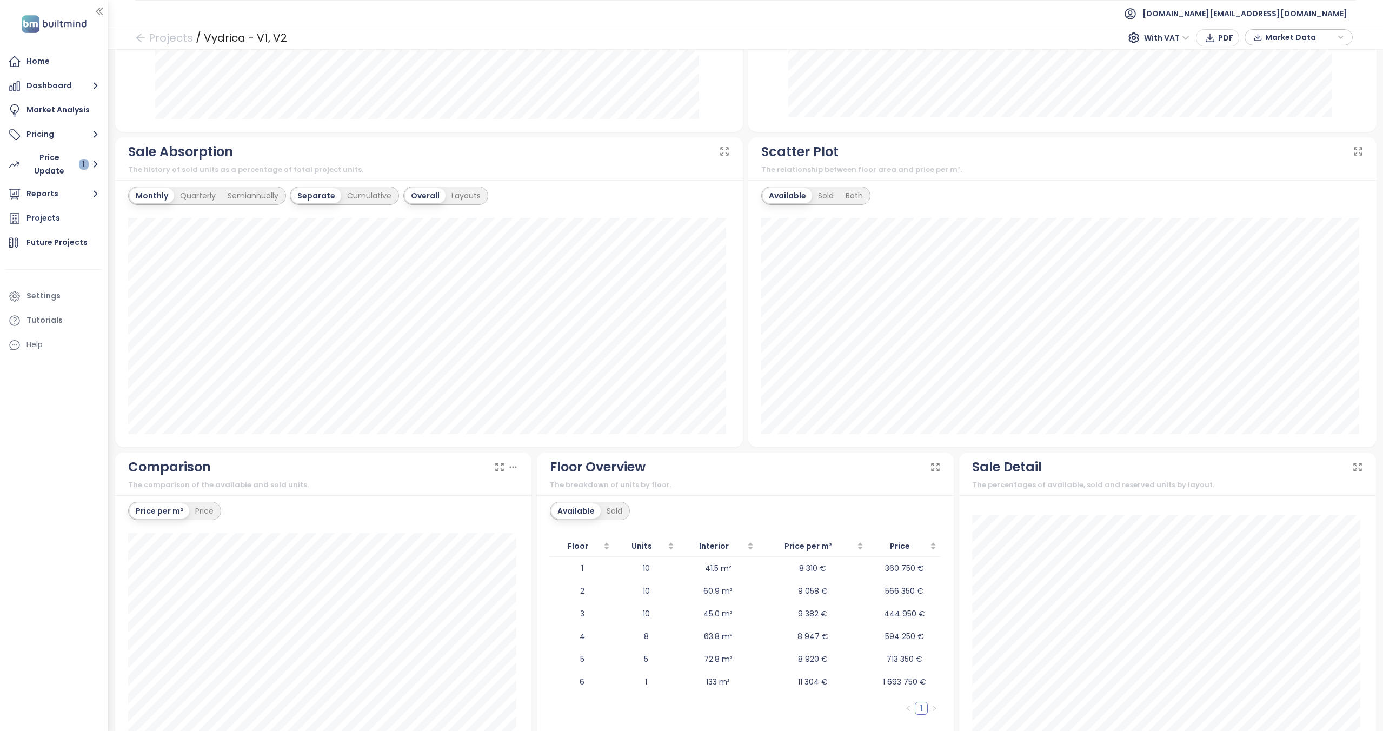
scroll to position [658, 0]
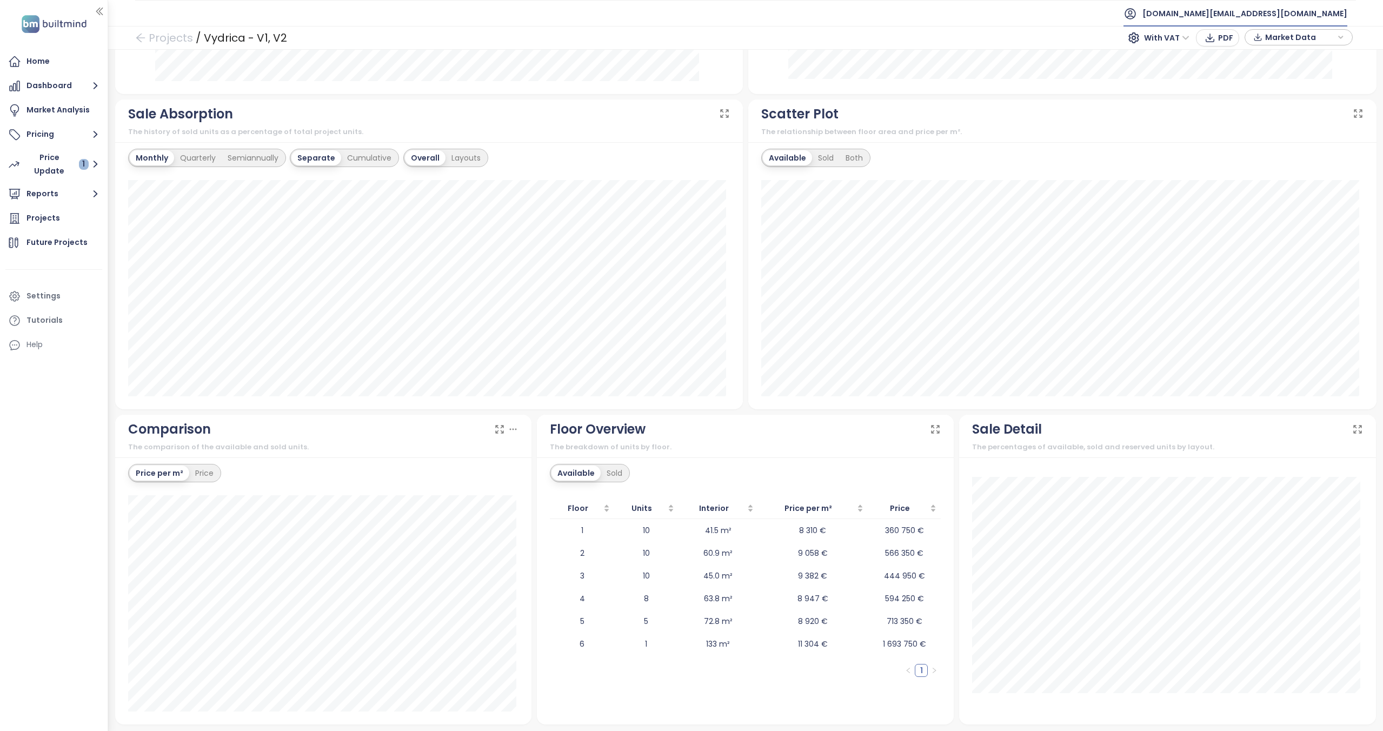
click at [1302, 20] on span "[DOMAIN_NAME][EMAIL_ADDRESS][DOMAIN_NAME]" at bounding box center [1244, 14] width 205 height 26
click at [1269, 44] on span "Log out" at bounding box center [1263, 43] width 28 height 11
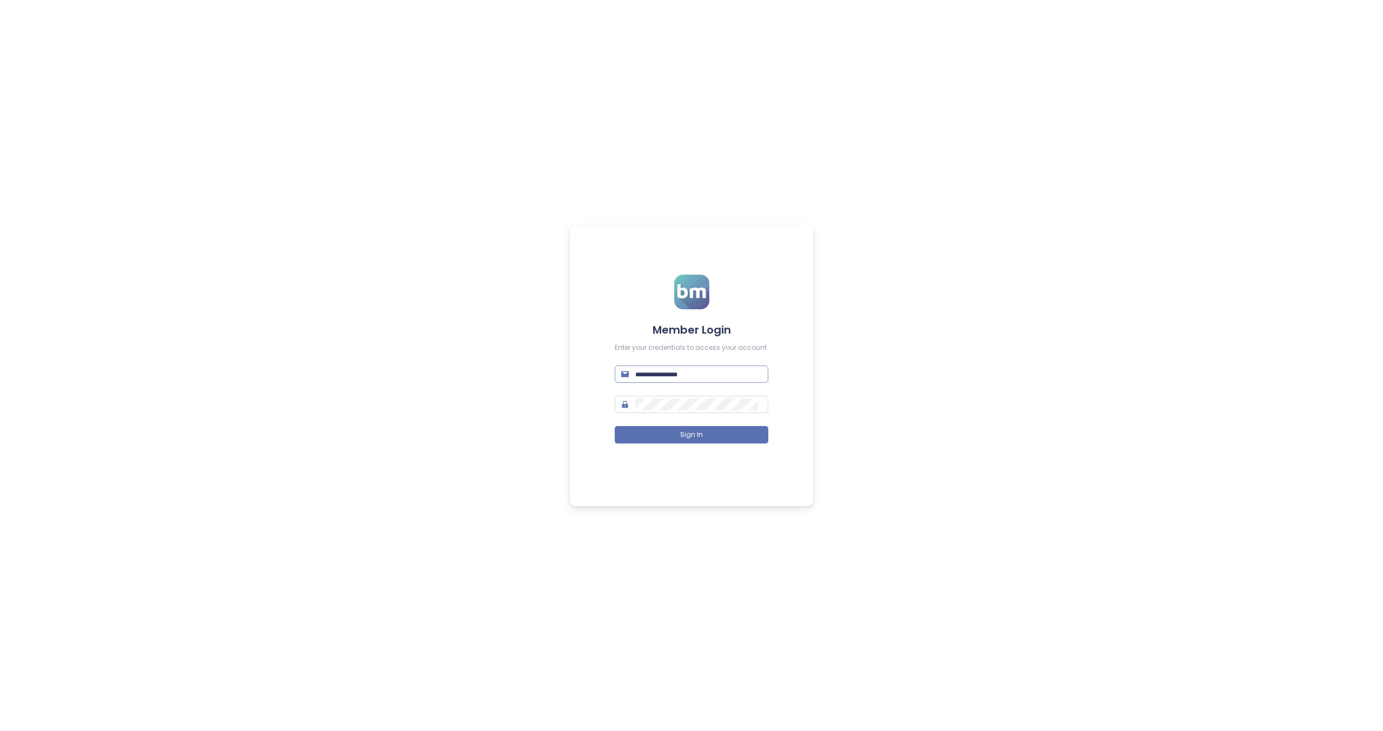
click at [724, 370] on input "text" at bounding box center [698, 374] width 126 height 12
paste input "**********"
type input "**********"
click at [710, 431] on button "Sign In" at bounding box center [692, 434] width 154 height 17
